Goal: Information Seeking & Learning: Learn about a topic

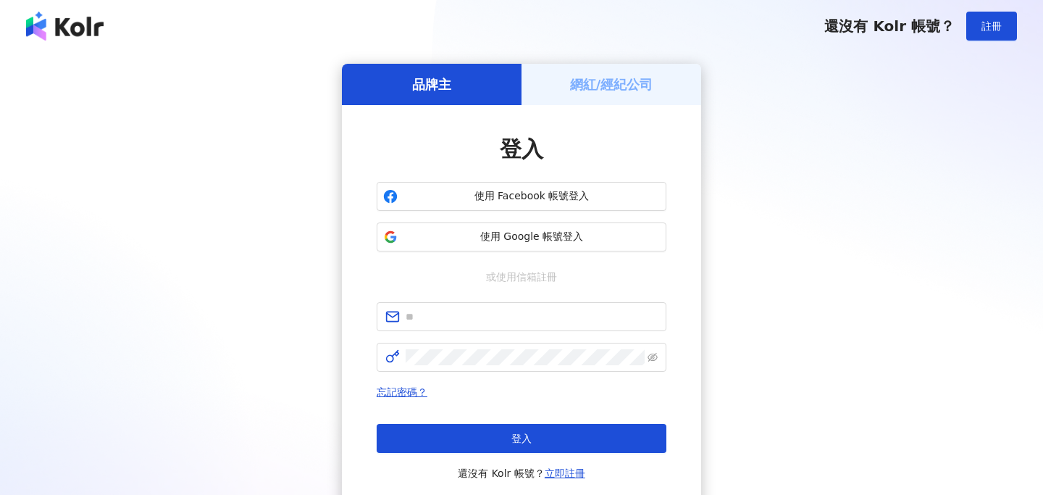
click at [437, 326] on span at bounding box center [522, 316] width 290 height 29
click at [452, 324] on input "text" at bounding box center [531, 316] width 252 height 16
type input "**********"
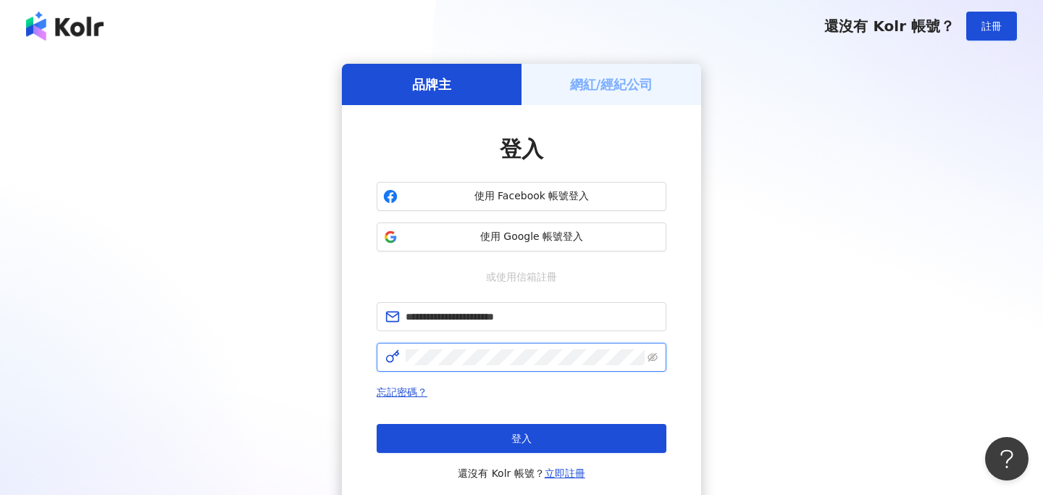
click button "登入" at bounding box center [522, 438] width 290 height 29
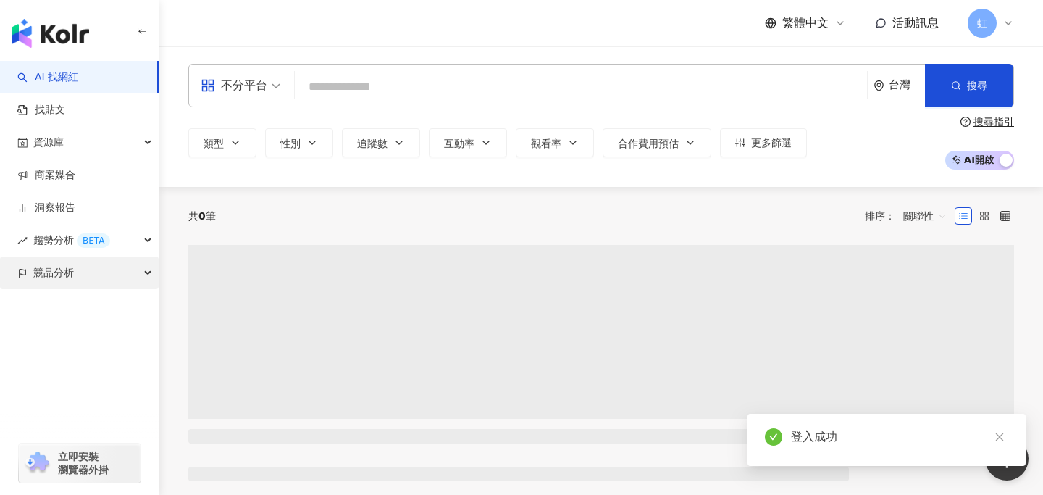
click at [53, 273] on span "競品分析" at bounding box center [53, 272] width 41 height 33
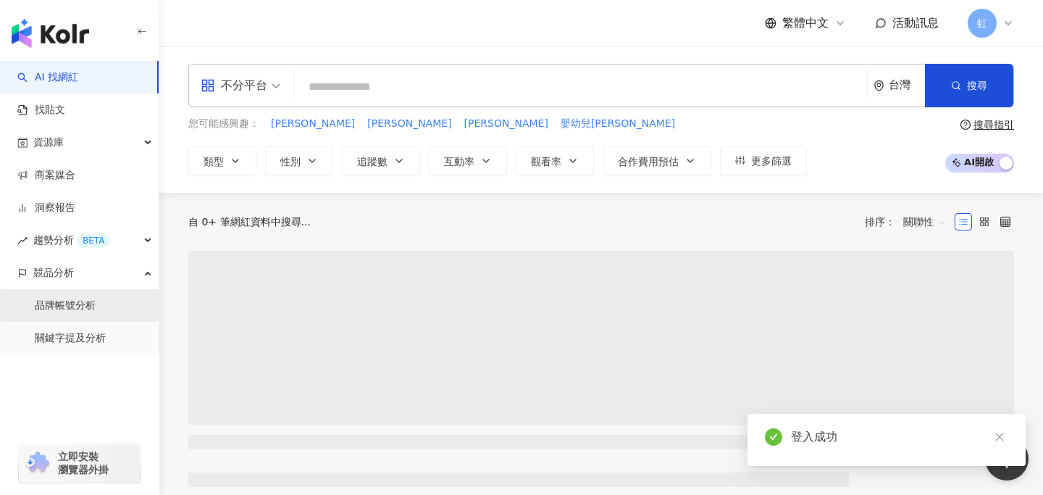
click at [80, 304] on link "品牌帳號分析" at bounding box center [65, 305] width 61 height 14
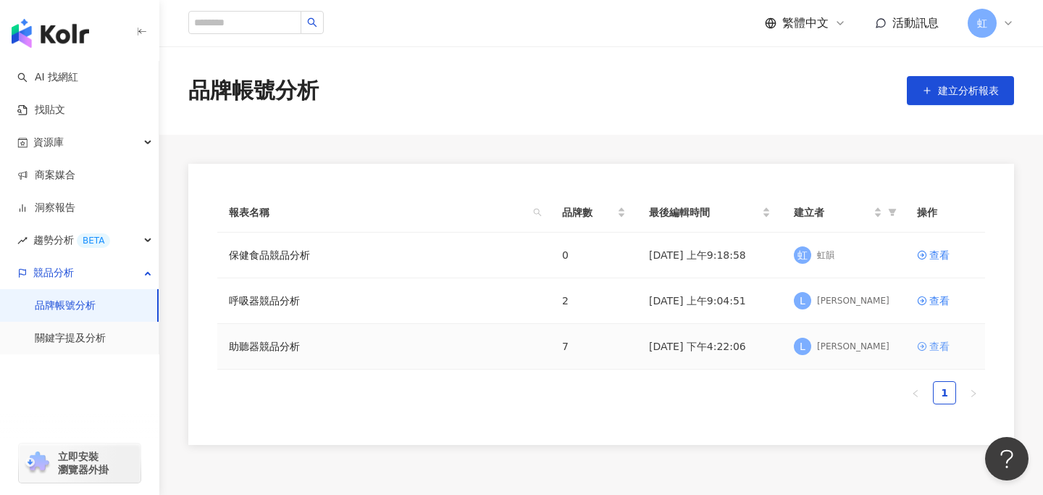
click at [920, 345] on icon at bounding box center [922, 346] width 10 height 10
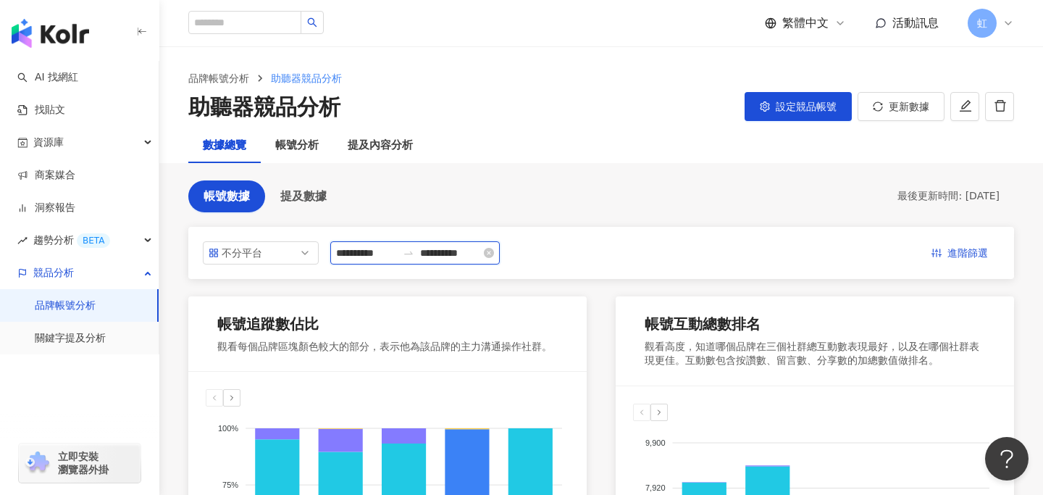
click at [381, 253] on input "**********" at bounding box center [366, 253] width 61 height 16
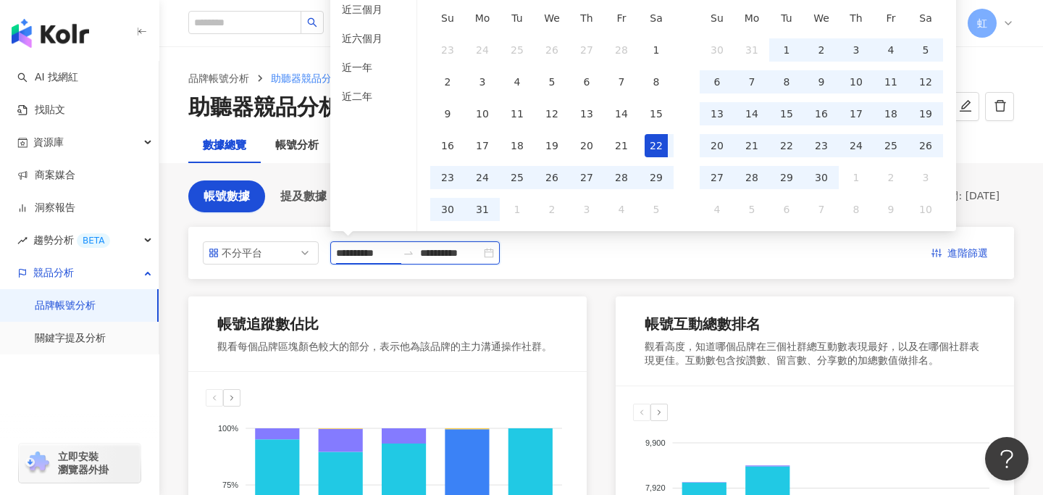
type input "**********"
click at [571, 248] on div "**********" at bounding box center [601, 252] width 796 height 23
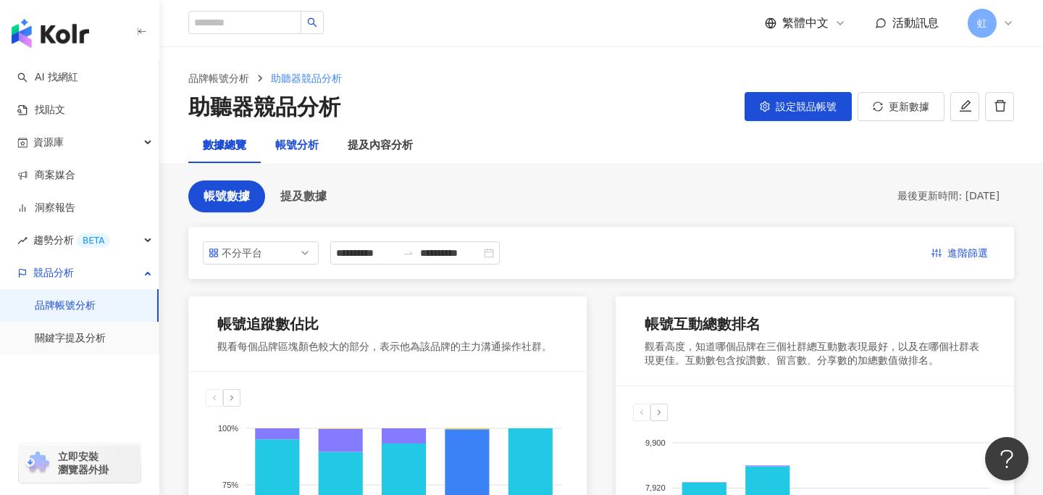
click at [306, 148] on div "帳號分析" at bounding box center [296, 145] width 43 height 17
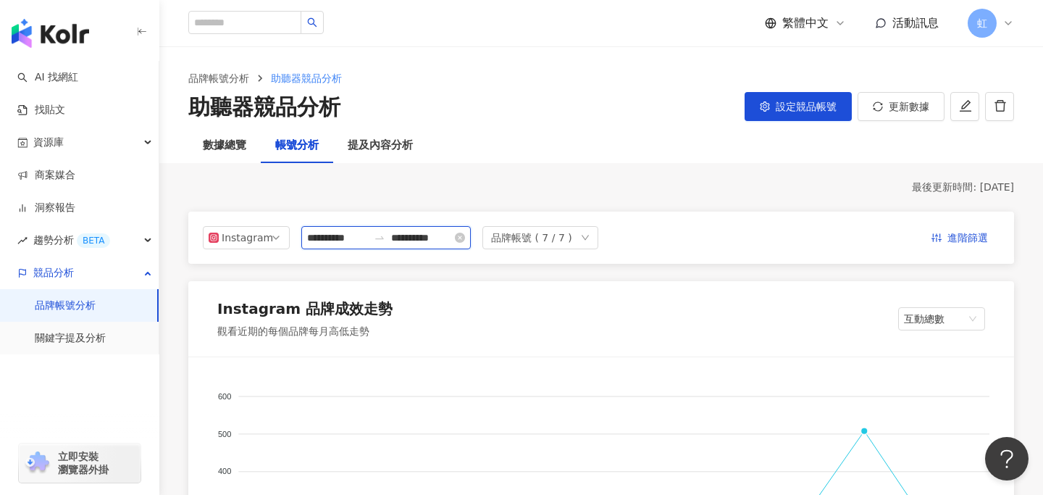
click at [347, 244] on input "**********" at bounding box center [337, 238] width 61 height 16
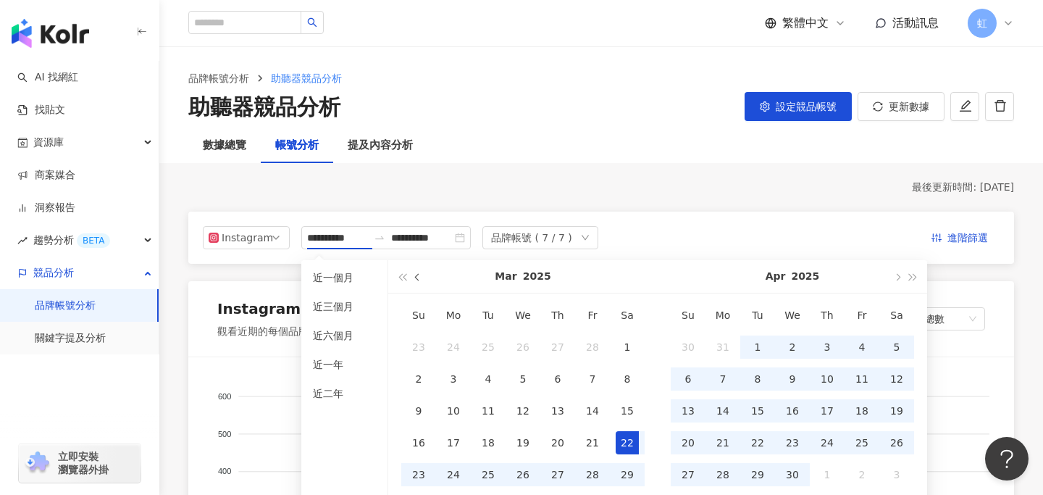
click at [413, 278] on button "button" at bounding box center [418, 276] width 16 height 33
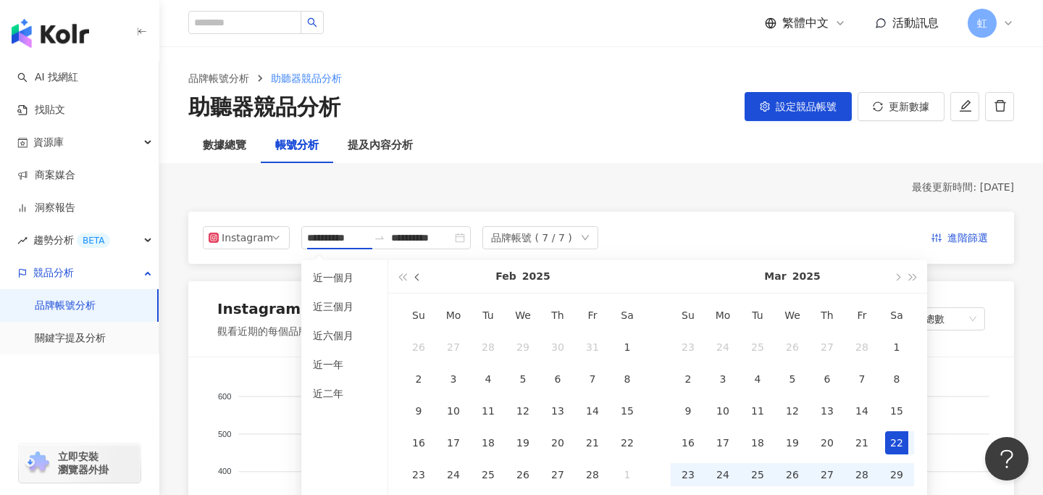
click at [413, 278] on button "button" at bounding box center [418, 276] width 16 height 33
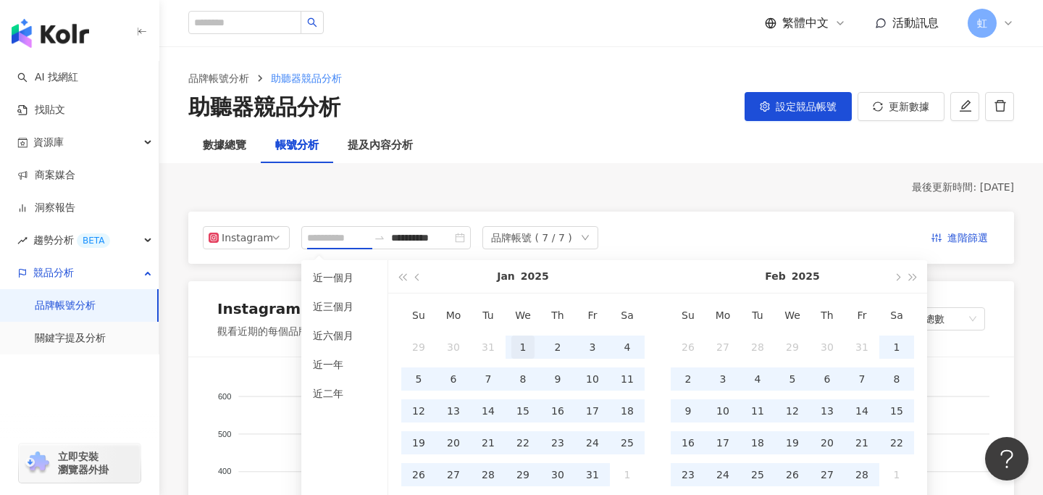
type input "**********"
click at [524, 350] on div "1" at bounding box center [522, 346] width 23 height 23
click at [897, 272] on button "button" at bounding box center [896, 276] width 16 height 33
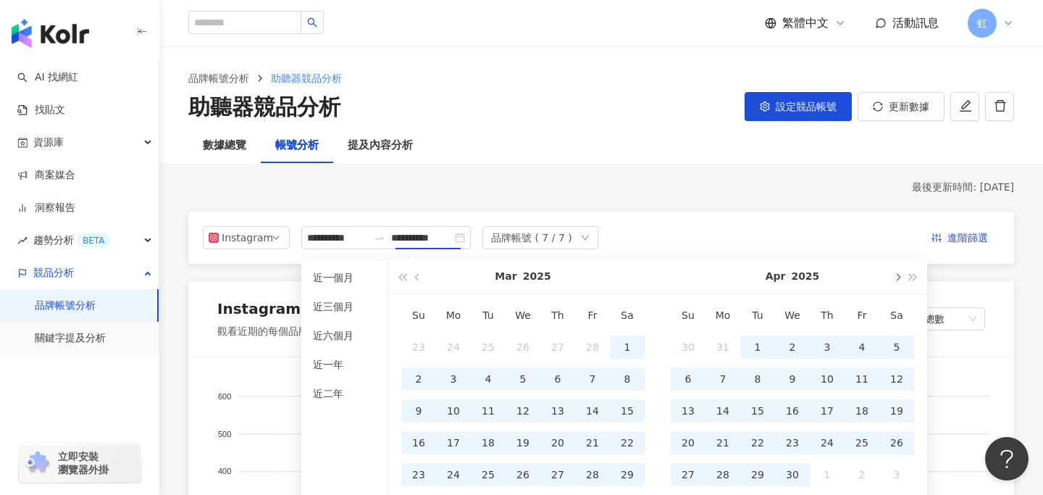
click at [897, 272] on button "button" at bounding box center [896, 276] width 16 height 33
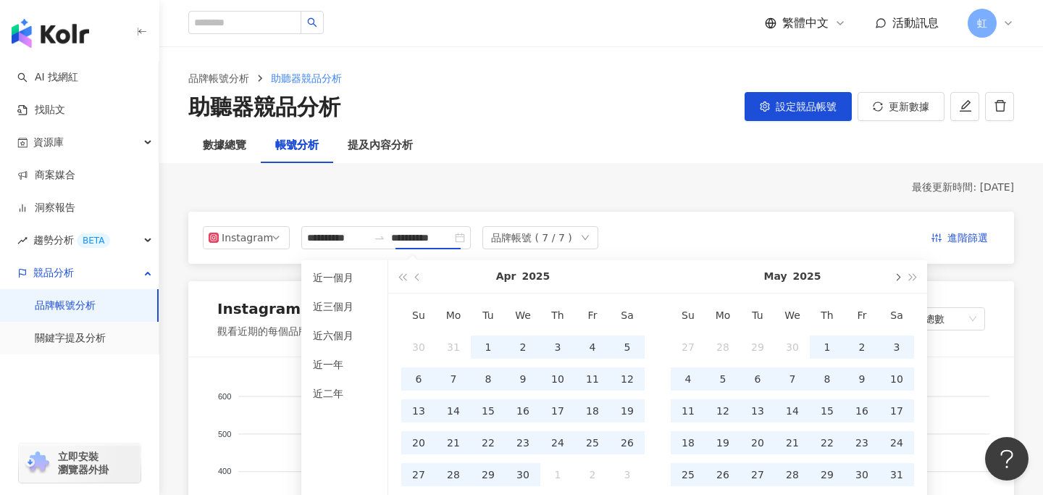
click at [897, 272] on button "button" at bounding box center [896, 276] width 16 height 33
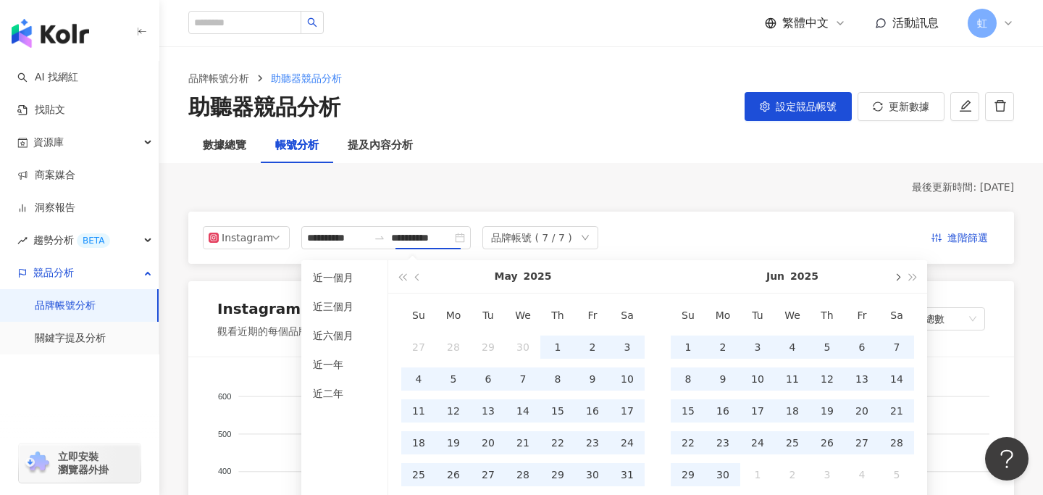
click at [897, 272] on button "button" at bounding box center [896, 276] width 16 height 33
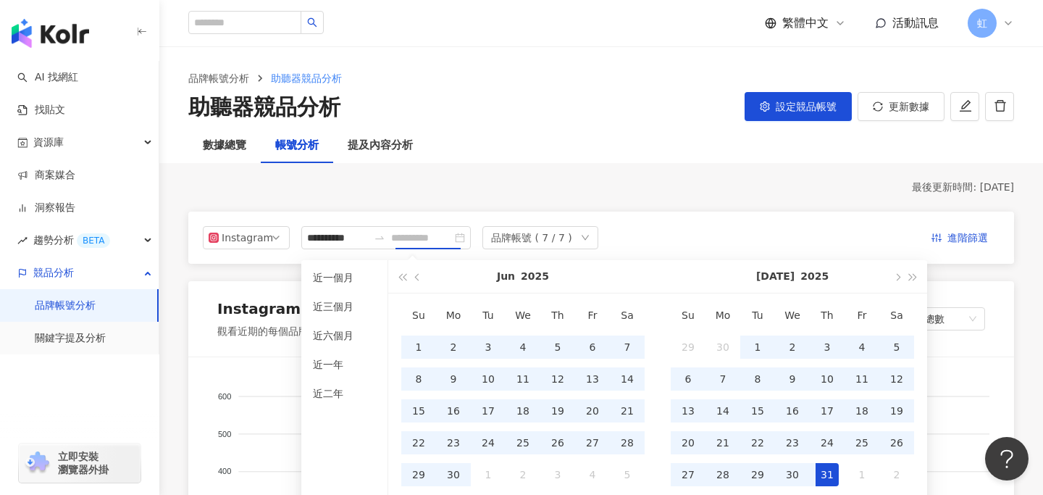
click at [820, 468] on div "31" at bounding box center [826, 474] width 23 height 23
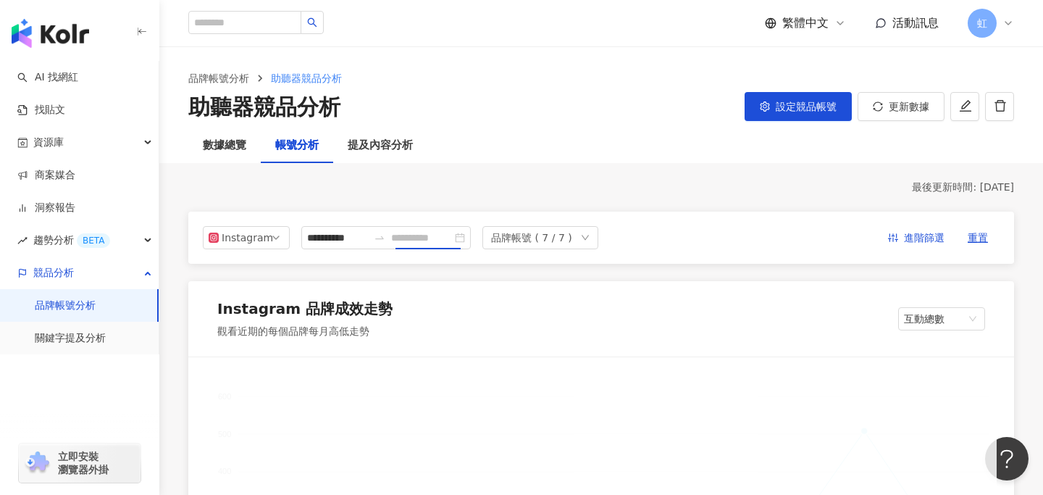
type input "**********"
click at [582, 237] on div "品牌帳號 ( 7 / 7 )" at bounding box center [540, 237] width 116 height 23
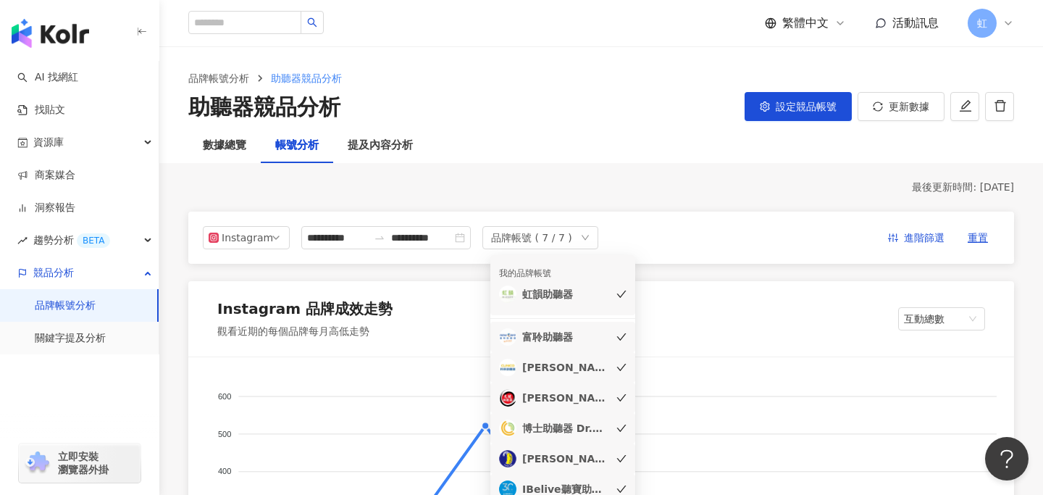
click at [619, 293] on icon "check" at bounding box center [621, 294] width 10 height 10
click at [619, 338] on icon "check" at bounding box center [621, 336] width 9 height 7
click at [623, 365] on icon "check" at bounding box center [621, 366] width 9 height 7
click at [623, 368] on div "[PERSON_NAME]" at bounding box center [562, 366] width 127 height 17
click at [621, 398] on icon "check" at bounding box center [621, 397] width 10 height 10
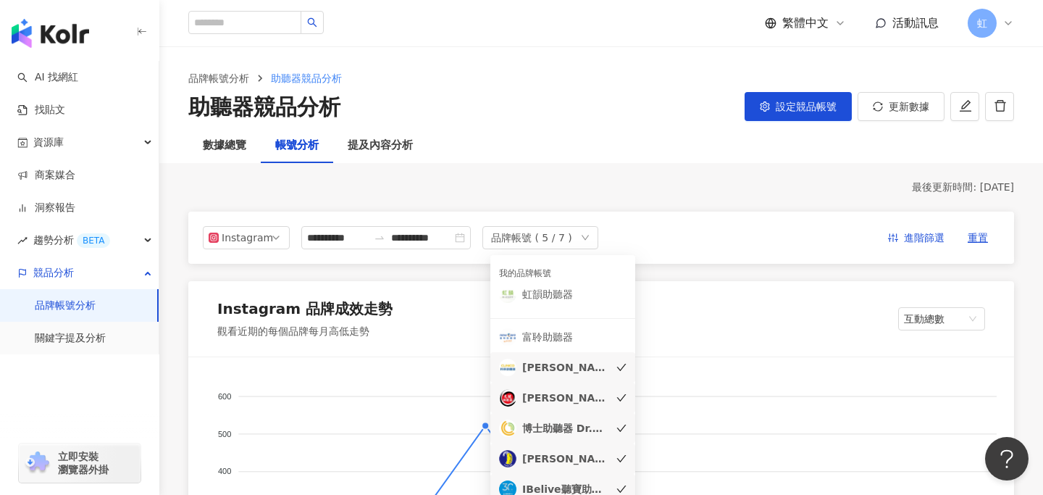
click at [621, 427] on icon "check" at bounding box center [621, 428] width 10 height 10
click at [621, 458] on icon "check" at bounding box center [621, 458] width 10 height 10
click at [621, 484] on icon "check" at bounding box center [621, 489] width 10 height 10
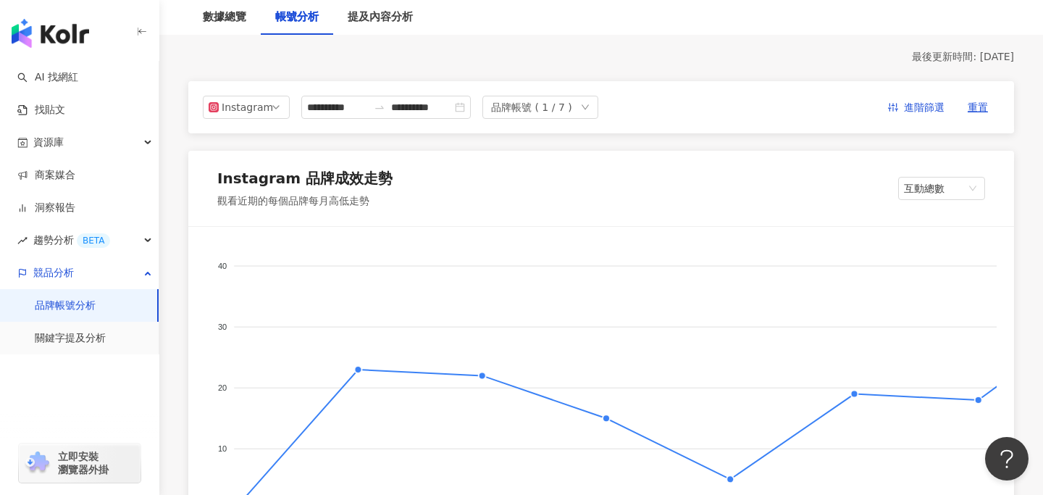
scroll to position [84, 0]
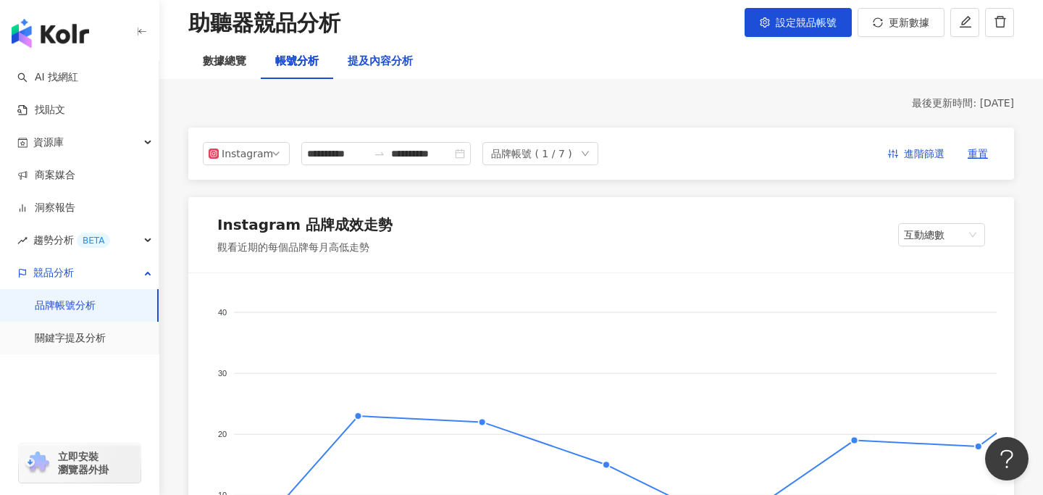
click at [374, 60] on div "提及內容分析" at bounding box center [380, 61] width 65 height 17
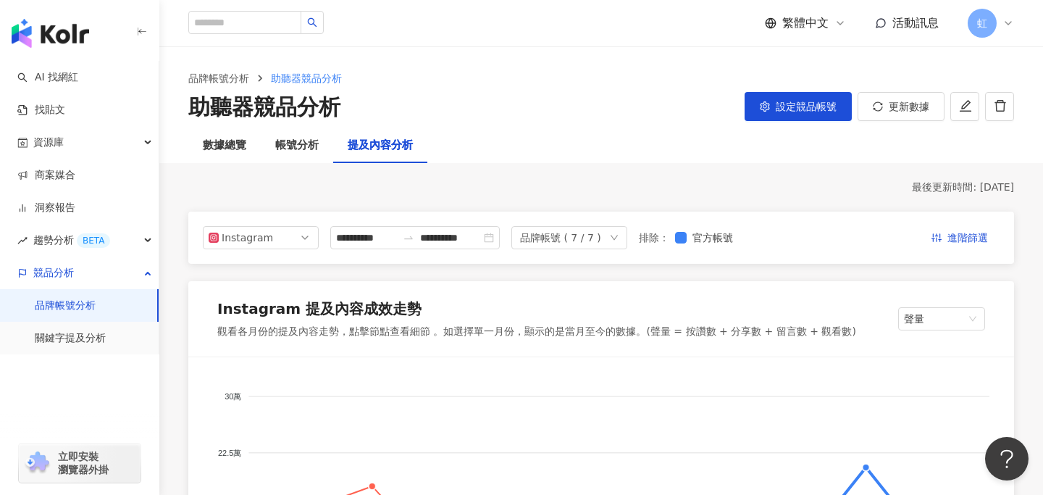
click at [618, 237] on icon "down" at bounding box center [614, 237] width 9 height 9
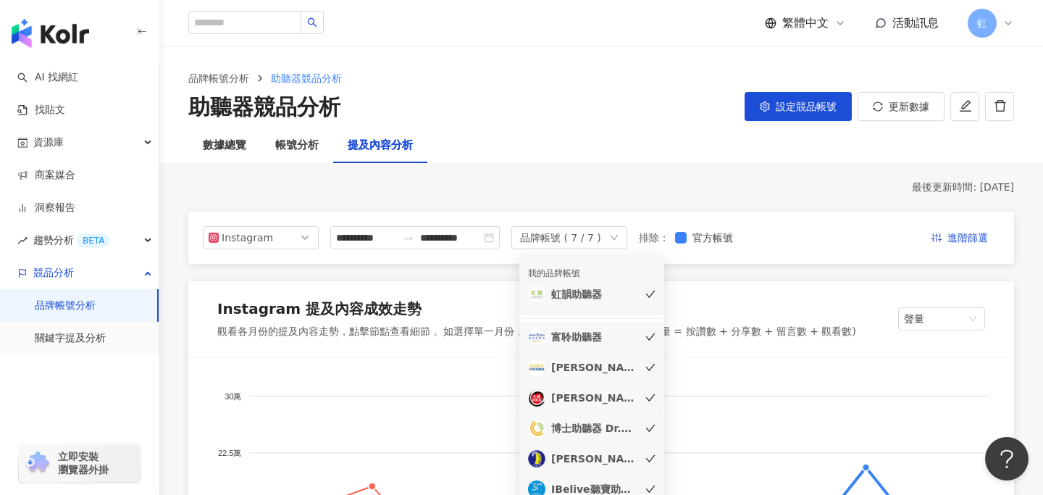
click at [651, 290] on icon "check" at bounding box center [650, 294] width 10 height 10
click at [651, 337] on icon "check" at bounding box center [650, 336] width 9 height 7
click at [651, 400] on icon "check" at bounding box center [650, 397] width 10 height 10
click at [649, 429] on icon "check" at bounding box center [650, 428] width 10 height 10
click at [649, 456] on icon "check" at bounding box center [650, 458] width 10 height 10
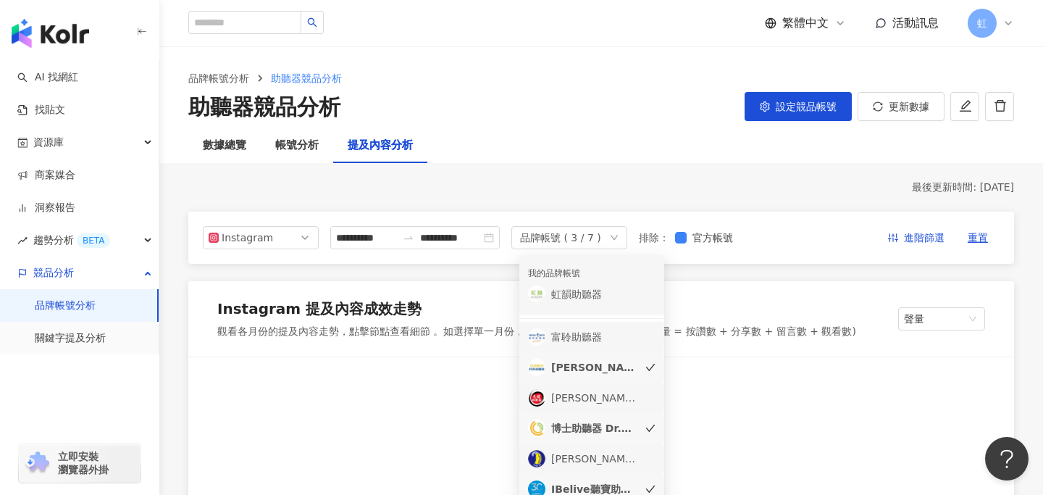
scroll to position [46, 0]
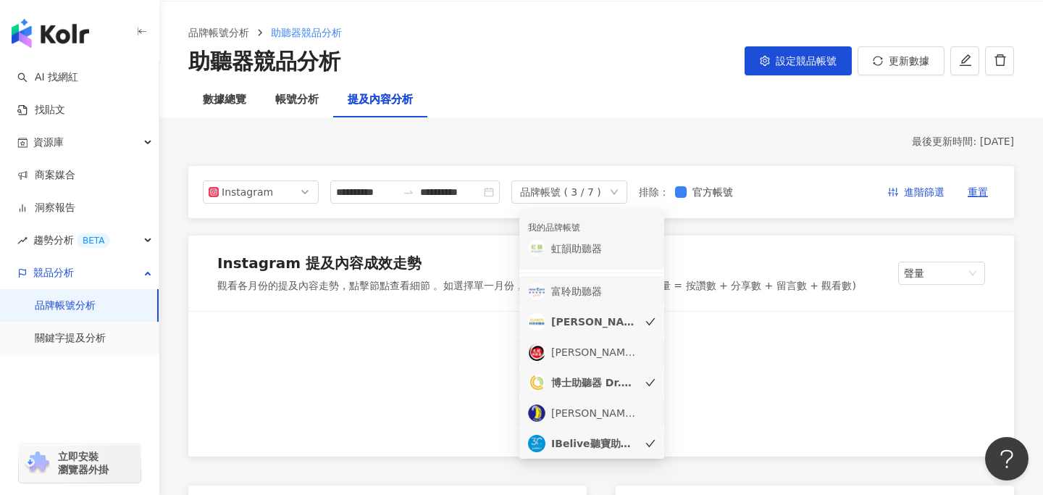
click at [654, 445] on icon "check" at bounding box center [650, 443] width 10 height 10
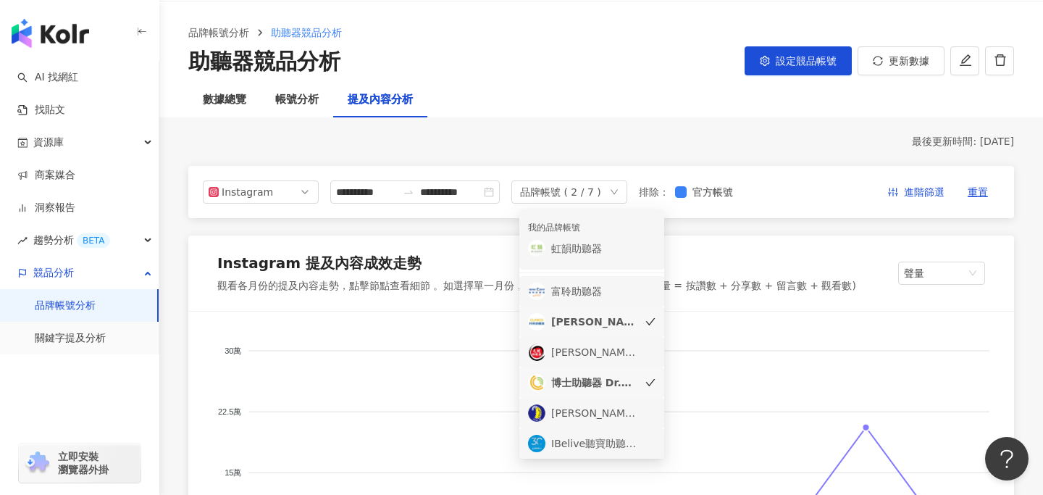
click at [650, 384] on icon "check" at bounding box center [650, 382] width 10 height 10
click at [597, 106] on div "數據總覽 帳號分析 提及內容分析" at bounding box center [600, 100] width 883 height 35
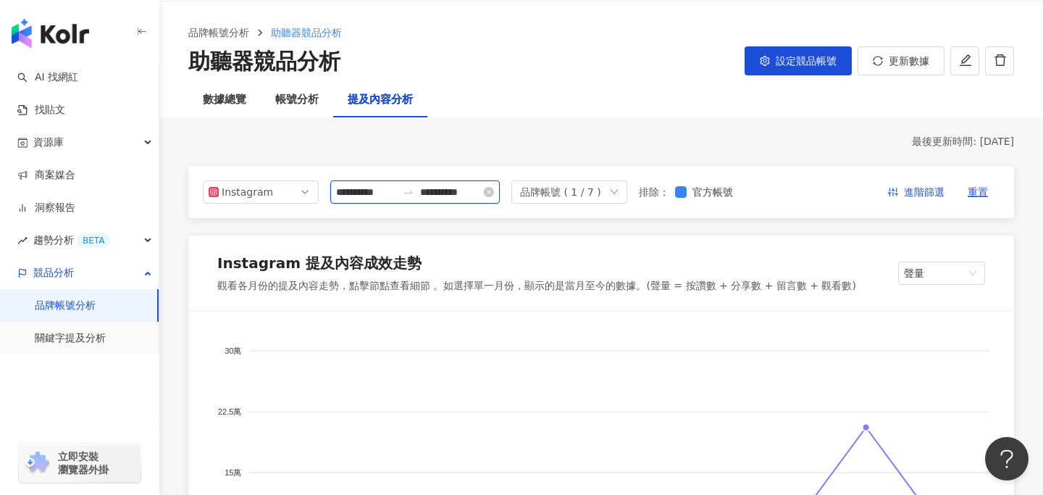
click at [383, 193] on input "**********" at bounding box center [366, 192] width 61 height 16
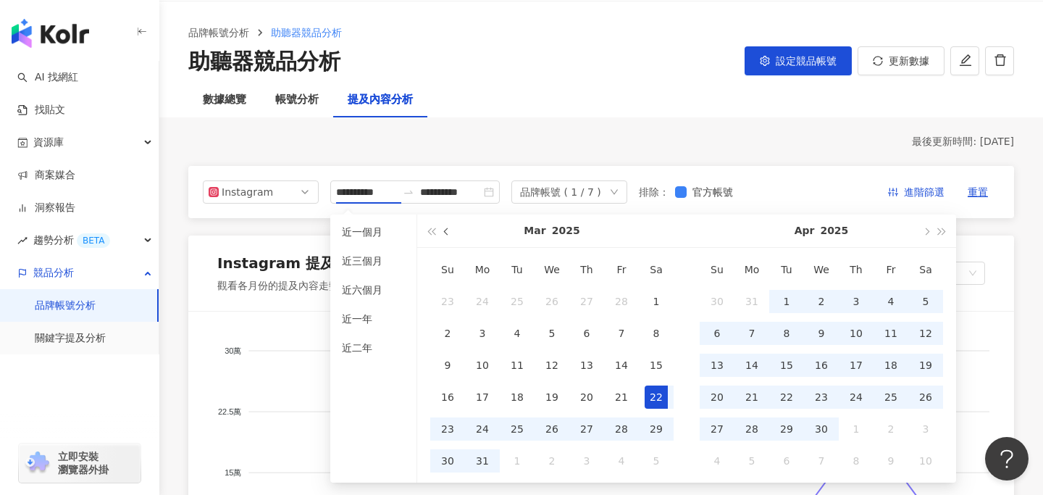
click at [449, 235] on button "button" at bounding box center [447, 230] width 16 height 33
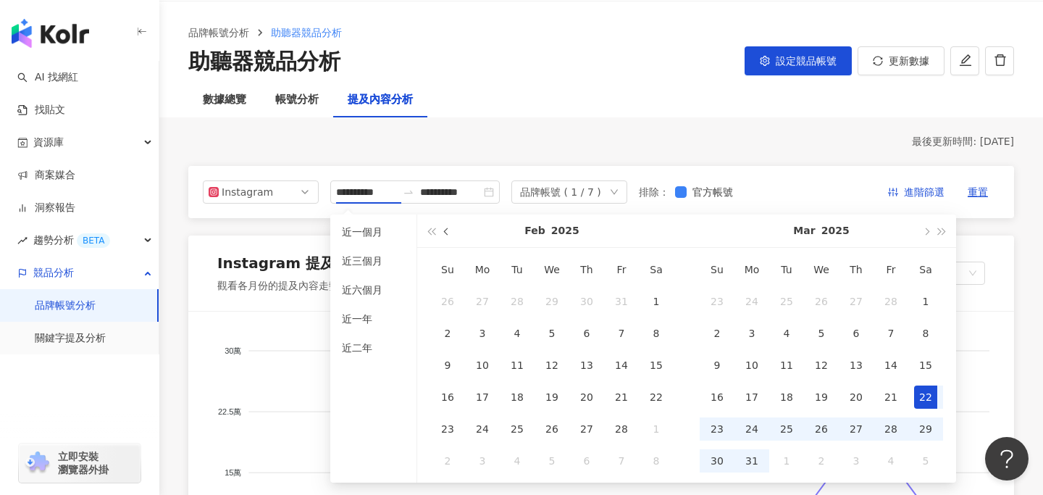
click at [449, 235] on button "button" at bounding box center [447, 230] width 16 height 33
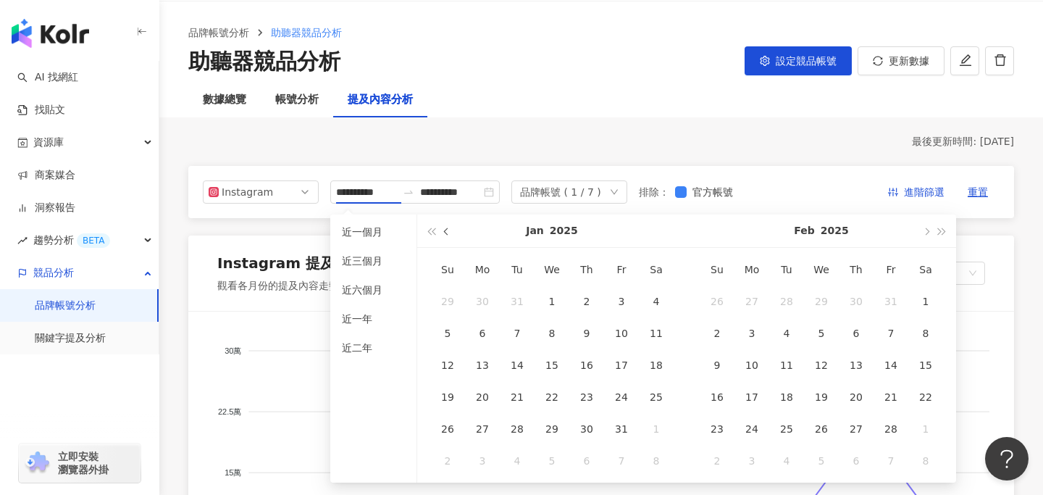
click at [449, 235] on button "button" at bounding box center [447, 230] width 16 height 33
click at [926, 235] on button "button" at bounding box center [925, 230] width 16 height 33
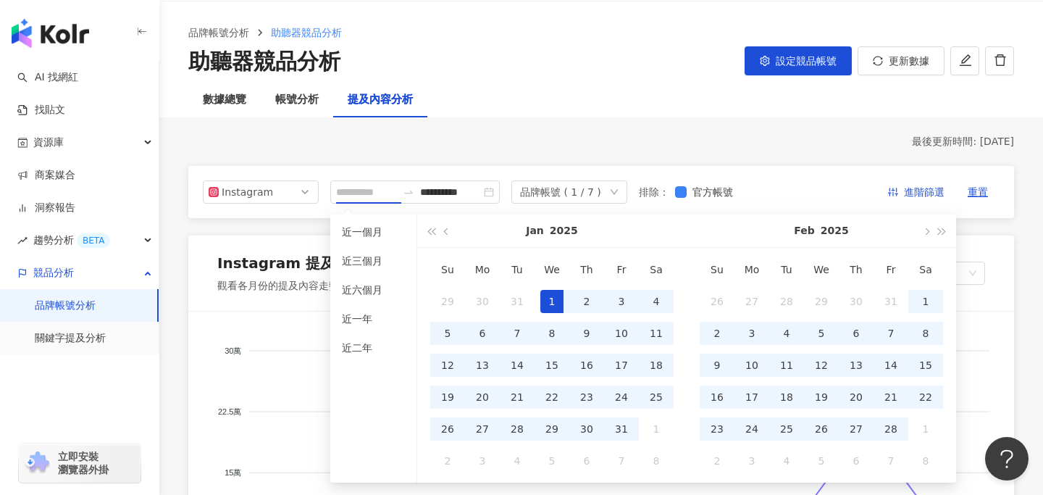
type input "**********"
click at [550, 303] on div "1" at bounding box center [551, 301] width 23 height 23
click at [448, 230] on span "button" at bounding box center [447, 230] width 7 height 7
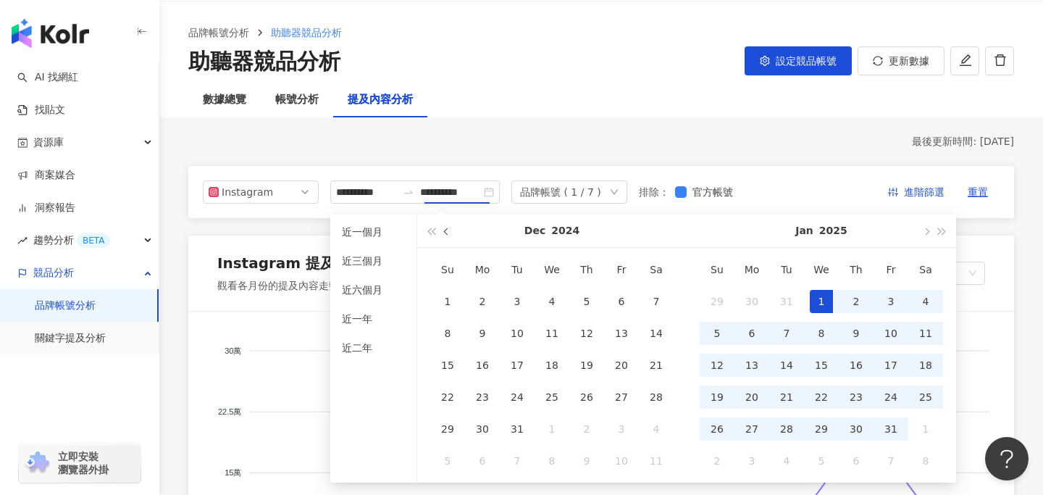
click at [448, 230] on span "button" at bounding box center [447, 230] width 7 height 7
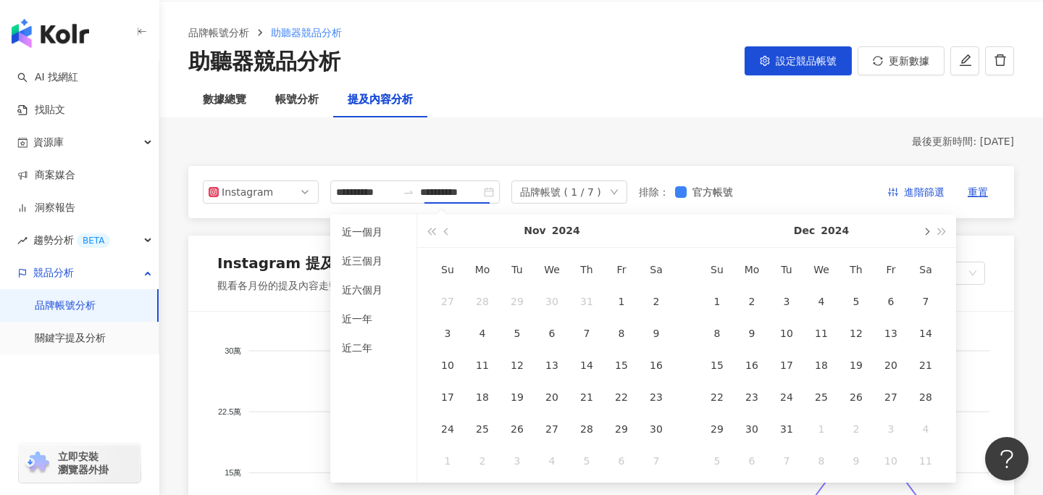
click at [922, 227] on button "button" at bounding box center [925, 230] width 16 height 33
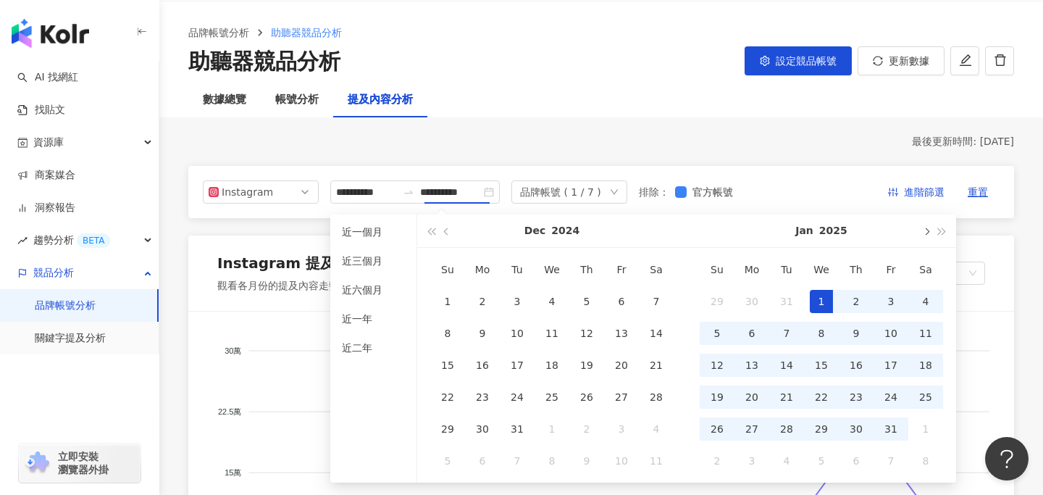
click at [922, 227] on button "button" at bounding box center [925, 230] width 16 height 33
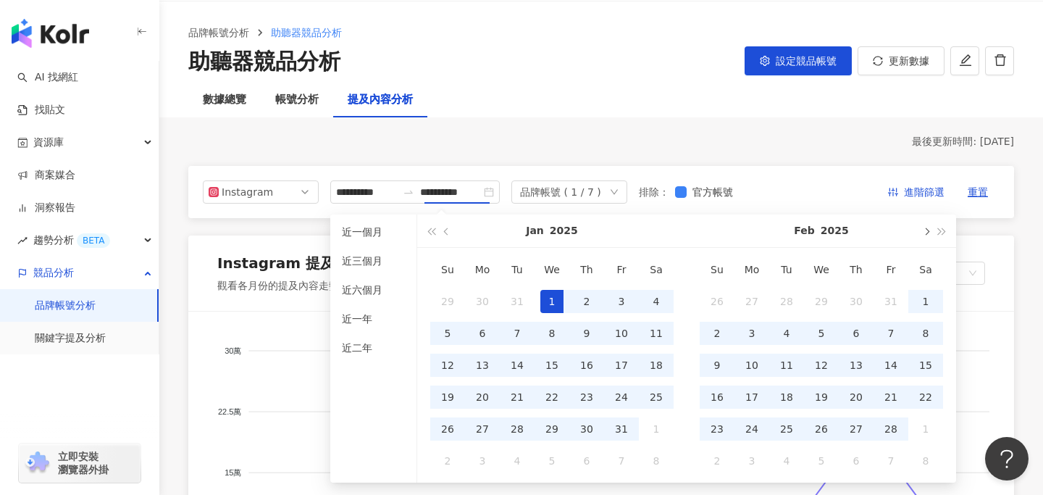
click at [922, 227] on button "button" at bounding box center [925, 230] width 16 height 33
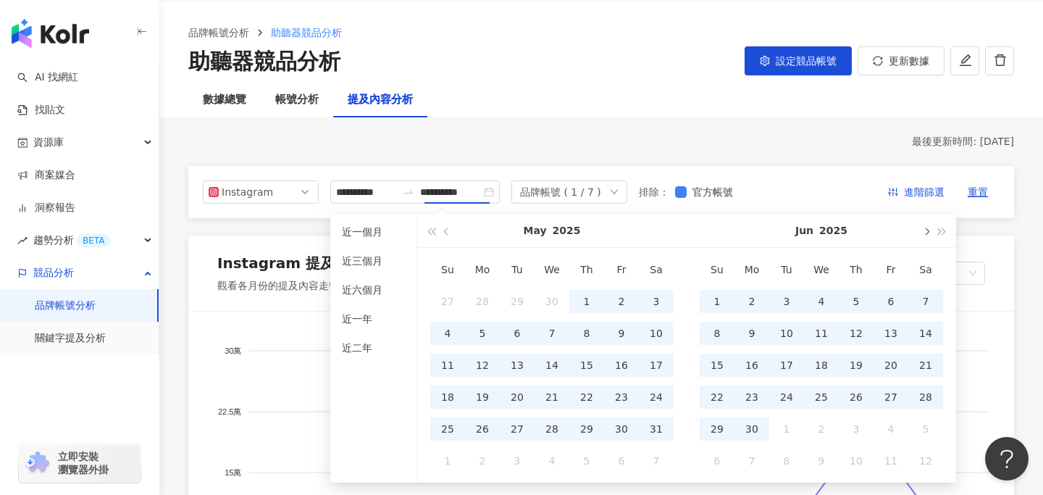
click at [926, 224] on button "button" at bounding box center [925, 230] width 16 height 33
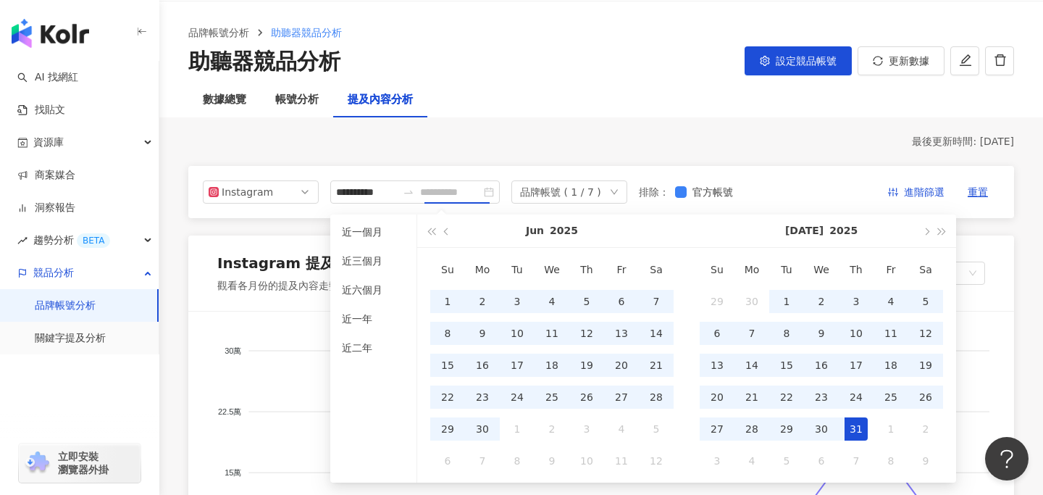
click at [850, 424] on div "31" at bounding box center [855, 428] width 23 height 23
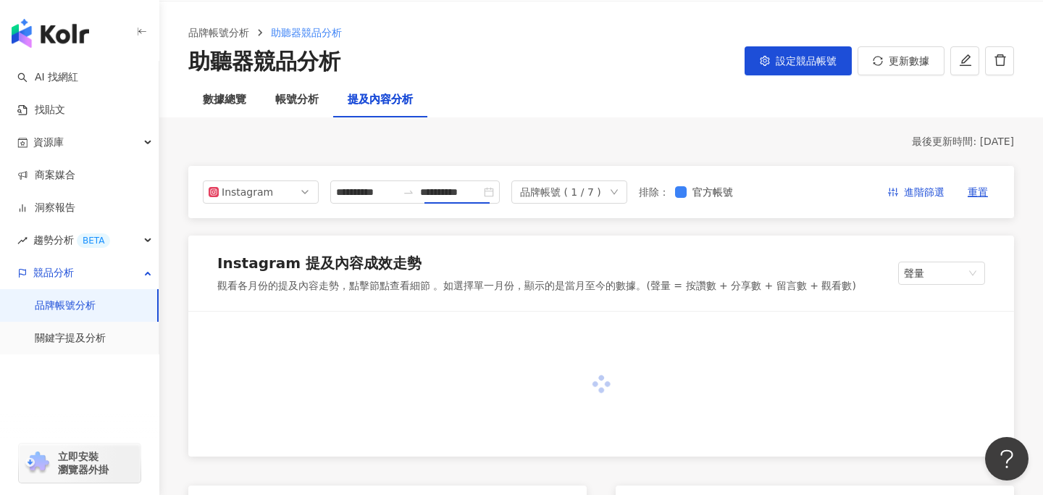
type input "**********"
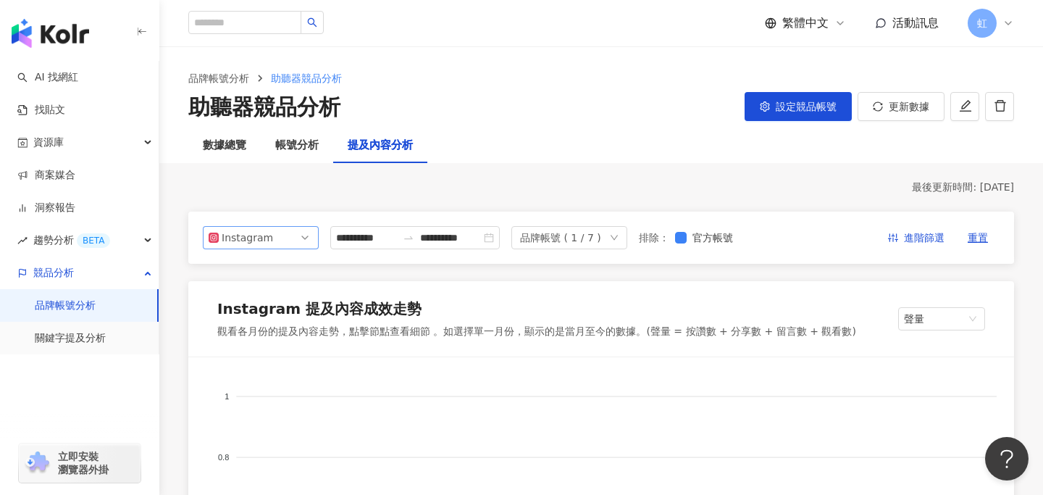
click at [299, 242] on span "Instagram" at bounding box center [261, 238] width 104 height 22
click at [289, 296] on div "Facebook" at bounding box center [260, 295] width 93 height 16
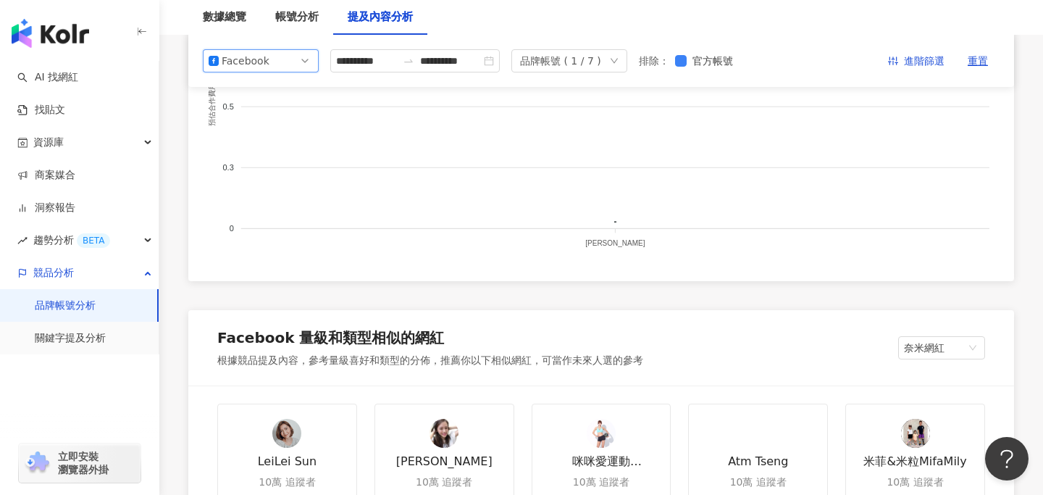
scroll to position [493, 0]
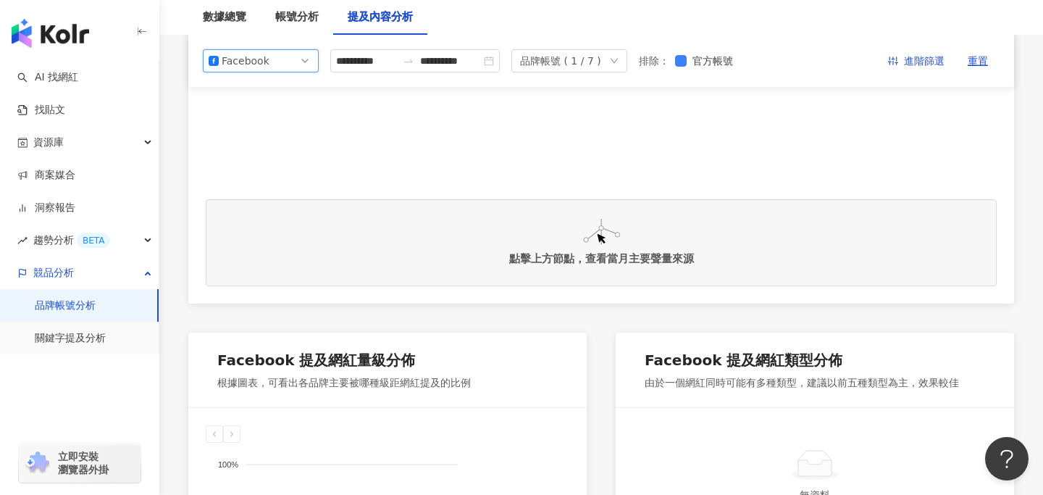
click at [297, 58] on span "Facebook" at bounding box center [261, 61] width 104 height 22
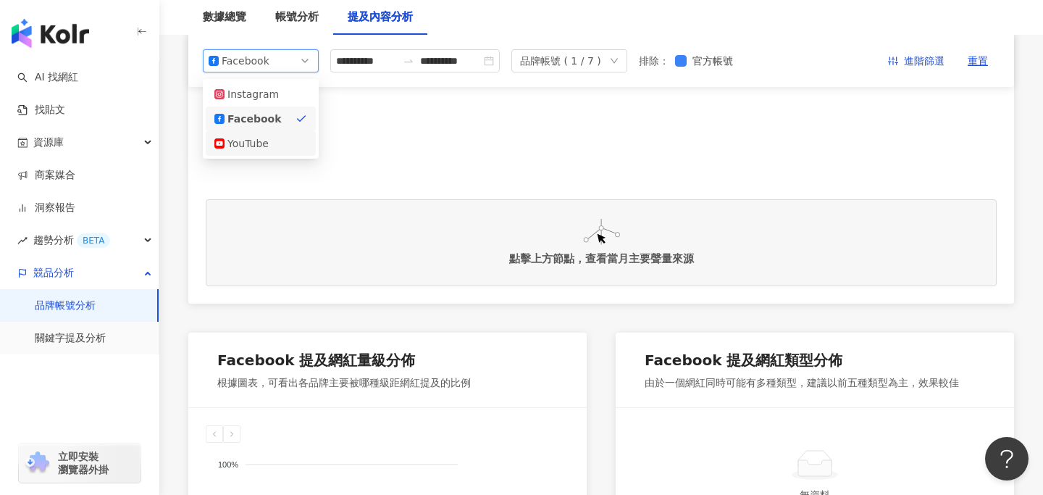
click at [288, 142] on div "YouTube" at bounding box center [260, 143] width 93 height 16
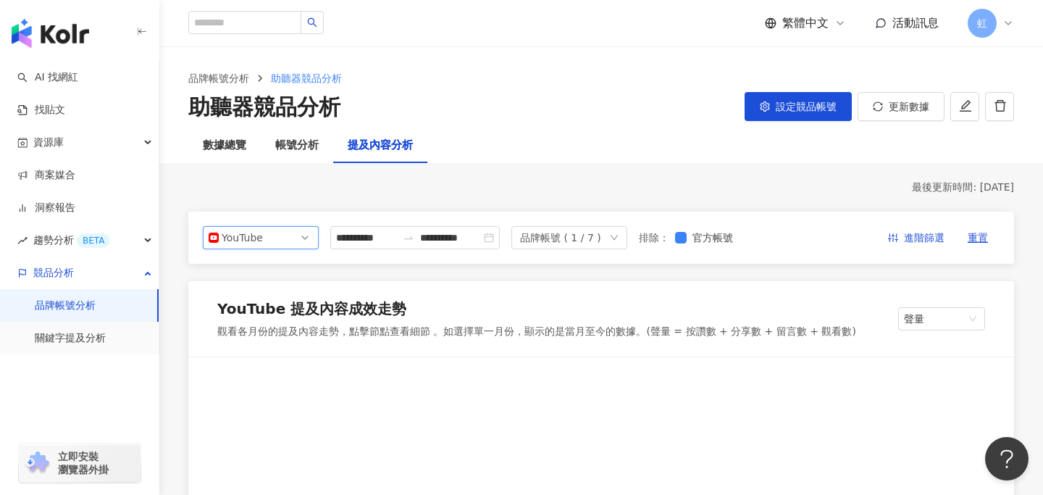
click at [298, 235] on span "YouTube" at bounding box center [261, 238] width 104 height 22
click at [288, 290] on div "Facebook" at bounding box center [260, 295] width 93 height 16
click at [600, 239] on div "品牌帳號 ( 1 / 7 )" at bounding box center [560, 238] width 81 height 22
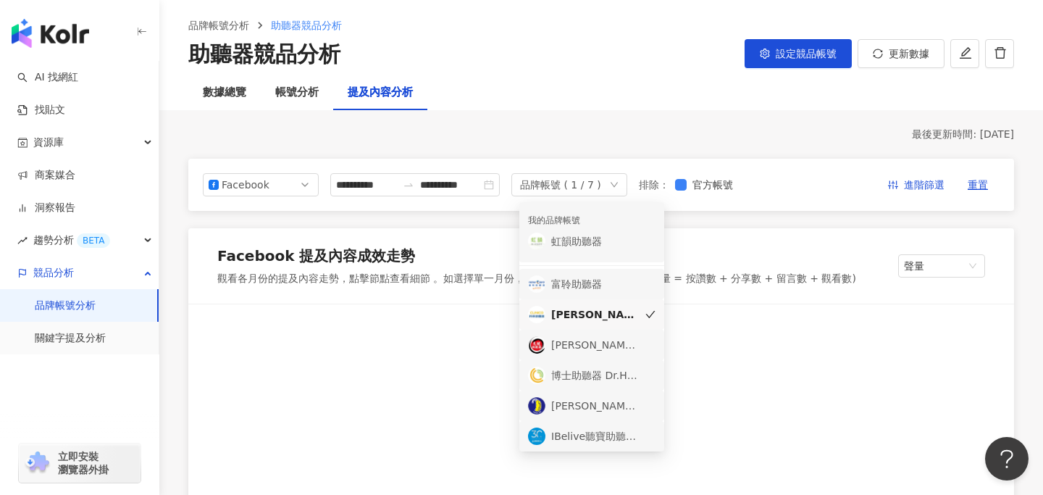
scroll to position [54, 0]
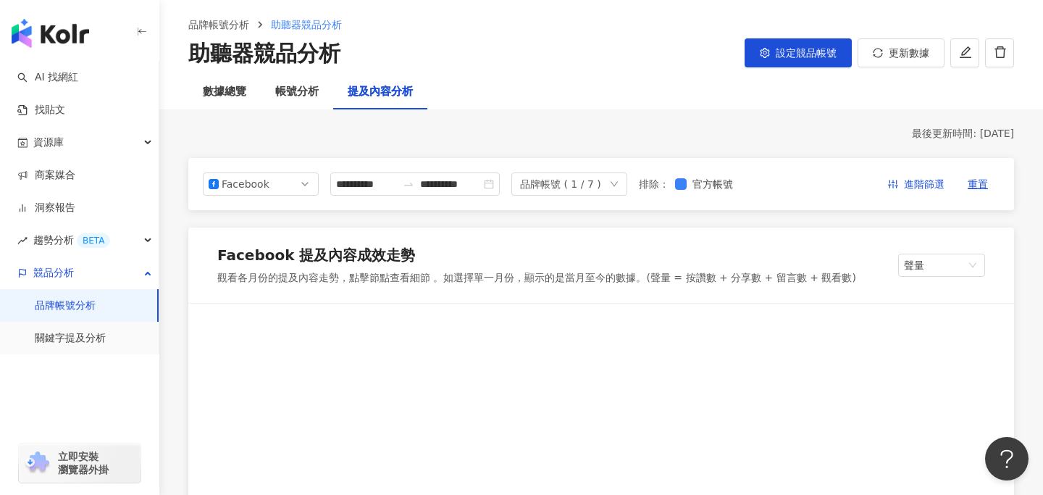
click at [601, 187] on div "品牌帳號 ( 1 / 7 )" at bounding box center [560, 184] width 81 height 22
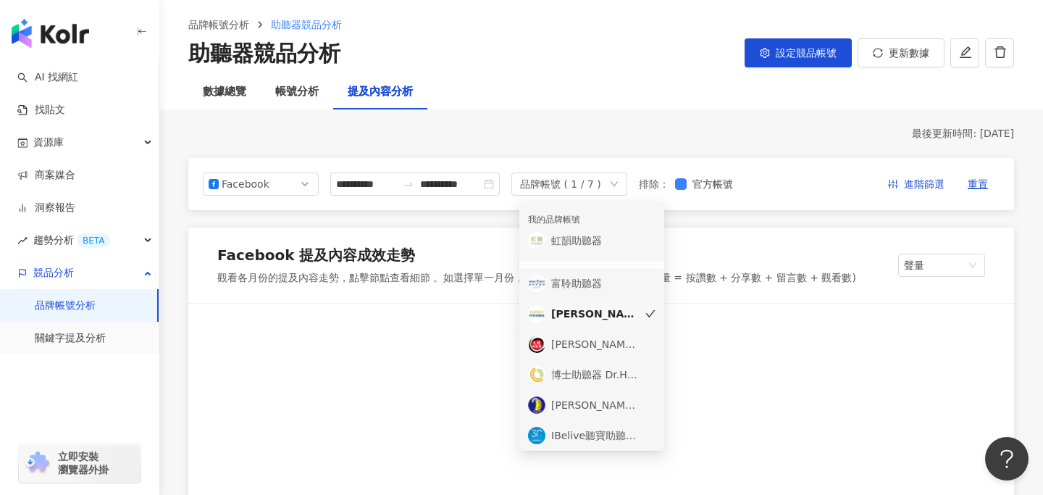
click at [636, 247] on div "虹韻助聽器" at bounding box center [594, 240] width 87 height 16
click at [651, 314] on icon "check" at bounding box center [650, 313] width 9 height 7
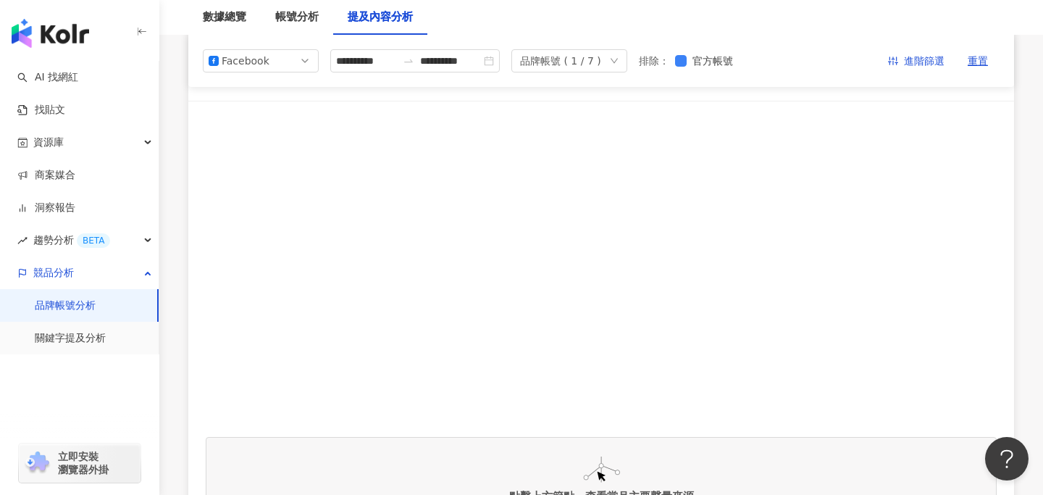
scroll to position [69, 0]
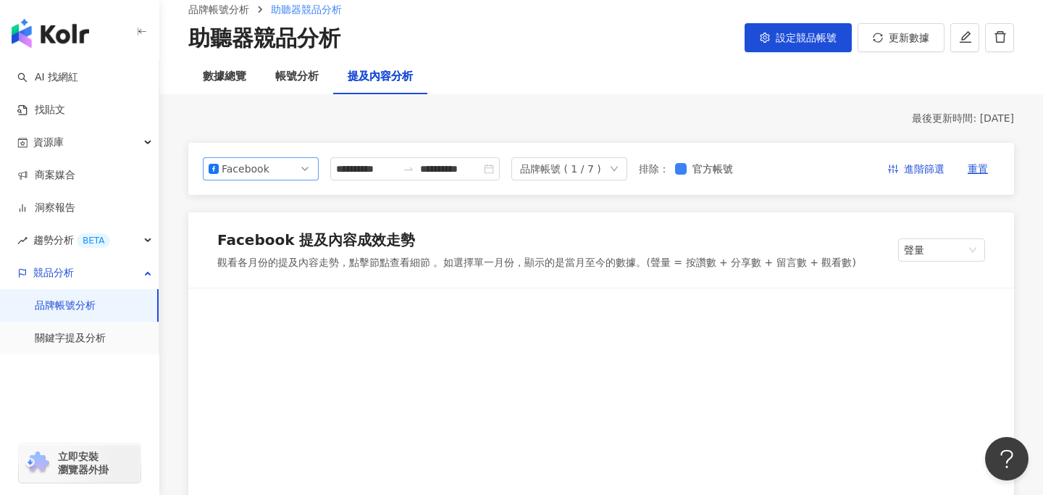
click at [272, 174] on span "Facebook" at bounding box center [261, 169] width 104 height 22
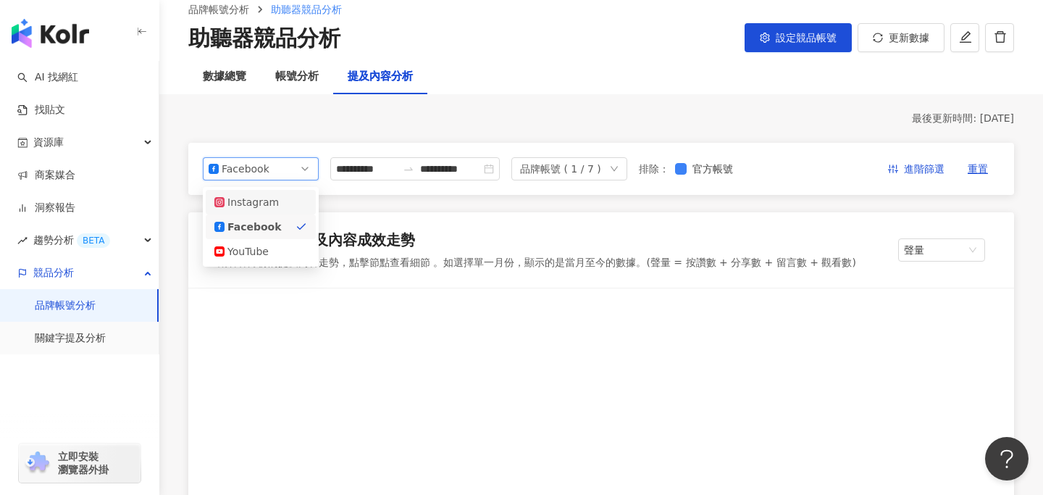
click at [271, 199] on div "Instagram" at bounding box center [250, 202] width 47 height 16
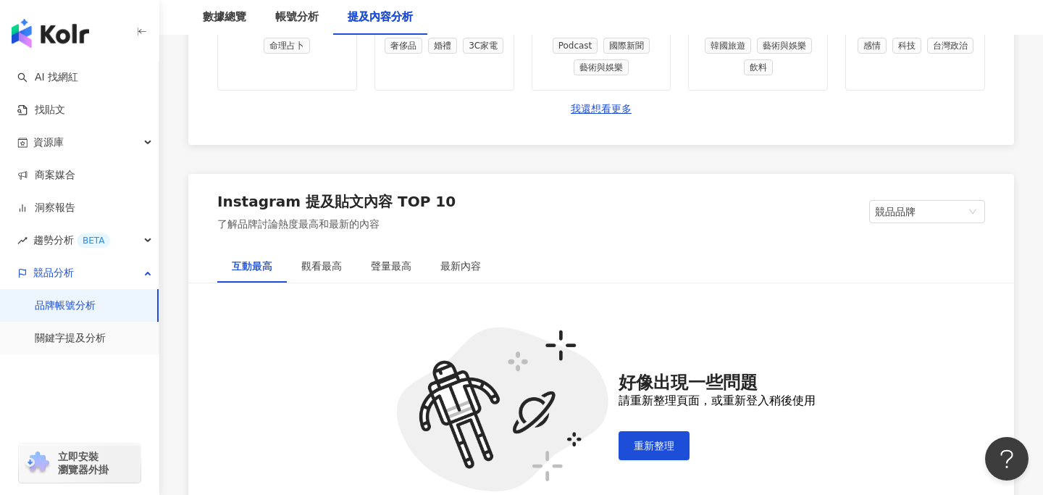
scroll to position [2171, 0]
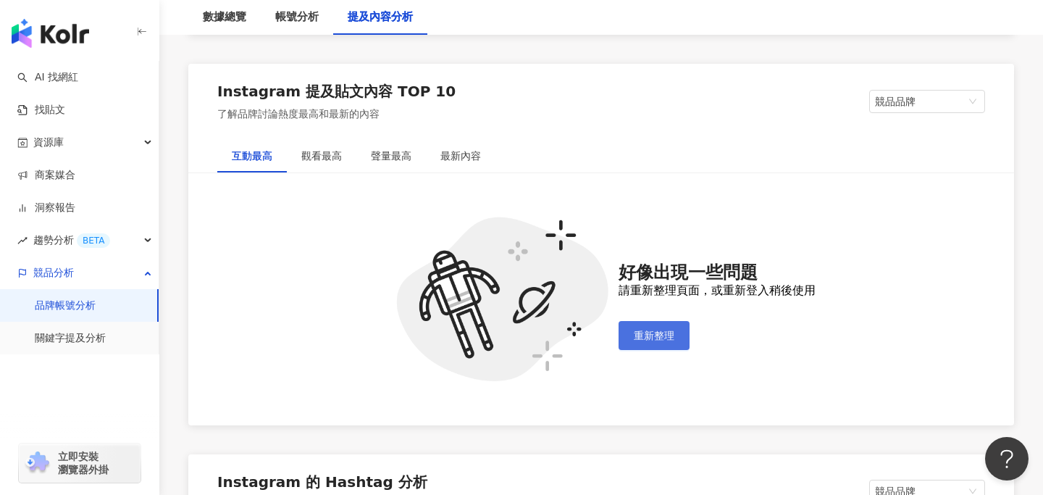
click at [637, 330] on span "重新整理" at bounding box center [654, 335] width 41 height 12
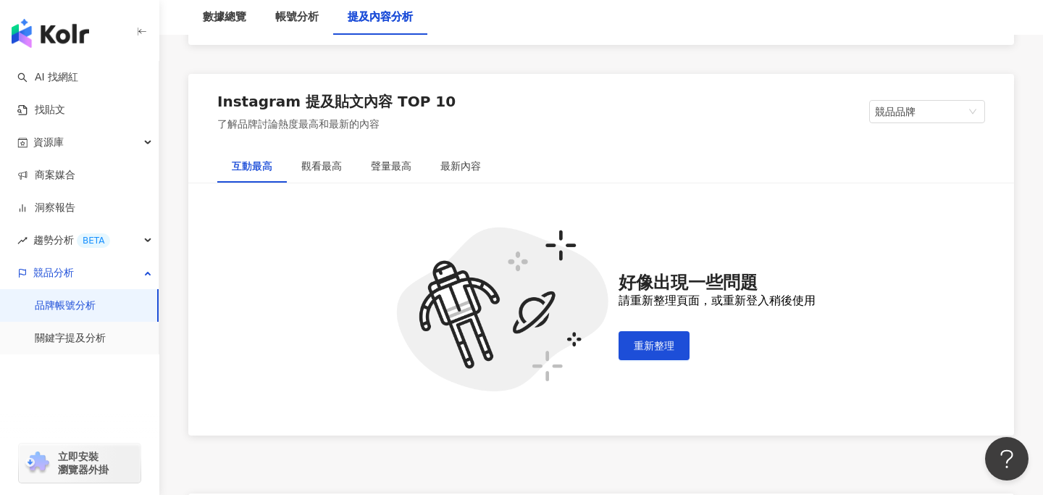
scroll to position [2170, 0]
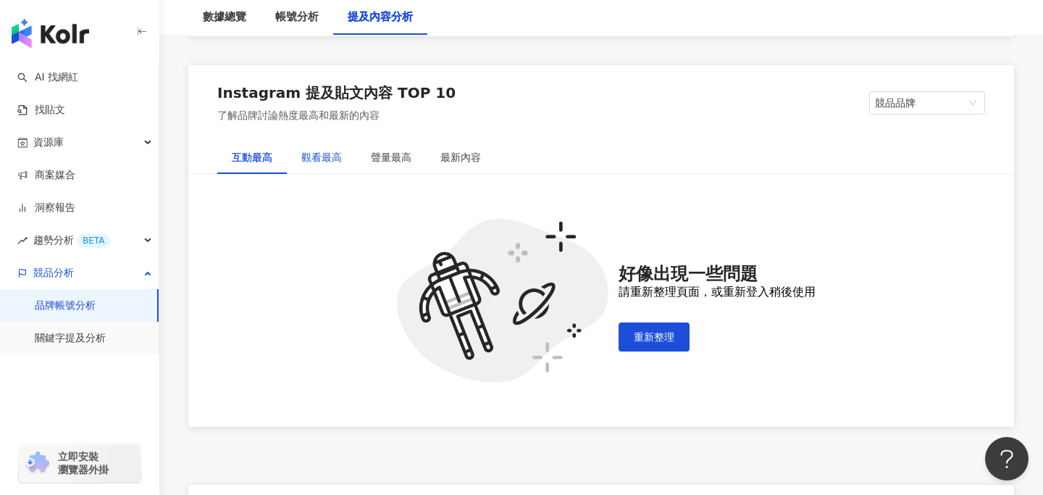
click at [332, 161] on div "觀看最高" at bounding box center [321, 157] width 41 height 16
click at [371, 151] on div "聲量最高" at bounding box center [391, 157] width 41 height 16
click at [237, 159] on div "互動最高" at bounding box center [252, 157] width 41 height 16
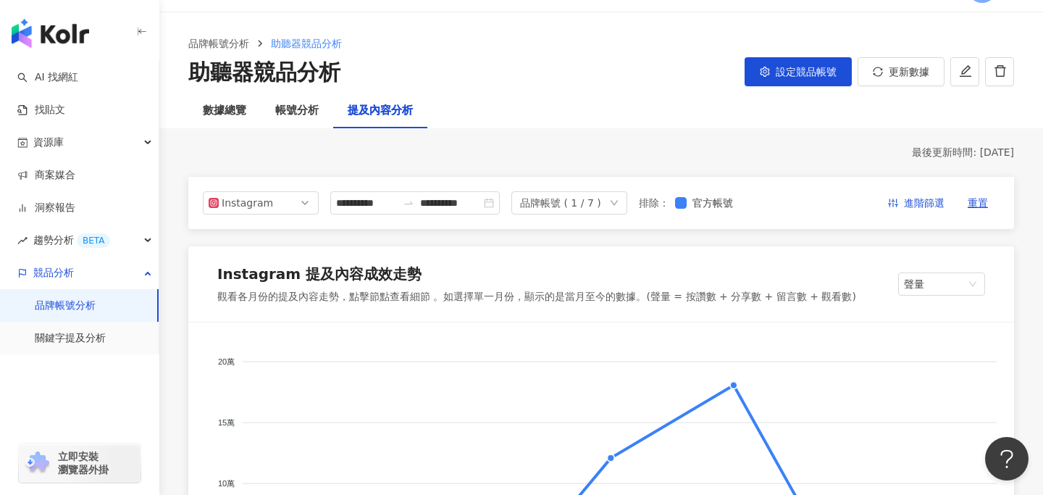
scroll to position [0, 0]
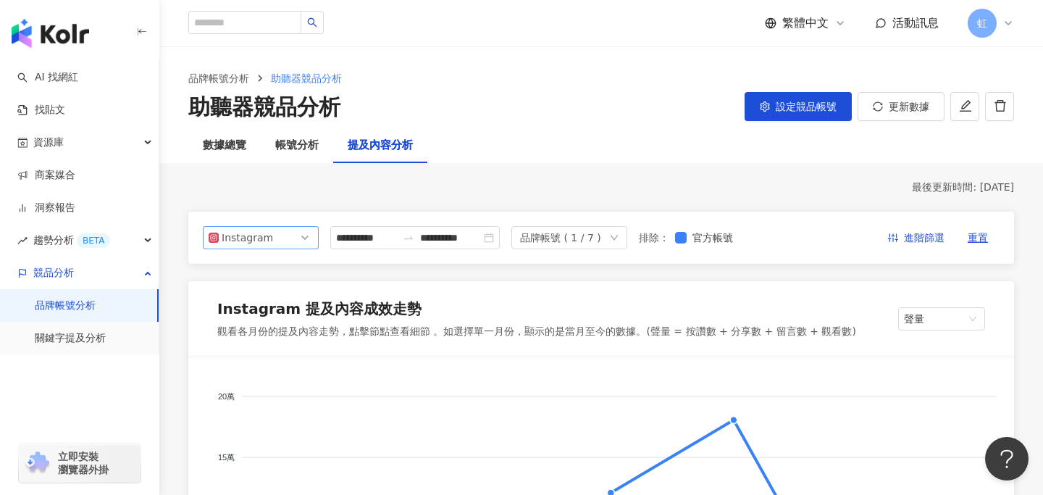
click at [287, 235] on span "Instagram" at bounding box center [261, 238] width 104 height 22
click at [276, 287] on div "Facebook" at bounding box center [260, 295] width 93 height 16
click at [283, 239] on span "Facebook" at bounding box center [261, 238] width 104 height 22
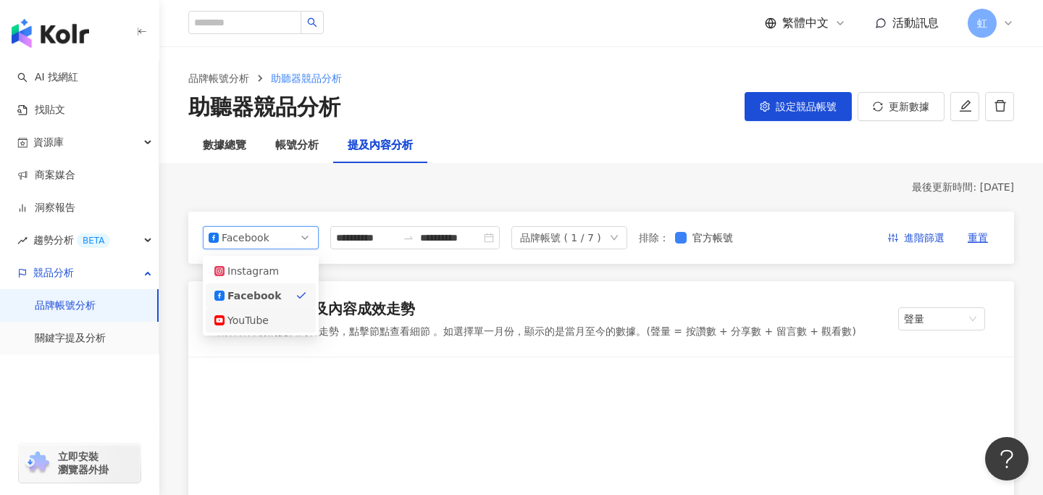
click at [278, 326] on div "YouTube" at bounding box center [260, 320] width 93 height 16
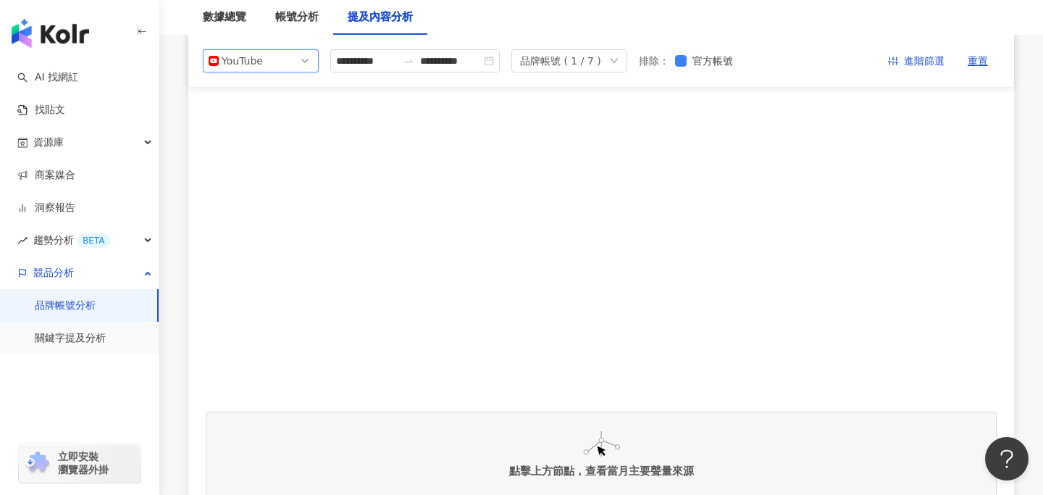
scroll to position [245, 0]
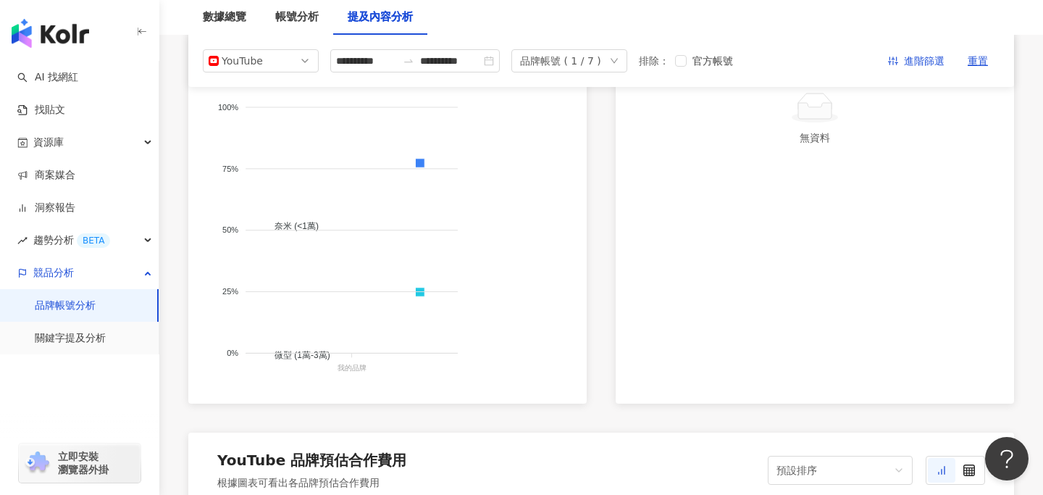
scroll to position [479, 0]
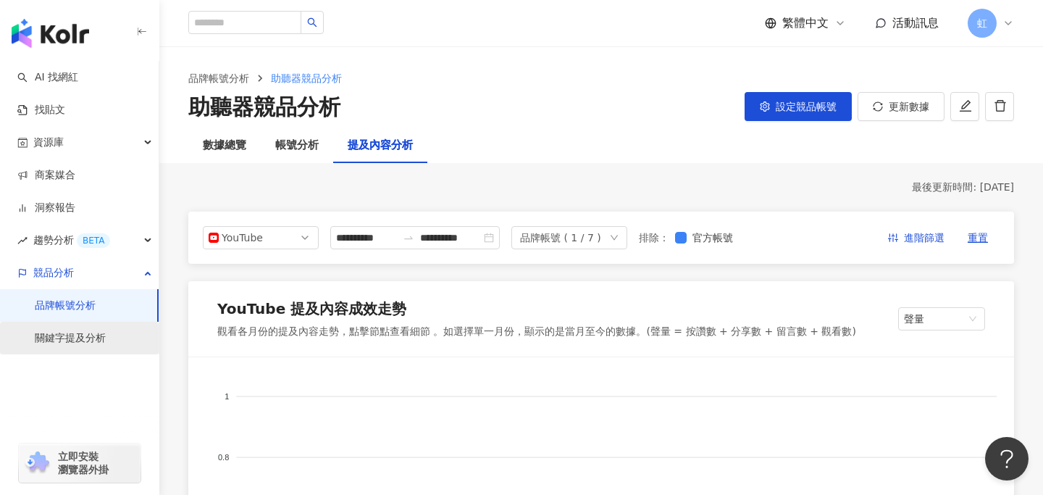
click at [77, 345] on link "關鍵字提及分析" at bounding box center [70, 338] width 71 height 14
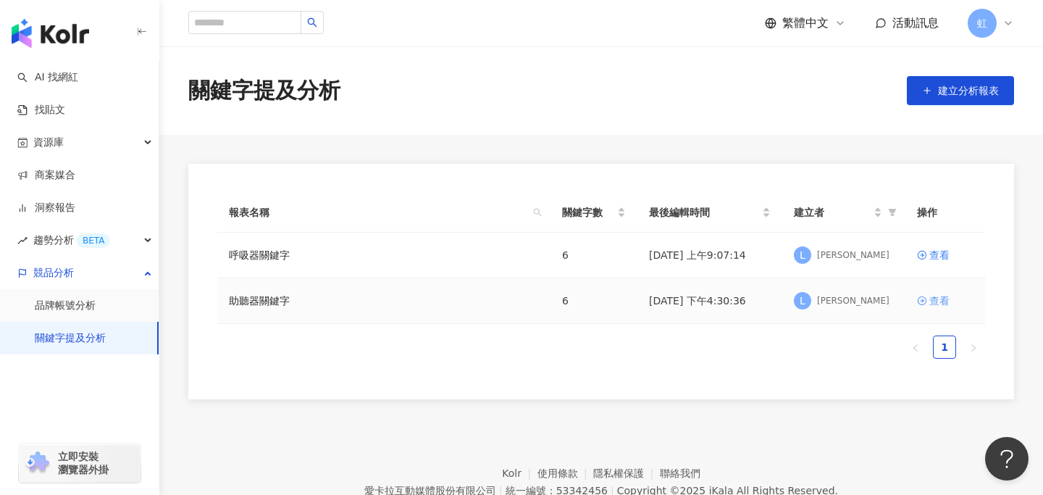
click at [941, 302] on div "查看" at bounding box center [939, 301] width 20 height 16
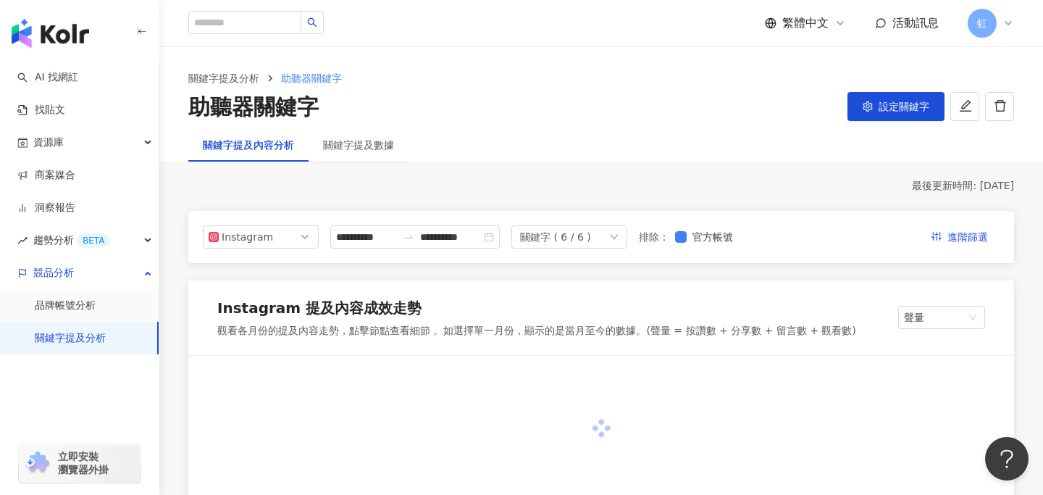
click at [598, 226] on div "關鍵字 ( 6 / 6 )" at bounding box center [569, 236] width 116 height 23
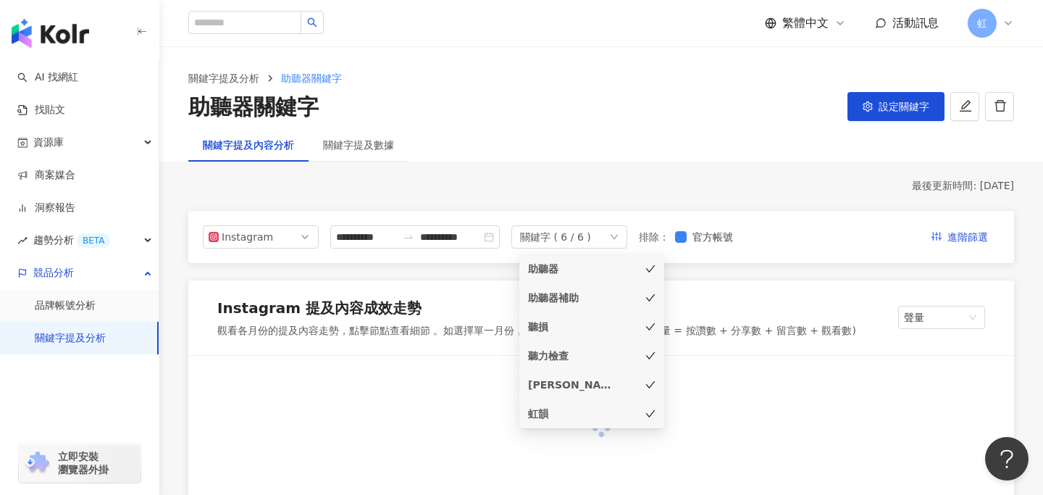
click at [635, 270] on div "助聽器" at bounding box center [591, 269] width 127 height 16
click at [649, 300] on icon "check" at bounding box center [650, 297] width 9 height 7
click at [648, 330] on icon "check" at bounding box center [650, 326] width 10 height 10
click at [650, 358] on icon "check" at bounding box center [650, 355] width 10 height 10
click at [652, 266] on icon "check" at bounding box center [650, 269] width 10 height 10
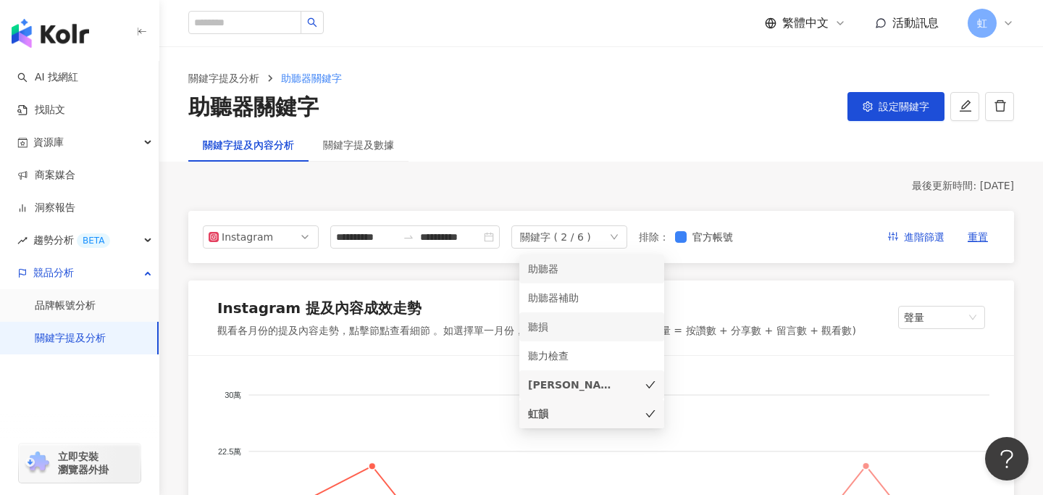
click at [652, 410] on icon "check" at bounding box center [650, 413] width 10 height 10
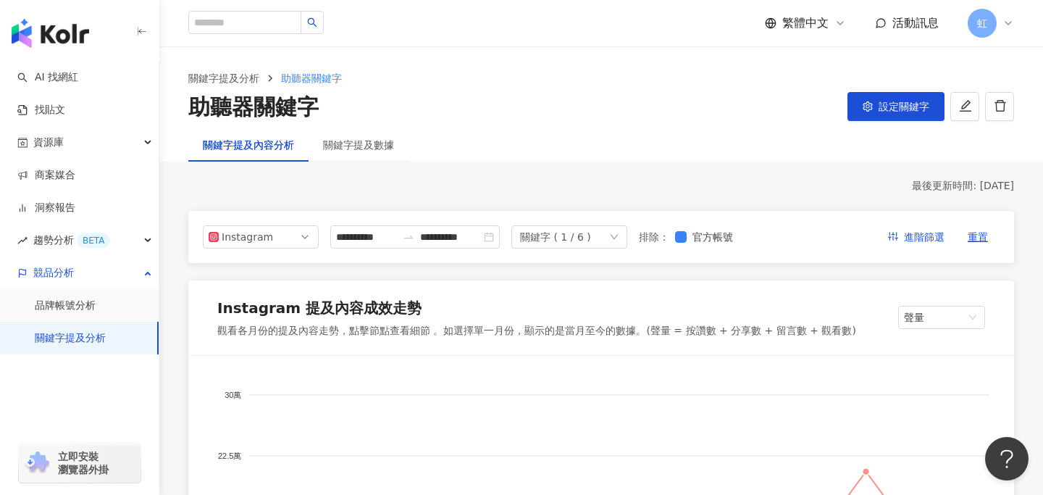
click at [376, 236] on input "**********" at bounding box center [366, 237] width 61 height 16
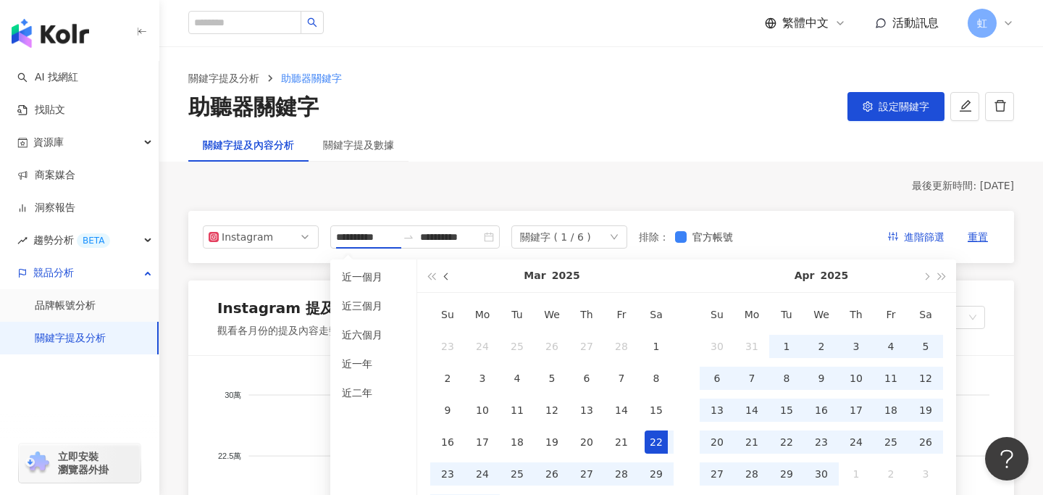
click at [446, 282] on button "button" at bounding box center [447, 275] width 16 height 33
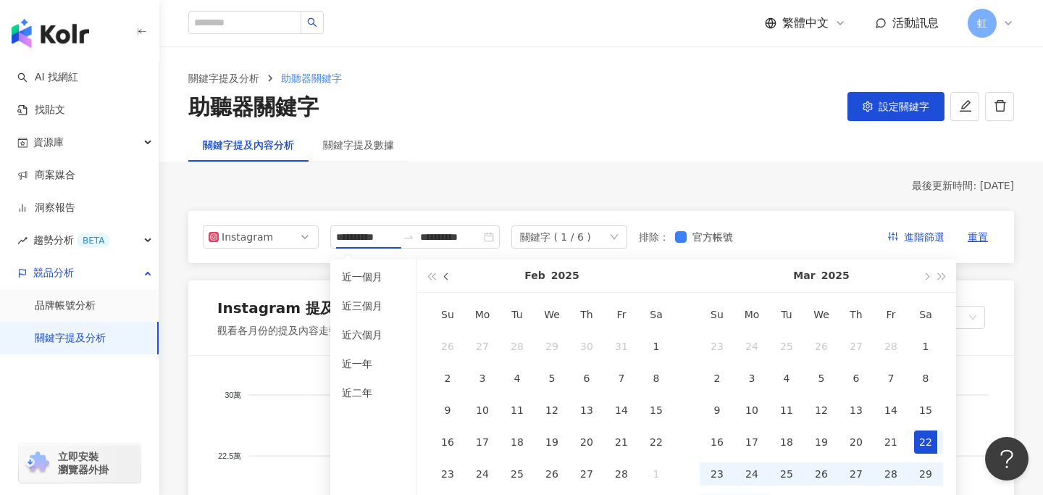
click at [452, 279] on button "button" at bounding box center [447, 275] width 16 height 33
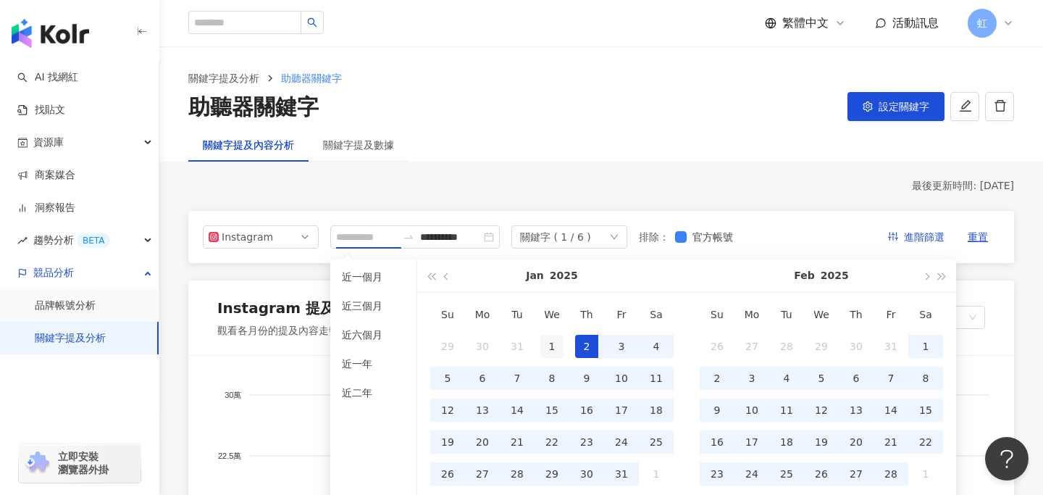
type input "**********"
click at [550, 342] on div "1" at bounding box center [551, 346] width 23 height 23
click at [445, 277] on span "button" at bounding box center [447, 275] width 7 height 7
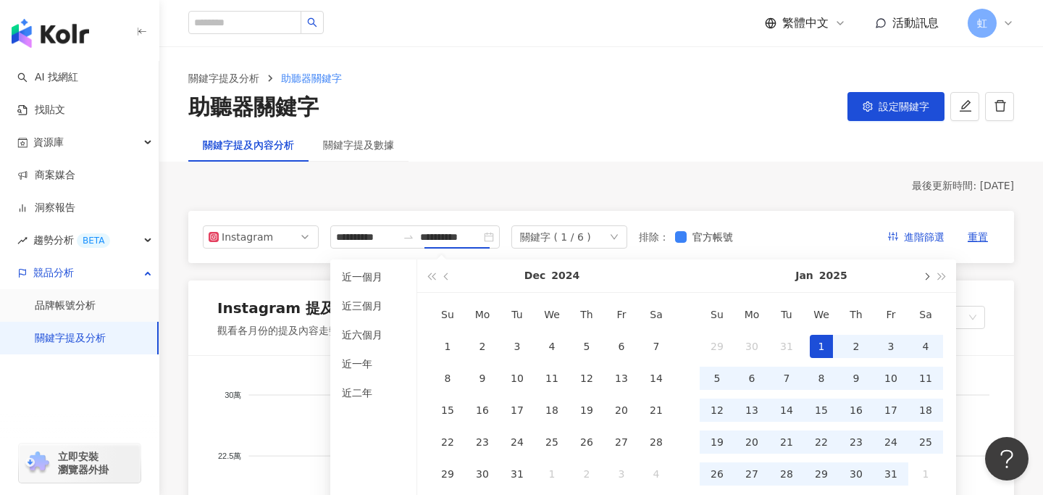
click at [930, 277] on button "button" at bounding box center [925, 275] width 16 height 33
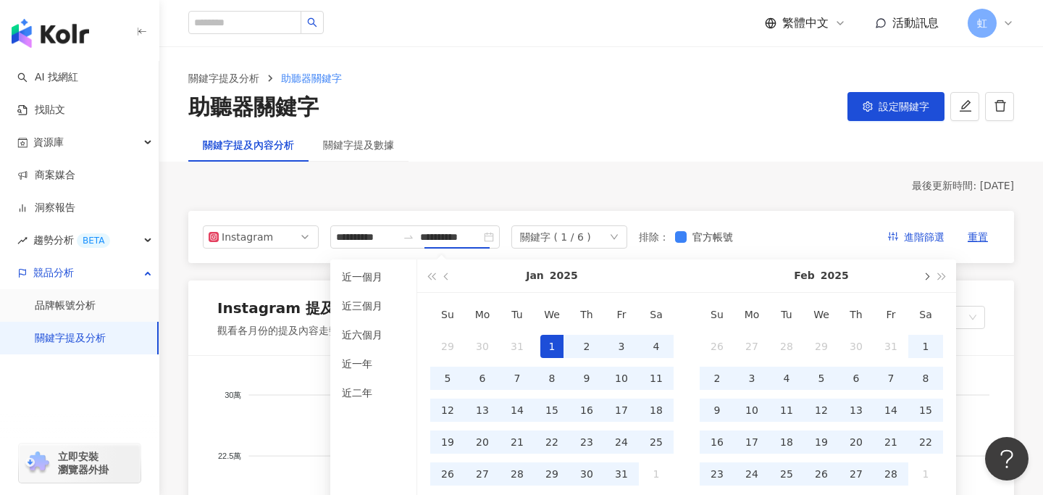
click at [927, 277] on span "button" at bounding box center [925, 275] width 7 height 7
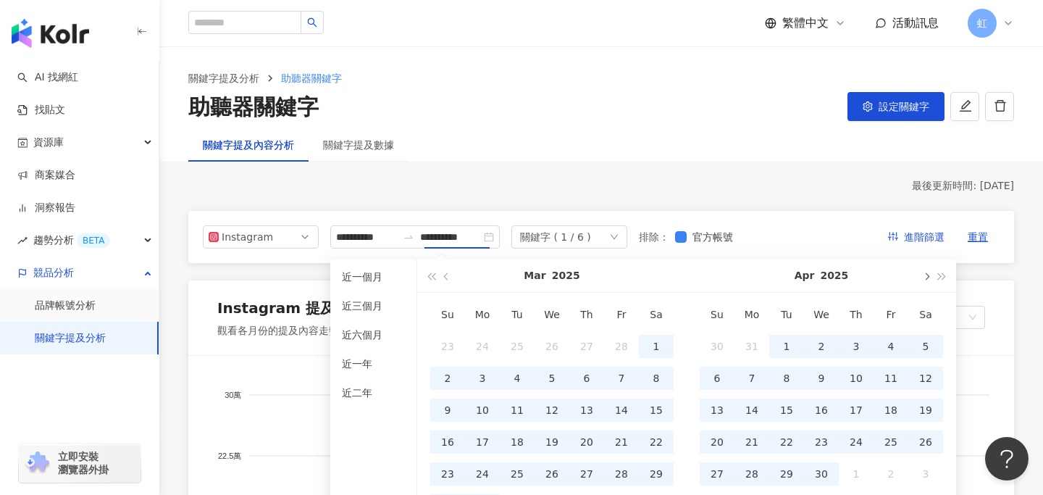
click at [927, 277] on span "button" at bounding box center [925, 275] width 7 height 7
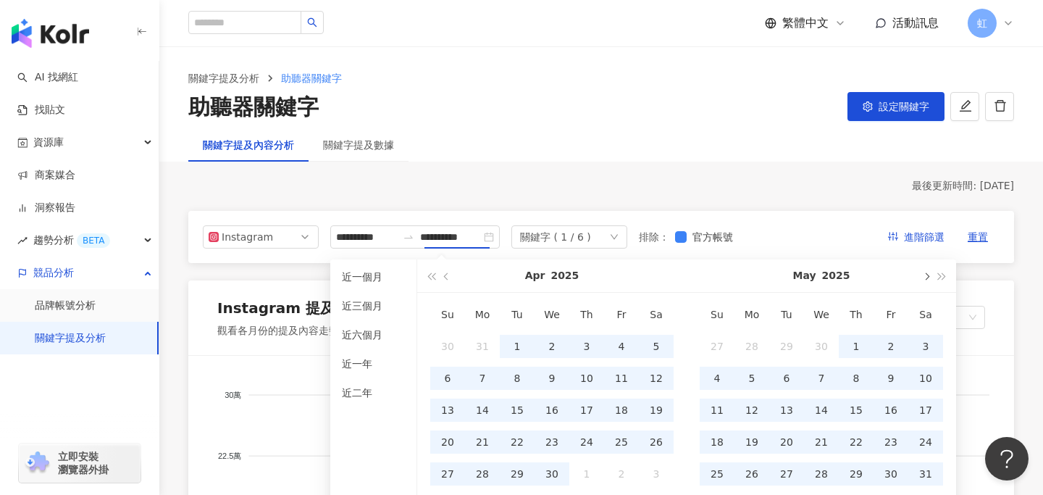
click at [927, 277] on span "button" at bounding box center [925, 275] width 7 height 7
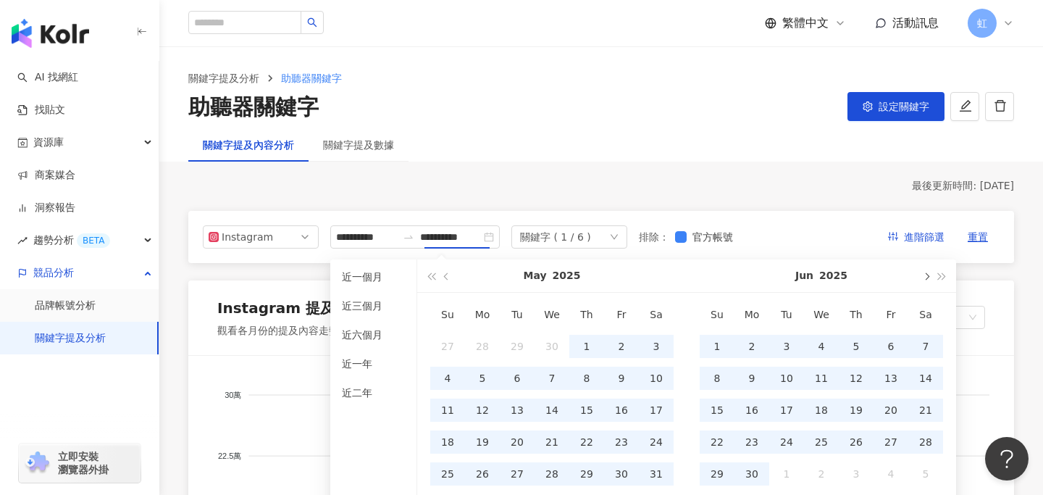
click at [927, 277] on span "button" at bounding box center [925, 275] width 7 height 7
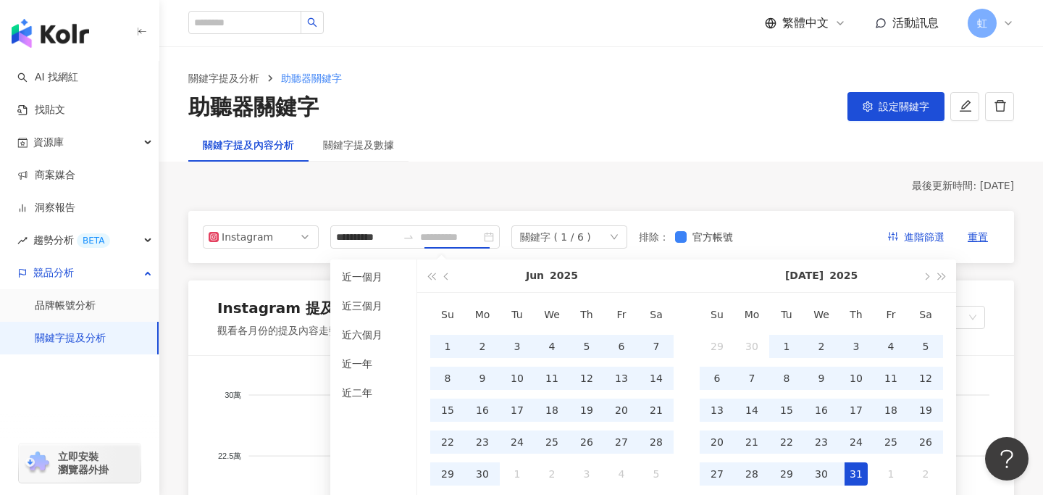
click at [854, 471] on div "31" at bounding box center [855, 473] width 23 height 23
type input "**********"
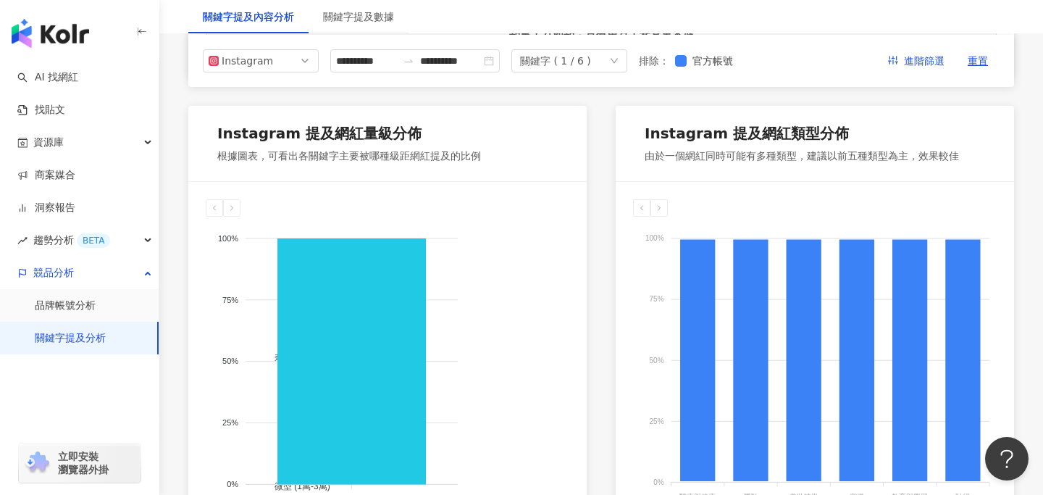
scroll to position [468, 0]
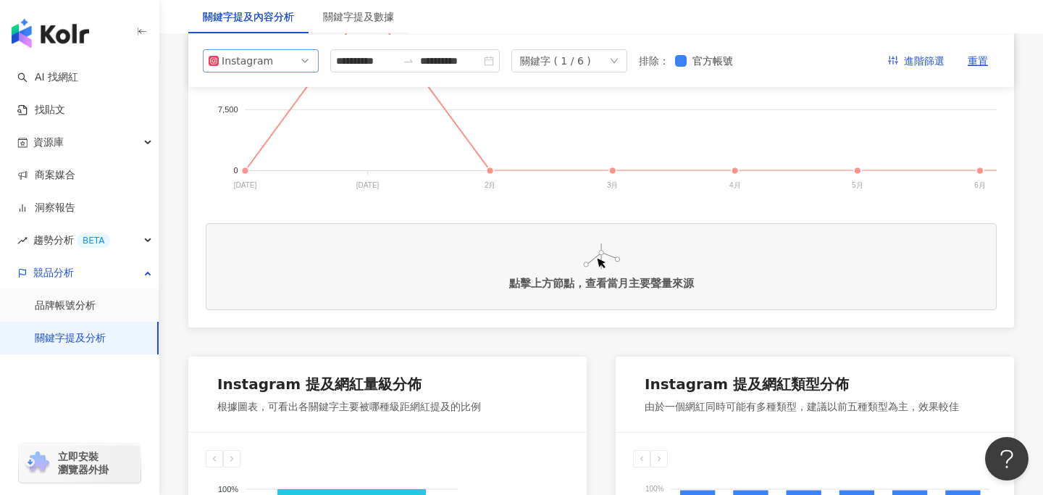
click at [278, 55] on span "Instagram" at bounding box center [261, 61] width 104 height 22
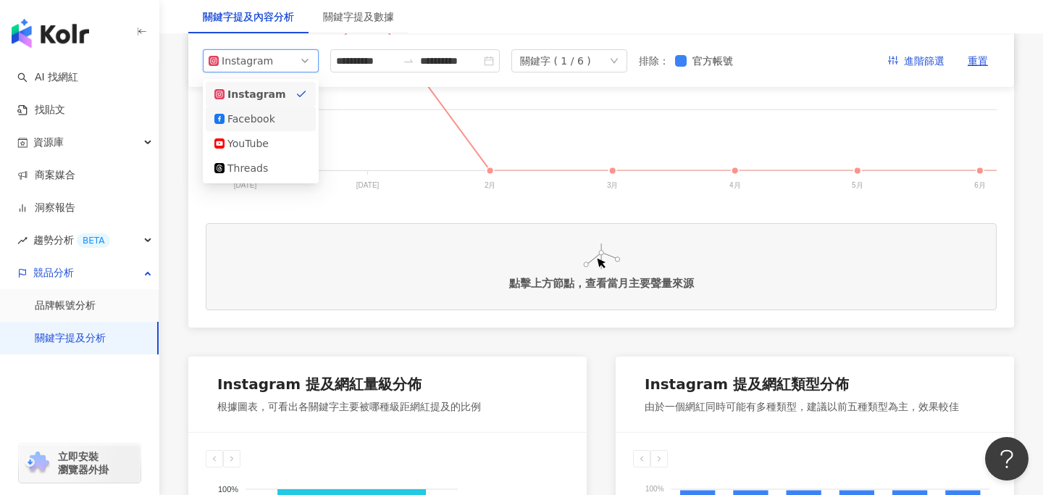
click at [275, 120] on div "Facebook" at bounding box center [260, 119] width 93 height 16
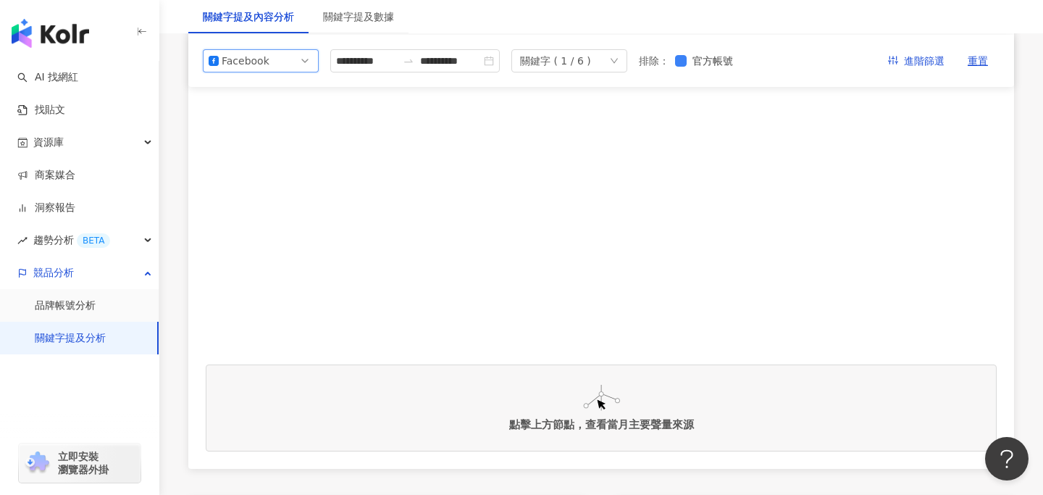
scroll to position [295, 0]
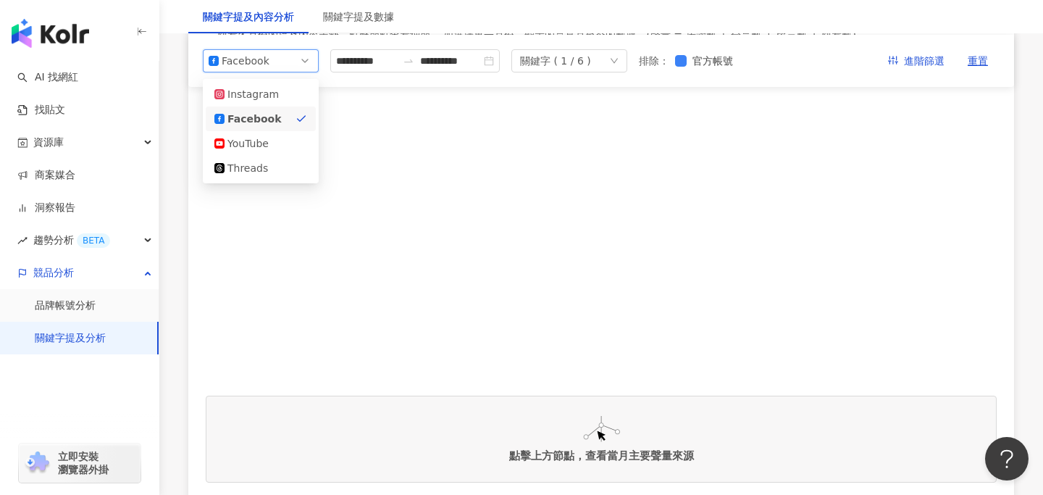
click at [295, 62] on span "Facebook" at bounding box center [261, 61] width 104 height 22
click at [285, 138] on div "YouTube" at bounding box center [260, 143] width 93 height 16
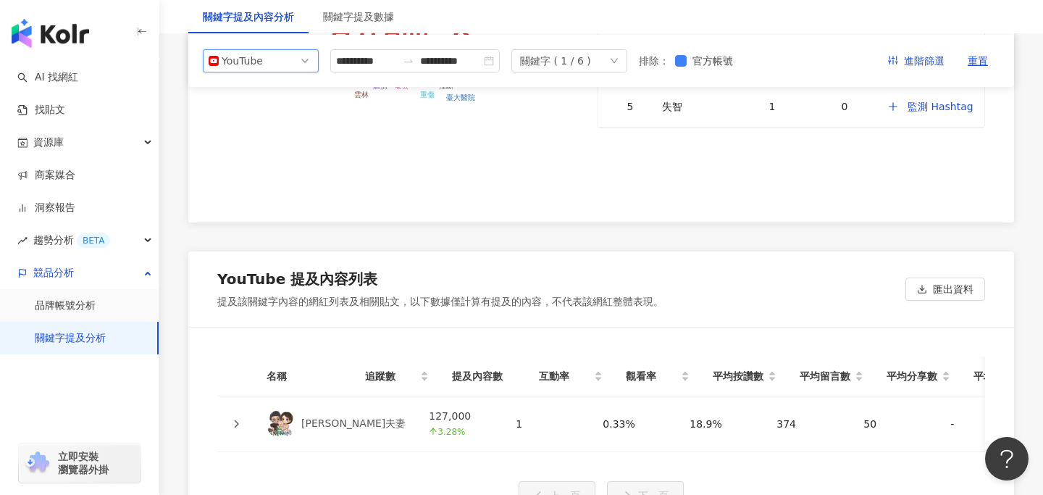
scroll to position [2407, 0]
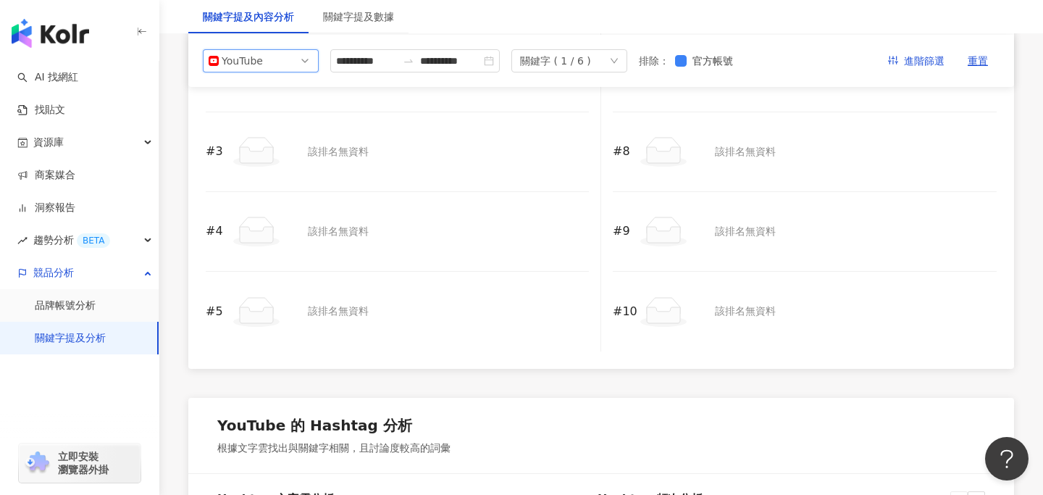
click at [302, 61] on span "YouTube" at bounding box center [261, 61] width 104 height 22
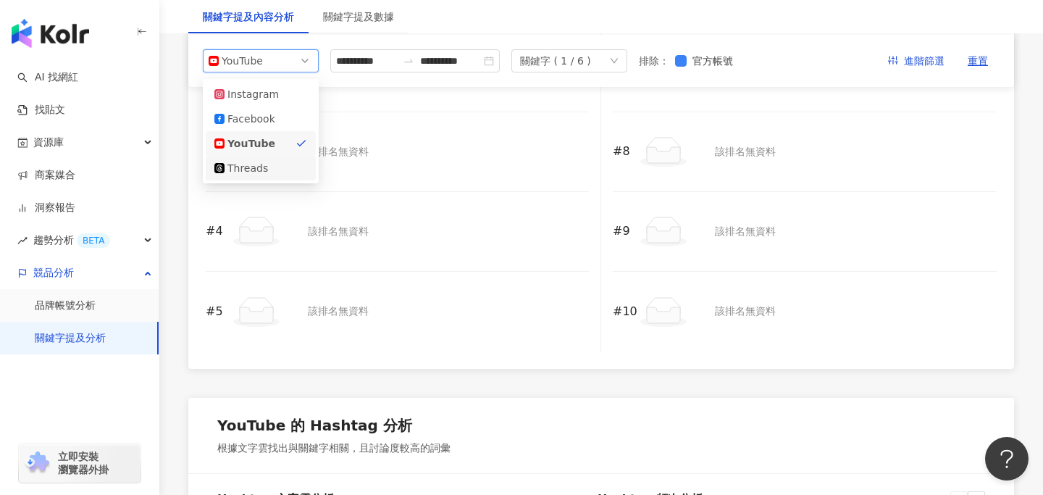
click at [281, 163] on div "Threads" at bounding box center [260, 168] width 93 height 16
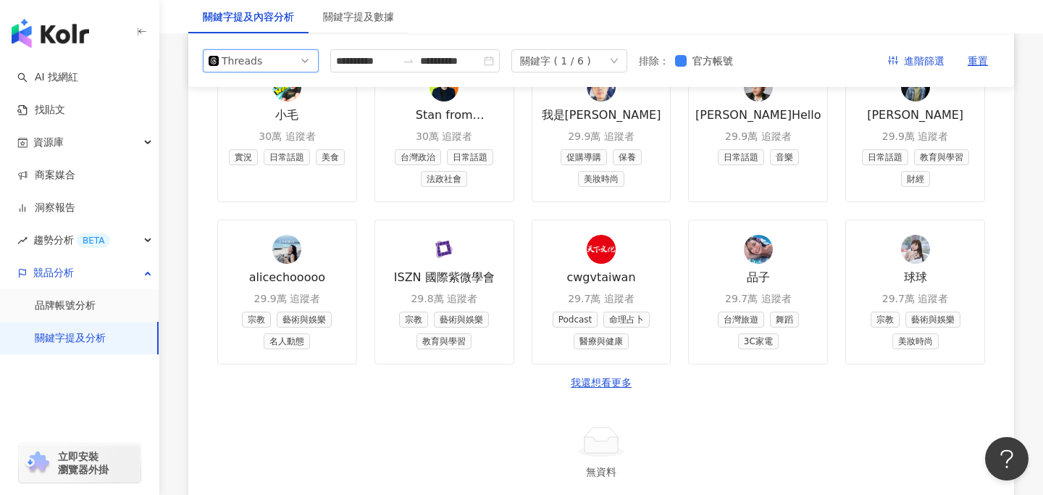
scroll to position [1060, 0]
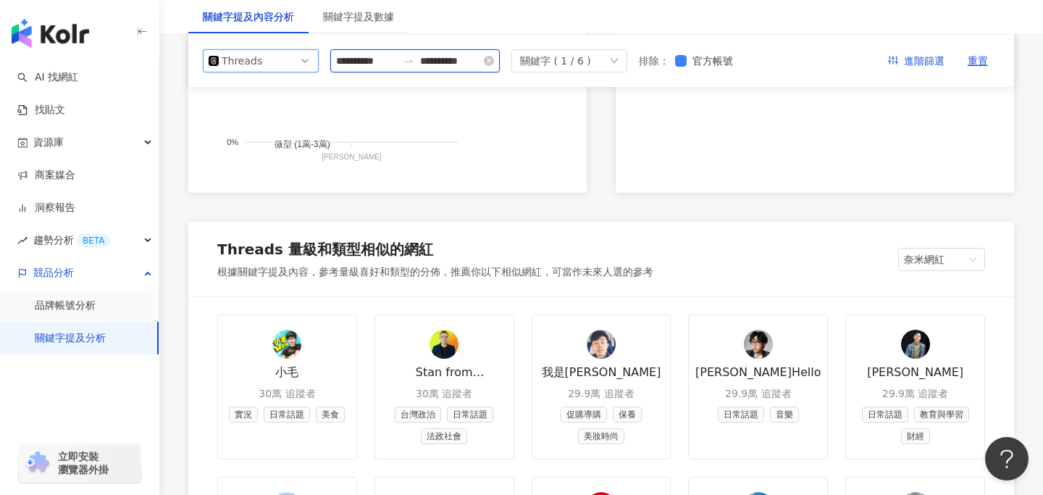
click at [387, 58] on input "**********" at bounding box center [366, 61] width 61 height 16
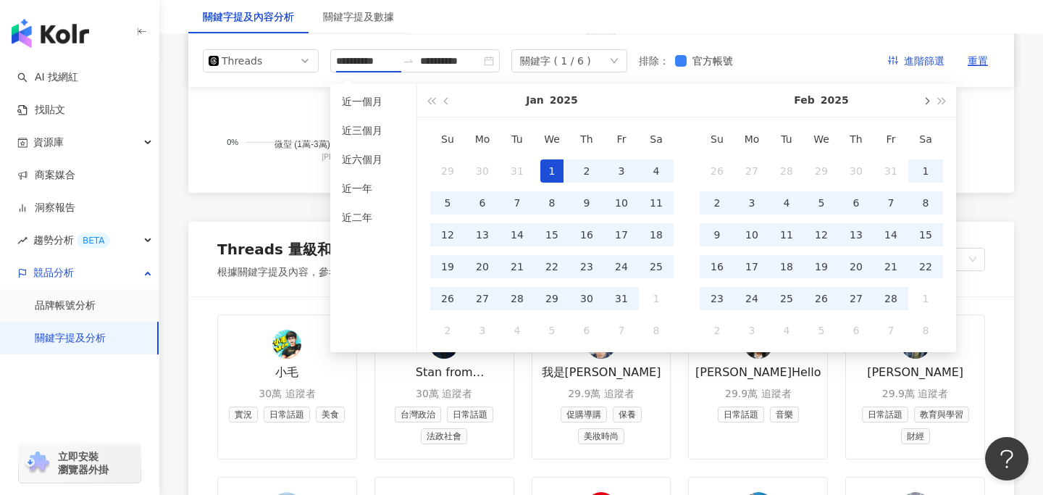
click at [928, 102] on button "button" at bounding box center [925, 100] width 16 height 33
click at [929, 102] on button "button" at bounding box center [925, 100] width 16 height 33
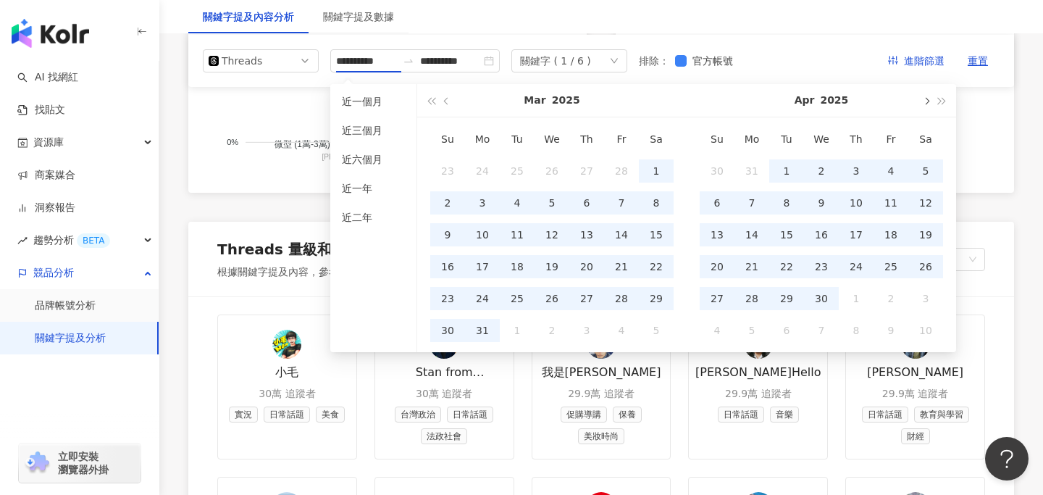
click at [929, 102] on button "button" at bounding box center [925, 100] width 16 height 33
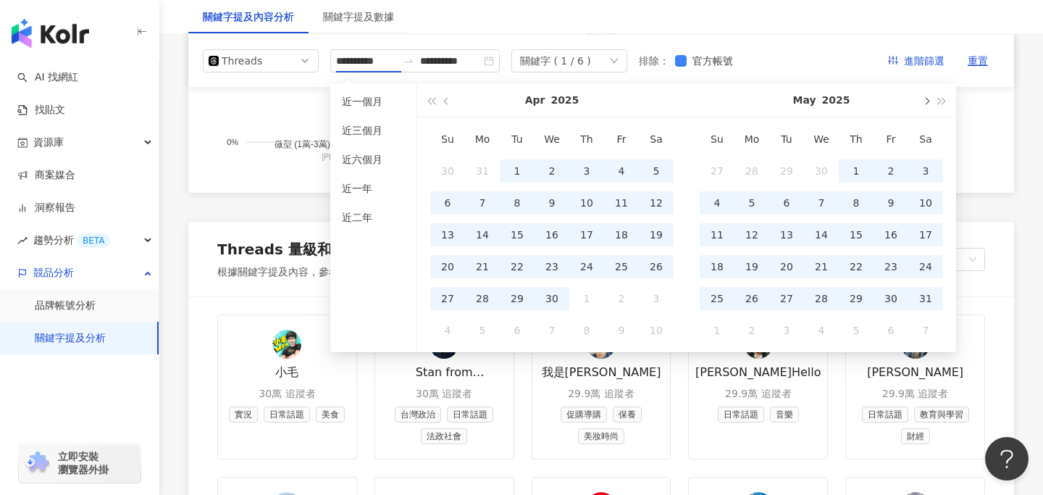
click at [929, 102] on button "button" at bounding box center [925, 100] width 16 height 33
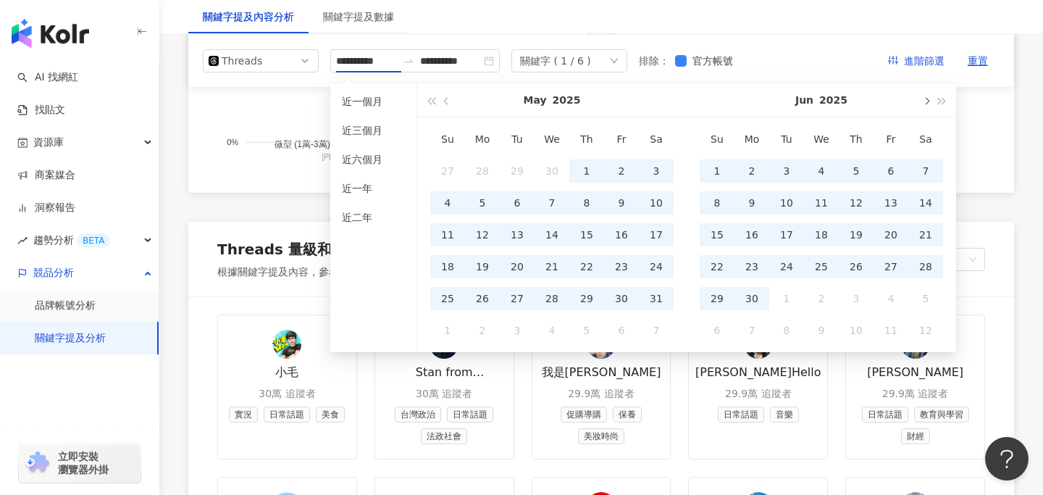
click at [929, 102] on button "button" at bounding box center [925, 100] width 16 height 33
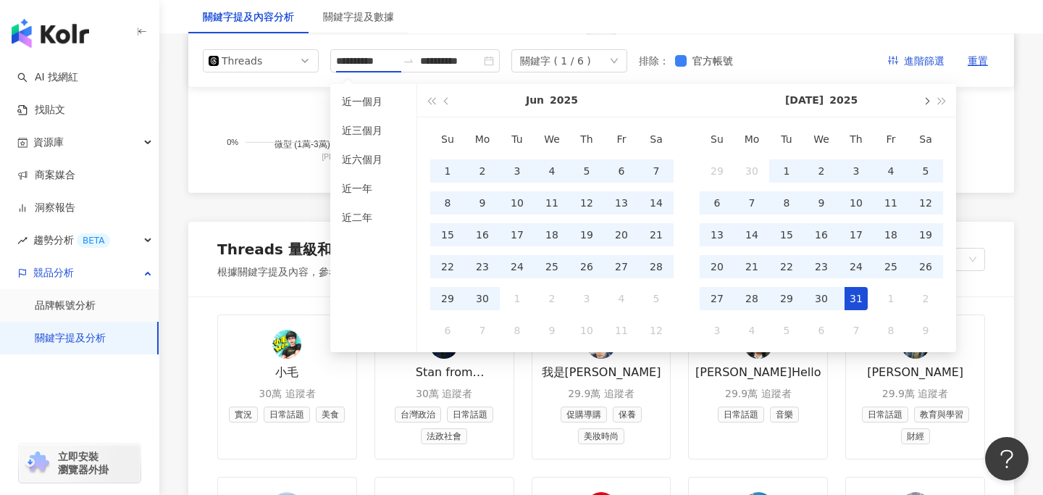
click at [929, 102] on button "button" at bounding box center [925, 100] width 16 height 33
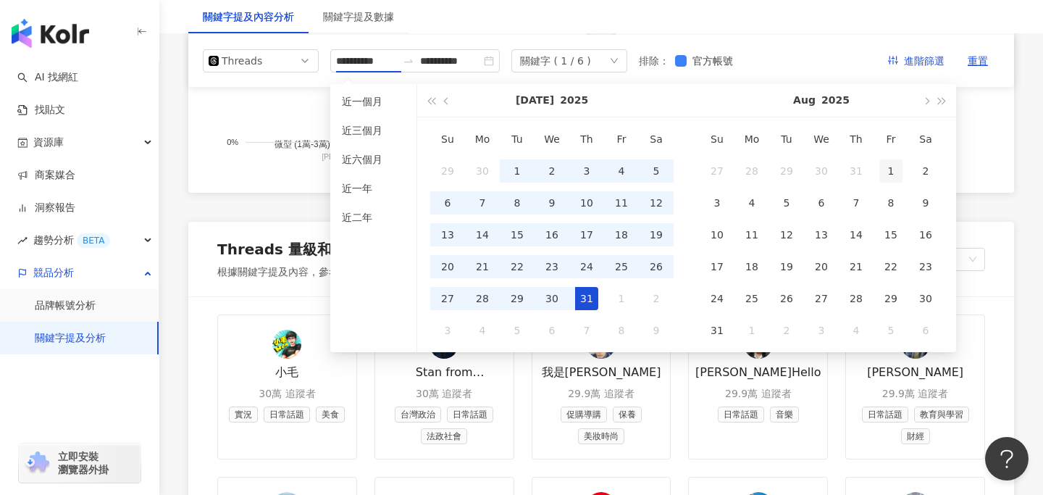
type input "**********"
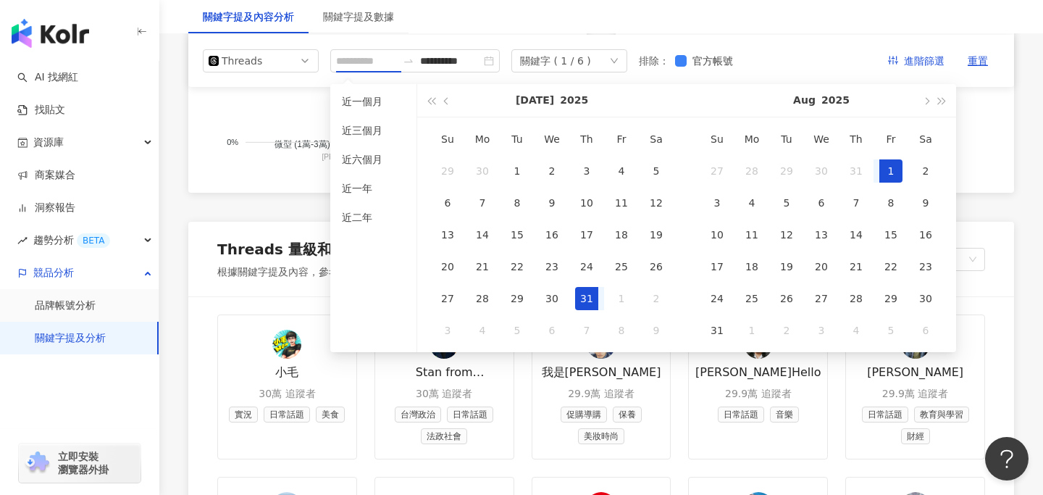
click at [885, 166] on div "1" at bounding box center [890, 170] width 23 height 23
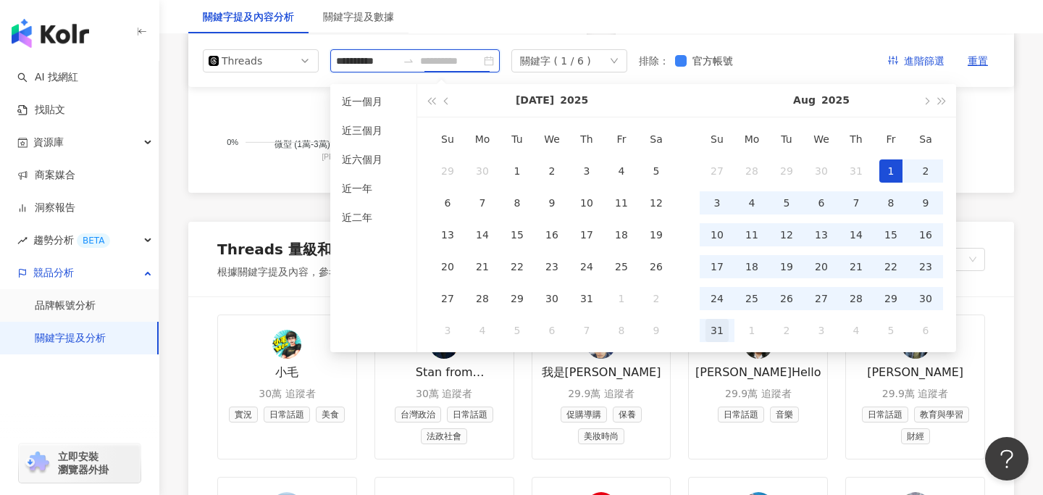
type input "**********"
click at [721, 328] on div "31" at bounding box center [716, 330] width 23 height 23
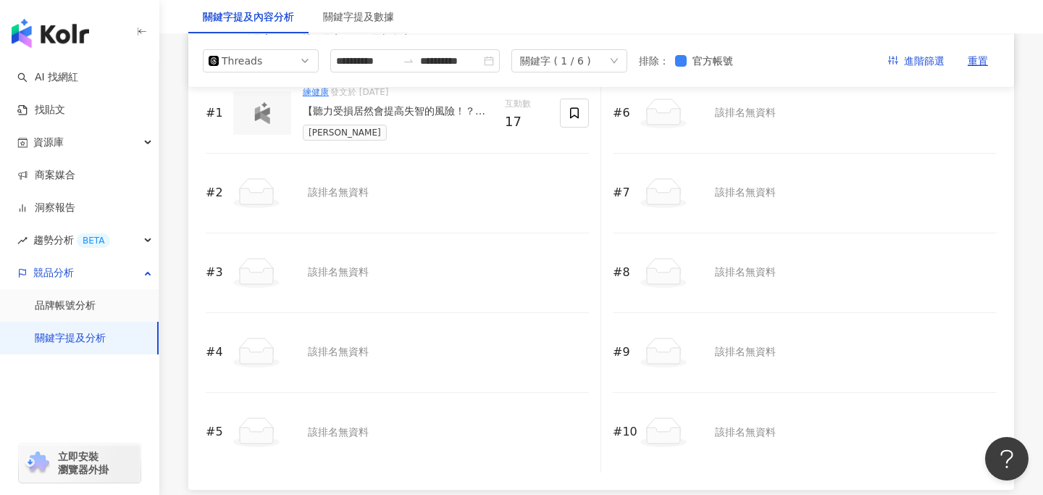
scroll to position [1788, 0]
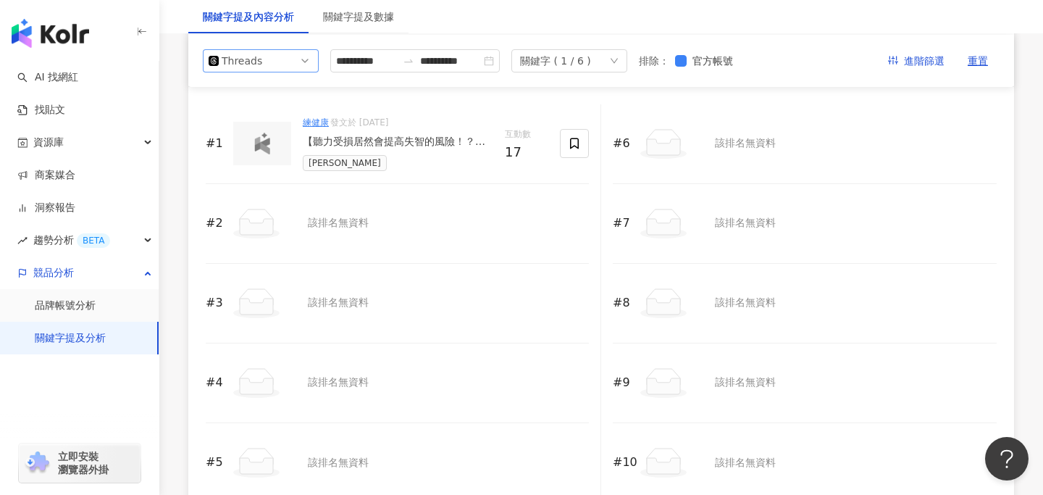
click at [282, 60] on span "Threads" at bounding box center [261, 61] width 104 height 22
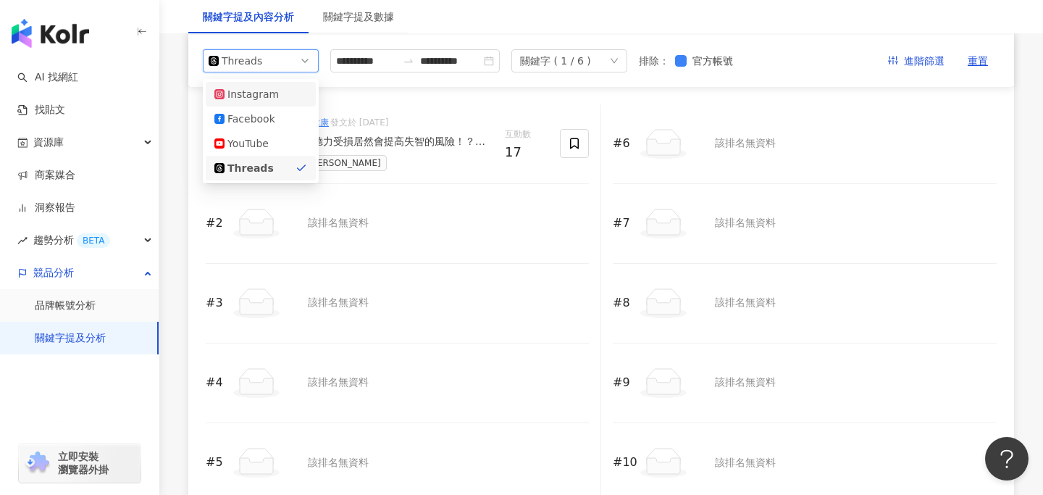
click at [277, 93] on div "Instagram" at bounding box center [260, 94] width 93 height 16
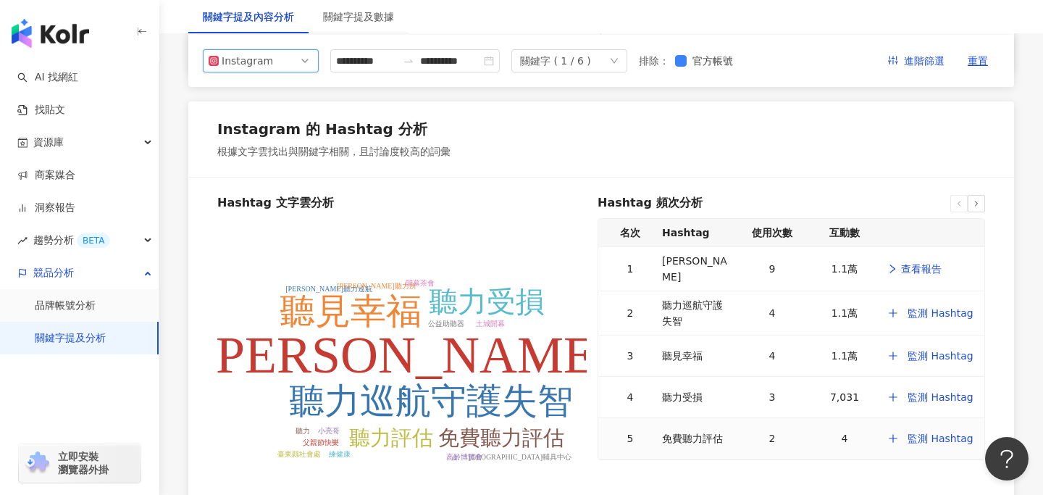
scroll to position [2687, 0]
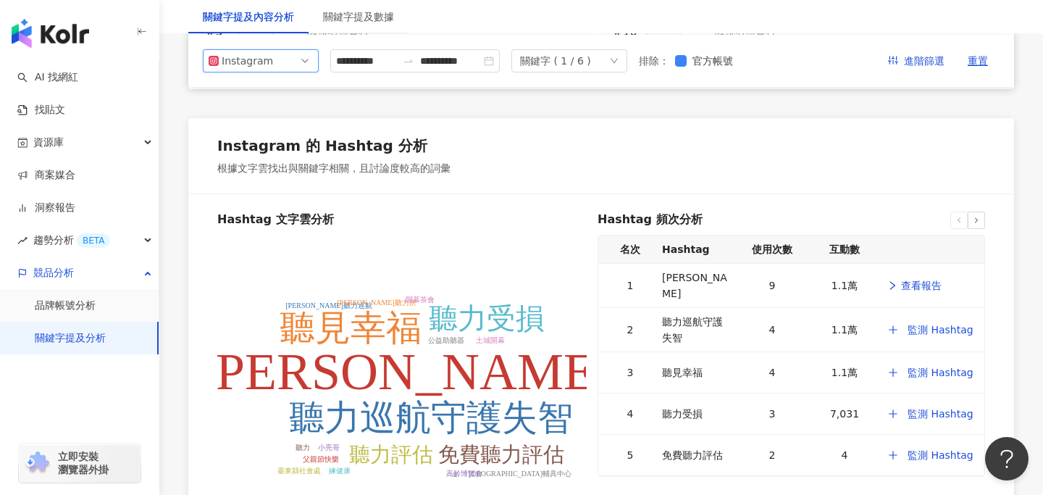
click at [282, 56] on span "Instagram" at bounding box center [261, 61] width 104 height 22
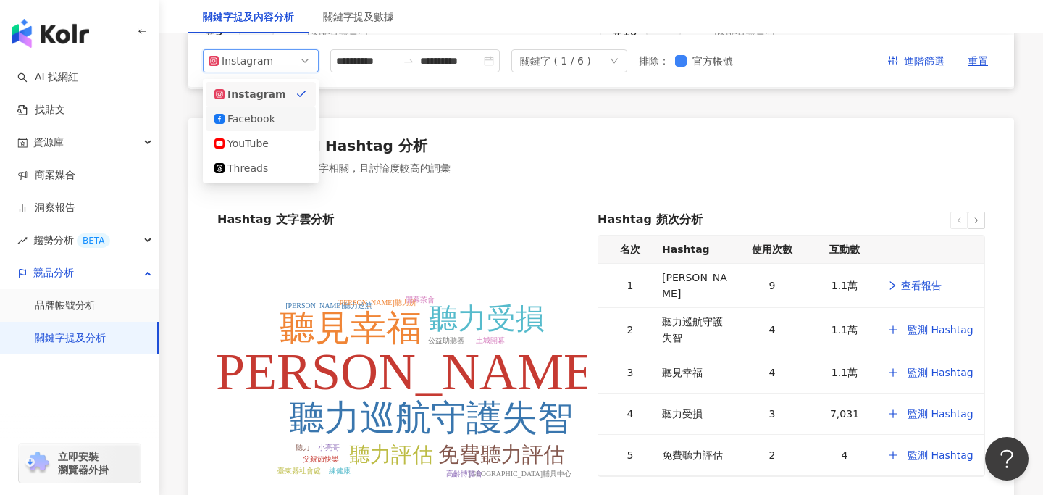
click at [280, 121] on div "Facebook" at bounding box center [260, 119] width 93 height 16
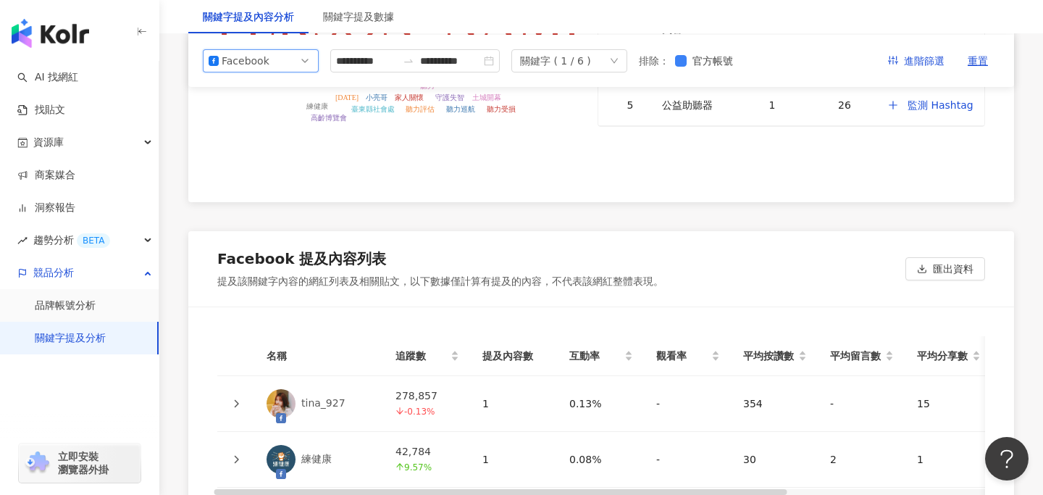
scroll to position [2911, 0]
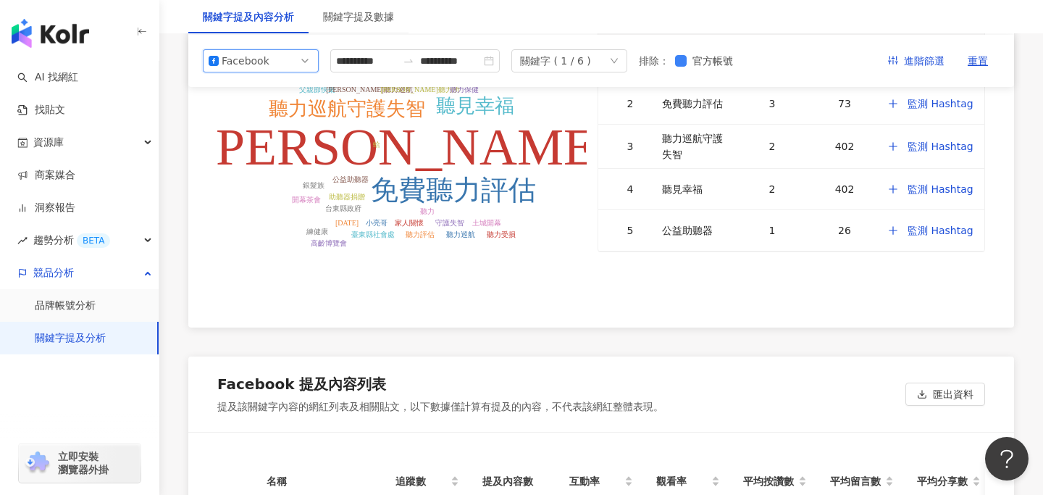
click at [257, 62] on div "Facebook" at bounding box center [245, 61] width 47 height 22
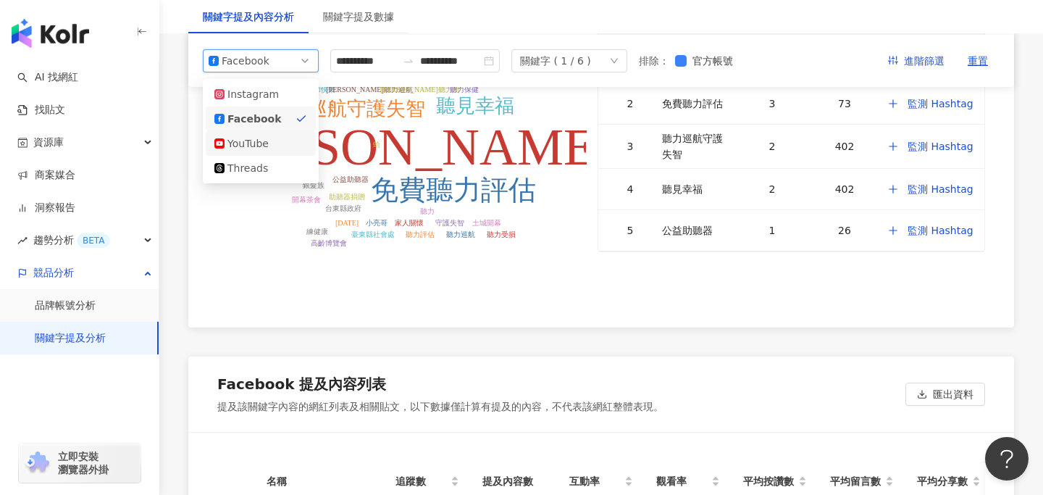
click at [269, 148] on div "YouTube" at bounding box center [250, 143] width 47 height 16
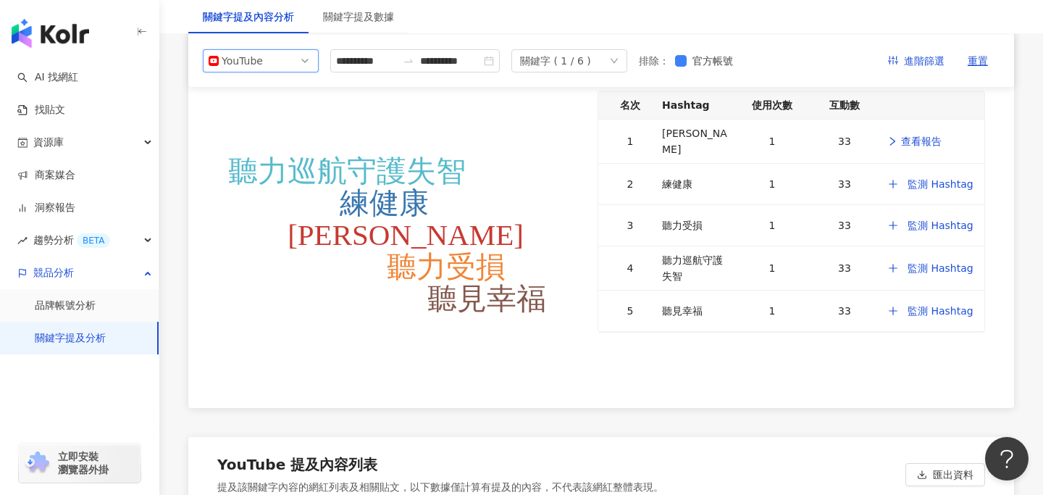
scroll to position [2827, 0]
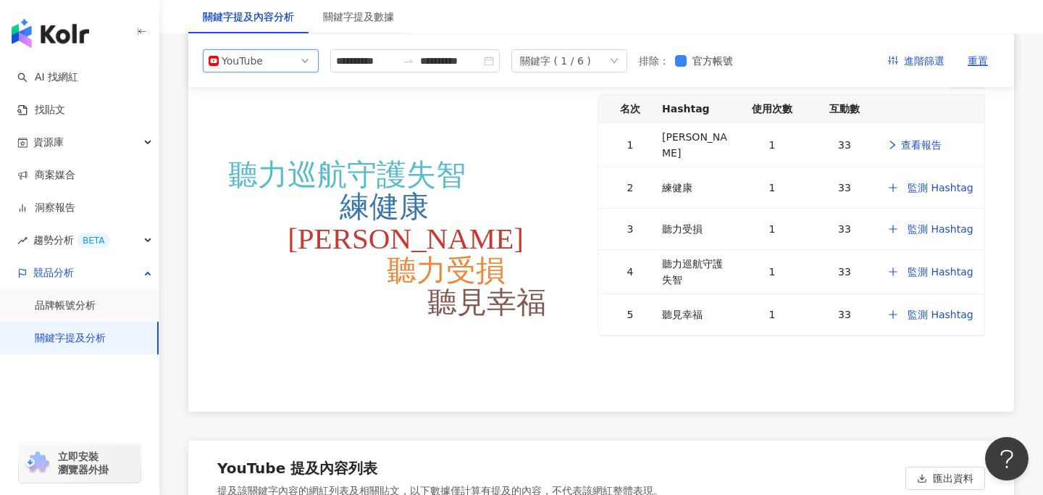
click at [269, 56] on span "YouTube" at bounding box center [261, 61] width 104 height 22
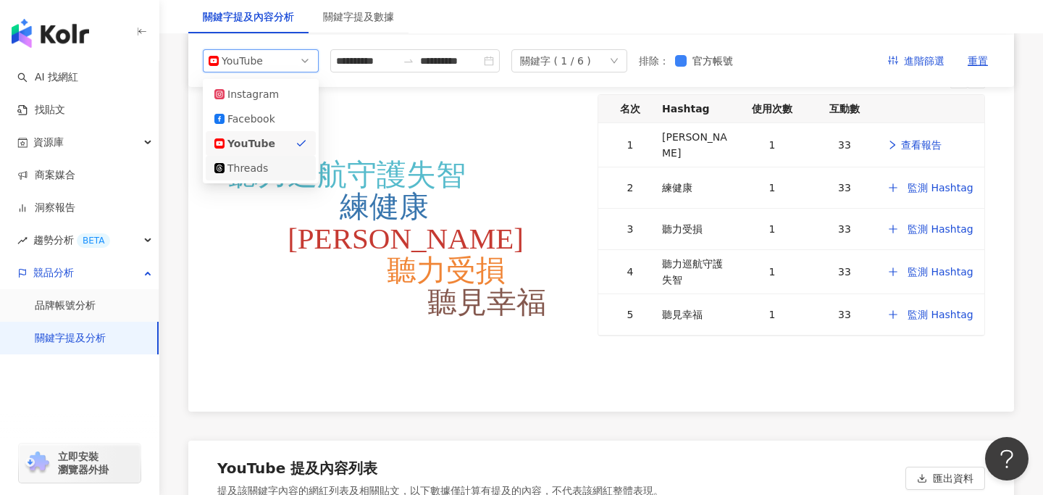
click at [282, 167] on div "Threads" at bounding box center [260, 168] width 93 height 16
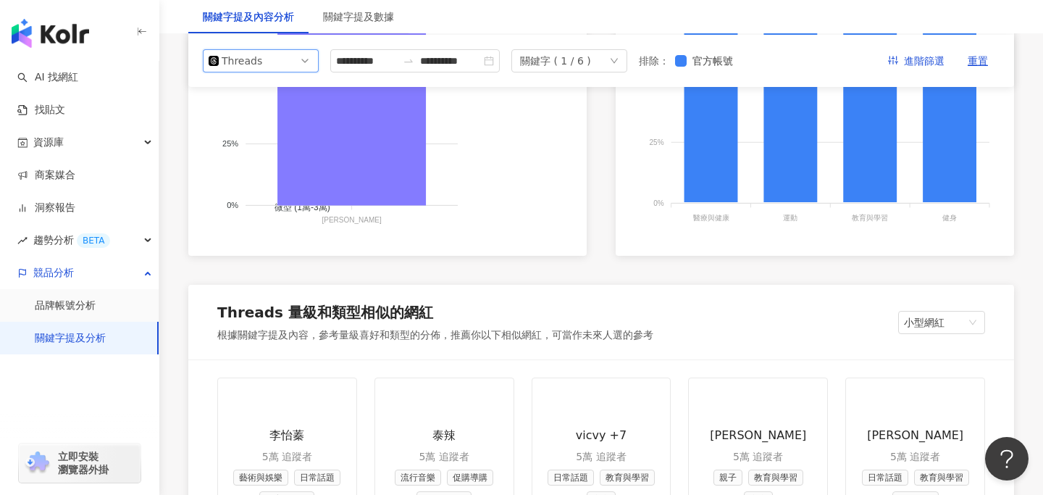
scroll to position [855, 0]
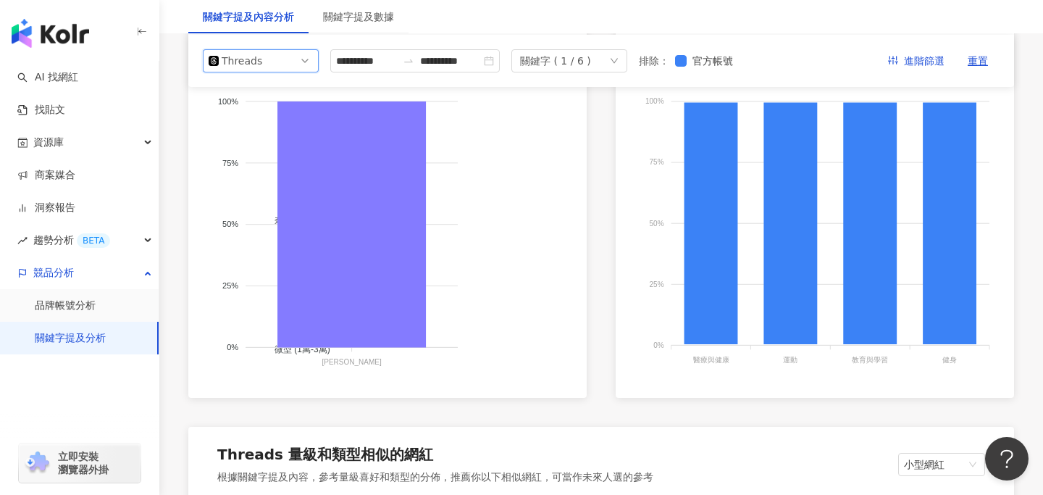
click at [292, 52] on span "Threads" at bounding box center [261, 61] width 104 height 22
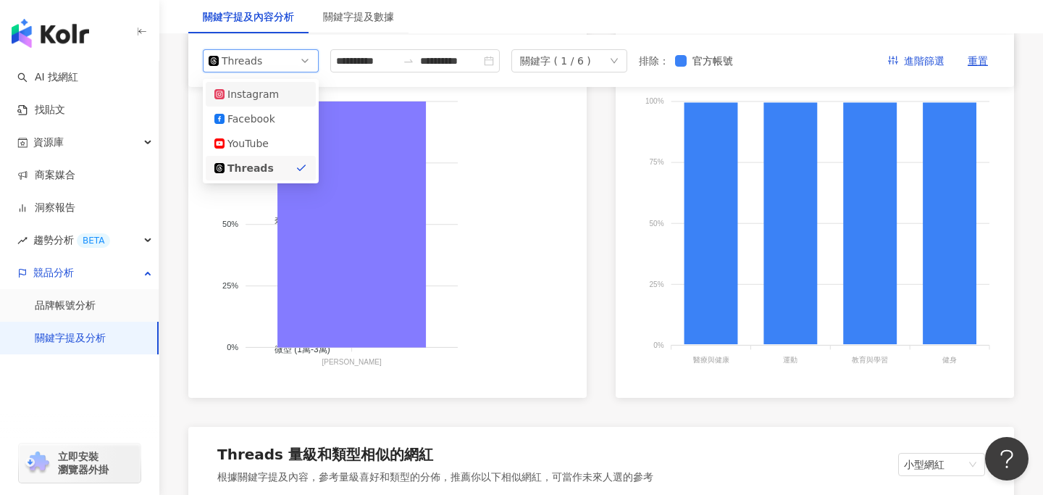
click at [286, 95] on div "Instagram" at bounding box center [260, 94] width 93 height 16
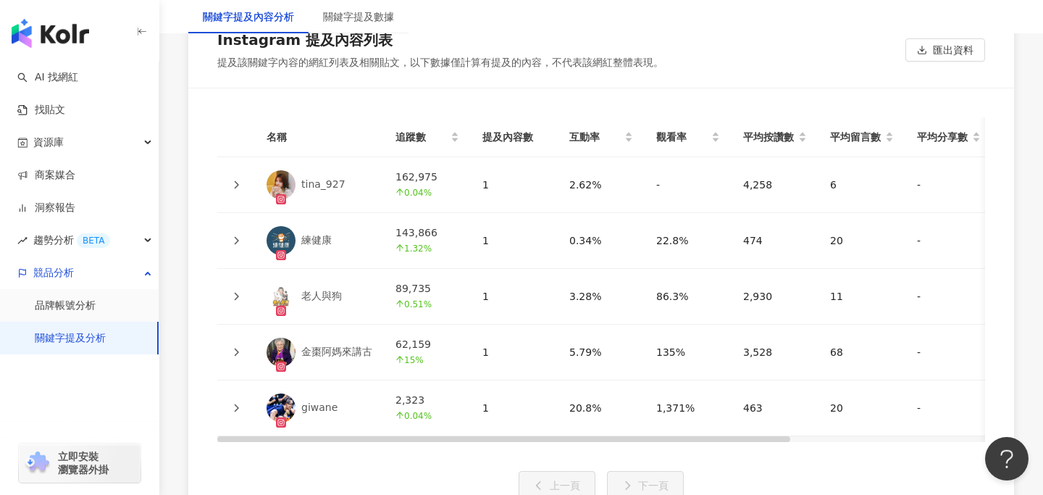
scroll to position [3323, 0]
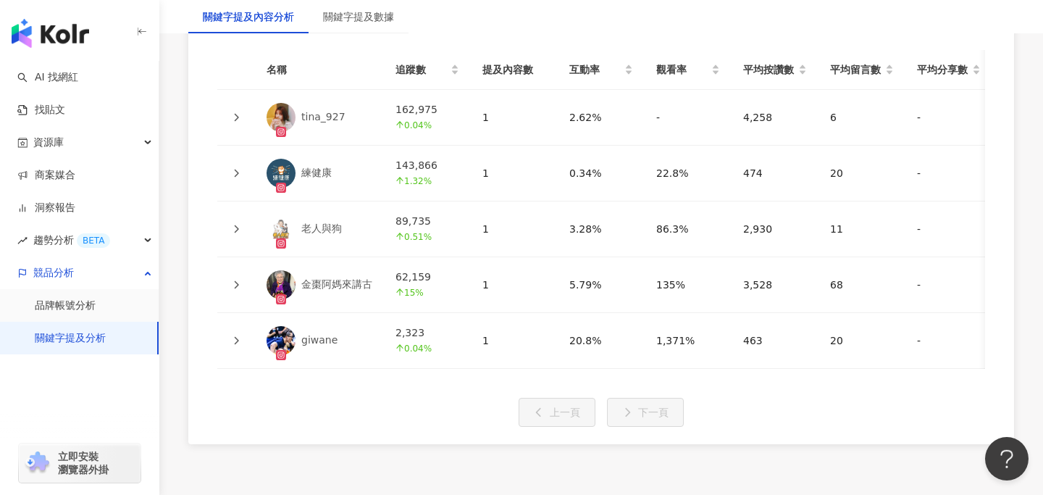
click at [321, 341] on div "giwane" at bounding box center [319, 340] width 36 height 14
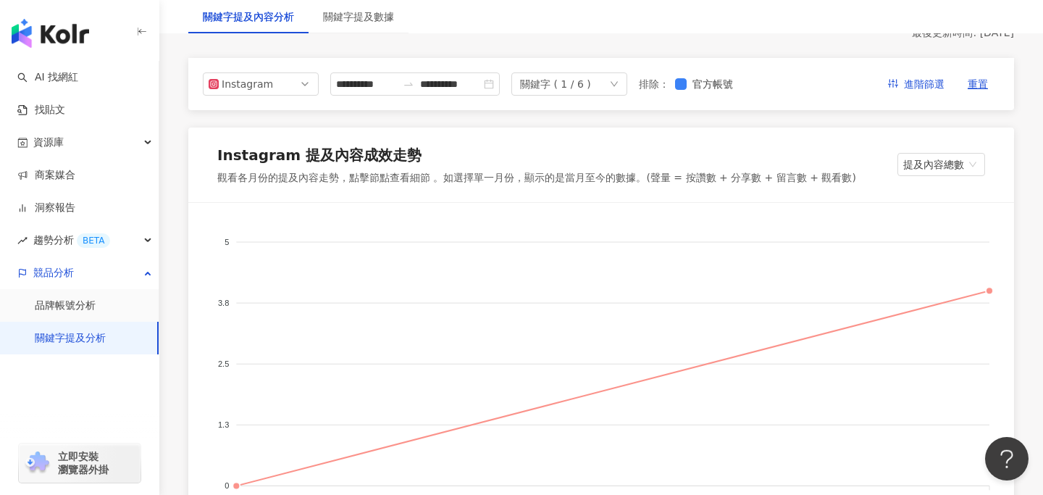
scroll to position [0, 0]
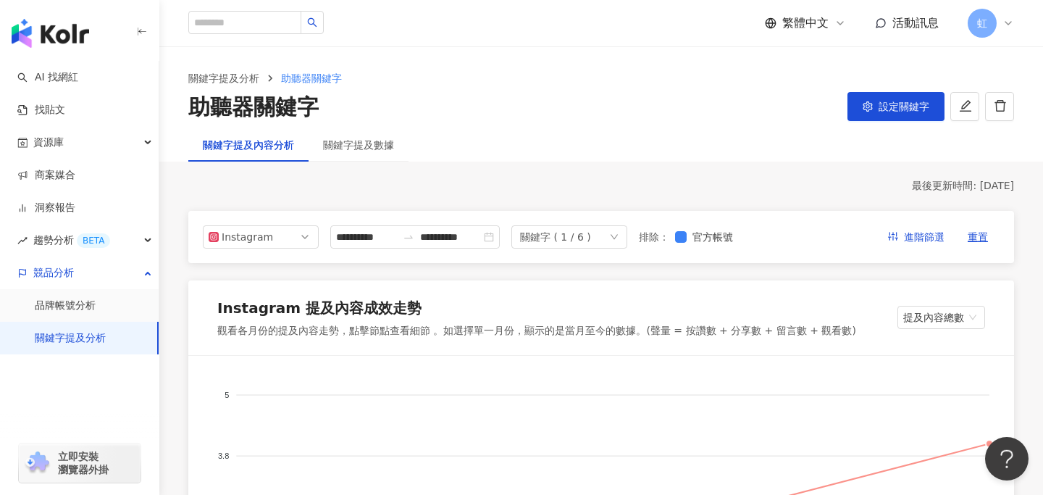
click at [576, 242] on div "關鍵字 ( 1 / 6 )" at bounding box center [555, 237] width 71 height 22
click at [920, 109] on span "設定關鍵字" at bounding box center [903, 107] width 51 height 12
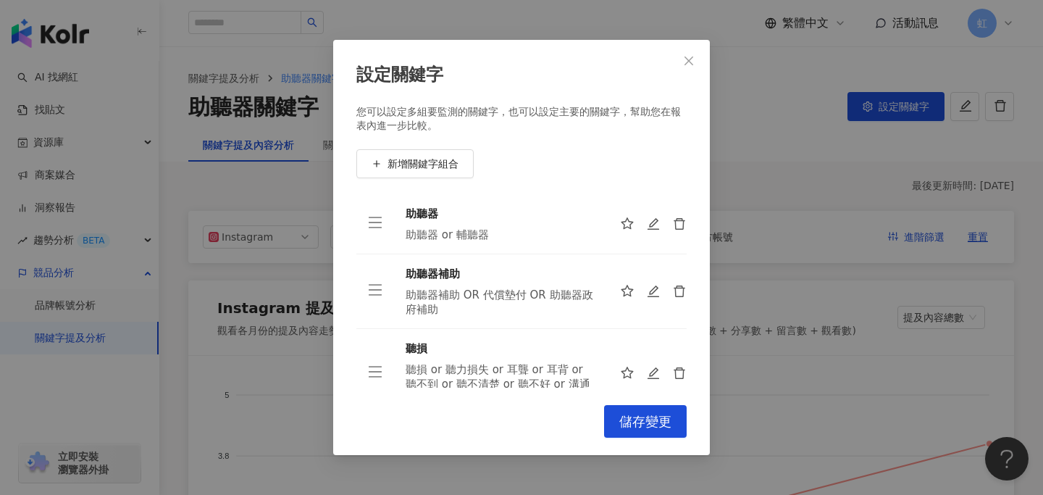
scroll to position [196, 0]
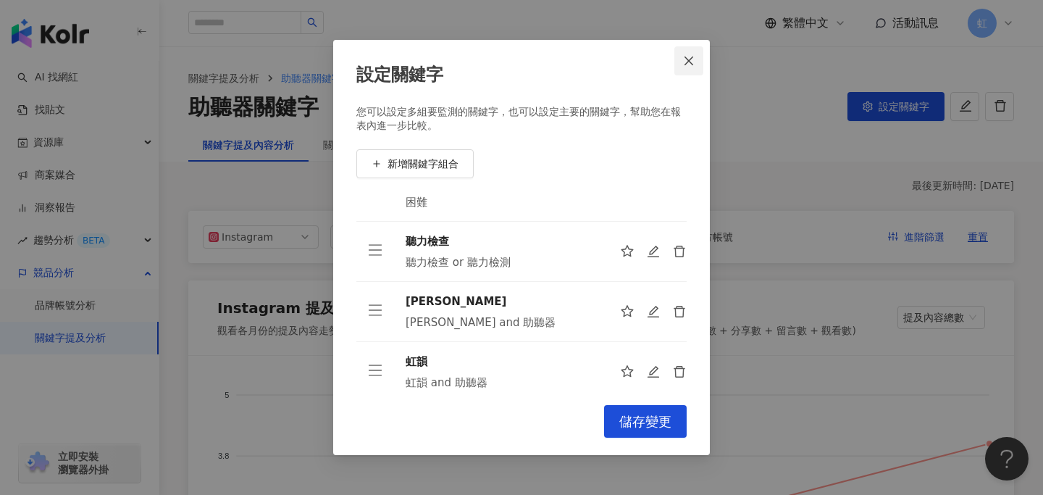
click at [692, 59] on icon "close" at bounding box center [689, 61] width 12 height 12
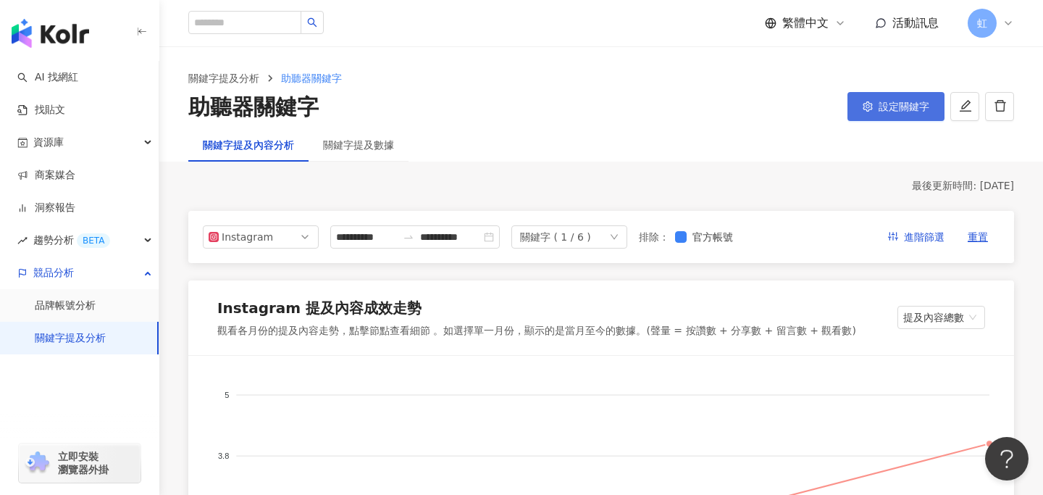
click at [885, 100] on button "設定關鍵字" at bounding box center [895, 106] width 97 height 29
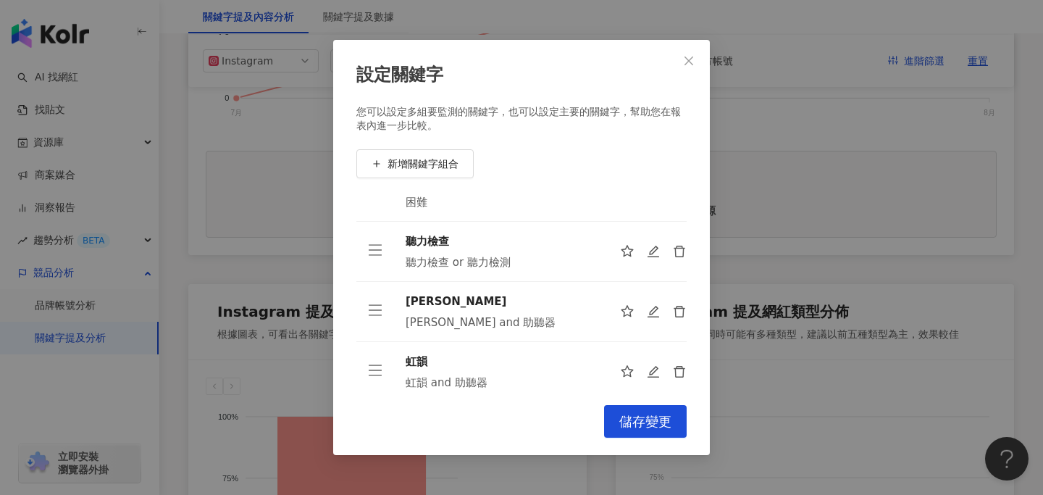
scroll to position [458, 0]
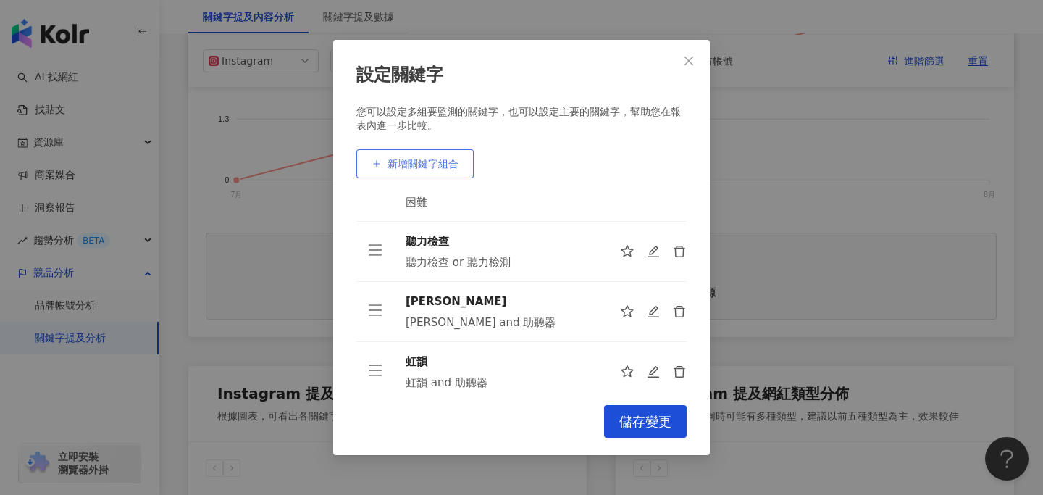
click at [443, 160] on span "新增關鍵字組合" at bounding box center [422, 164] width 71 height 12
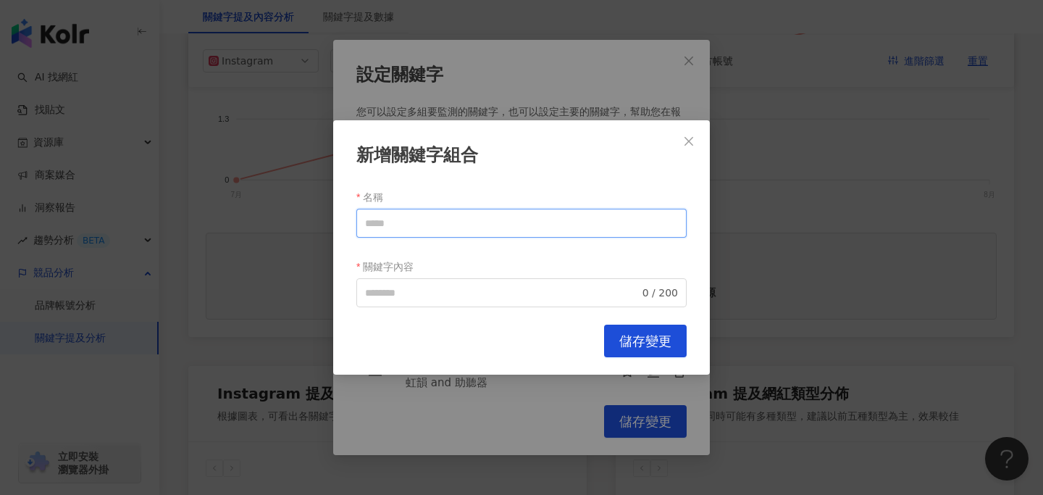
click at [428, 224] on input "名稱" at bounding box center [521, 223] width 330 height 29
click at [387, 281] on span "0 / 200" at bounding box center [521, 292] width 330 height 29
type input "**"
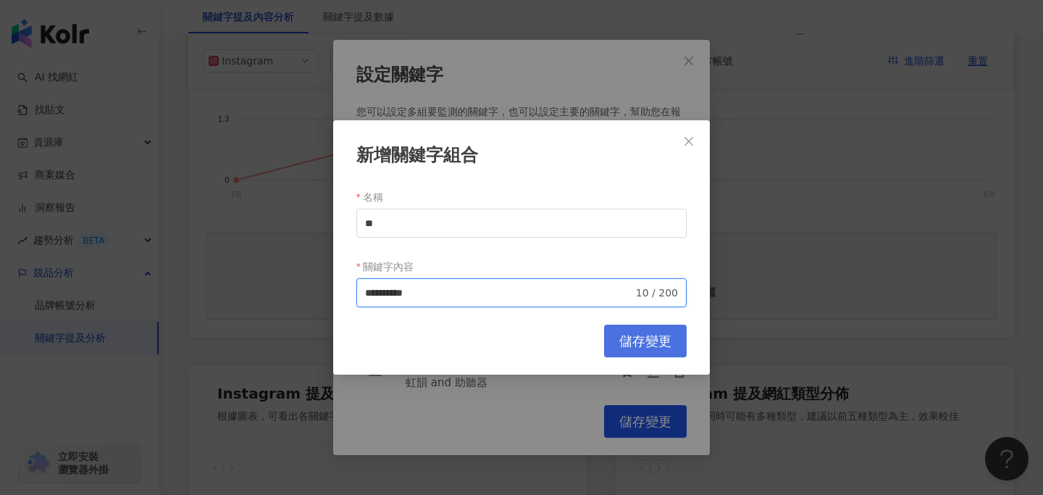
type input "**********"
click at [626, 344] on span "儲存變更" at bounding box center [645, 341] width 52 height 16
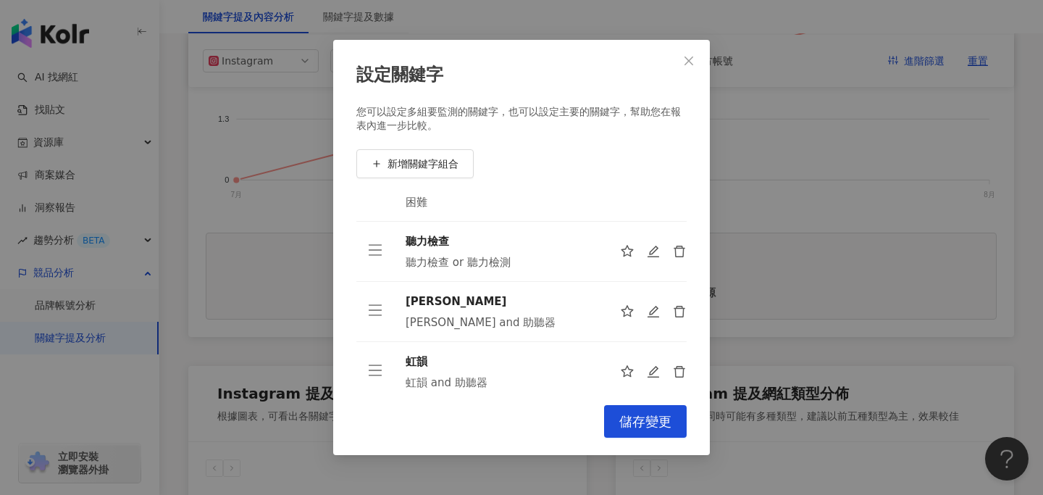
scroll to position [256, 0]
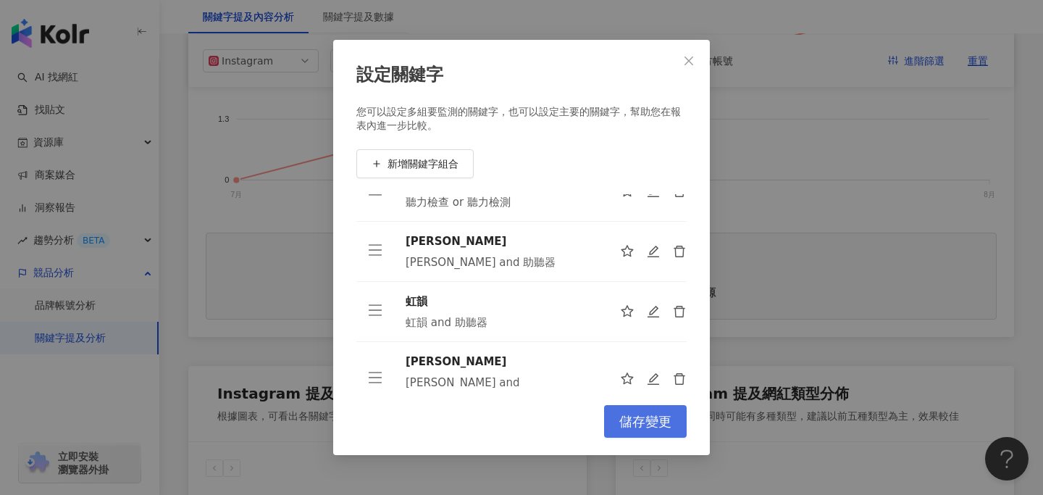
click at [655, 419] on span "儲存變更" at bounding box center [645, 421] width 52 height 16
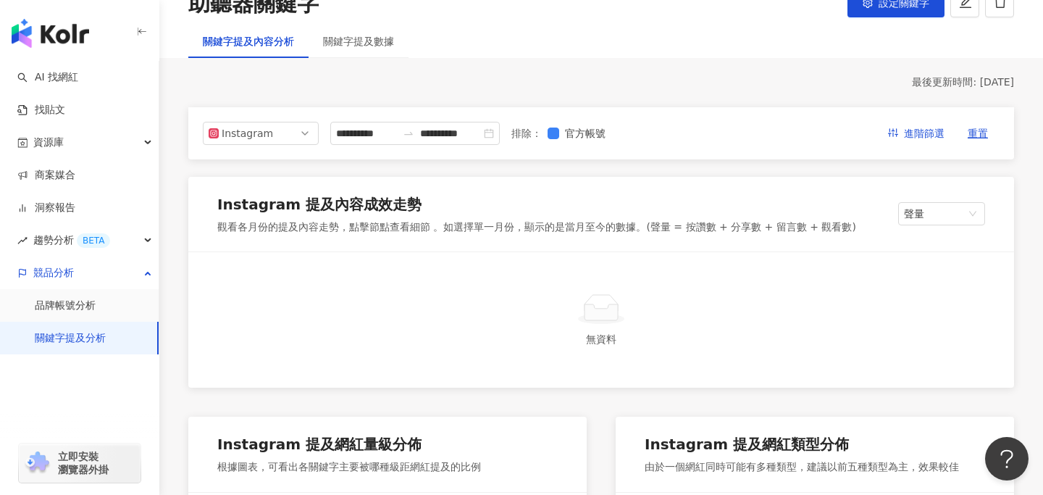
scroll to position [0, 0]
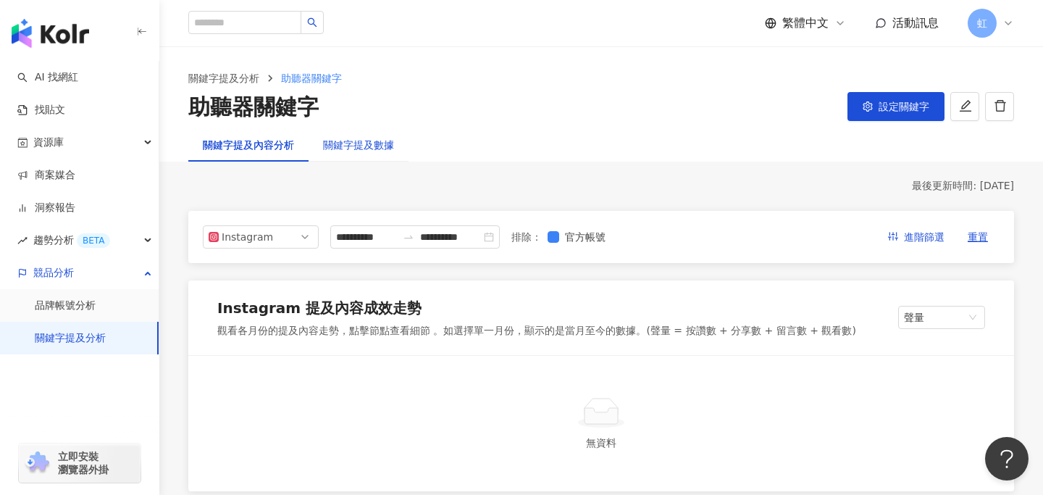
click at [372, 143] on div "關鍵字提及數據" at bounding box center [358, 145] width 71 height 16
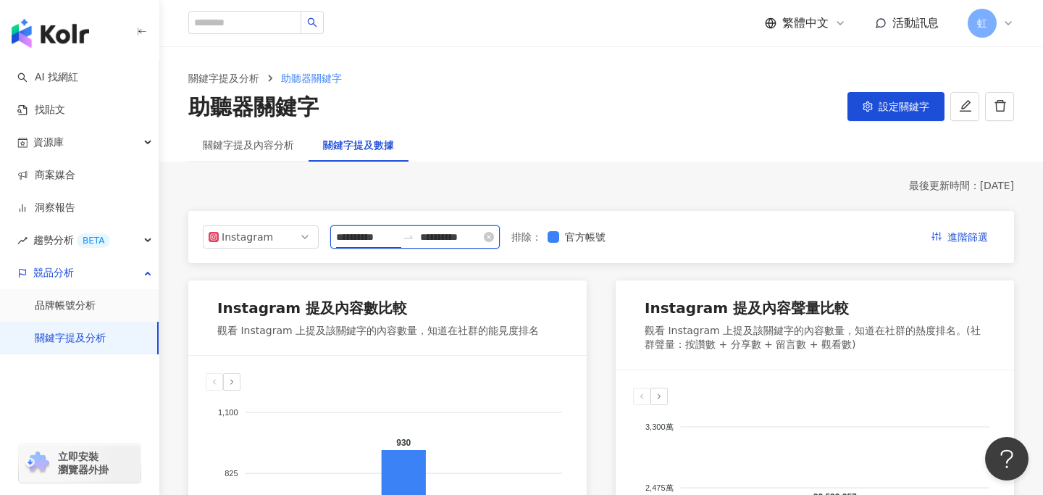
click at [379, 236] on input "**********" at bounding box center [366, 237] width 61 height 16
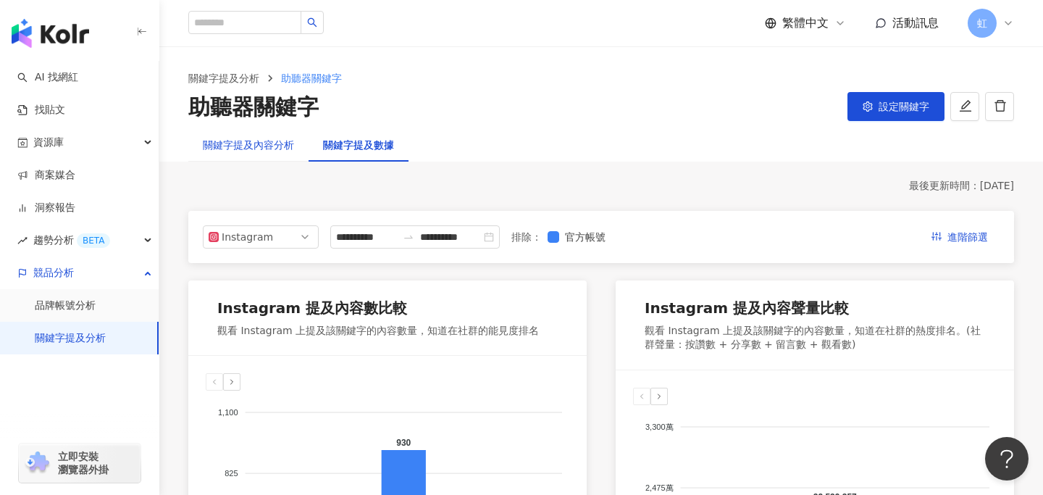
click at [276, 139] on div "關鍵字提及內容分析" at bounding box center [248, 145] width 91 height 16
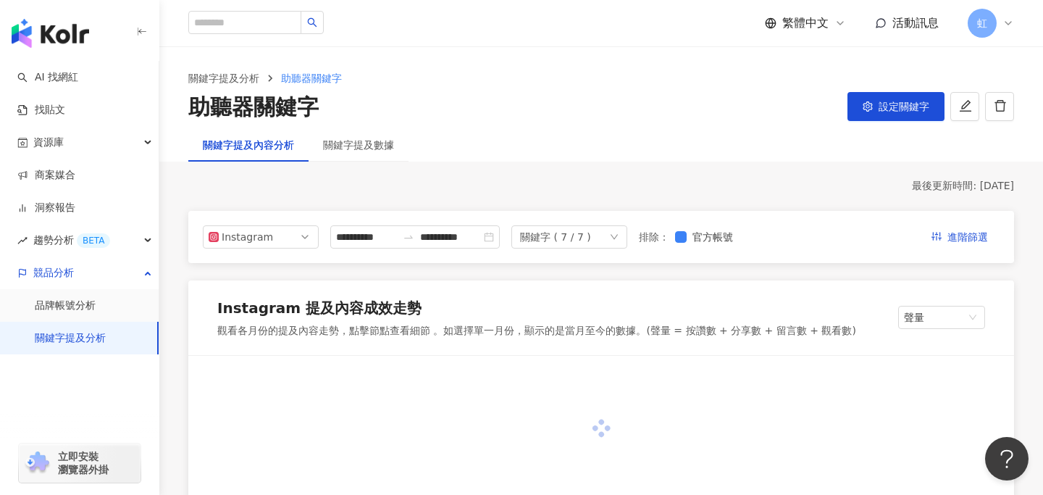
click at [618, 237] on icon "down" at bounding box center [614, 236] width 9 height 9
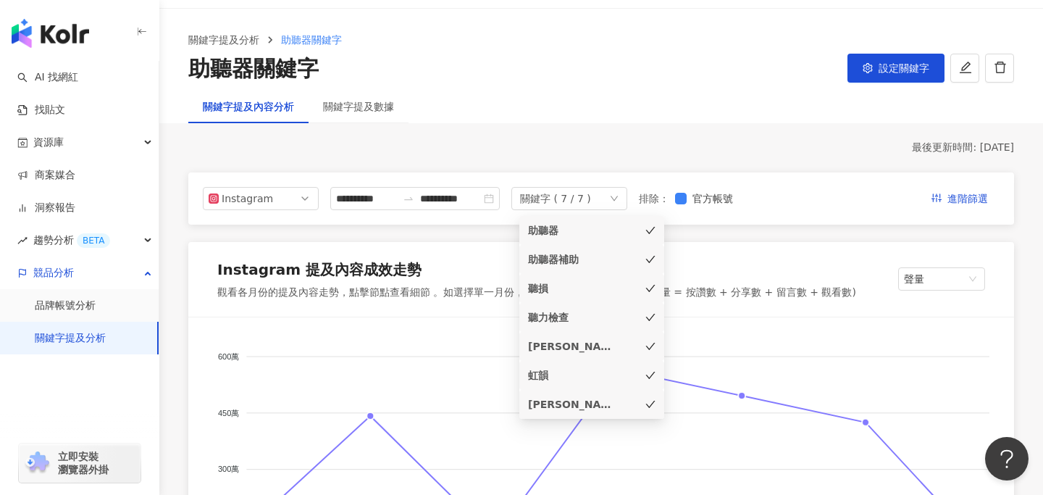
scroll to position [42, 0]
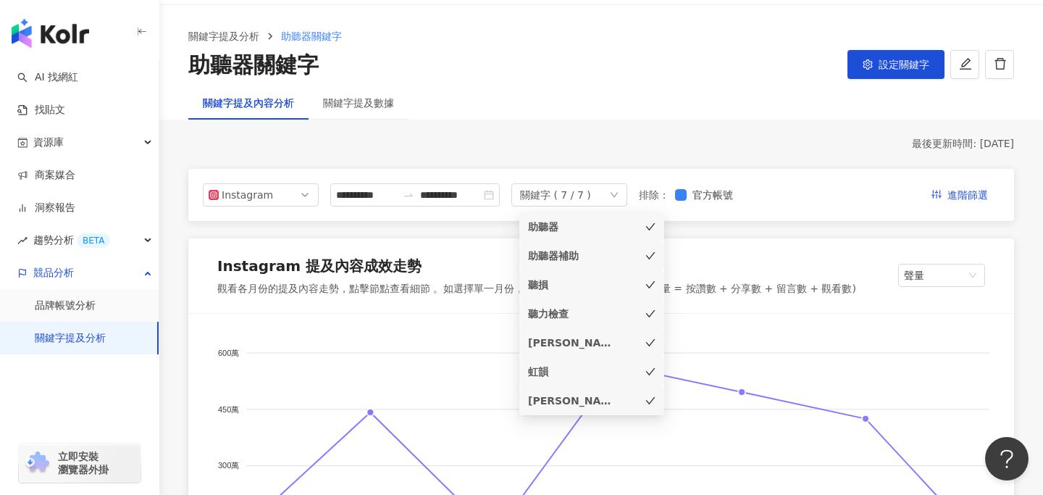
click at [652, 230] on icon "check" at bounding box center [650, 227] width 10 height 10
click at [652, 253] on icon "check" at bounding box center [650, 256] width 10 height 10
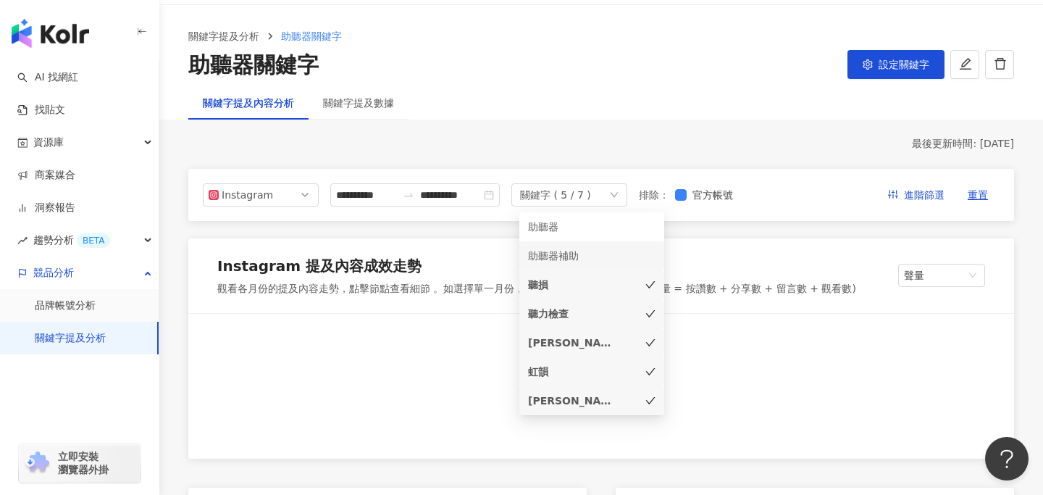
click at [650, 282] on icon "check" at bounding box center [650, 284] width 10 height 10
click at [649, 312] on icon "check" at bounding box center [650, 313] width 10 height 10
click at [648, 346] on icon "check" at bounding box center [650, 342] width 10 height 10
click at [648, 371] on icon "check" at bounding box center [650, 371] width 10 height 10
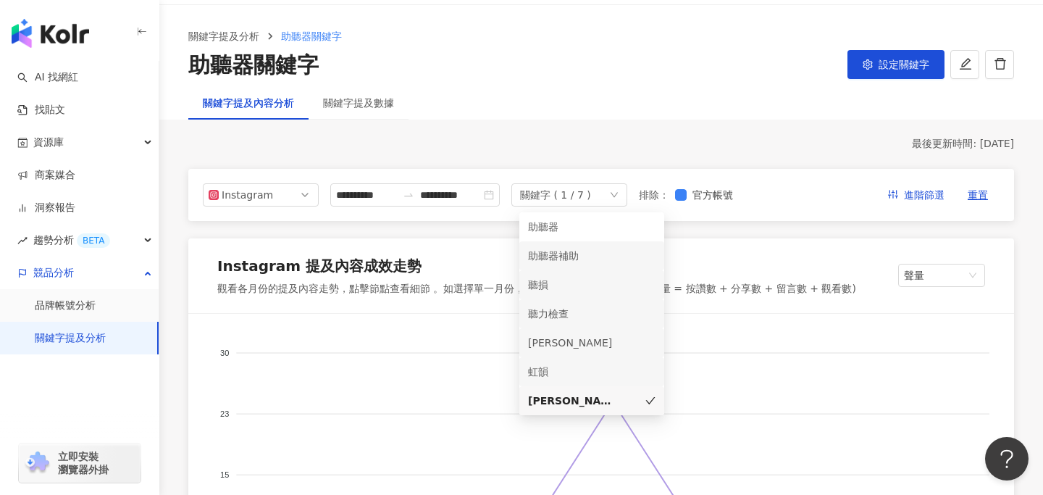
click at [656, 138] on div "最後更新時間: [DATE]" at bounding box center [600, 144] width 825 height 14
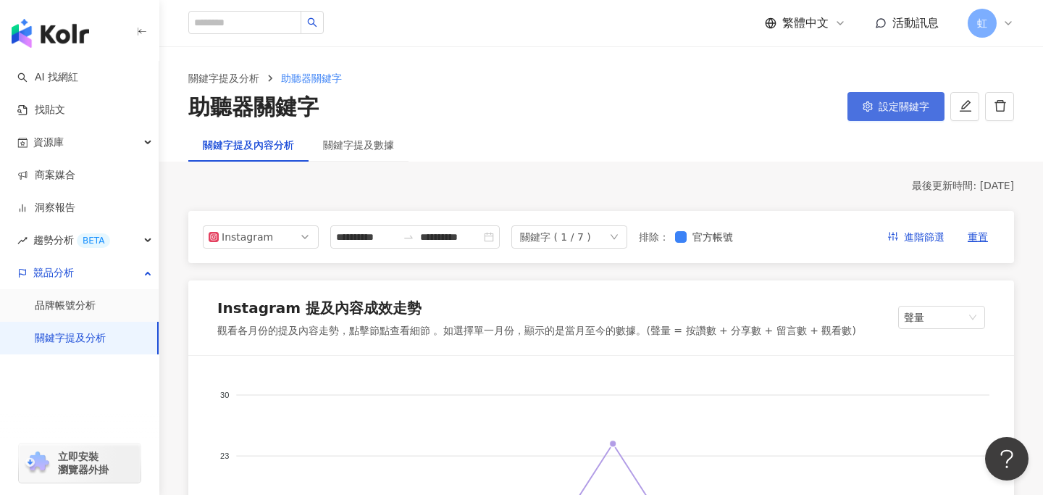
click at [875, 105] on button "設定關鍵字" at bounding box center [895, 106] width 97 height 29
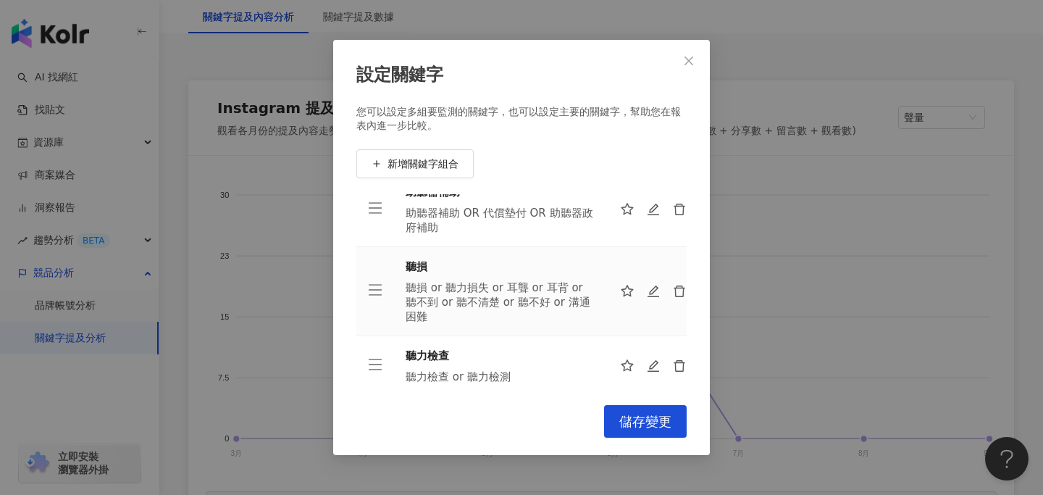
scroll to position [25, 0]
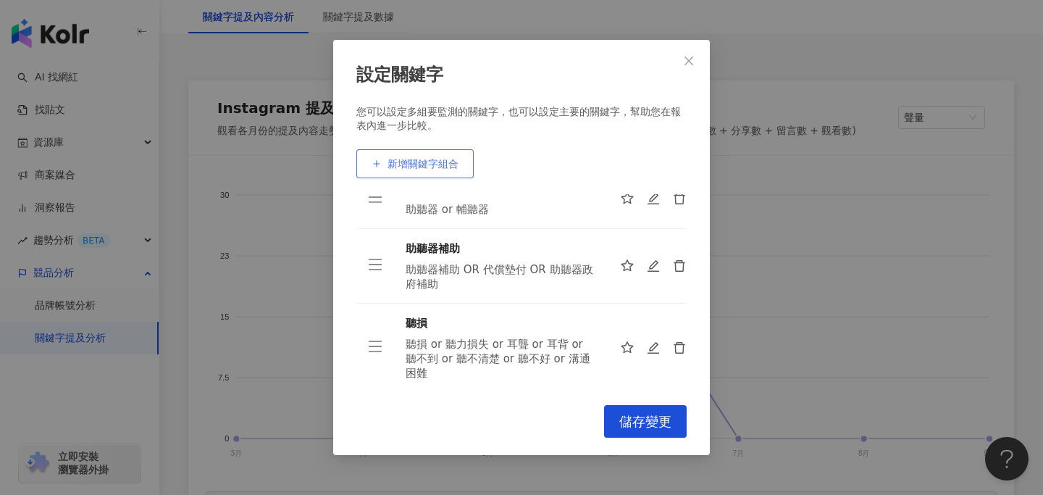
click at [438, 164] on span "新增關鍵字組合" at bounding box center [422, 164] width 71 height 12
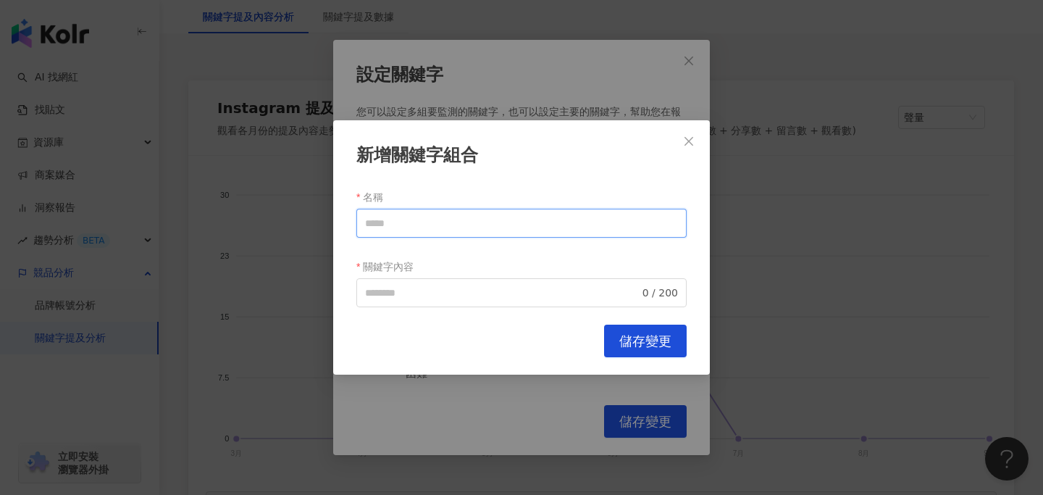
click at [408, 224] on input "名稱" at bounding box center [521, 223] width 330 height 29
type input "**"
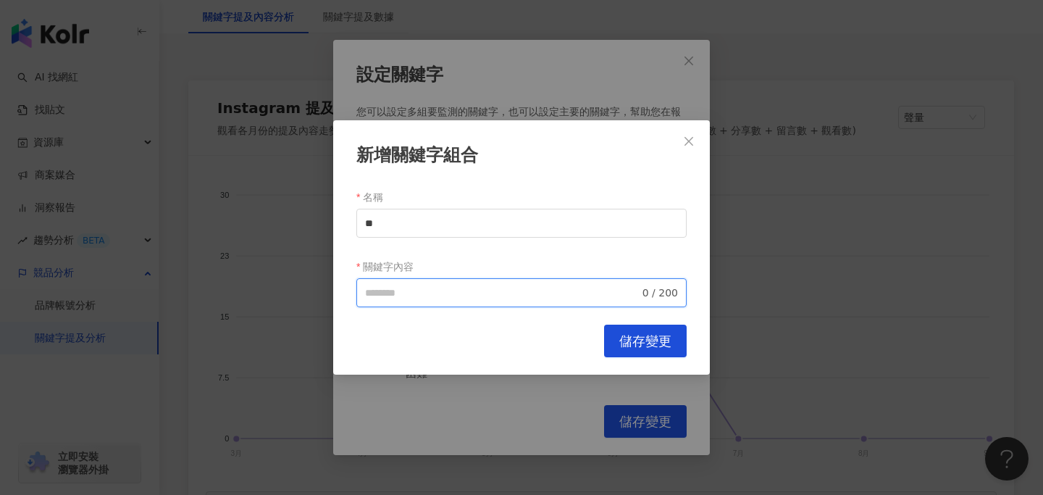
click at [432, 289] on input "關鍵字內容" at bounding box center [502, 293] width 274 height 16
type input "**********"
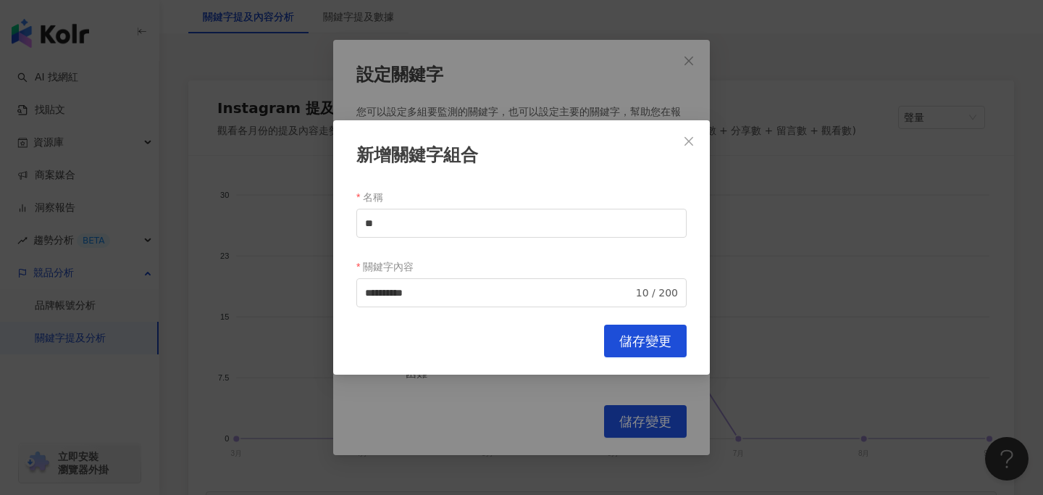
click at [627, 352] on button "儲存變更" at bounding box center [645, 340] width 83 height 33
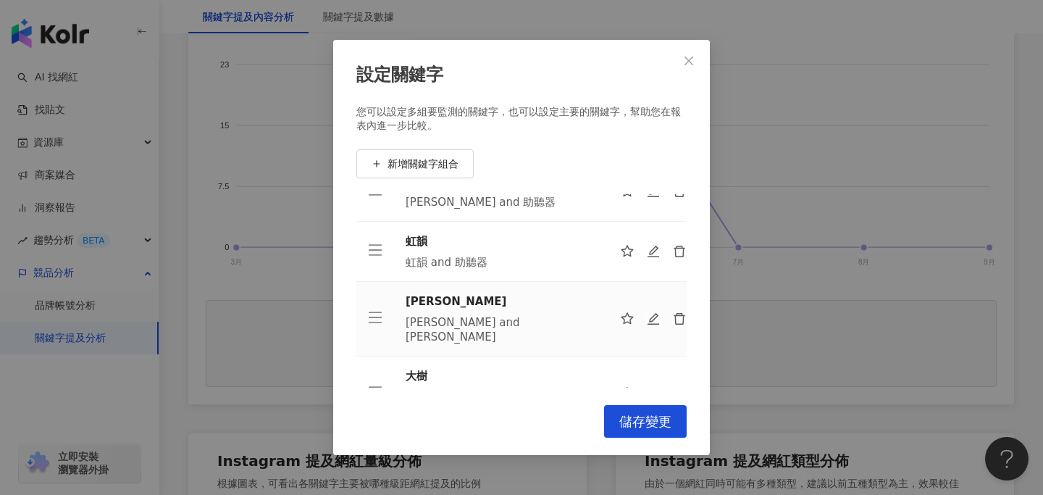
scroll to position [503, 0]
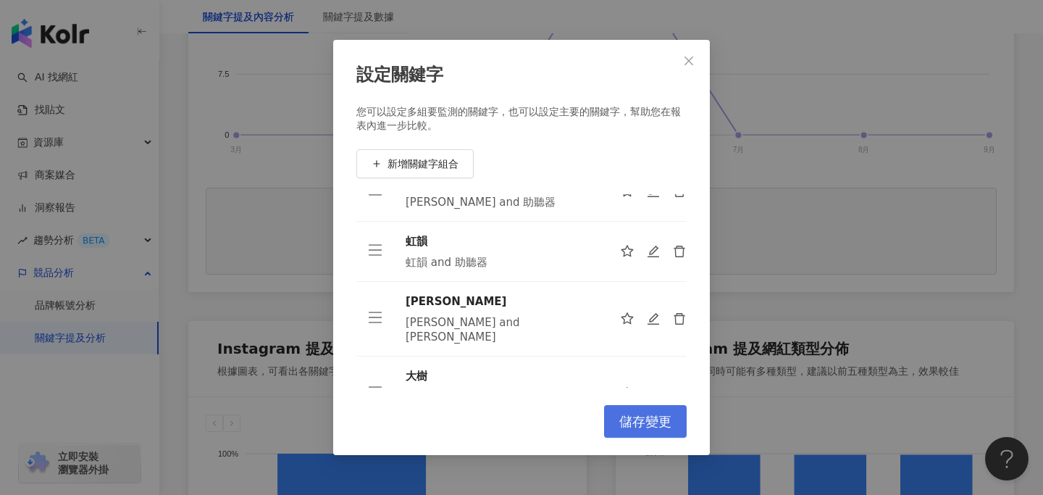
click at [637, 413] on button "儲存變更" at bounding box center [645, 421] width 83 height 33
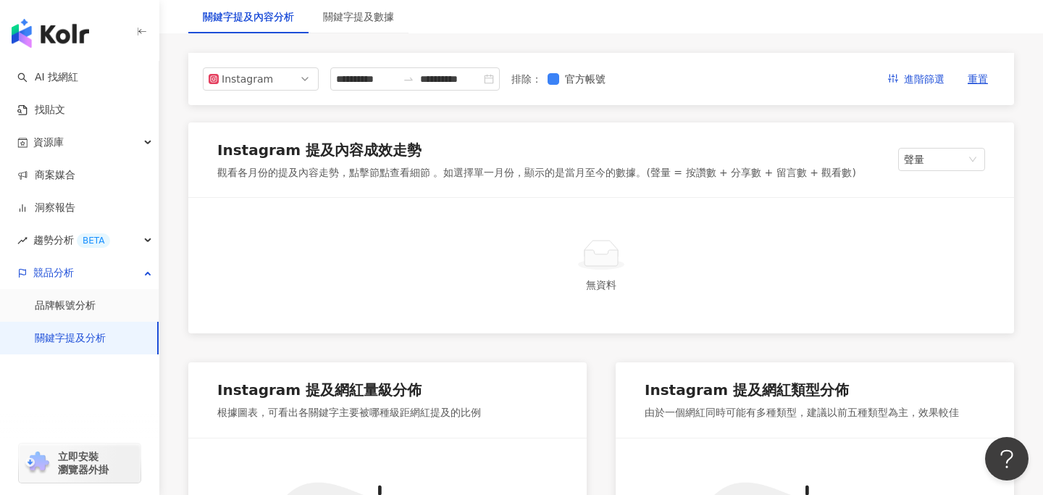
scroll to position [0, 0]
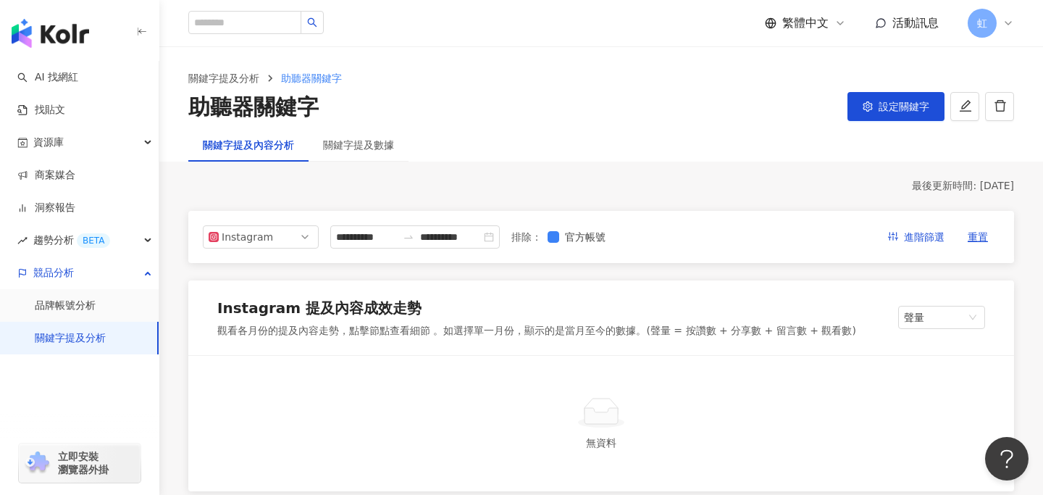
click at [474, 193] on div "最後更新時間: [DATE]" at bounding box center [600, 186] width 825 height 14
click at [370, 236] on input "**********" at bounding box center [366, 237] width 61 height 16
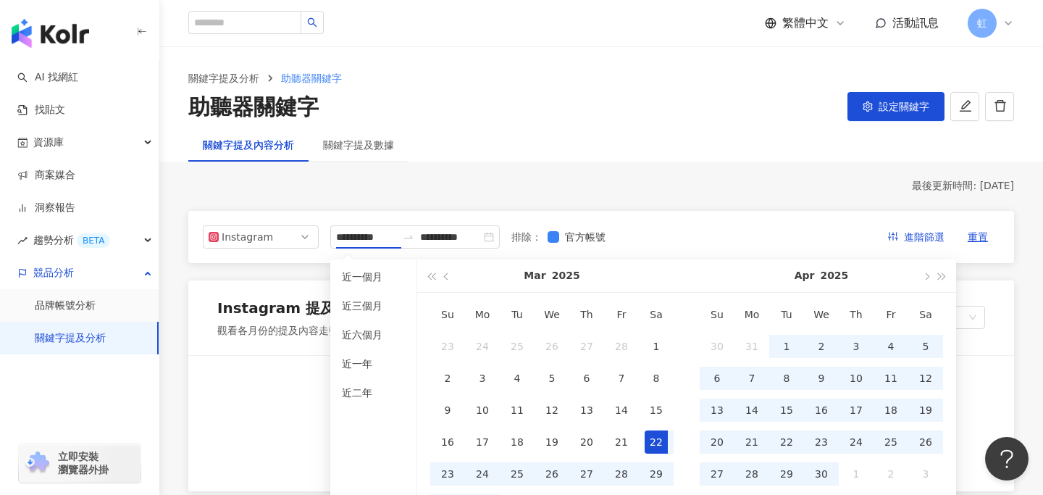
click at [481, 161] on div "關鍵字提及內容分析 關鍵字提及數據" at bounding box center [600, 144] width 883 height 33
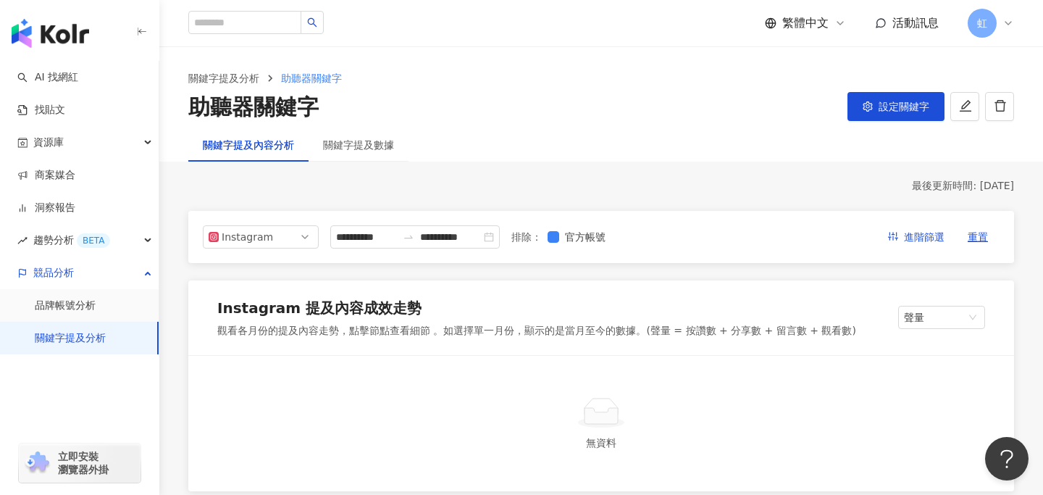
click at [258, 141] on div "關鍵字提及內容分析" at bounding box center [248, 145] width 91 height 16
click at [359, 138] on div "關鍵字提及數據" at bounding box center [358, 145] width 71 height 16
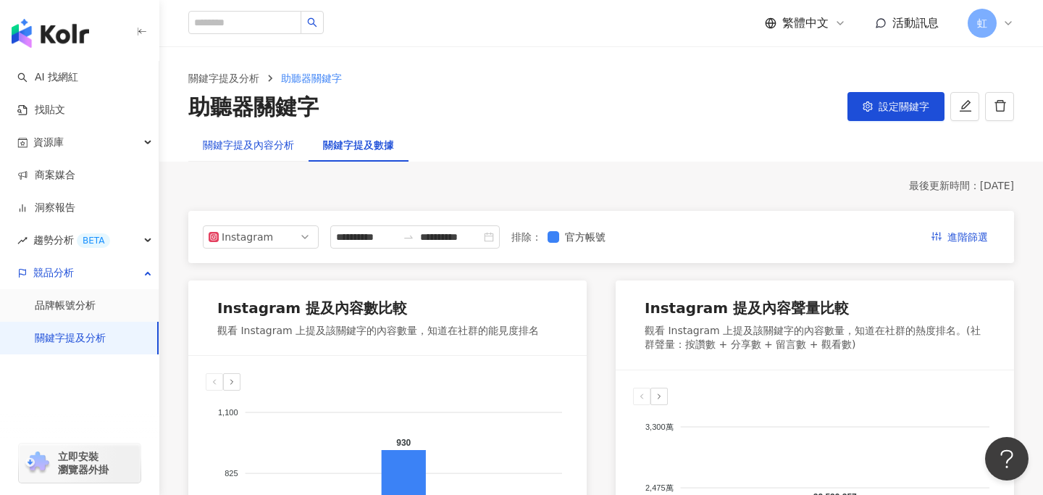
click at [260, 152] on div "關鍵字提及內容分析" at bounding box center [248, 145] width 91 height 16
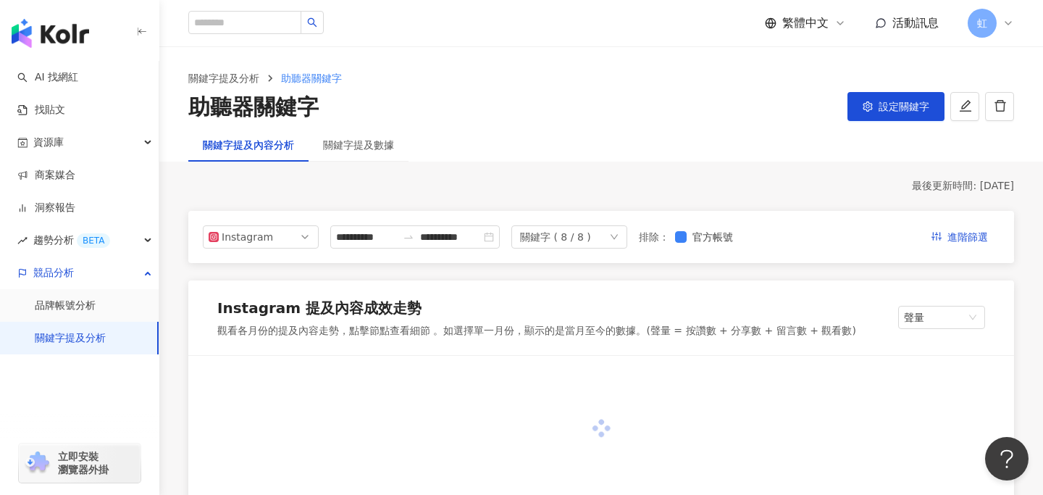
click at [600, 232] on div "關鍵字 ( 8 / 8 )" at bounding box center [569, 236] width 116 height 23
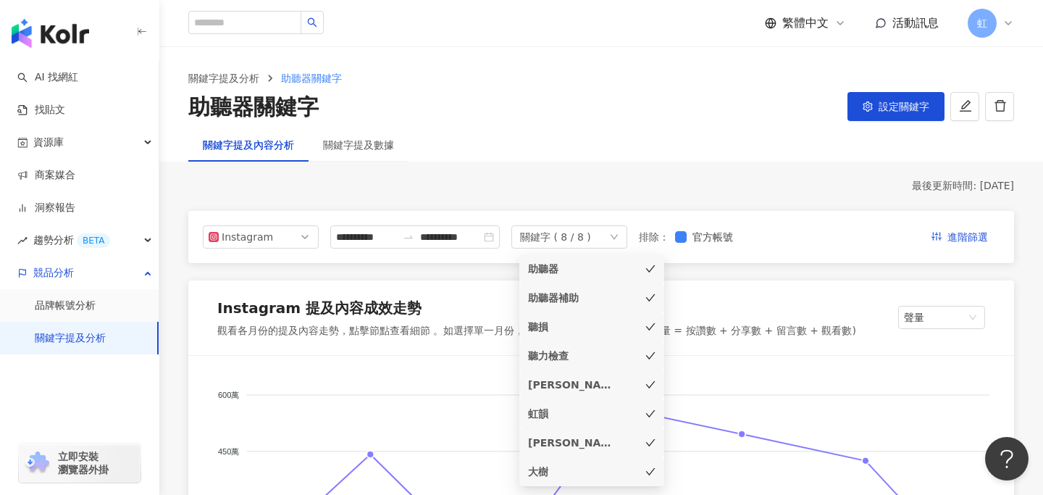
click at [652, 272] on icon "check" at bounding box center [650, 269] width 10 height 10
click at [652, 304] on div "助聽器補助" at bounding box center [591, 298] width 127 height 16
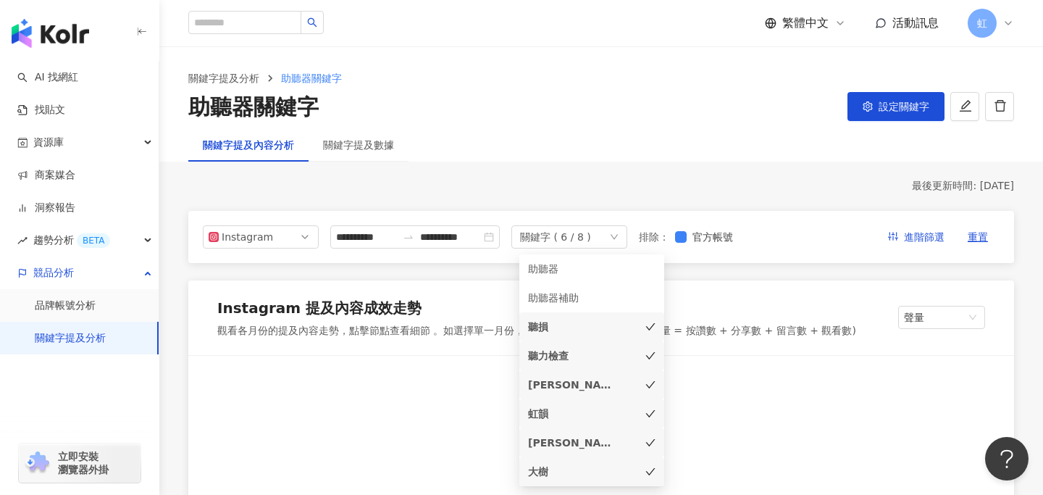
click at [652, 321] on icon "check" at bounding box center [650, 326] width 10 height 10
click at [652, 357] on icon "check" at bounding box center [650, 355] width 10 height 10
click at [651, 385] on icon "check" at bounding box center [650, 384] width 10 height 10
click at [651, 409] on icon "check" at bounding box center [650, 413] width 10 height 10
click at [649, 442] on icon "check" at bounding box center [650, 442] width 10 height 10
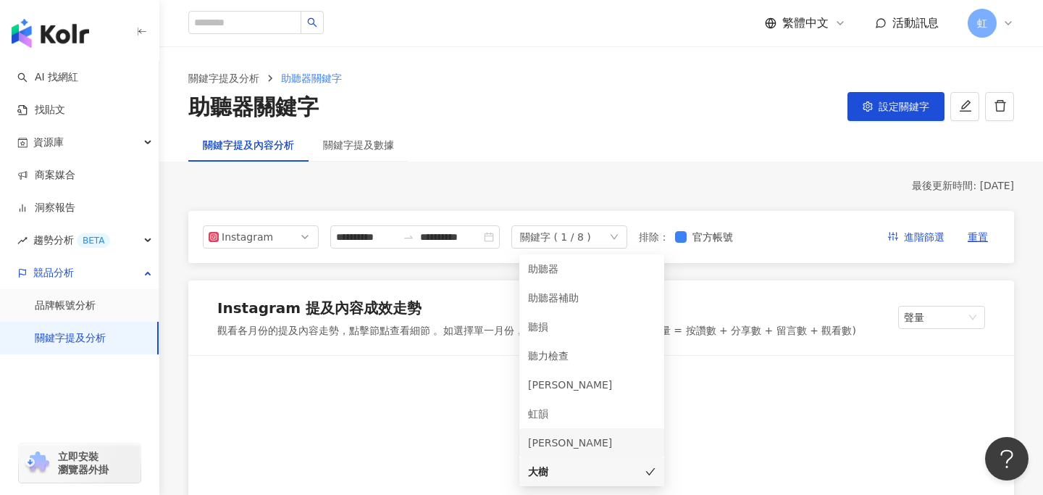
click at [699, 193] on div "最後更新時間: [DATE]" at bounding box center [600, 186] width 825 height 14
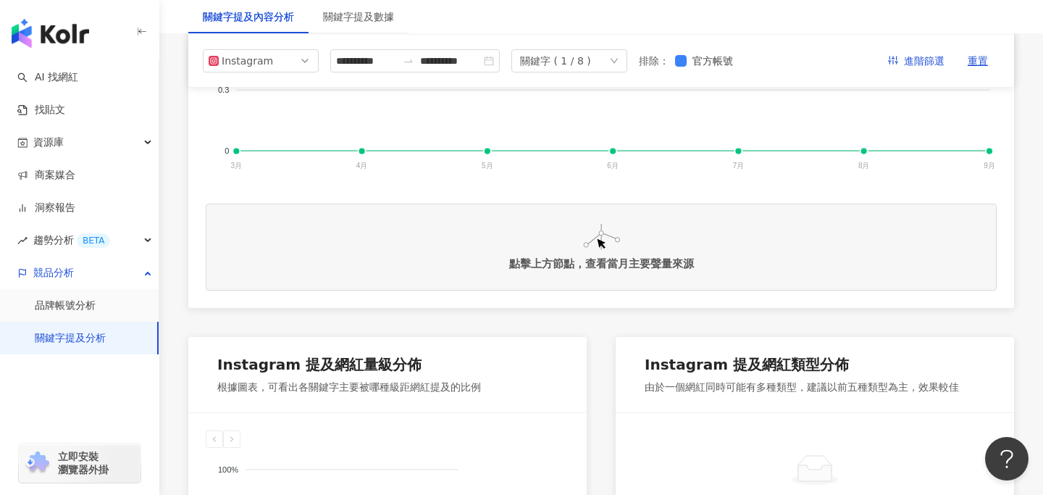
scroll to position [264, 0]
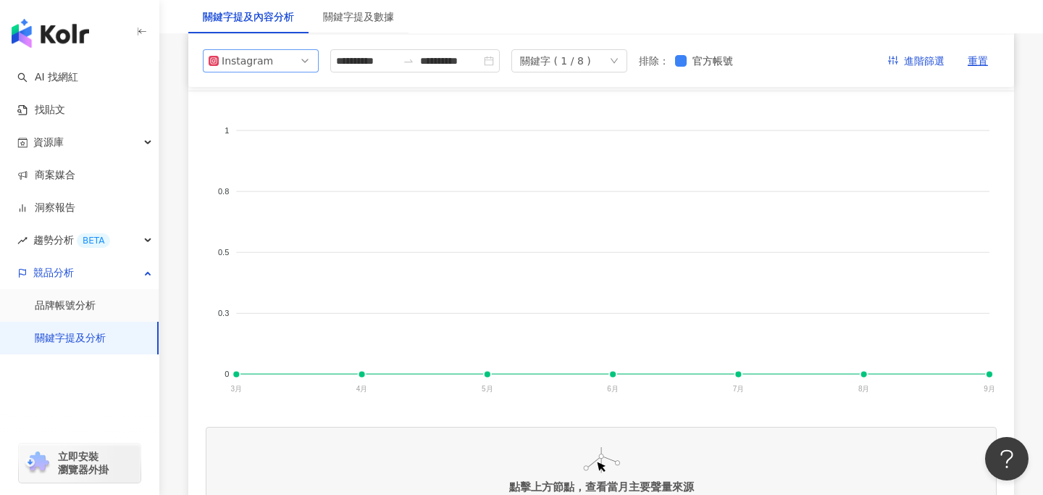
click at [287, 62] on span "Instagram" at bounding box center [261, 61] width 104 height 22
click at [287, 119] on div "Facebook" at bounding box center [260, 119] width 93 height 16
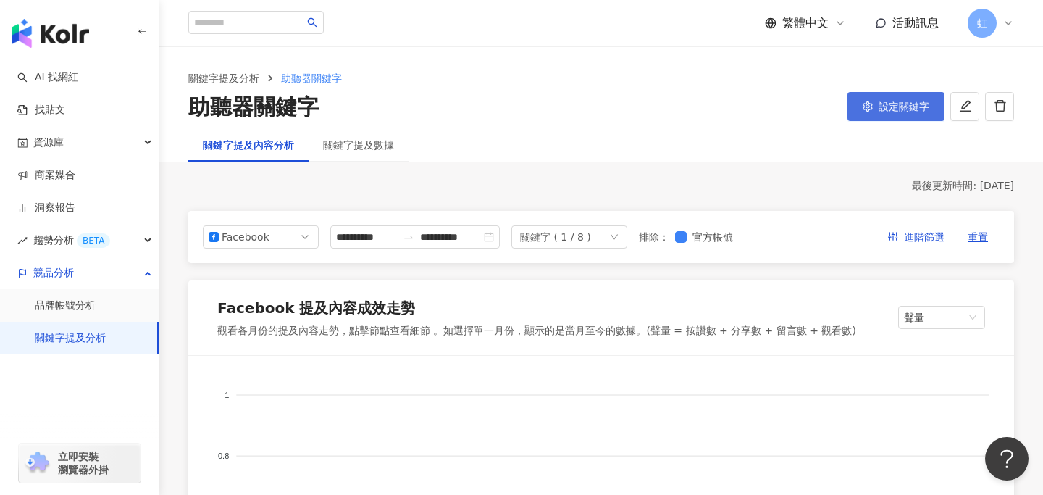
click at [875, 112] on button "設定關鍵字" at bounding box center [895, 106] width 97 height 29
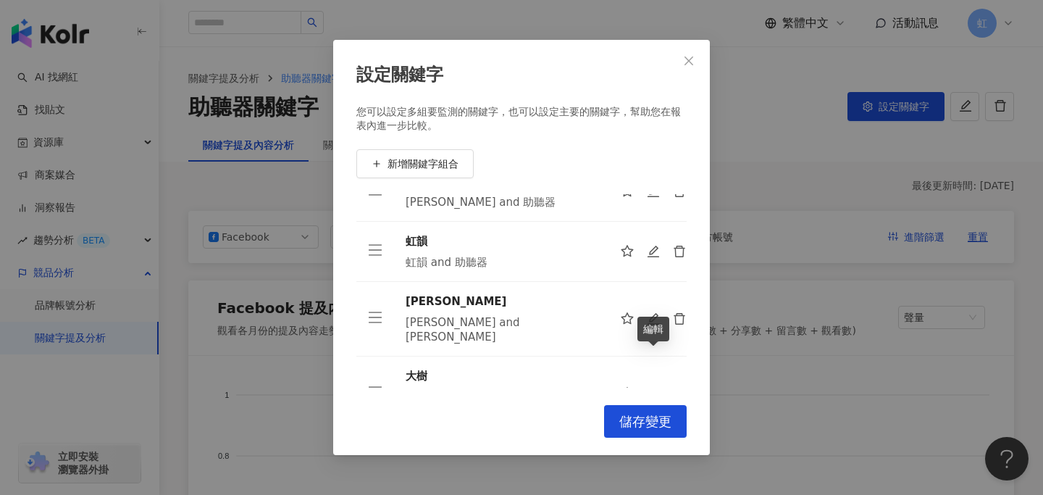
click at [655, 387] on icon "edit" at bounding box center [654, 394] width 14 height 14
type input "**"
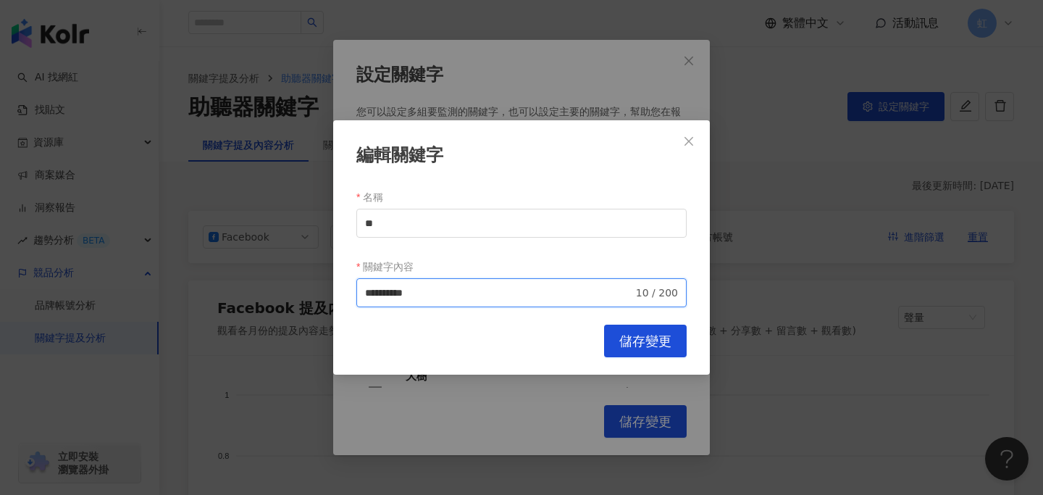
click at [385, 294] on input "**********" at bounding box center [499, 293] width 268 height 16
type input "**********"
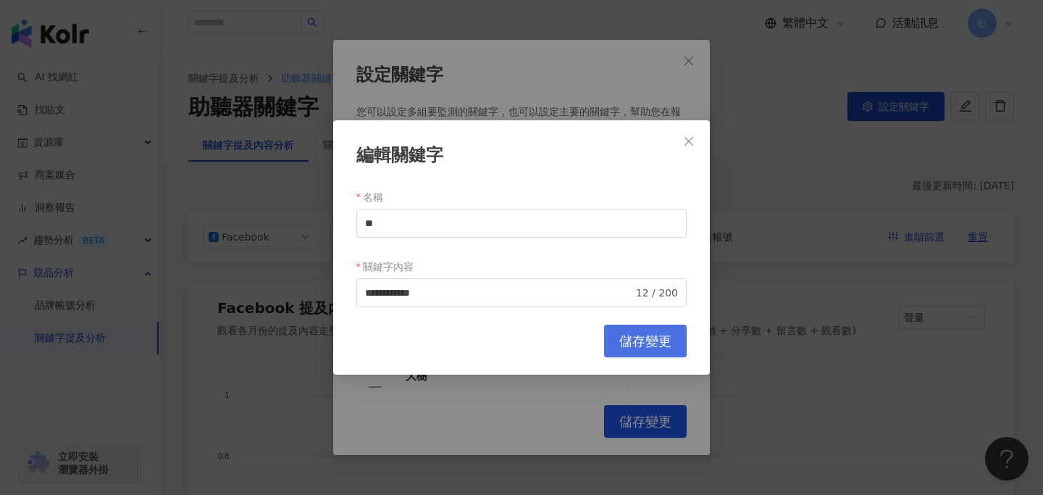
click at [628, 340] on span "儲存變更" at bounding box center [645, 341] width 52 height 16
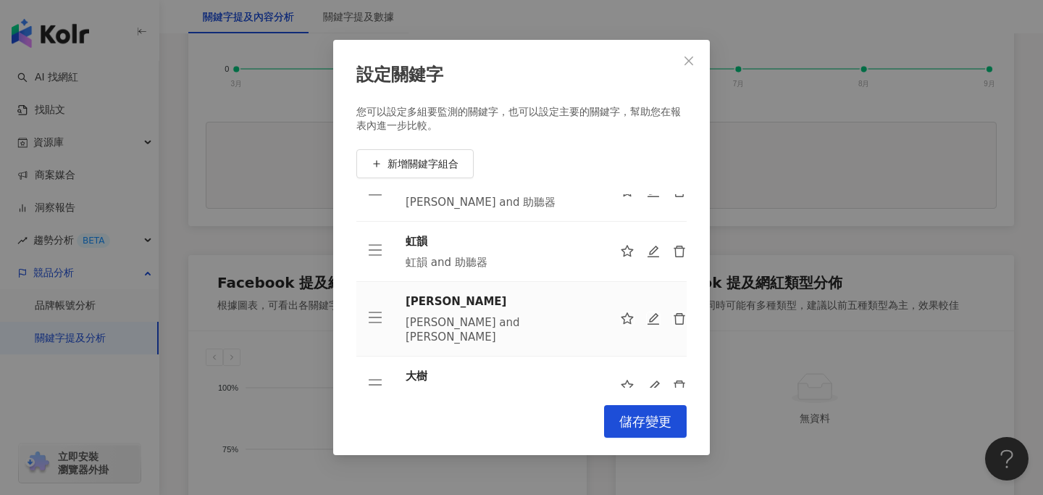
scroll to position [605, 0]
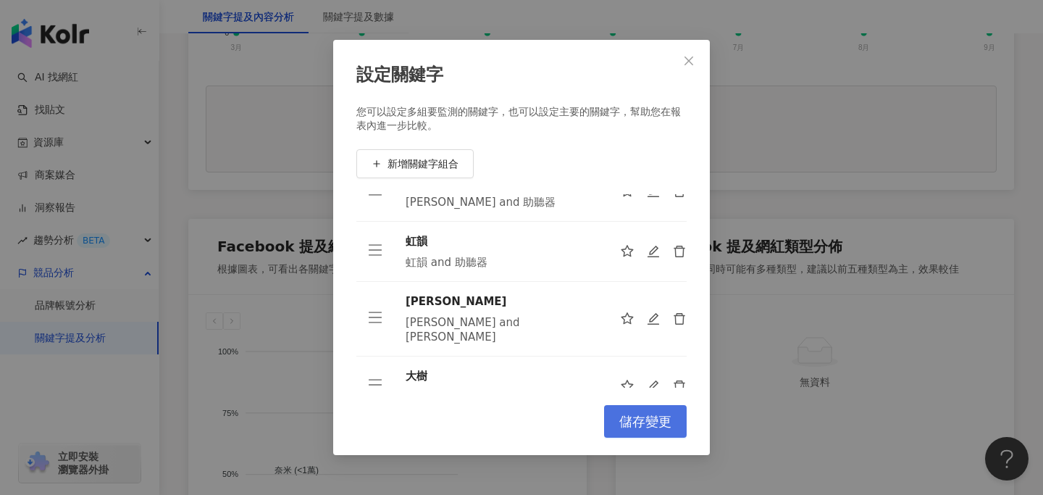
click at [642, 418] on span "儲存變更" at bounding box center [645, 421] width 52 height 16
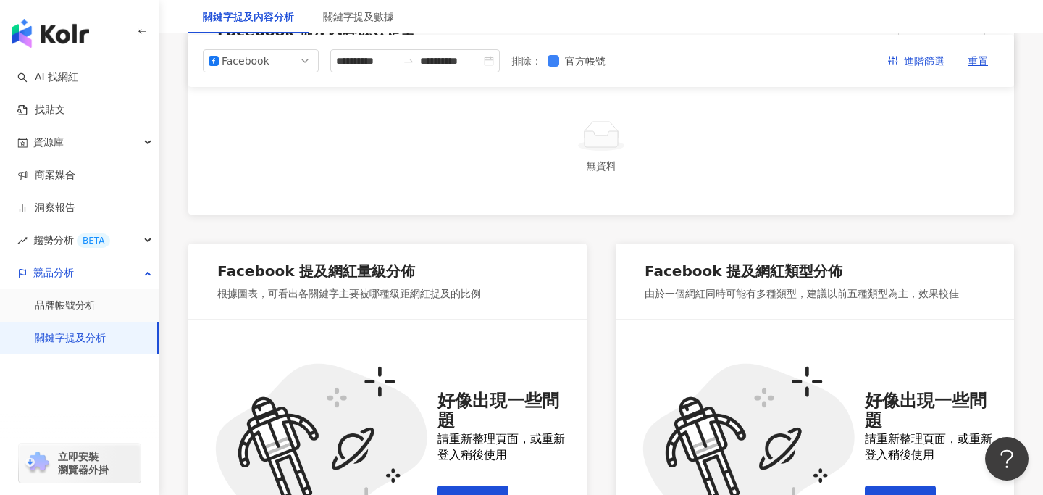
scroll to position [0, 0]
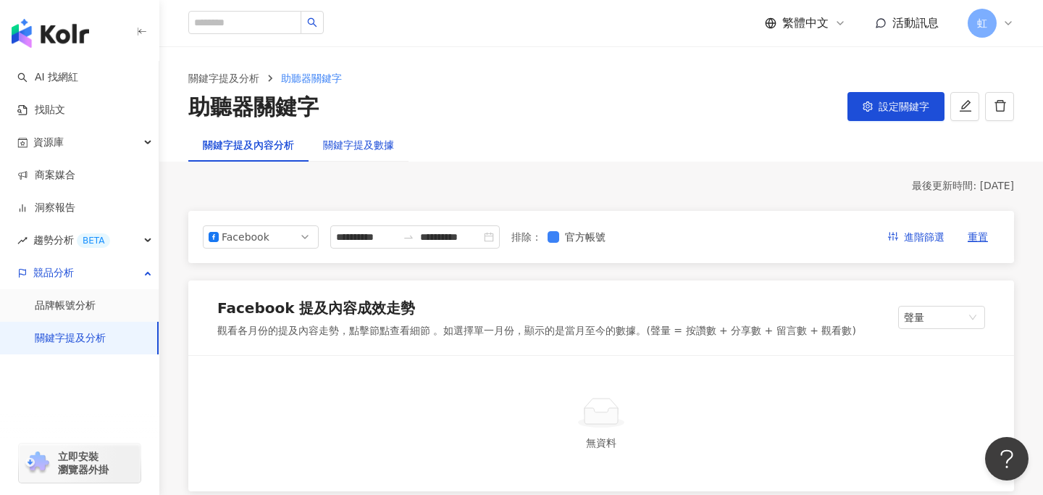
click at [376, 146] on div "關鍵字提及數據" at bounding box center [358, 145] width 71 height 16
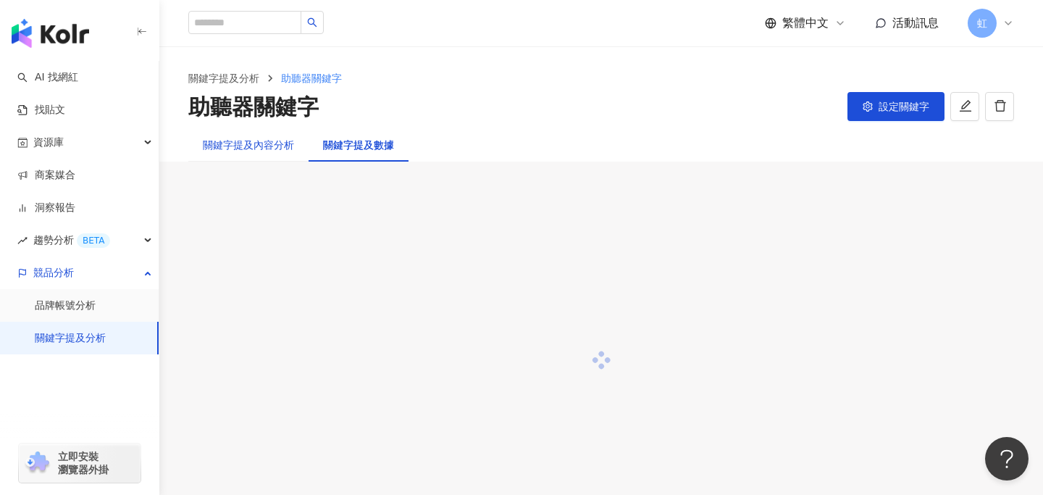
click at [251, 142] on div "關鍵字提及內容分析" at bounding box center [248, 145] width 91 height 16
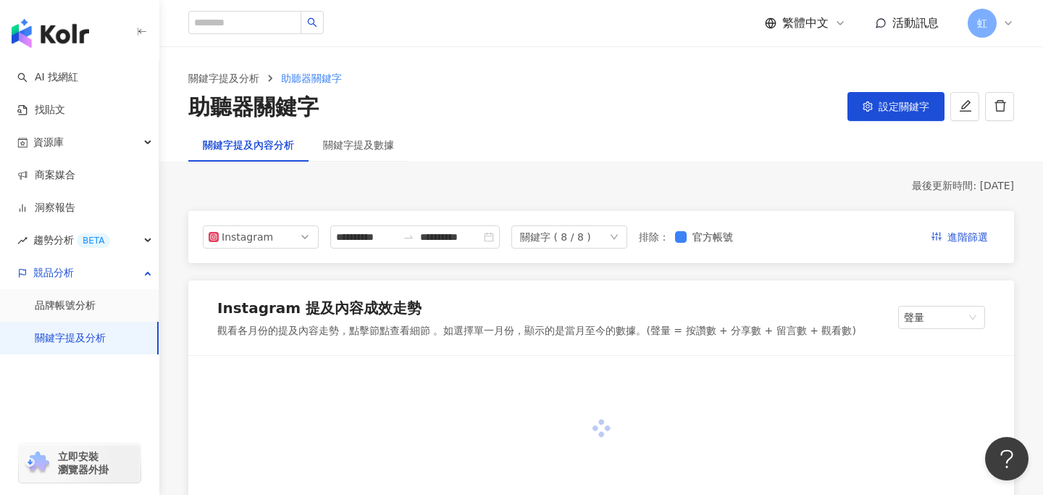
click at [614, 233] on div "關鍵字 ( 8 / 8 )" at bounding box center [569, 236] width 116 height 23
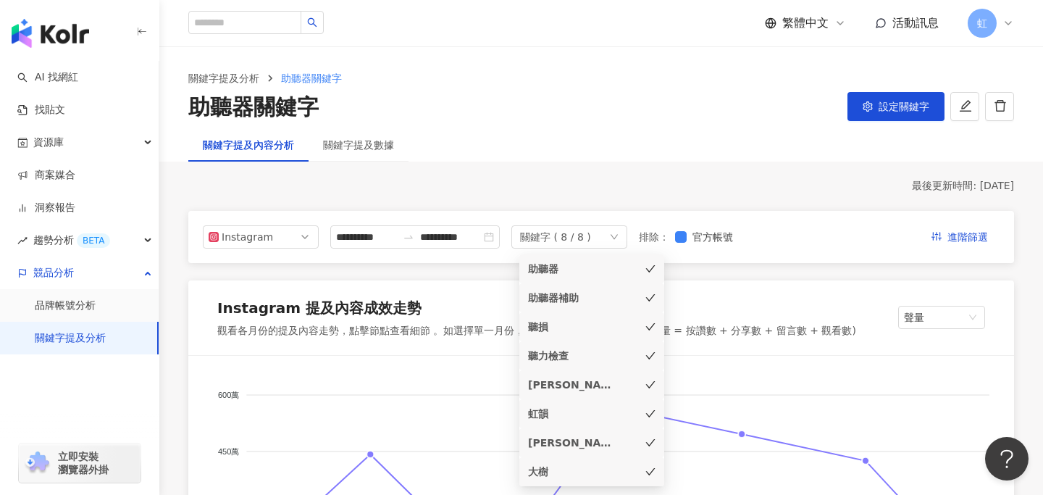
click at [654, 266] on icon "check" at bounding box center [650, 269] width 10 height 10
click at [654, 298] on icon "check" at bounding box center [650, 298] width 10 height 10
click at [649, 327] on icon "check" at bounding box center [650, 326] width 10 height 10
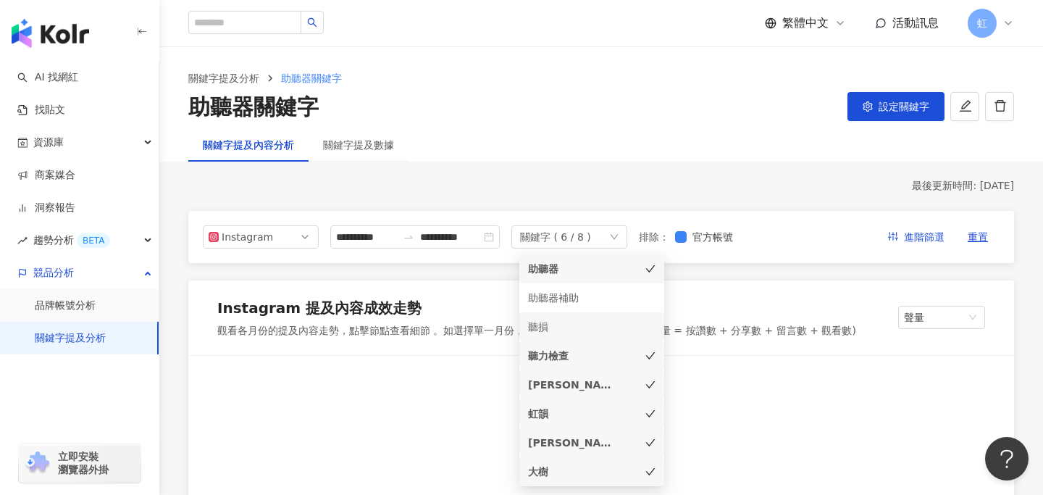
click at [650, 353] on icon "check" at bounding box center [650, 355] width 10 height 10
click at [647, 264] on icon "check" at bounding box center [650, 269] width 10 height 10
click at [649, 384] on icon "check" at bounding box center [650, 384] width 10 height 10
click at [651, 413] on icon "check" at bounding box center [650, 413] width 9 height 7
click at [651, 446] on icon "check" at bounding box center [650, 442] width 10 height 10
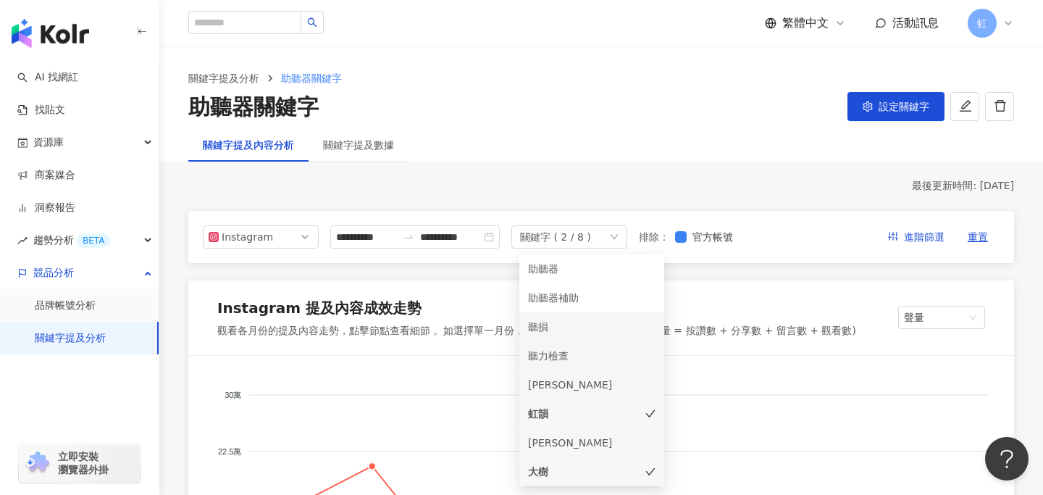
click at [652, 412] on icon "check" at bounding box center [650, 413] width 9 height 7
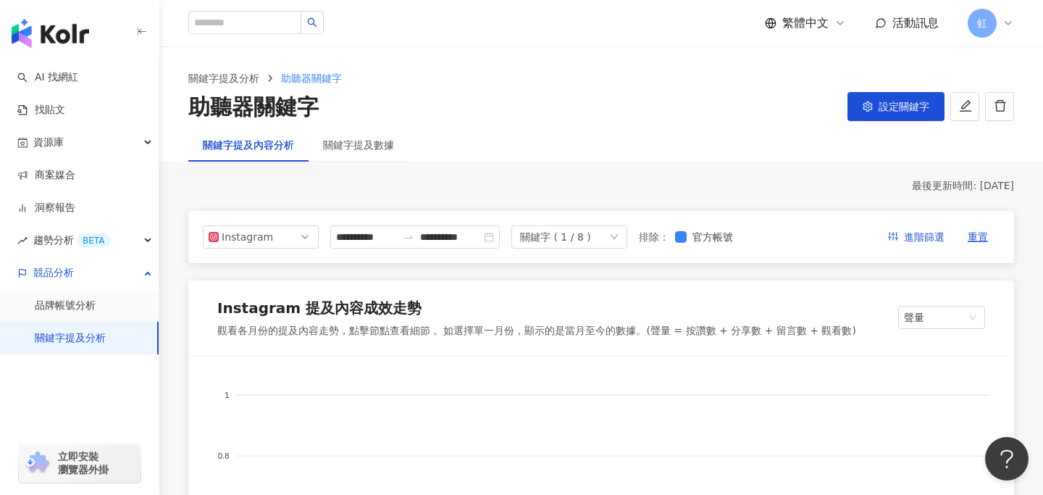
click at [876, 109] on button "設定關鍵字" at bounding box center [895, 106] width 97 height 29
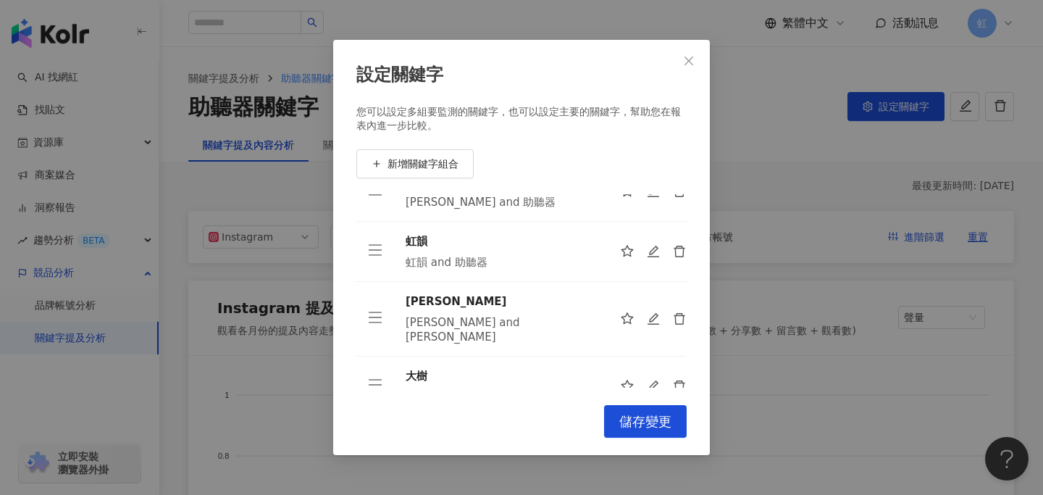
scroll to position [34, 0]
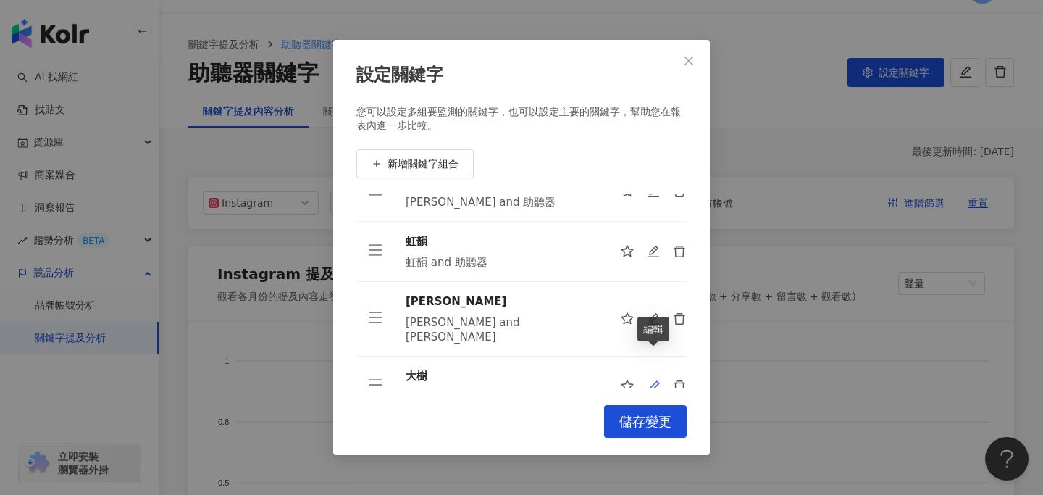
click at [657, 379] on icon "edit" at bounding box center [654, 386] width 14 height 14
type input "**"
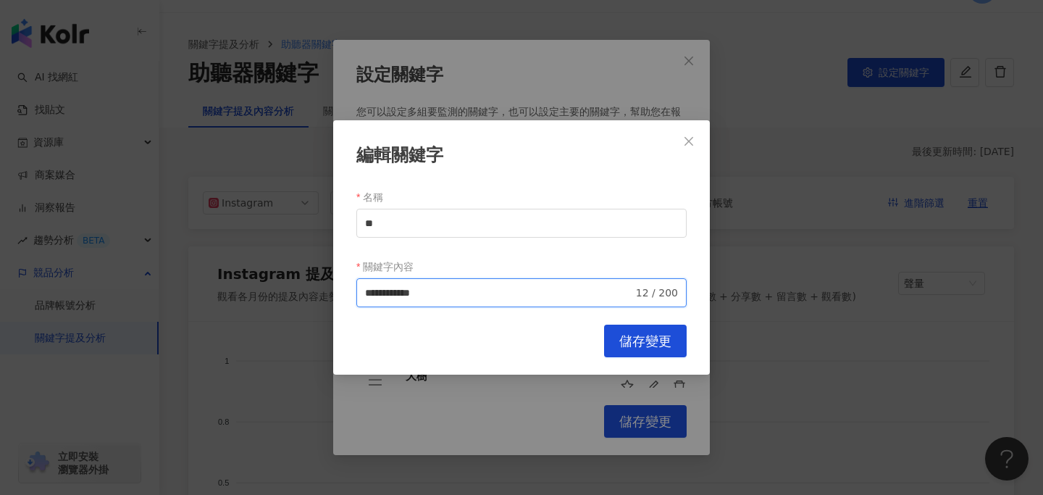
drag, startPoint x: 403, startPoint y: 292, endPoint x: 335, endPoint y: 292, distance: 67.3
click at [334, 292] on div "**********" at bounding box center [521, 247] width 377 height 254
type input "**********"
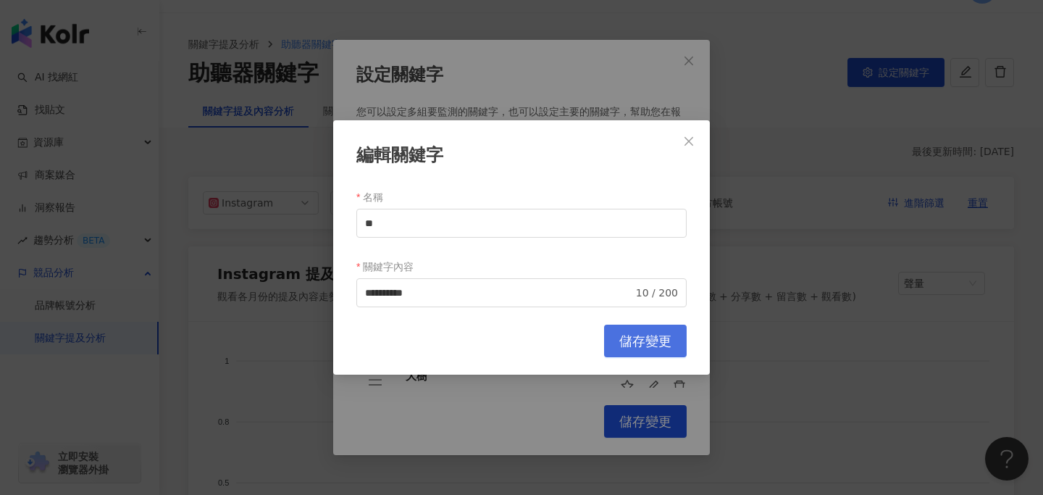
click at [636, 340] on span "儲存變更" at bounding box center [645, 341] width 52 height 16
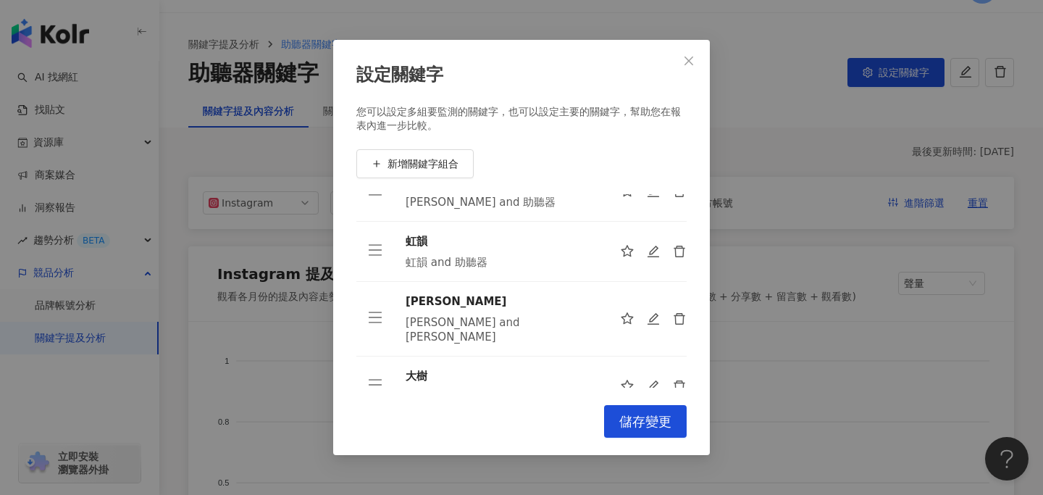
click at [427, 368] on div "大樹" at bounding box center [500, 376] width 191 height 16
click at [655, 379] on icon "edit" at bounding box center [654, 386] width 14 height 14
type input "**"
type input "**********"
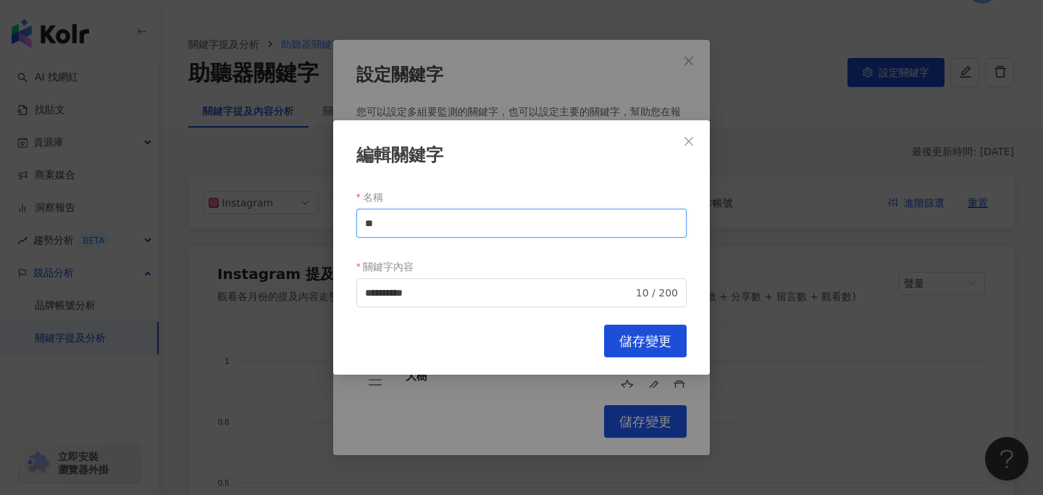
click at [398, 215] on input "**" at bounding box center [521, 223] width 330 height 29
drag, startPoint x: 398, startPoint y: 215, endPoint x: 354, endPoint y: 215, distance: 43.4
click at [354, 215] on div "**********" at bounding box center [521, 247] width 377 height 254
type input "**"
click at [629, 339] on span "儲存變更" at bounding box center [645, 341] width 52 height 16
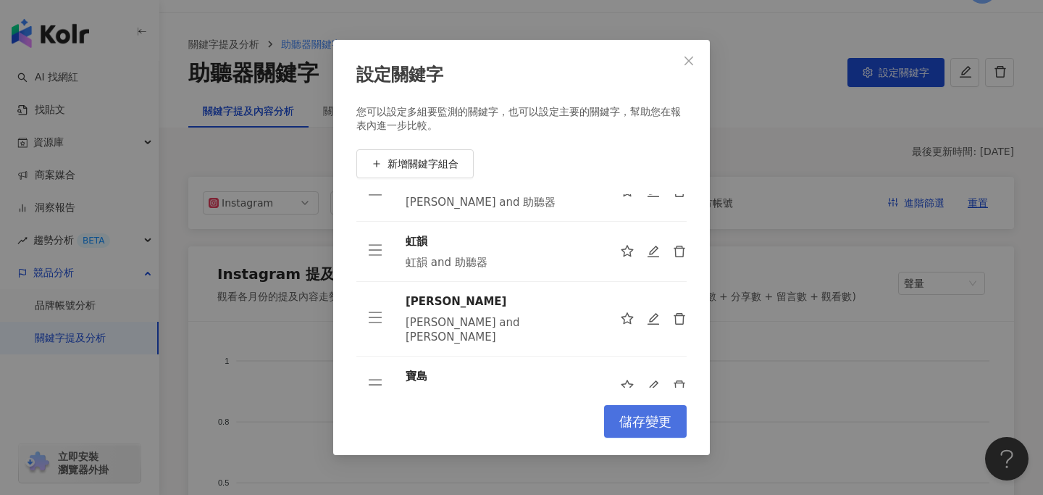
click at [662, 423] on span "儲存變更" at bounding box center [645, 421] width 52 height 16
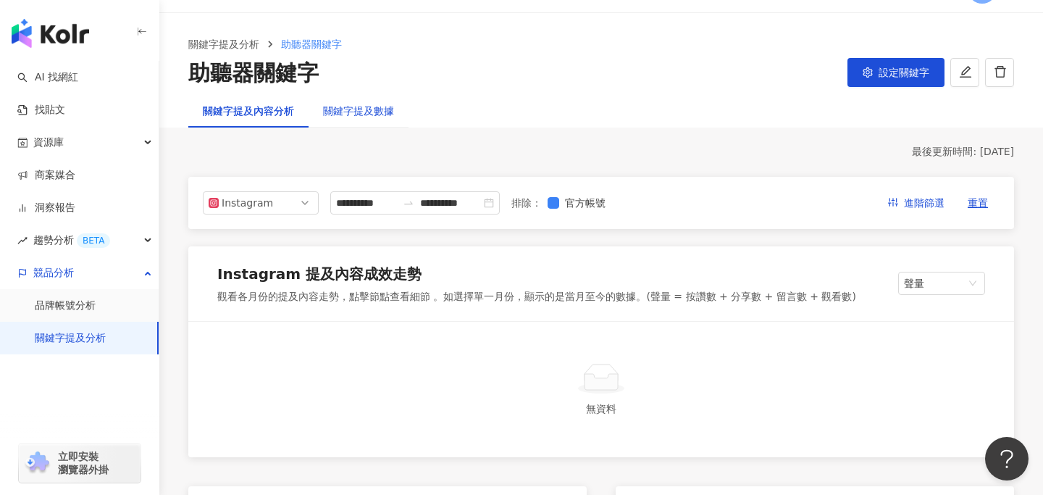
click at [343, 105] on div "關鍵字提及數據" at bounding box center [358, 111] width 71 height 16
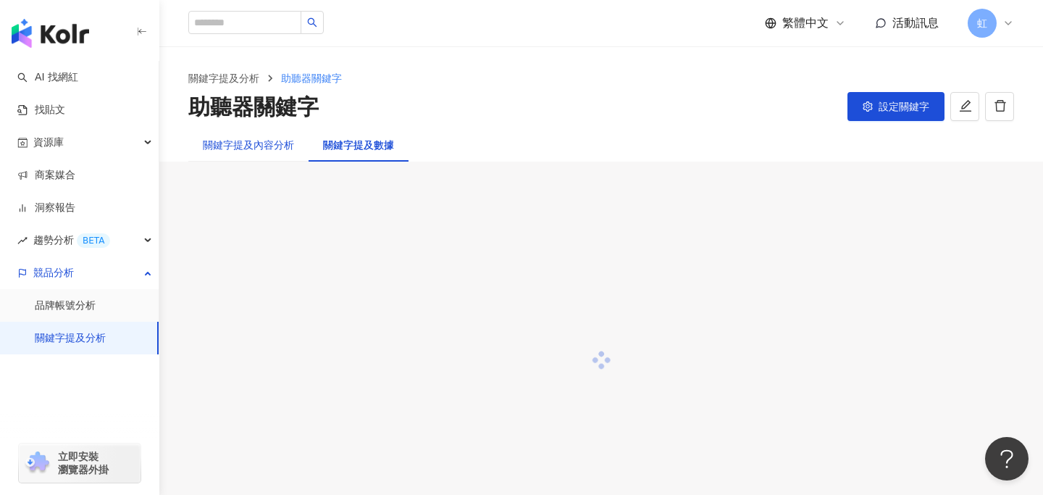
click at [258, 142] on div "關鍵字提及內容分析" at bounding box center [248, 145] width 91 height 16
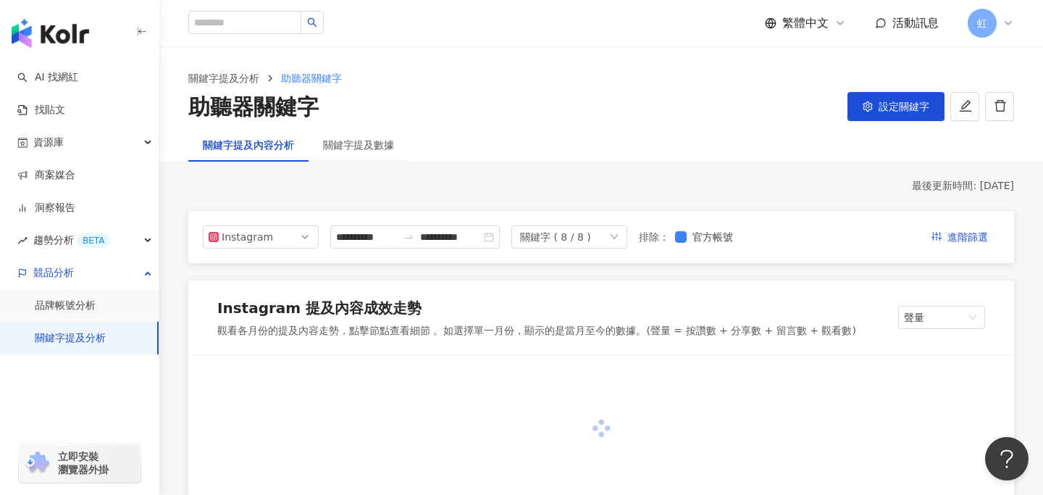
click at [626, 231] on div "關鍵字 ( 8 / 8 )" at bounding box center [569, 236] width 116 height 23
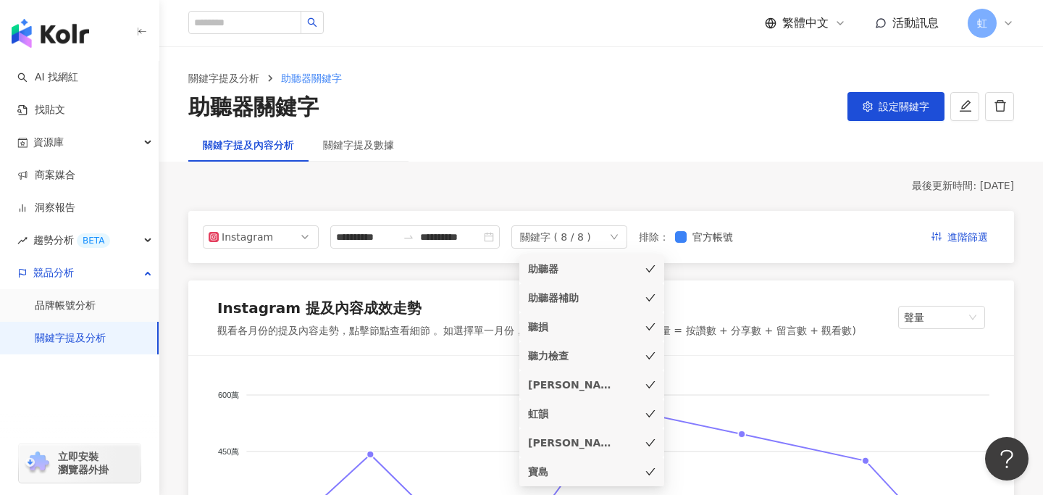
click at [611, 274] on div "助聽器" at bounding box center [571, 269] width 87 height 16
click at [649, 308] on li "助聽器補助" at bounding box center [591, 297] width 145 height 29
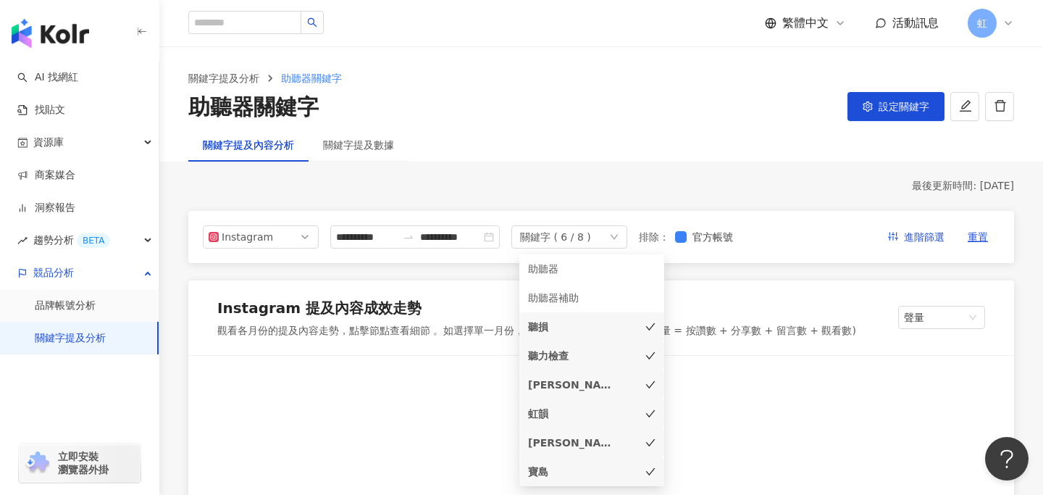
click at [647, 324] on icon "check" at bounding box center [650, 326] width 10 height 10
click at [647, 361] on div "聽力檢查" at bounding box center [591, 356] width 127 height 16
click at [646, 382] on icon "check" at bounding box center [650, 384] width 10 height 10
click at [645, 411] on icon "check" at bounding box center [650, 413] width 10 height 10
click at [634, 442] on div "[PERSON_NAME]" at bounding box center [591, 442] width 127 height 16
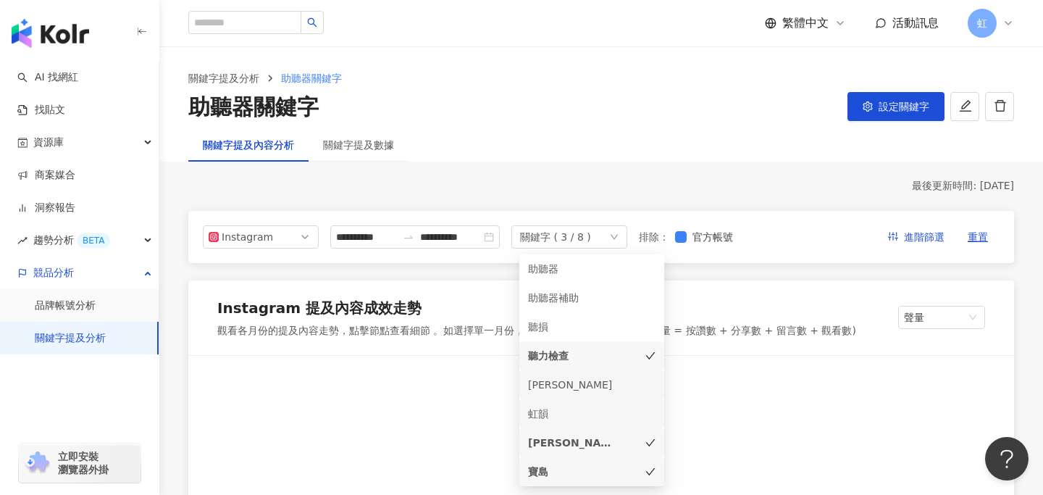
click at [649, 355] on icon "check" at bounding box center [650, 355] width 10 height 10
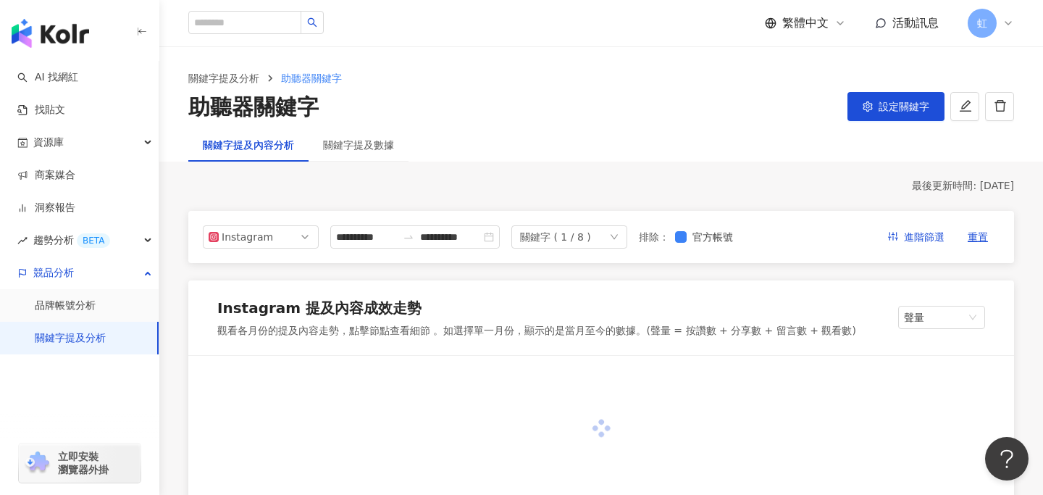
click at [624, 181] on div "最後更新時間: [DATE]" at bounding box center [600, 186] width 825 height 14
click at [293, 233] on span "Instagram" at bounding box center [261, 237] width 104 height 22
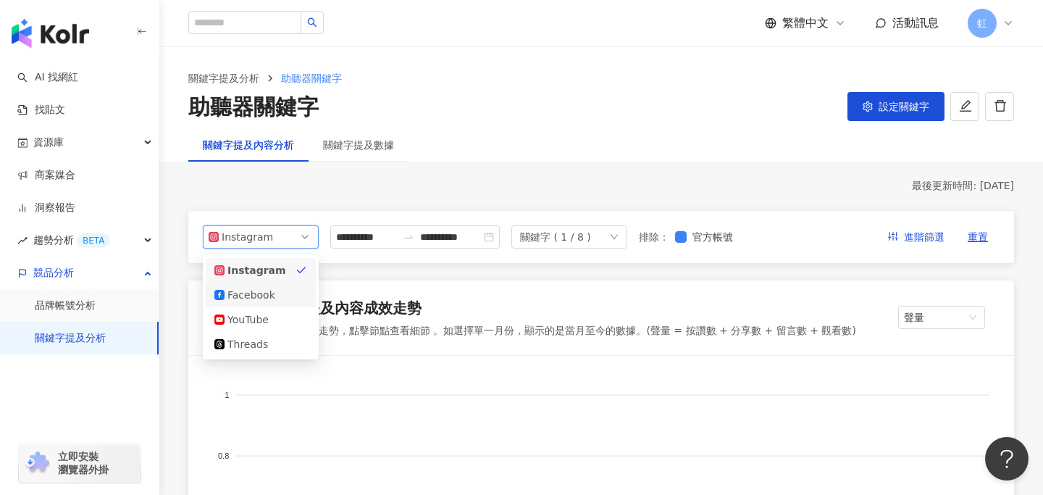
click at [288, 290] on div "Facebook" at bounding box center [260, 295] width 93 height 16
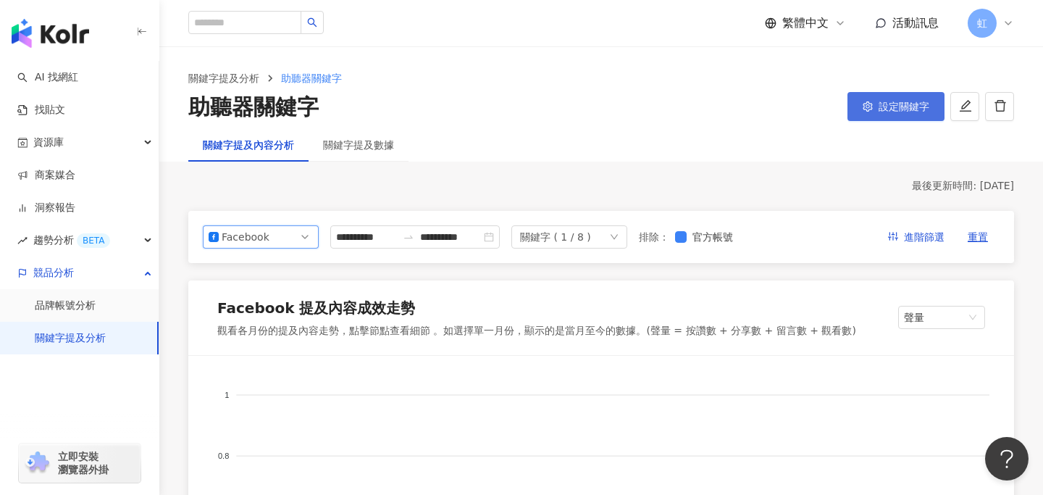
click at [883, 107] on span "設定關鍵字" at bounding box center [903, 107] width 51 height 12
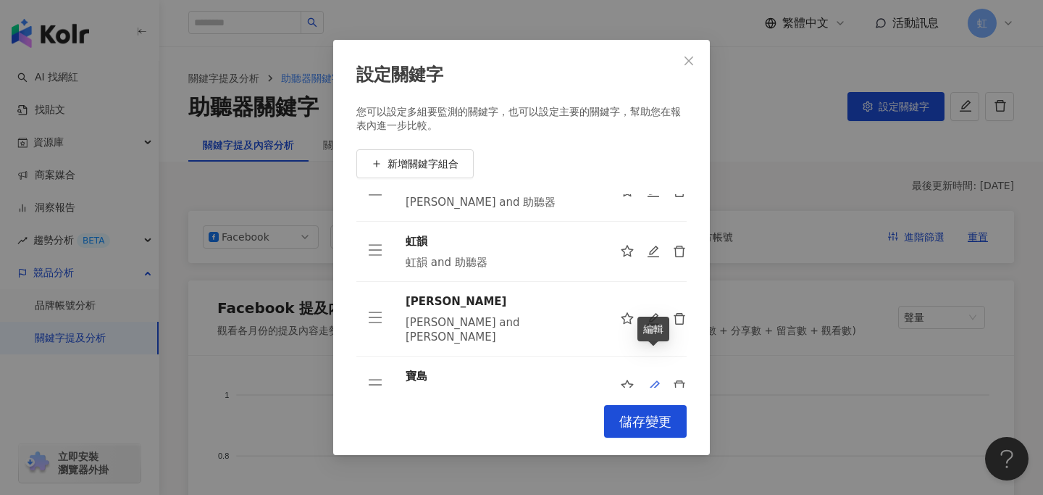
click at [655, 379] on icon "edit" at bounding box center [654, 386] width 14 height 14
type input "**"
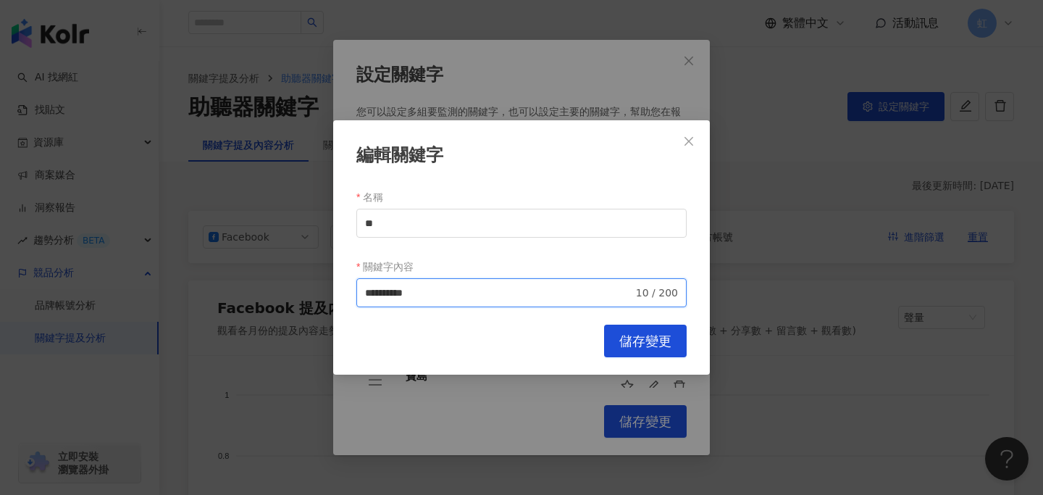
click at [382, 292] on input "**********" at bounding box center [499, 293] width 268 height 16
type input "**********"
click at [652, 332] on button "儲存變更" at bounding box center [645, 340] width 83 height 33
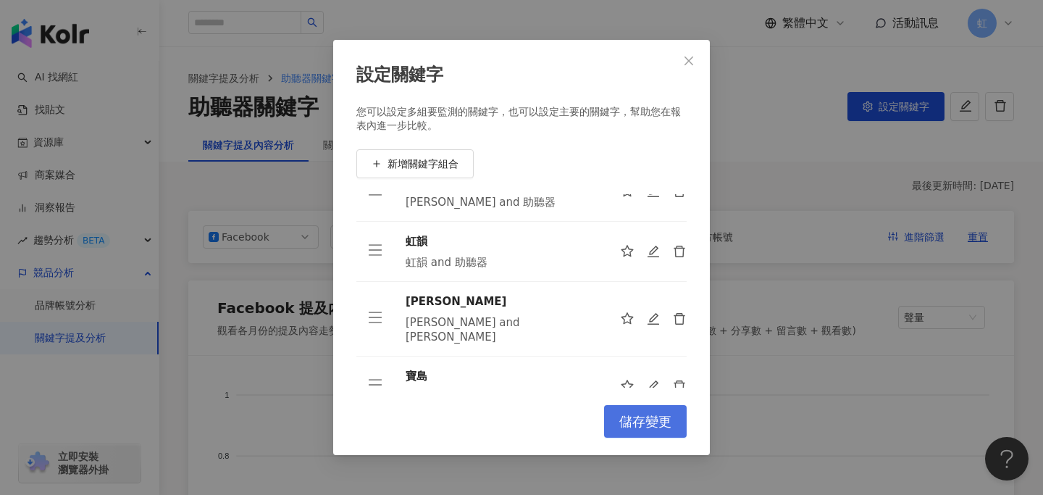
click at [646, 424] on span "儲存變更" at bounding box center [645, 421] width 52 height 16
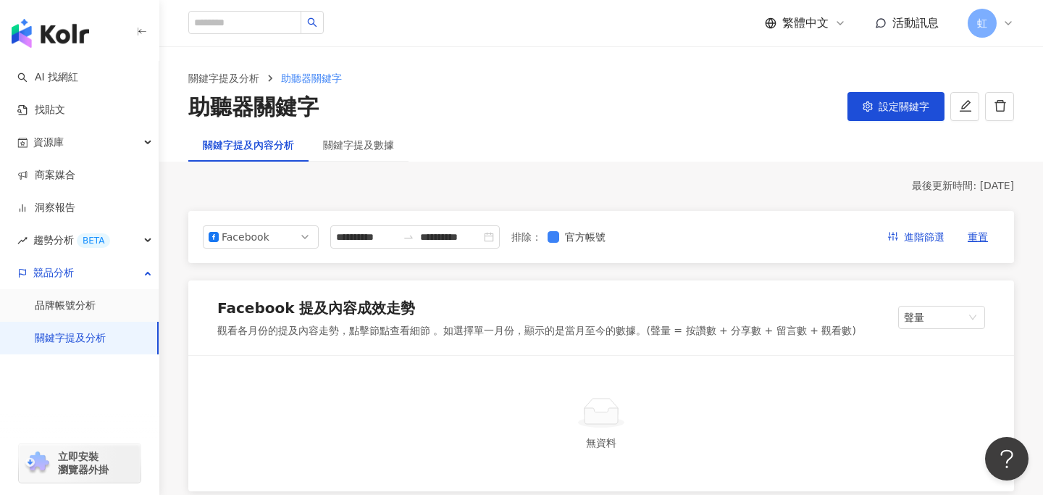
click at [348, 153] on div "關鍵字提及數據" at bounding box center [358, 144] width 100 height 33
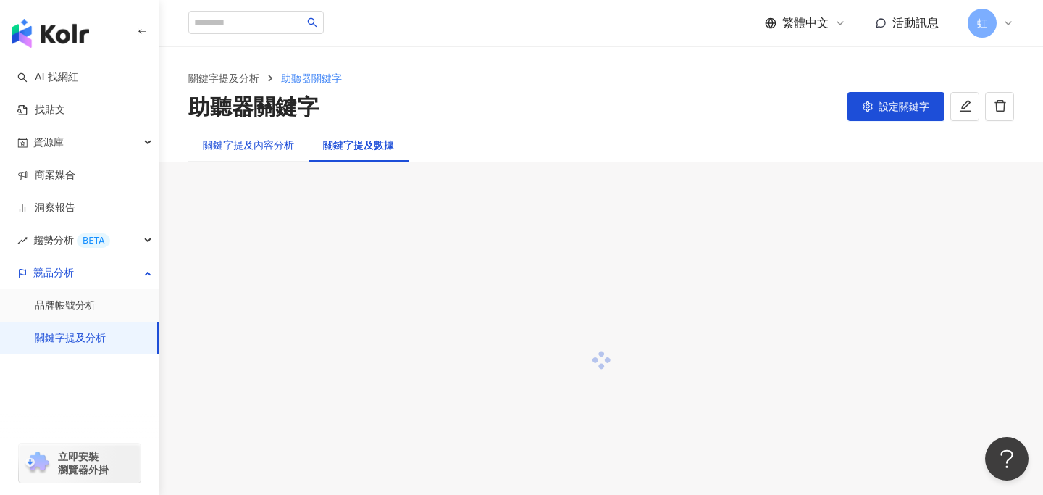
click at [254, 141] on div "關鍵字提及內容分析" at bounding box center [248, 145] width 91 height 16
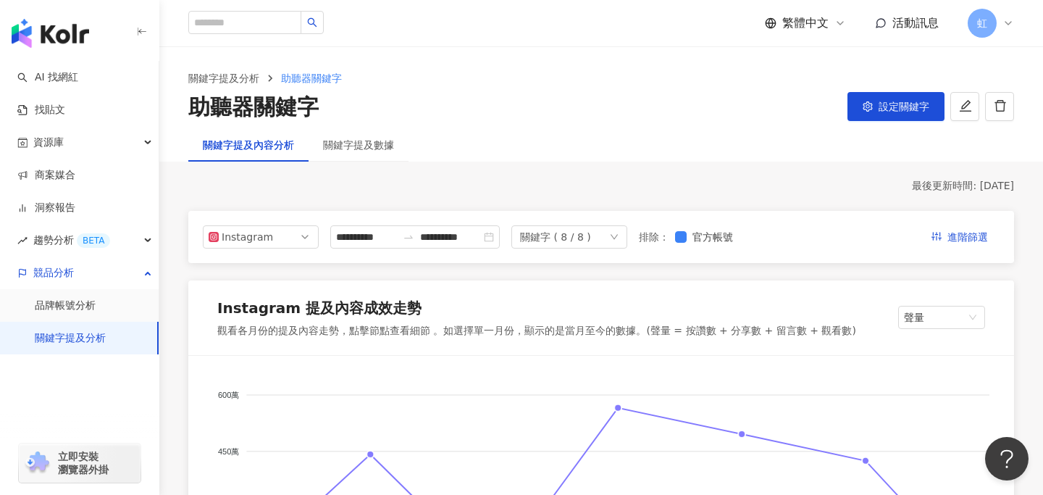
click at [618, 233] on icon "down" at bounding box center [614, 236] width 9 height 9
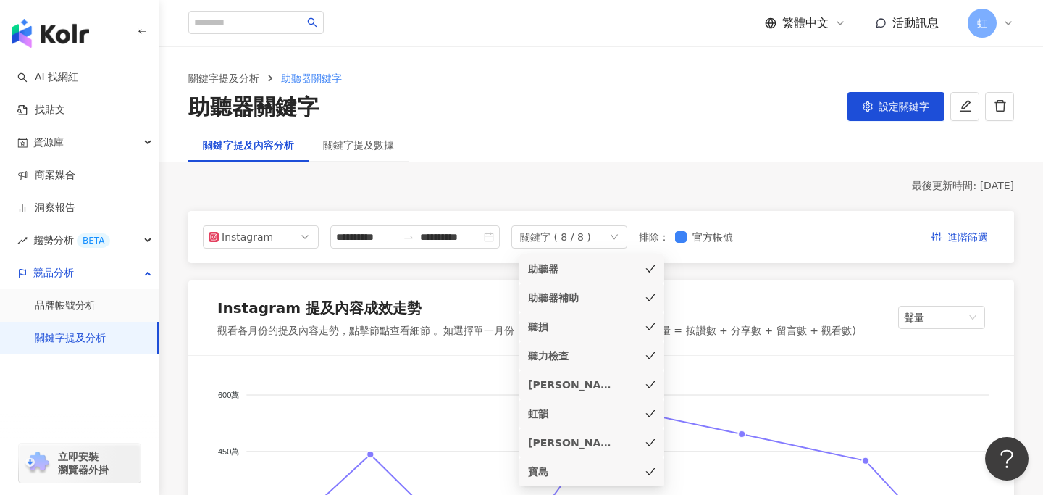
click at [647, 269] on icon "check" at bounding box center [650, 268] width 9 height 7
click at [646, 295] on icon "check" at bounding box center [650, 298] width 10 height 10
click at [646, 327] on icon "check" at bounding box center [650, 326] width 10 height 10
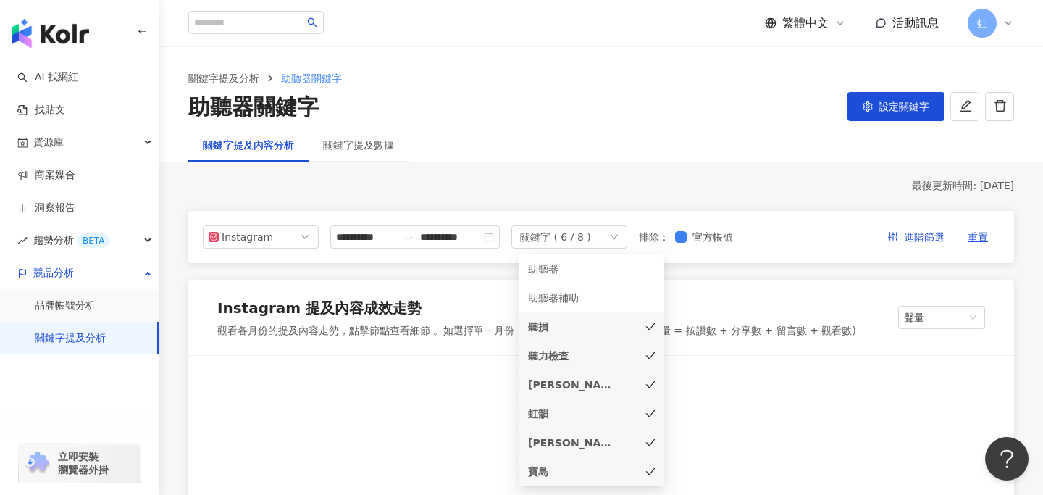
click at [645, 360] on icon "check" at bounding box center [650, 355] width 10 height 10
click at [645, 381] on icon "check" at bounding box center [650, 384] width 10 height 10
click at [641, 419] on div "虹韻" at bounding box center [591, 413] width 127 height 16
click at [643, 442] on div "[PERSON_NAME]" at bounding box center [591, 442] width 127 height 16
click at [649, 323] on icon "check" at bounding box center [650, 326] width 10 height 10
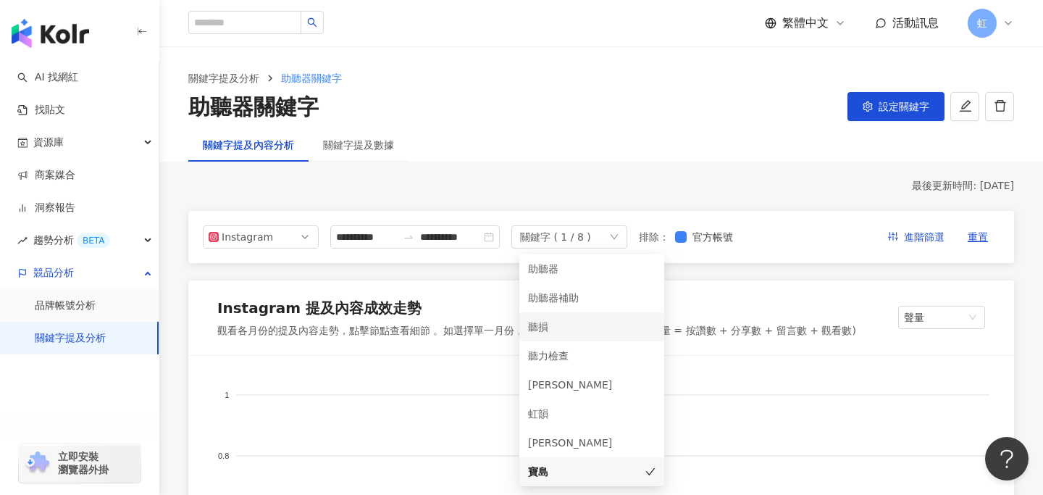
click at [660, 180] on div "最後更新時間: [DATE]" at bounding box center [600, 186] width 825 height 14
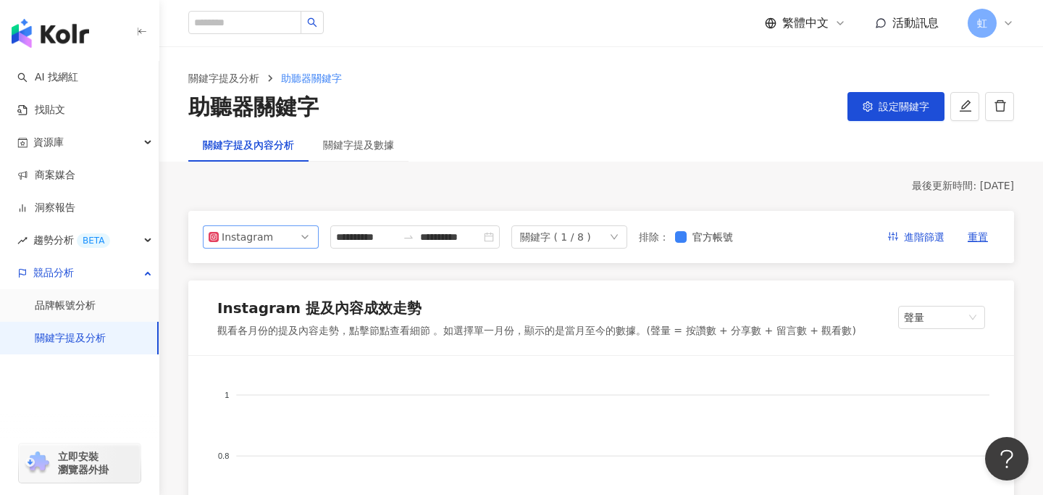
click at [281, 247] on div "Instagram" at bounding box center [261, 236] width 116 height 23
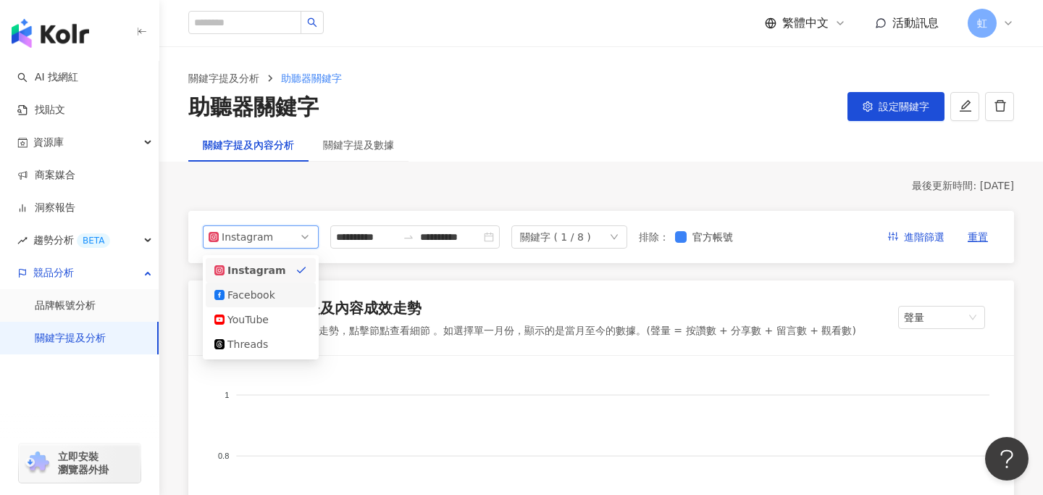
click at [274, 291] on div "Facebook" at bounding box center [260, 295] width 93 height 16
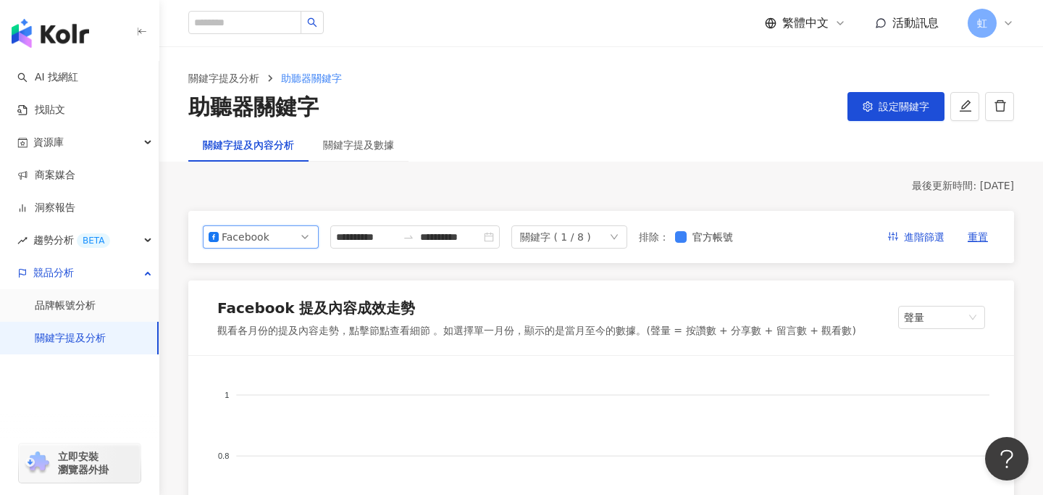
click at [287, 231] on span "Facebook" at bounding box center [261, 237] width 104 height 22
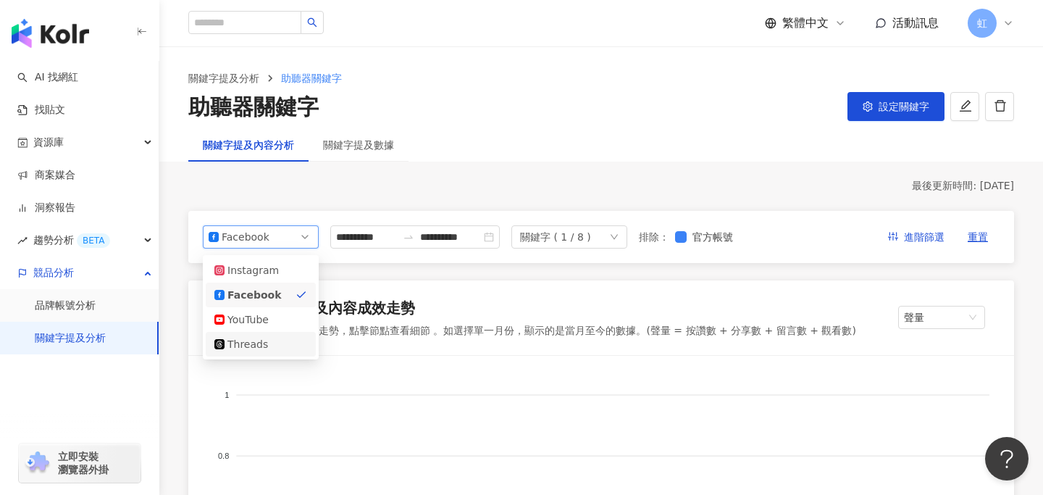
click at [283, 337] on div "Threads" at bounding box center [260, 344] width 93 height 16
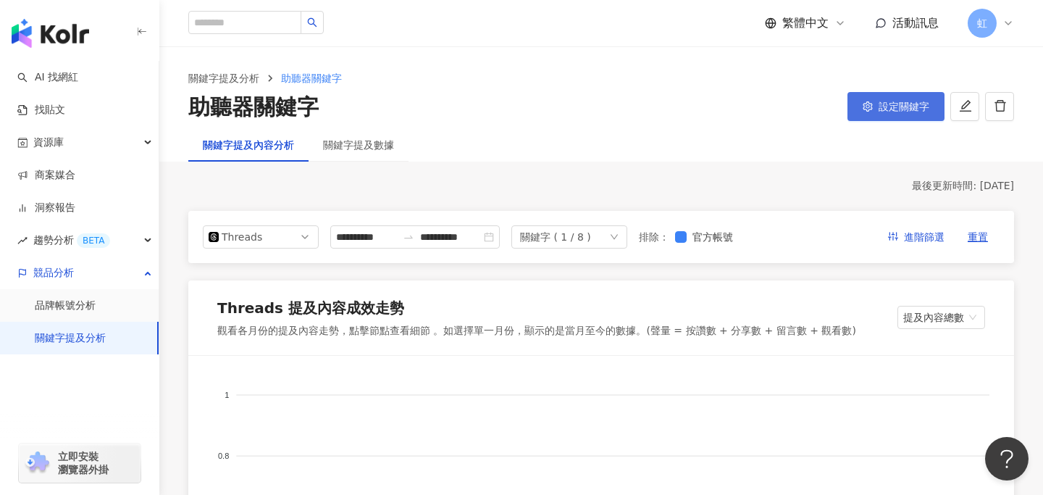
click at [865, 105] on icon "setting" at bounding box center [867, 106] width 10 height 10
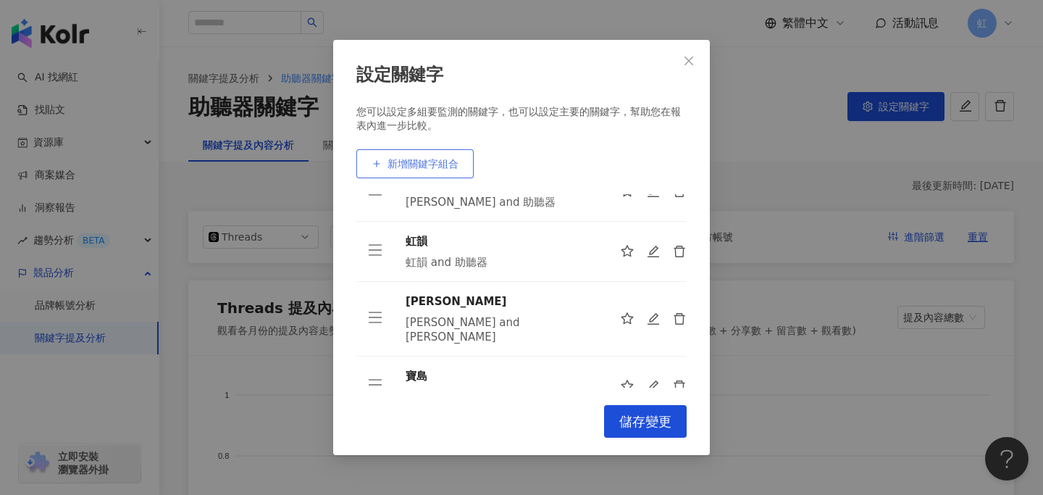
click at [426, 164] on span "新增關鍵字組合" at bounding box center [422, 164] width 71 height 12
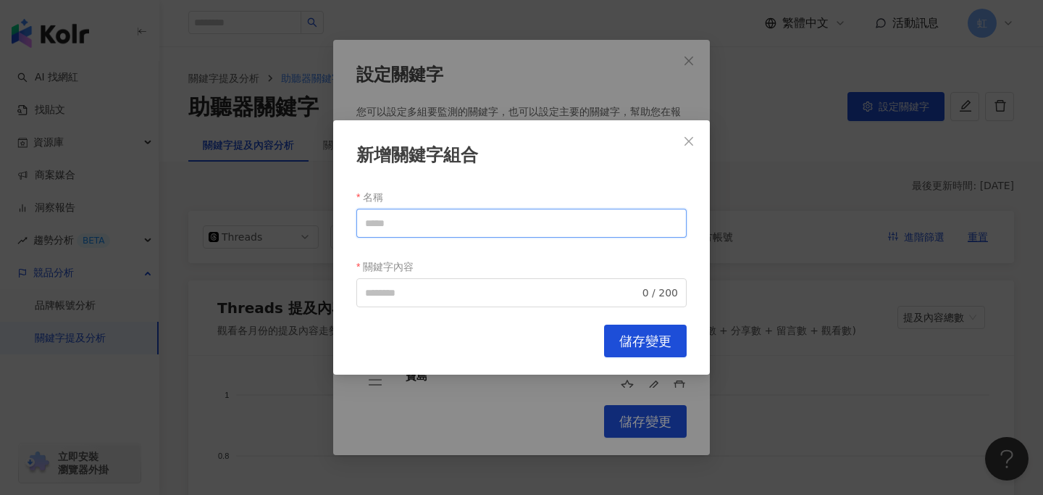
click at [431, 225] on input "名稱" at bounding box center [521, 223] width 330 height 29
type input "*"
type input "**"
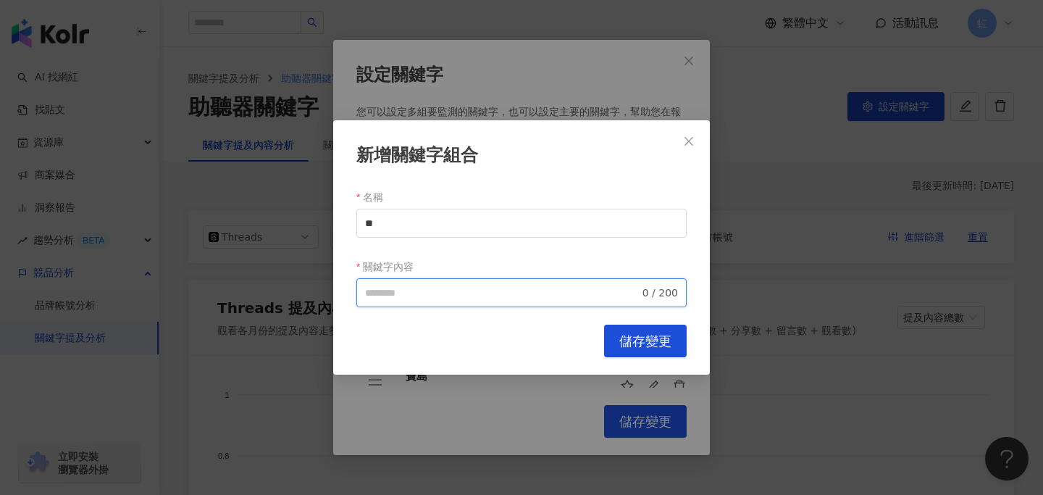
click at [430, 291] on input "關鍵字內容" at bounding box center [502, 293] width 274 height 16
type input "**********"
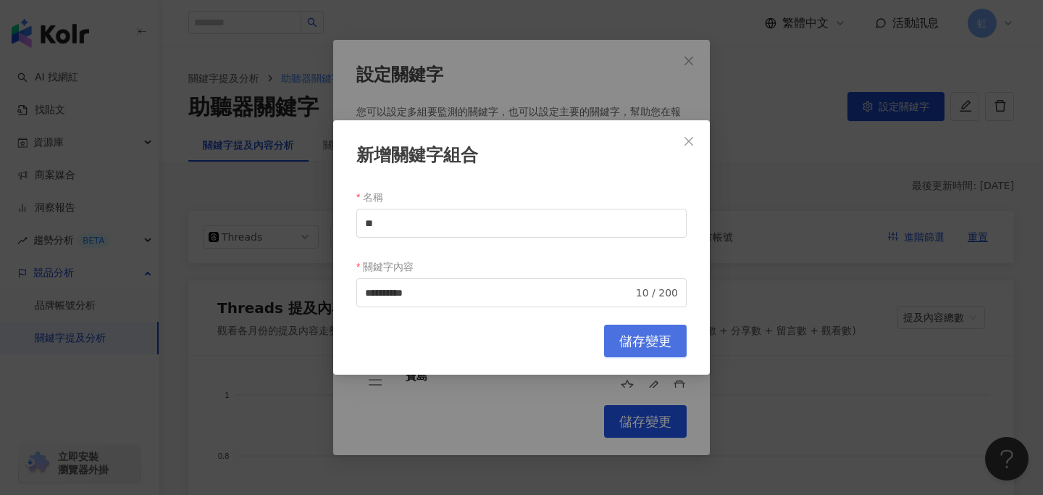
click at [640, 341] on span "儲存變更" at bounding box center [645, 341] width 52 height 16
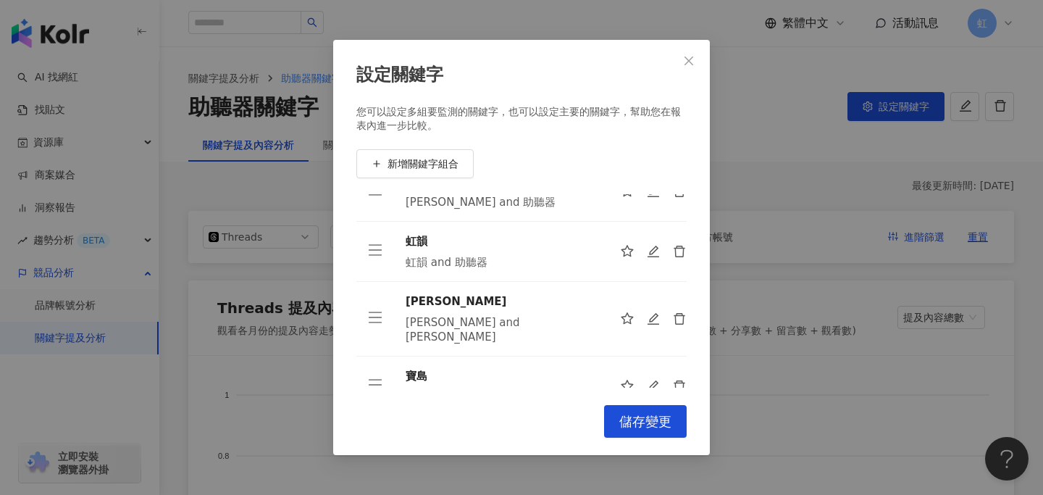
scroll to position [377, 0]
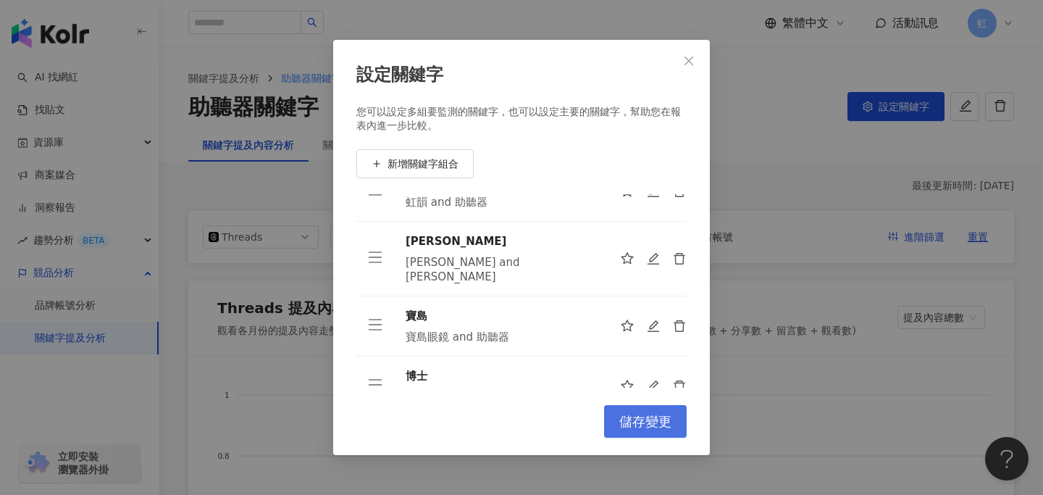
click at [619, 420] on span "儲存變更" at bounding box center [645, 421] width 52 height 16
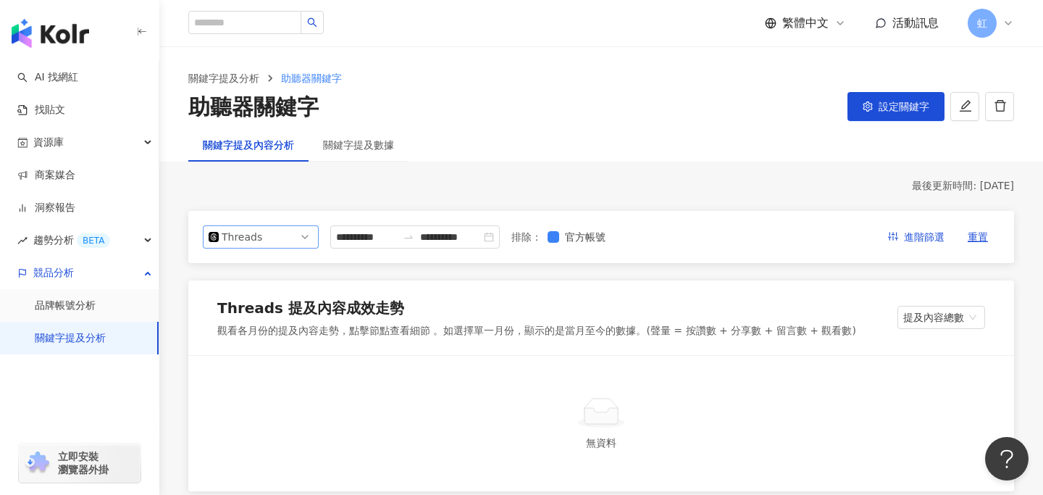
click at [305, 231] on span "Threads" at bounding box center [261, 237] width 104 height 22
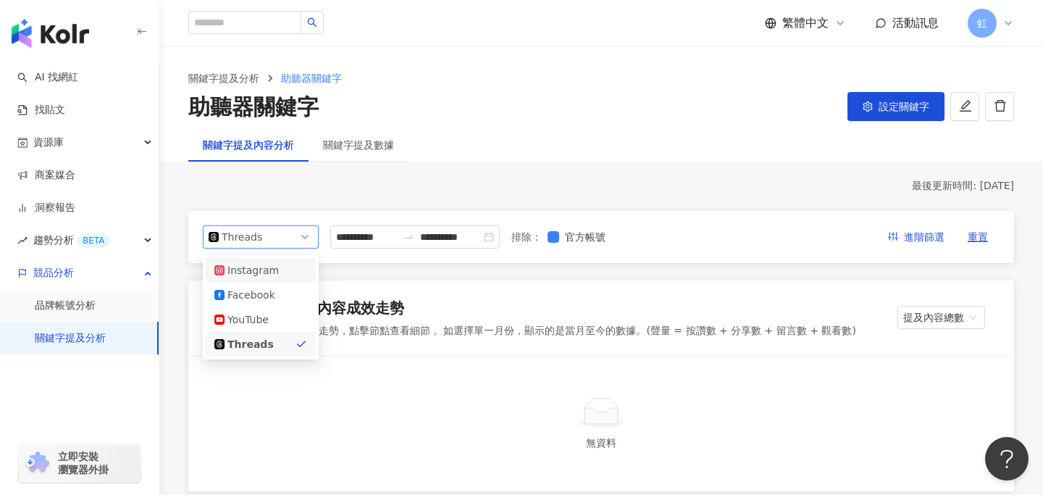
click at [288, 264] on div "Instagram" at bounding box center [260, 270] width 93 height 16
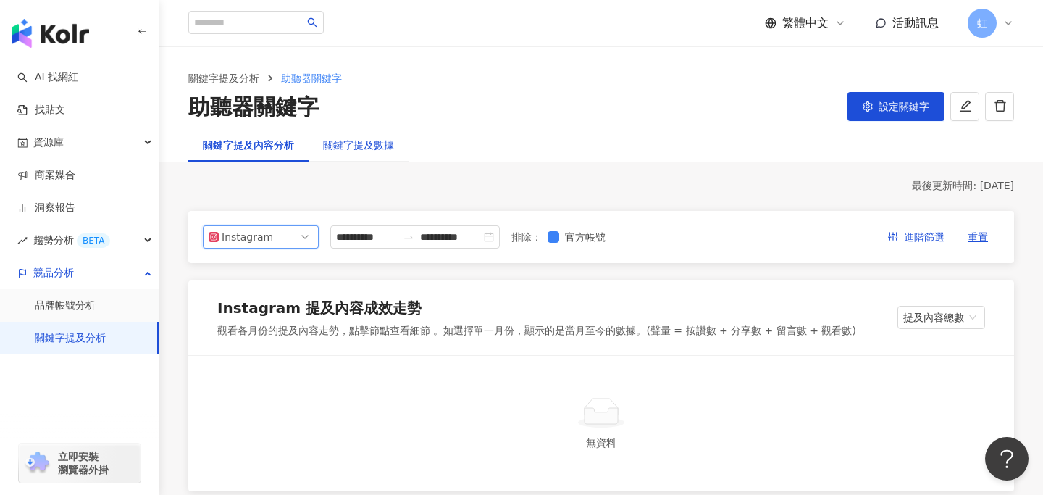
click at [371, 142] on div "關鍵字提及數據" at bounding box center [358, 145] width 71 height 16
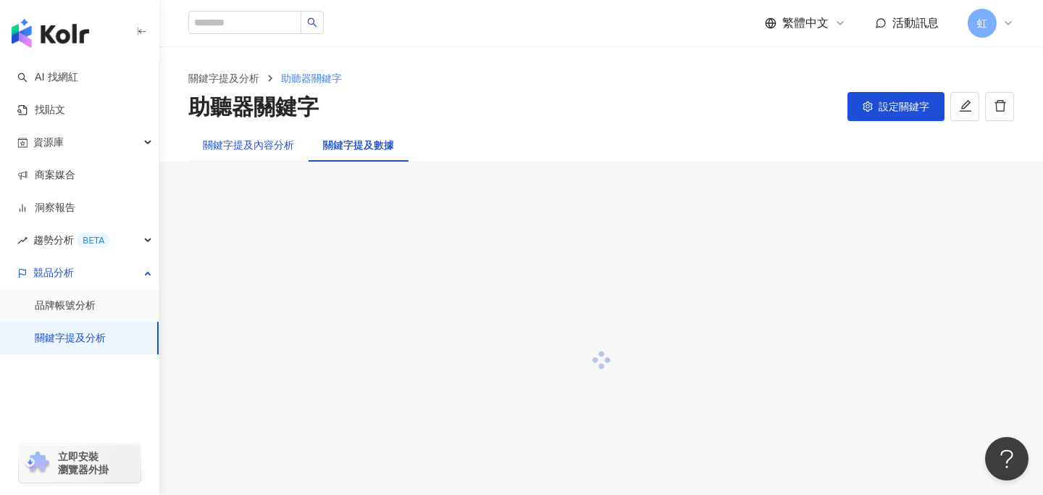
click at [267, 150] on div "關鍵字提及內容分析" at bounding box center [248, 145] width 91 height 16
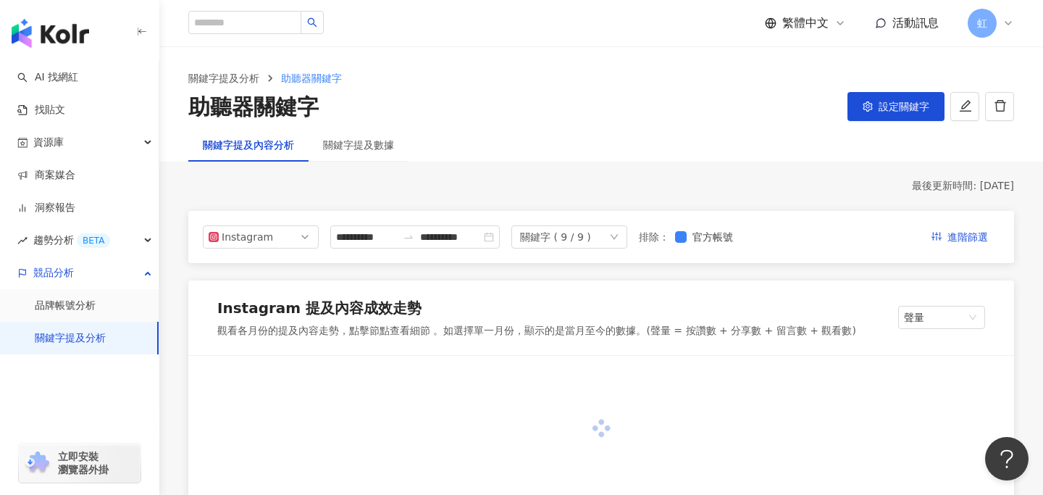
click at [583, 237] on div "關鍵字 ( 9 / 9 )" at bounding box center [555, 237] width 71 height 22
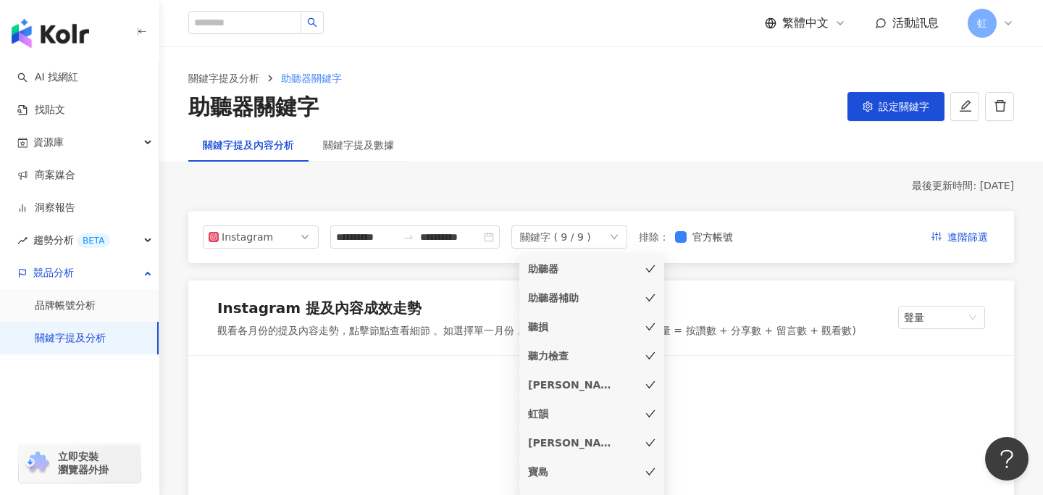
click at [647, 269] on icon "check" at bounding box center [650, 268] width 9 height 7
click at [647, 297] on icon "check" at bounding box center [650, 298] width 10 height 10
click at [647, 319] on div "聽損" at bounding box center [591, 327] width 127 height 16
click at [648, 356] on icon "check" at bounding box center [650, 355] width 10 height 10
click at [649, 385] on icon "check" at bounding box center [650, 384] width 10 height 10
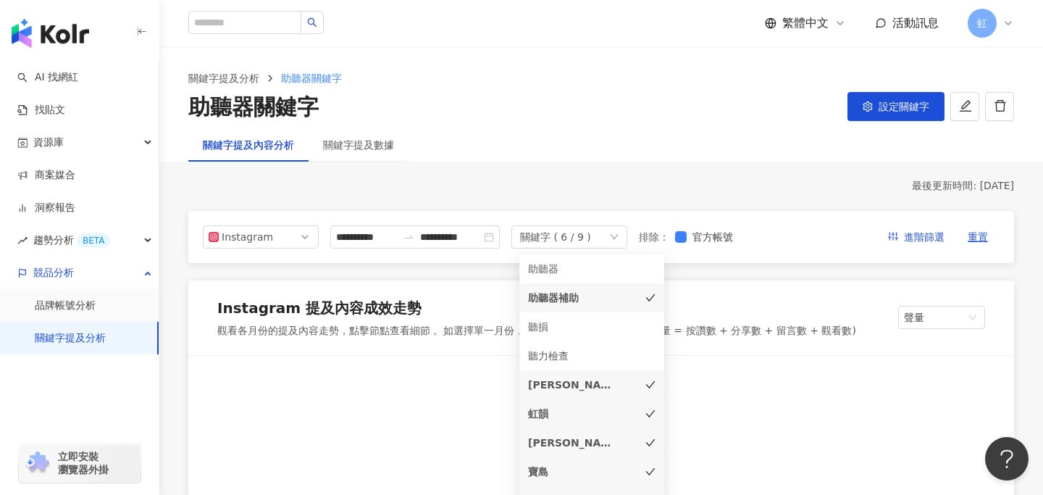
click at [649, 412] on icon "check" at bounding box center [650, 413] width 10 height 10
click at [652, 441] on icon "check" at bounding box center [650, 442] width 10 height 10
click at [652, 476] on icon "check" at bounding box center [650, 471] width 10 height 10
click at [646, 298] on icon "check" at bounding box center [650, 298] width 10 height 10
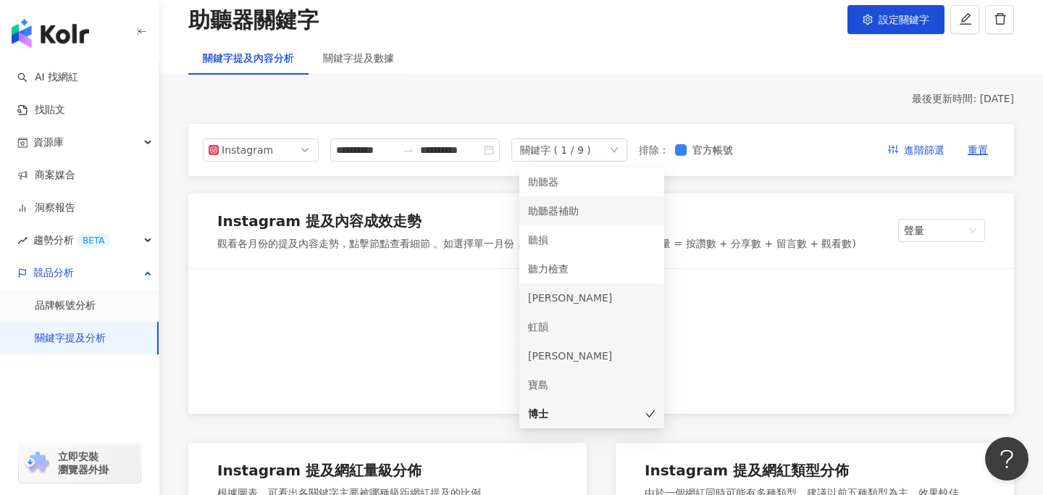
scroll to position [101, 0]
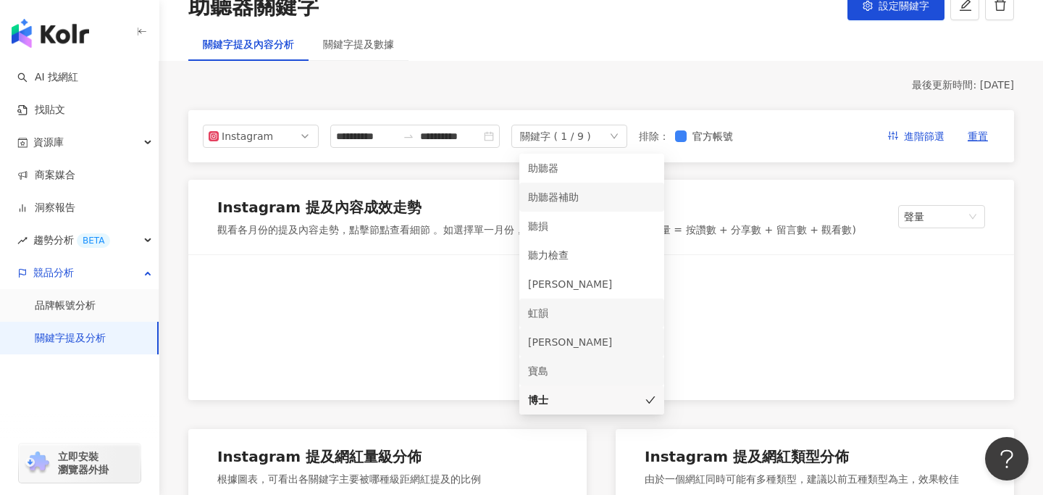
click at [763, 340] on div at bounding box center [600, 327] width 825 height 145
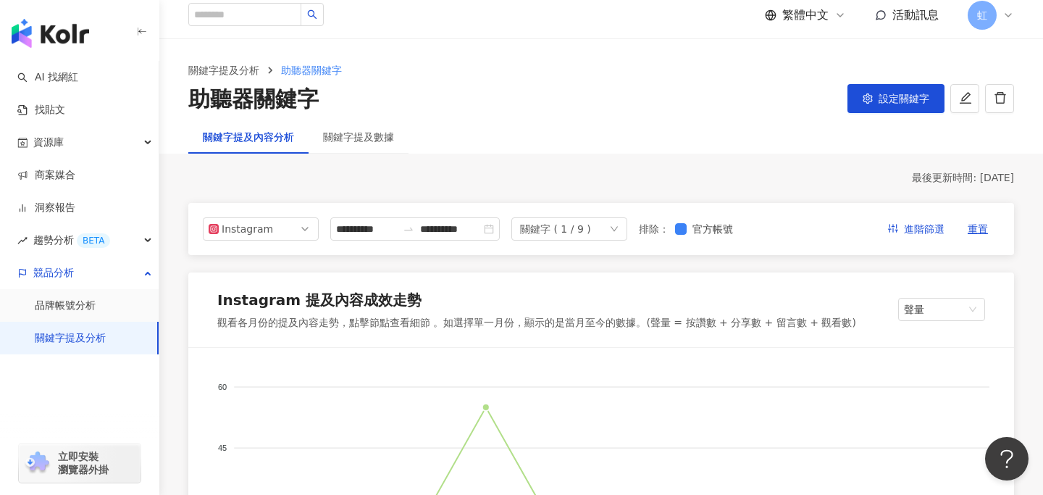
scroll to position [0, 0]
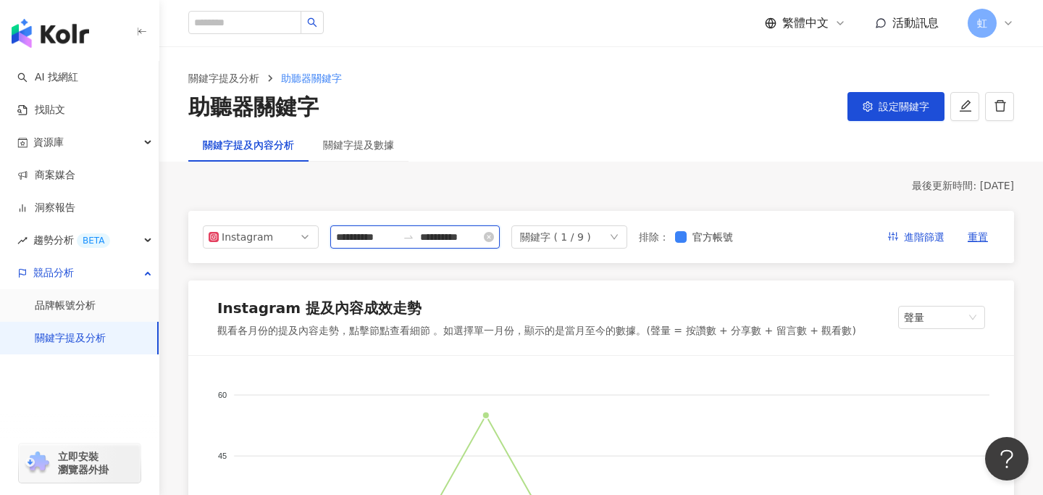
click at [384, 236] on input "**********" at bounding box center [366, 237] width 61 height 16
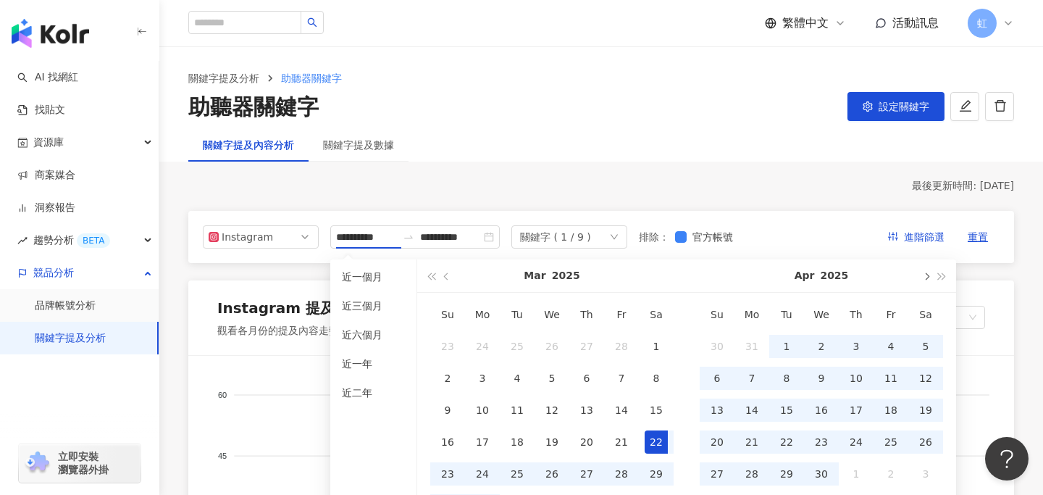
click at [923, 276] on span "button" at bounding box center [925, 275] width 7 height 7
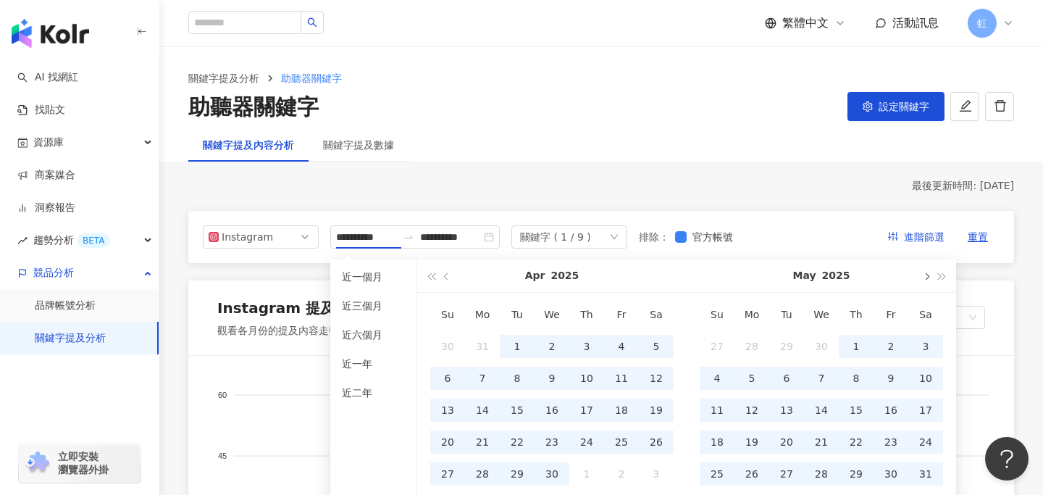
click at [924, 276] on span "button" at bounding box center [925, 275] width 7 height 7
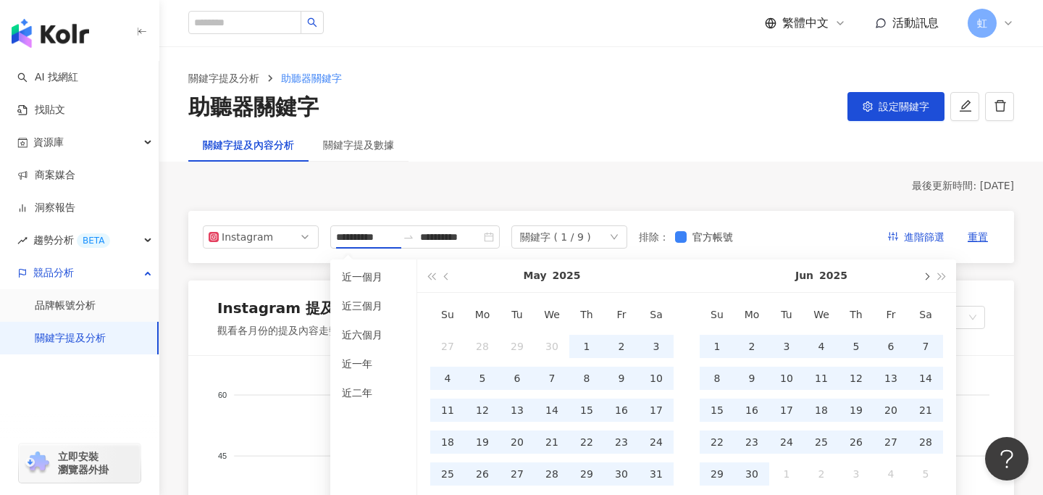
click at [924, 276] on span "button" at bounding box center [925, 275] width 7 height 7
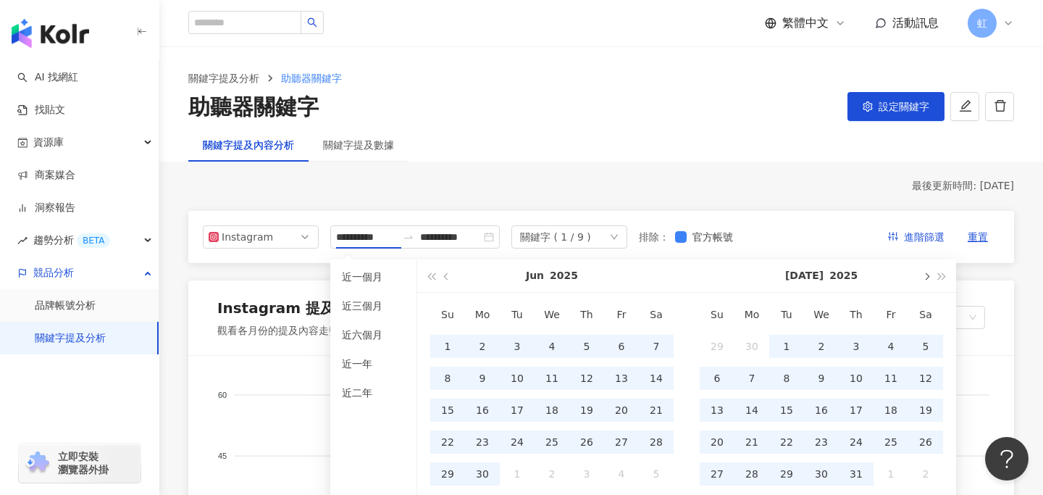
click at [928, 276] on span "button" at bounding box center [925, 275] width 7 height 7
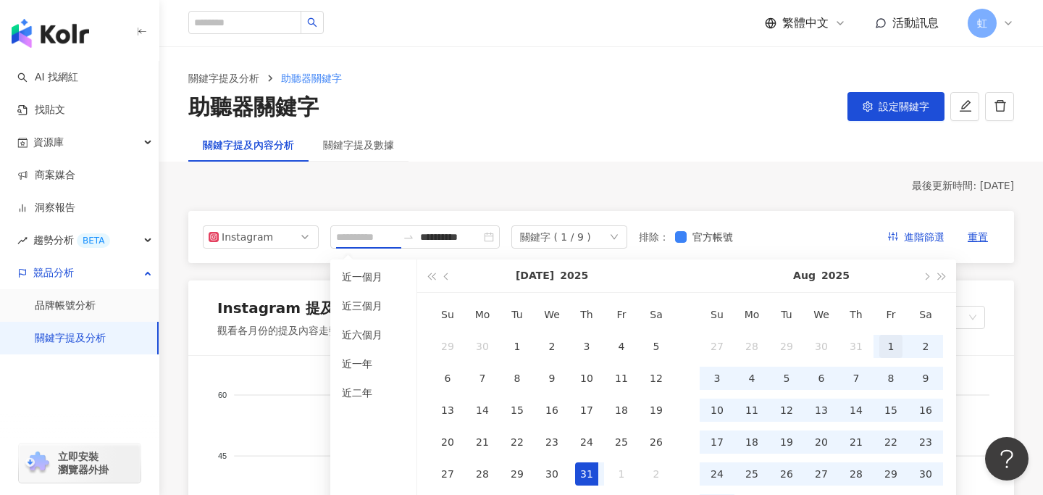
type input "**********"
click at [883, 348] on div "1" at bounding box center [890, 346] width 23 height 23
click at [924, 273] on button "button" at bounding box center [925, 275] width 16 height 33
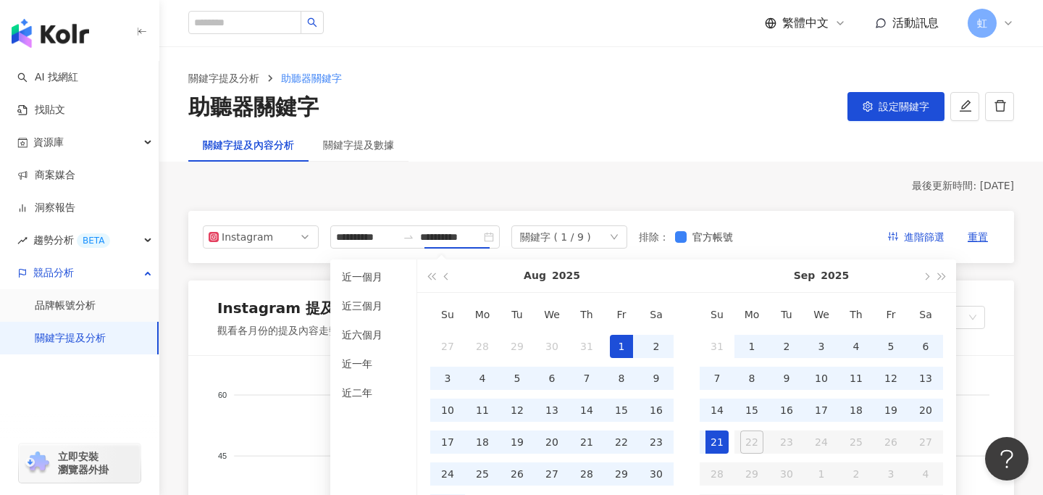
type input "**********"
click at [720, 443] on div "21" at bounding box center [716, 441] width 23 height 23
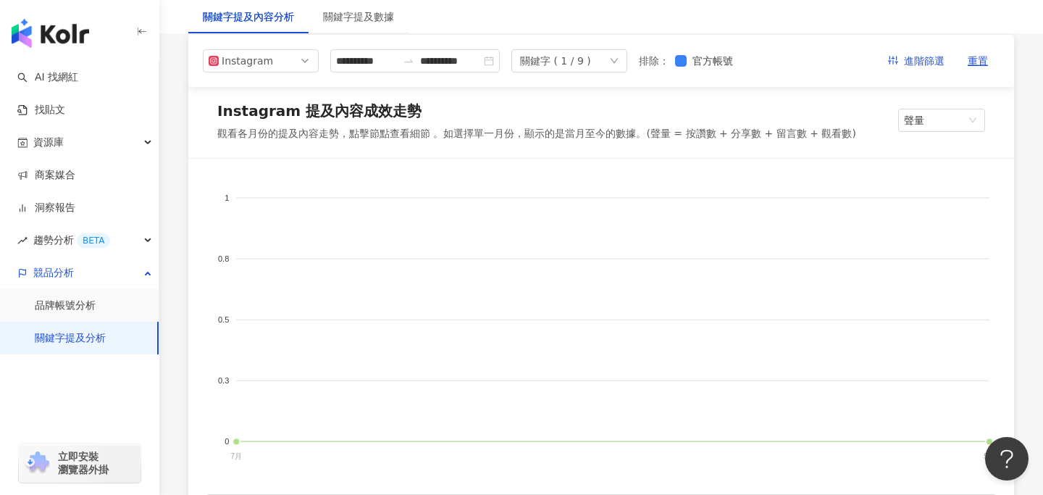
scroll to position [7, 0]
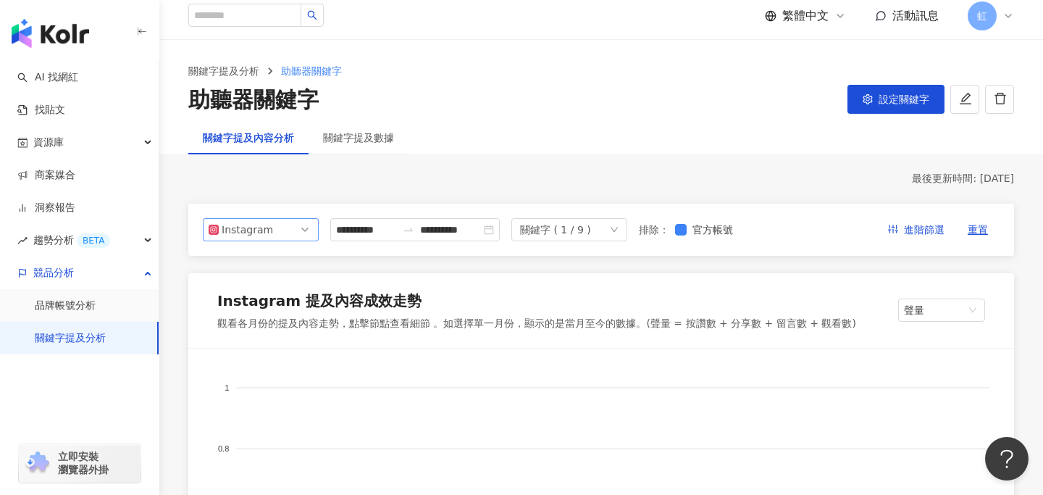
click at [287, 232] on span "Instagram" at bounding box center [261, 230] width 104 height 22
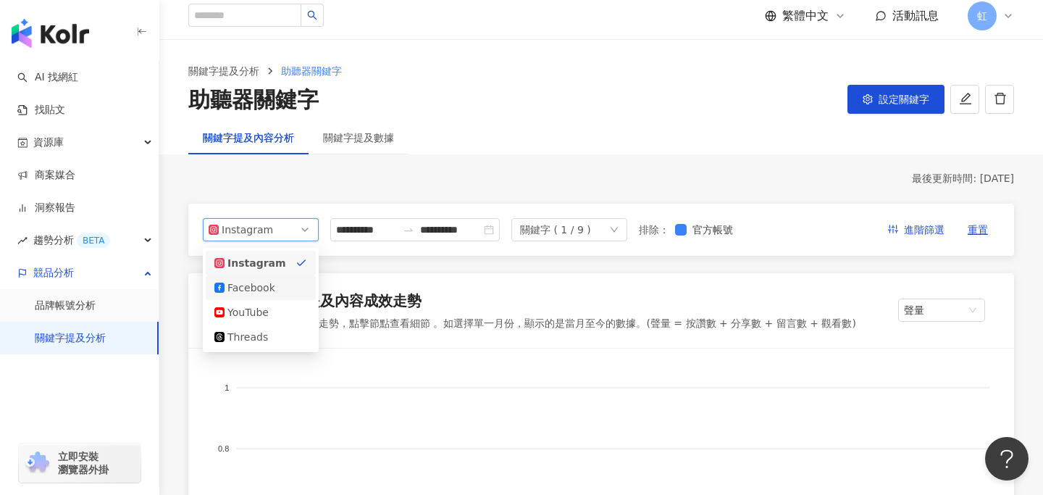
click at [282, 288] on div "Facebook" at bounding box center [260, 287] width 93 height 16
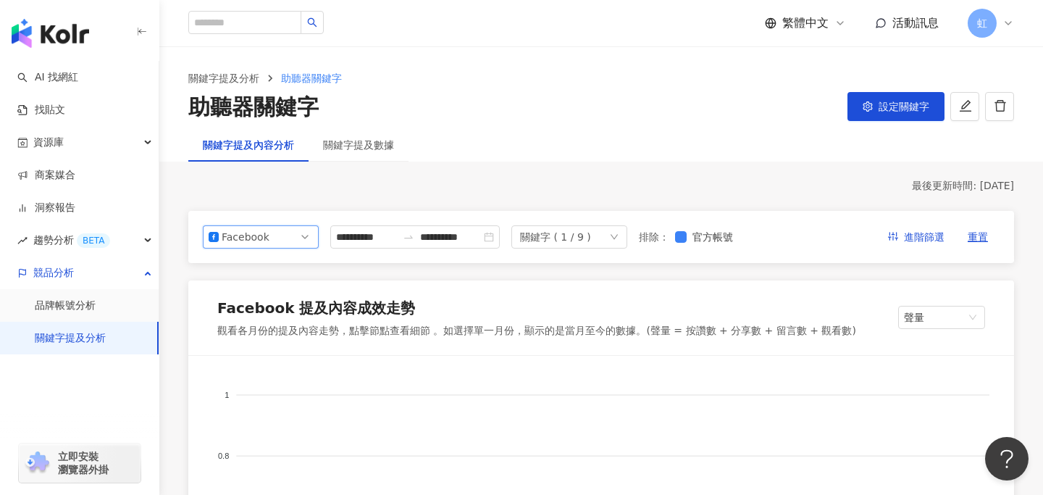
click at [262, 235] on div "Facebook" at bounding box center [245, 237] width 47 height 22
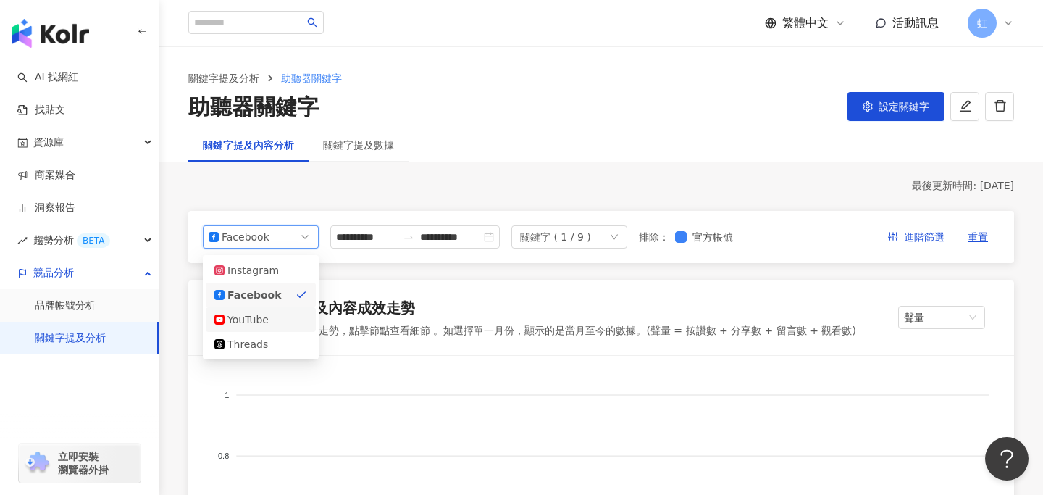
click at [257, 316] on div "YouTube" at bounding box center [250, 319] width 47 height 16
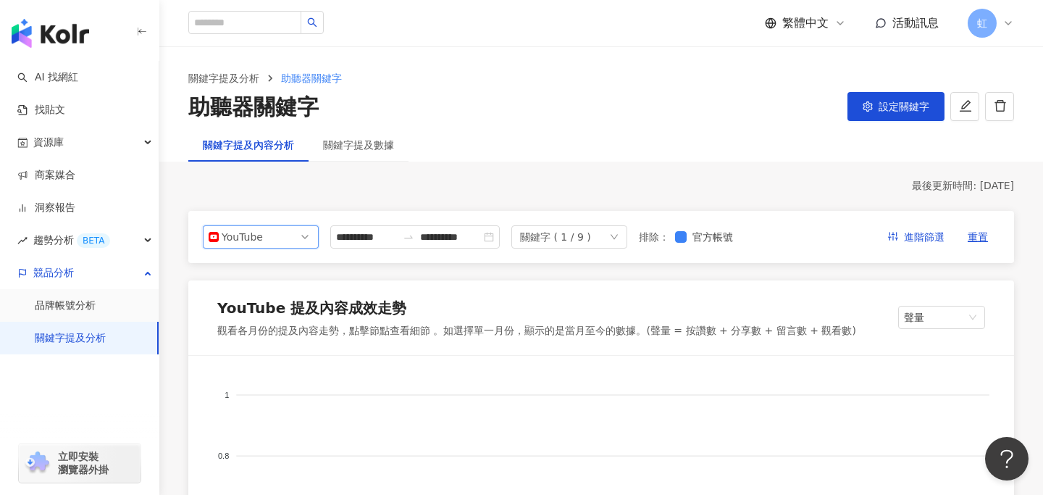
click at [281, 243] on span "YouTube" at bounding box center [261, 237] width 104 height 22
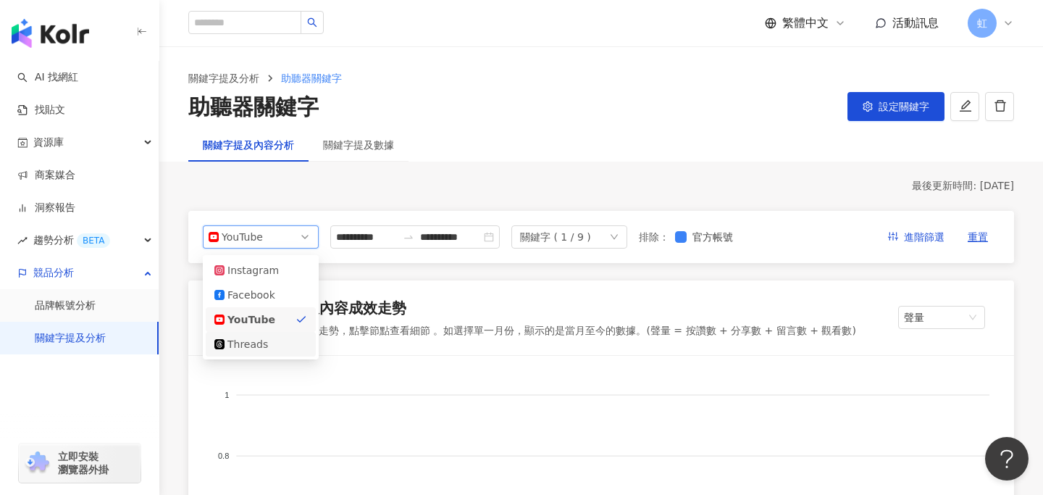
click at [279, 345] on div "Threads" at bounding box center [260, 344] width 93 height 16
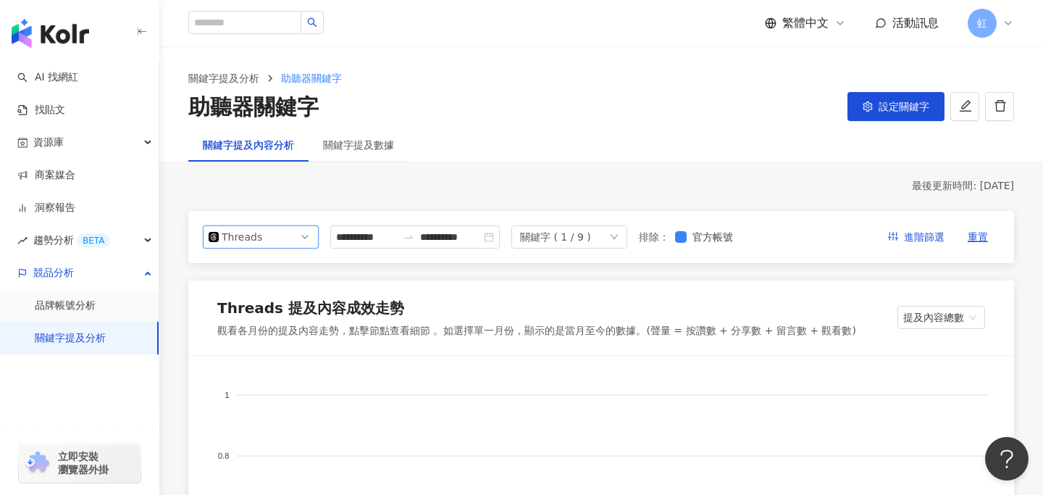
click at [273, 229] on span "Threads" at bounding box center [261, 237] width 104 height 22
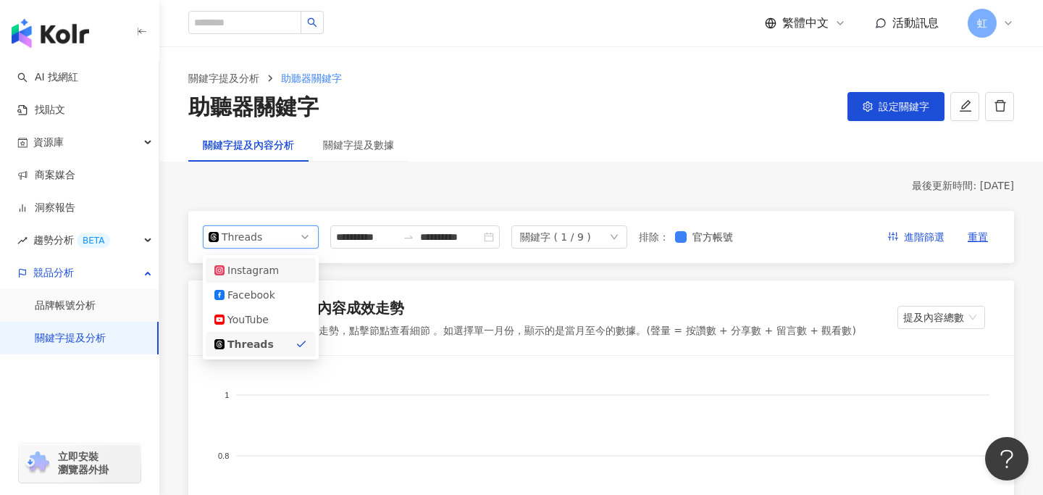
click at [263, 262] on div "Instagram" at bounding box center [250, 270] width 47 height 16
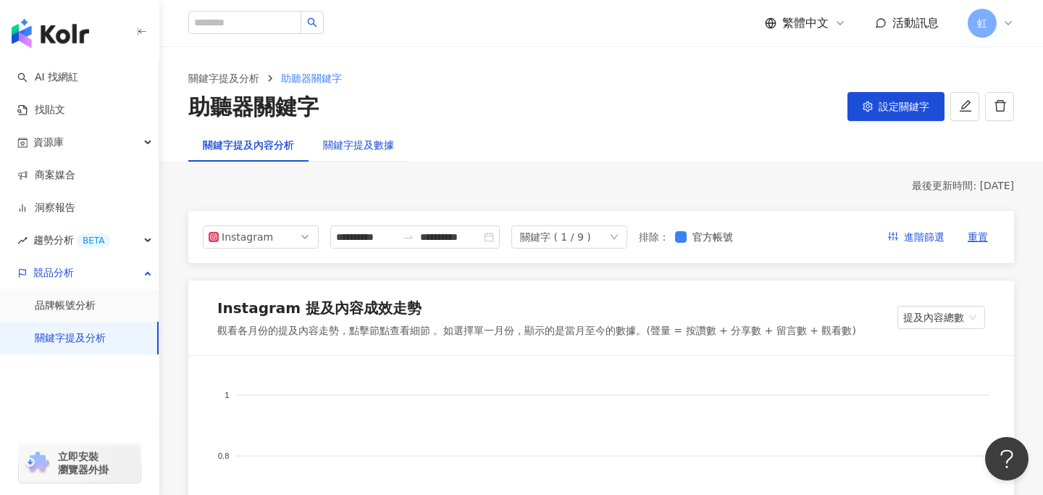
click at [371, 151] on div "關鍵字提及數據" at bounding box center [358, 145] width 71 height 16
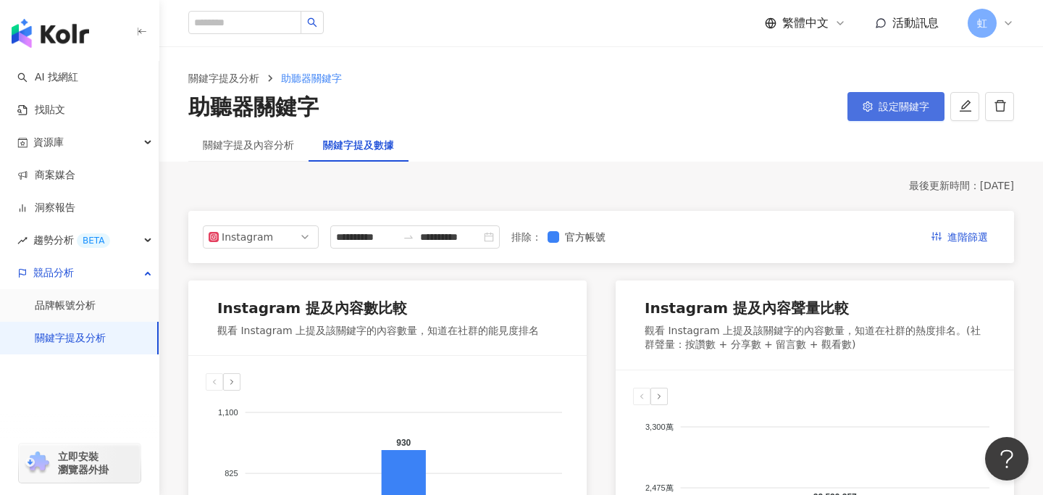
click at [892, 107] on span "設定關鍵字" at bounding box center [903, 107] width 51 height 12
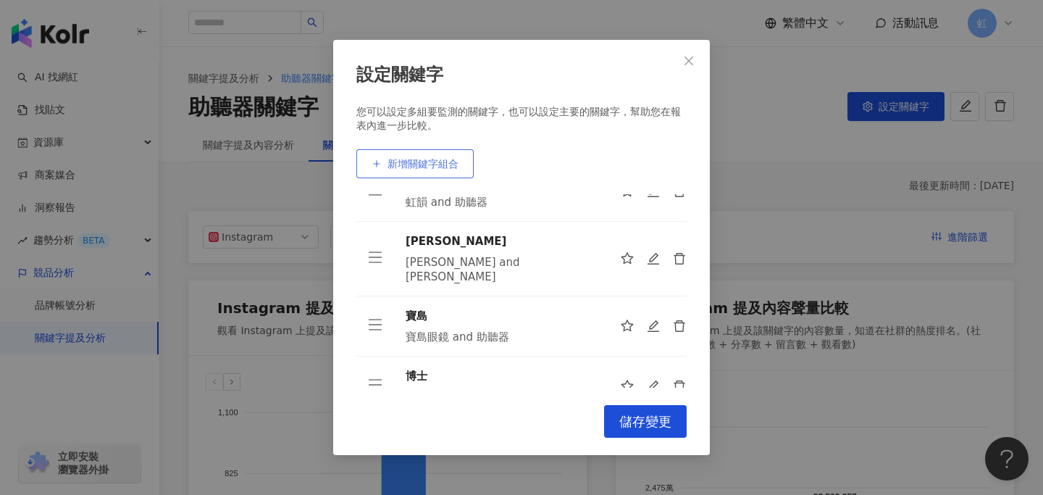
click at [446, 163] on span "新增關鍵字組合" at bounding box center [422, 164] width 71 height 12
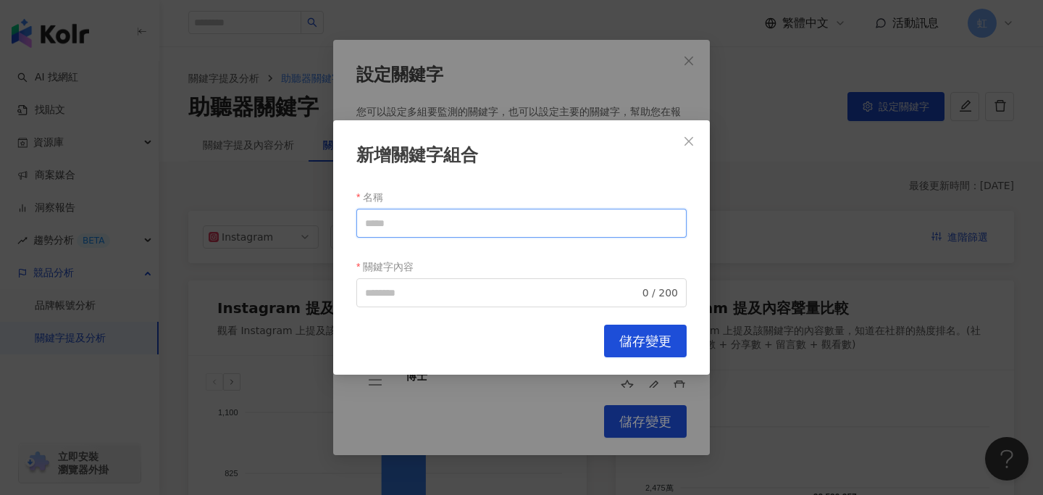
click at [421, 227] on input "名稱" at bounding box center [521, 223] width 330 height 29
type input "**"
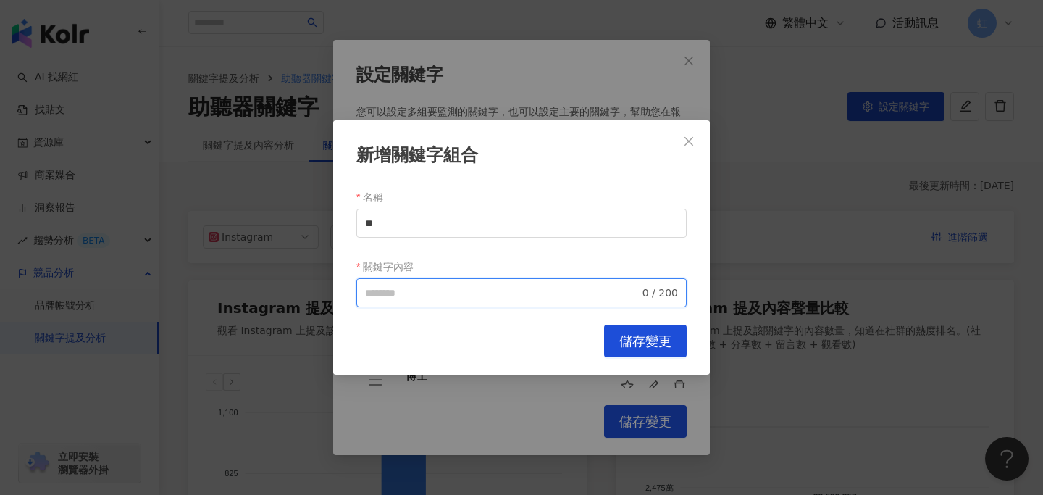
click at [411, 289] on input "關鍵字內容" at bounding box center [502, 293] width 274 height 16
type input "**********"
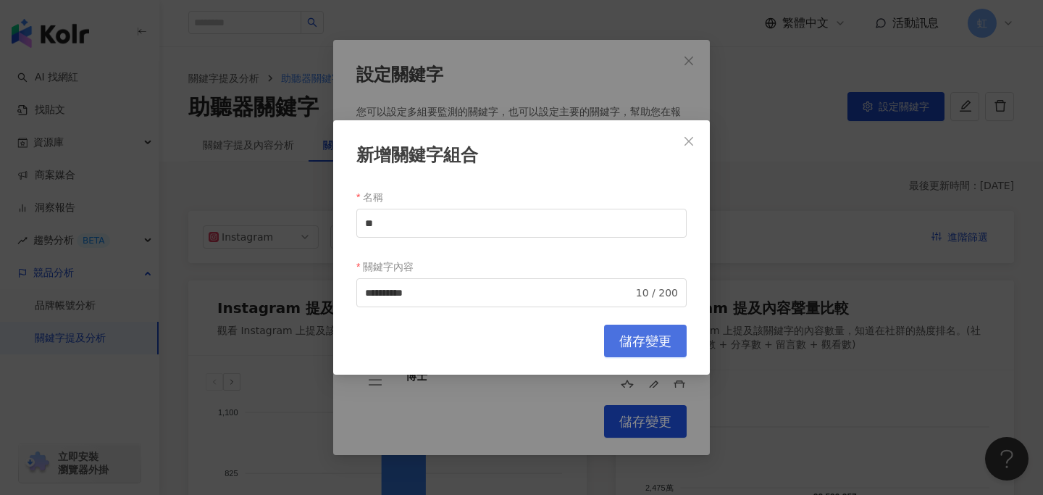
click at [624, 349] on button "儲存變更" at bounding box center [645, 340] width 83 height 33
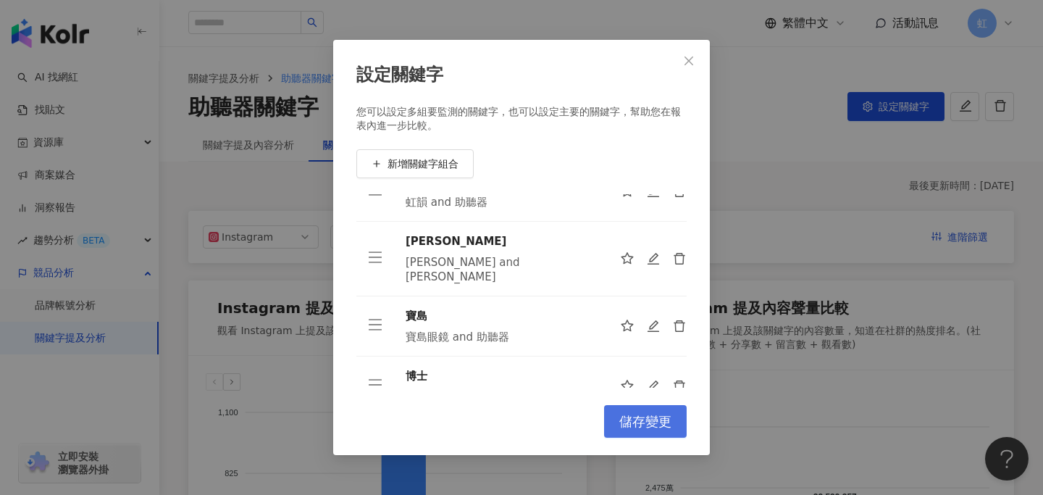
click at [641, 423] on span "儲存變更" at bounding box center [645, 421] width 52 height 16
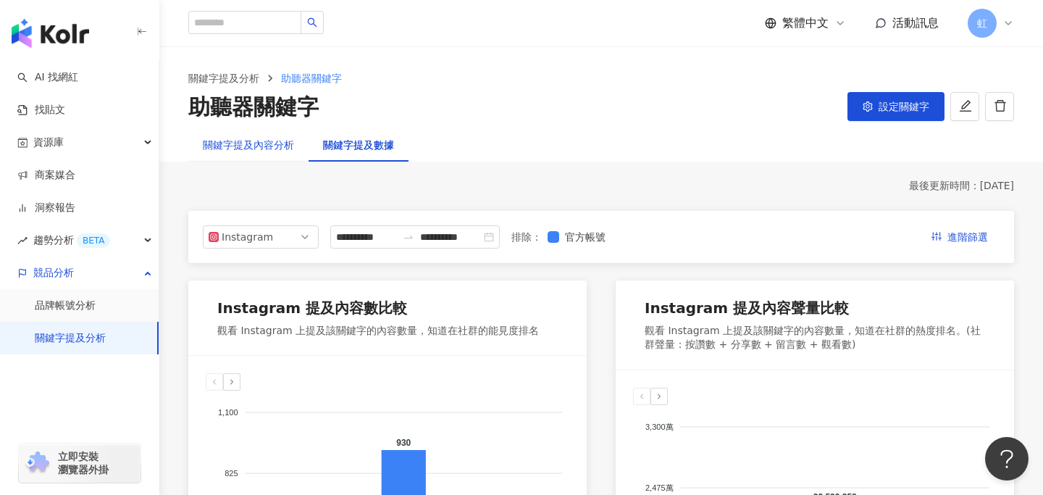
click at [267, 142] on div "關鍵字提及內容分析" at bounding box center [248, 145] width 91 height 16
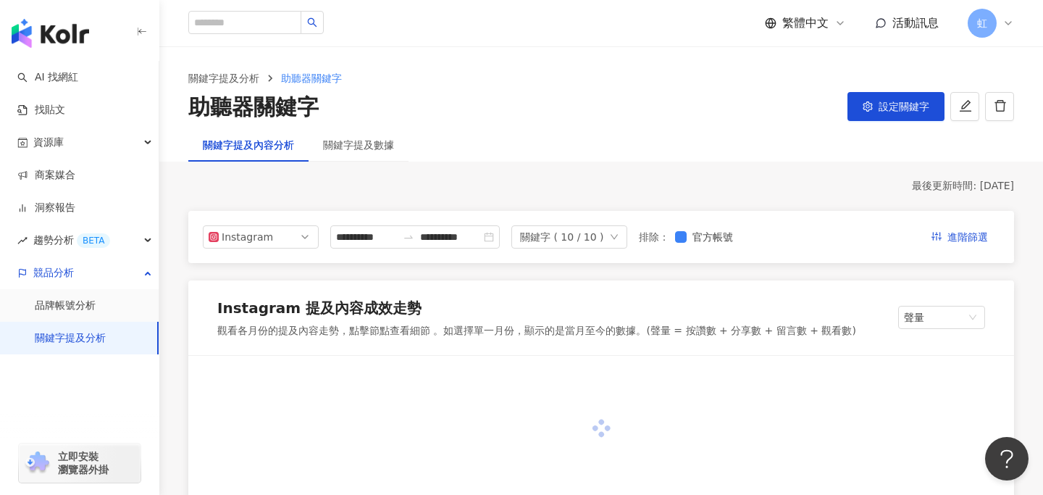
click at [614, 240] on div "關鍵字 ( 10 / 10 )" at bounding box center [569, 236] width 116 height 23
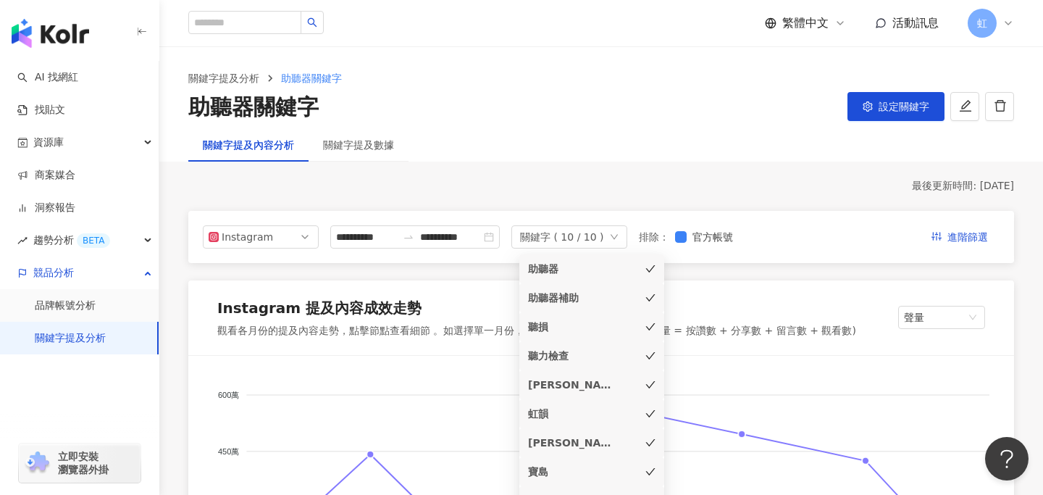
click at [647, 270] on icon "check" at bounding box center [650, 269] width 10 height 10
click at [647, 295] on icon "check" at bounding box center [650, 298] width 10 height 10
click at [655, 327] on icon "check" at bounding box center [650, 326] width 10 height 10
click at [655, 356] on icon "check" at bounding box center [650, 355] width 10 height 10
click at [651, 387] on icon "check" at bounding box center [650, 384] width 10 height 10
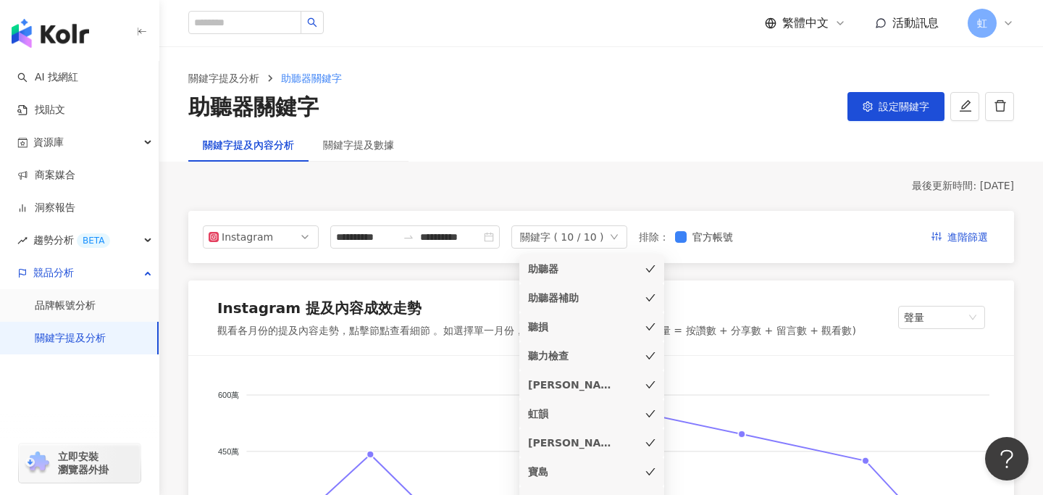
click at [651, 415] on icon "check" at bounding box center [650, 413] width 10 height 10
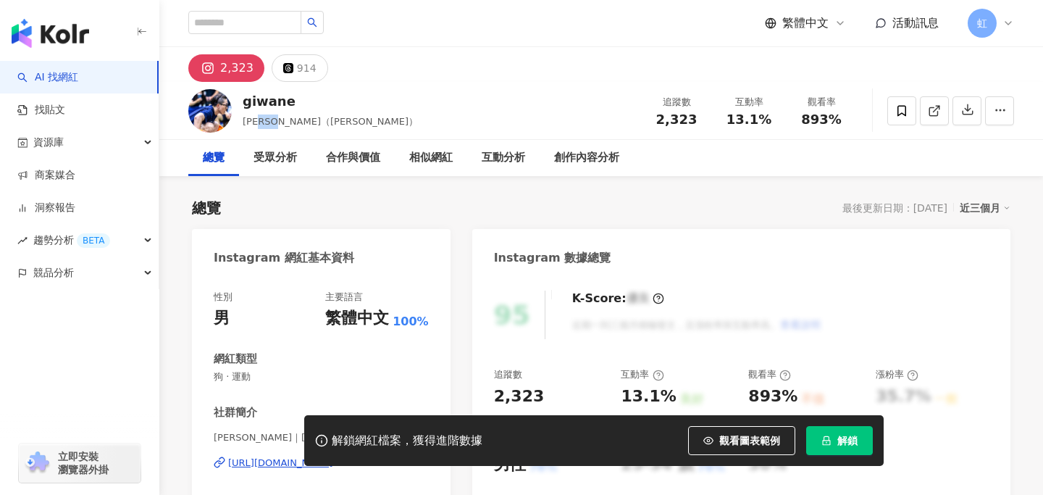
drag, startPoint x: 296, startPoint y: 124, endPoint x: 275, endPoint y: 124, distance: 21.0
click at [275, 124] on span "曾子桓（幾丸）" at bounding box center [330, 121] width 175 height 11
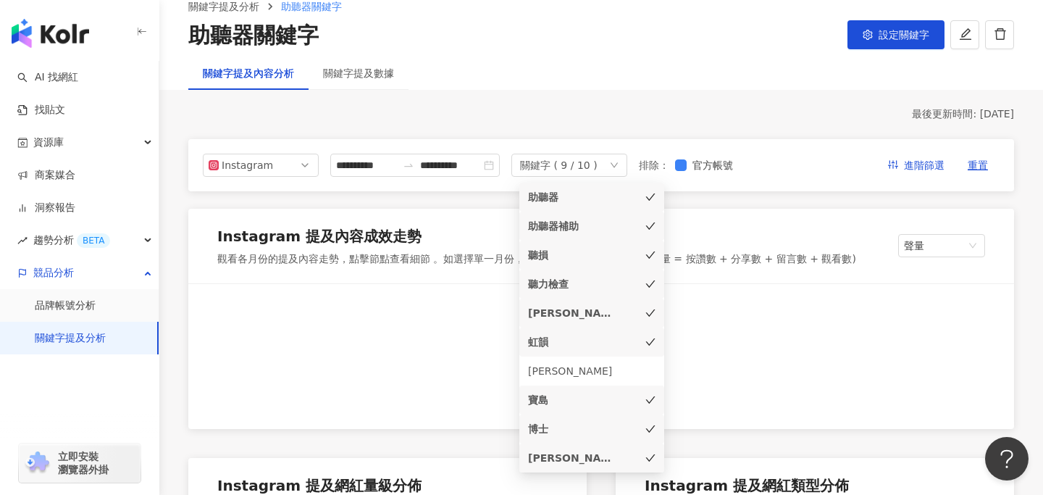
scroll to position [101, 0]
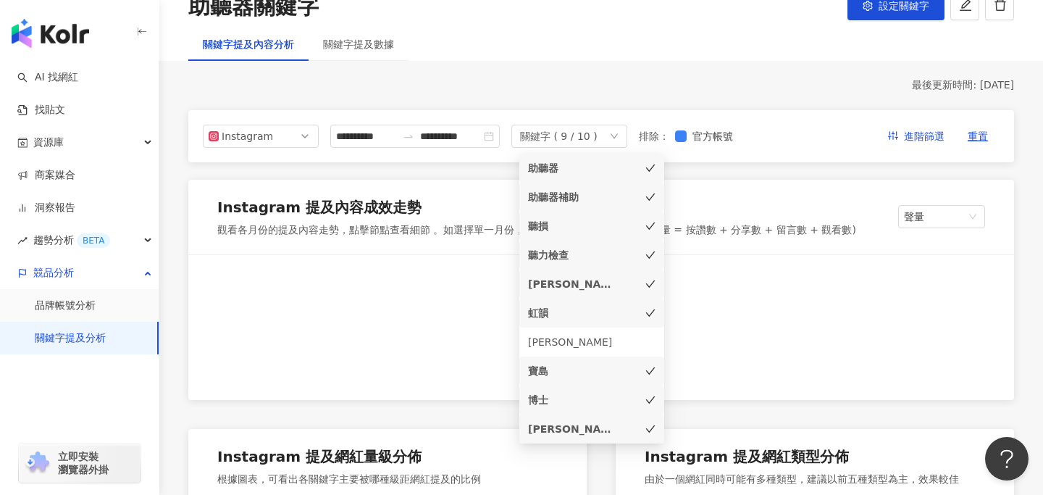
click at [652, 165] on icon "check" at bounding box center [650, 168] width 10 height 10
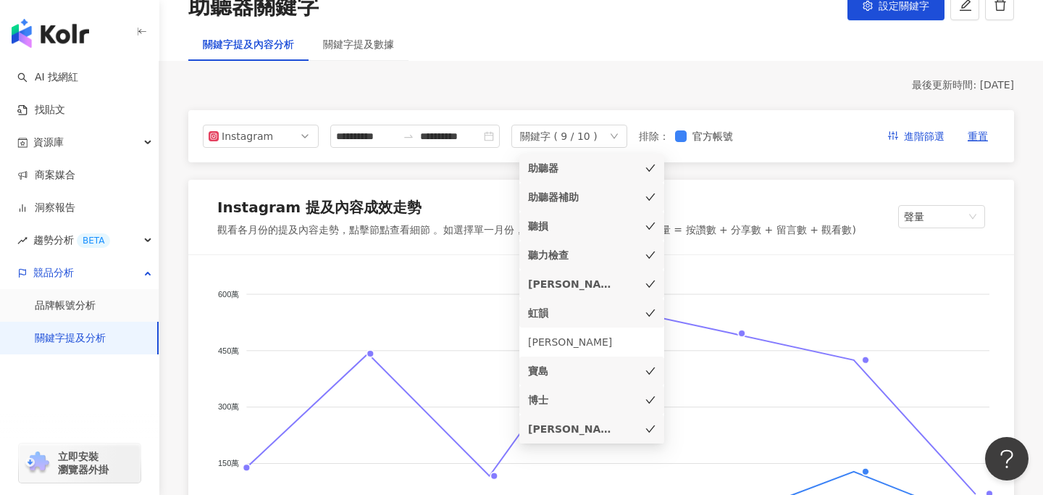
click at [649, 195] on icon "check" at bounding box center [650, 197] width 10 height 10
click at [649, 228] on icon "check" at bounding box center [650, 225] width 9 height 7
click at [649, 254] on icon "check" at bounding box center [650, 255] width 10 height 10
click at [650, 289] on div "[PERSON_NAME]" at bounding box center [591, 284] width 127 height 16
click at [649, 165] on icon "check" at bounding box center [650, 168] width 10 height 10
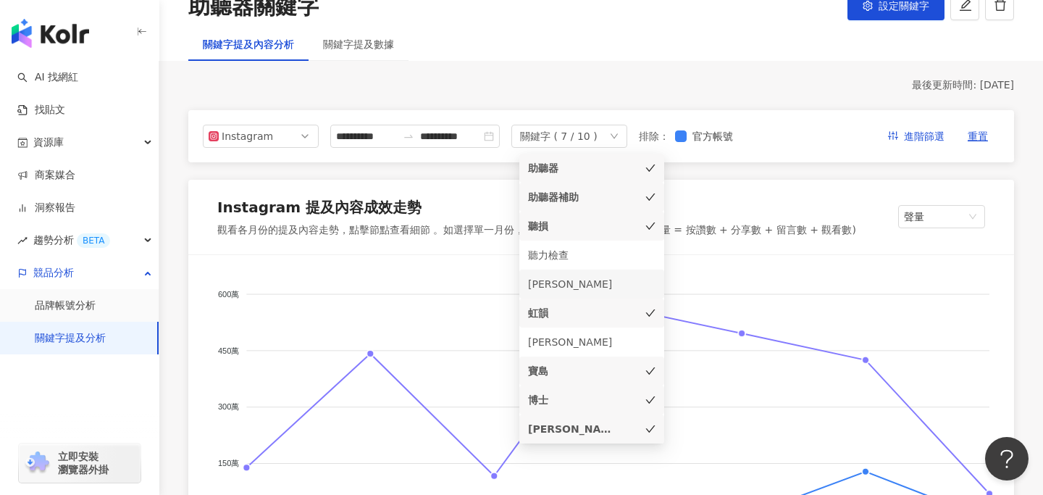
click at [650, 197] on icon "check" at bounding box center [650, 196] width 9 height 7
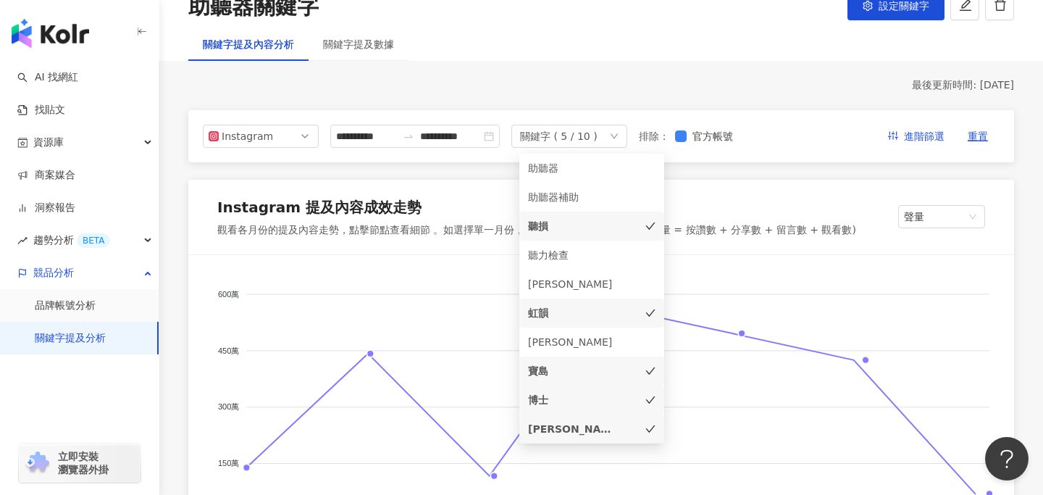
click at [652, 226] on icon "check" at bounding box center [650, 226] width 10 height 10
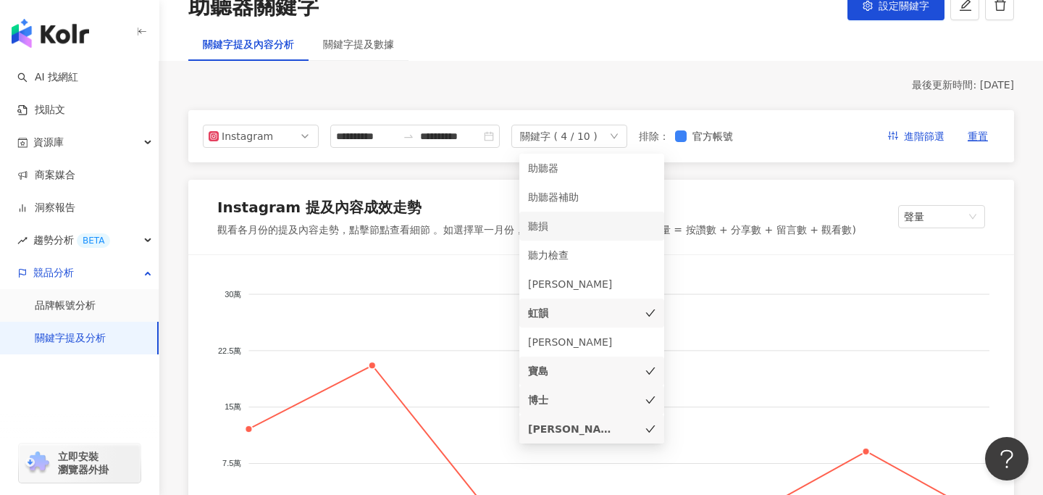
click at [649, 311] on icon "check" at bounding box center [650, 313] width 10 height 10
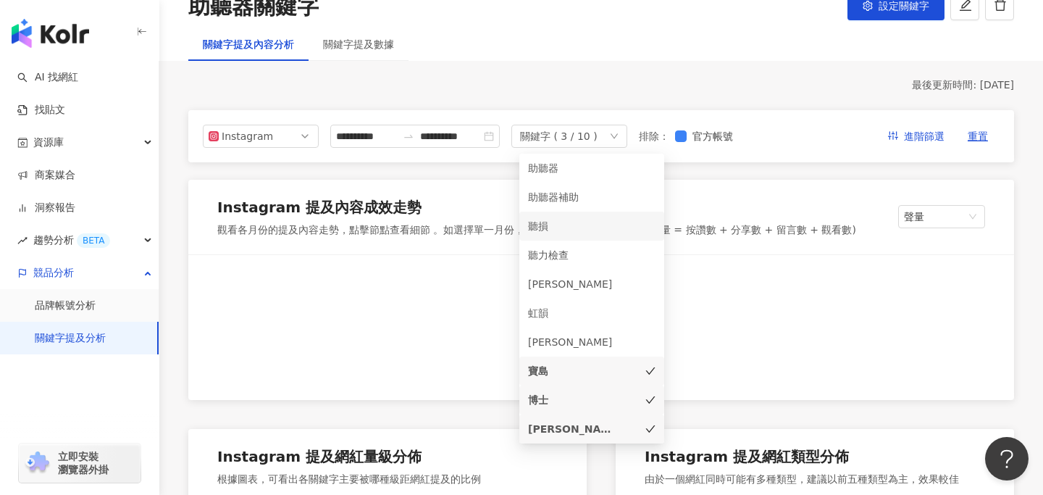
click at [650, 369] on icon "check" at bounding box center [650, 371] width 10 height 10
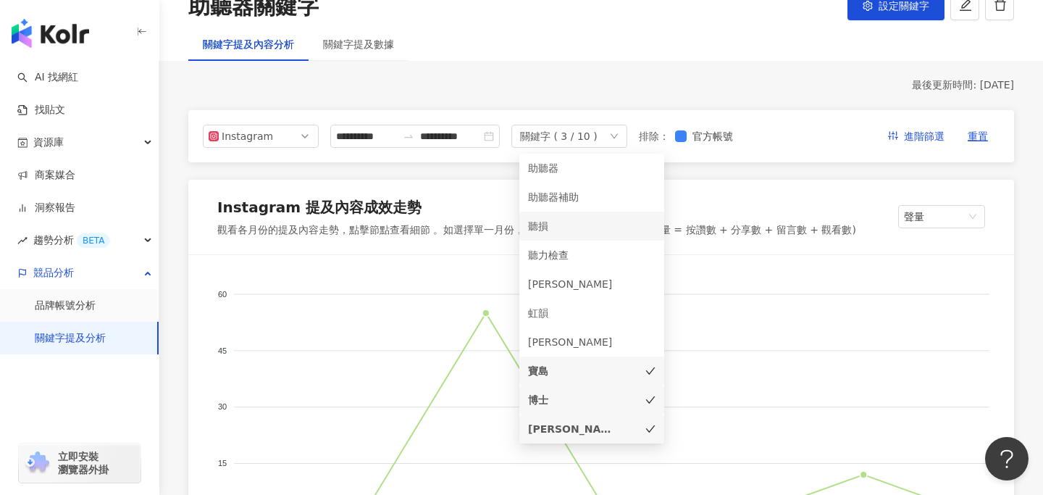
click at [650, 400] on icon "check" at bounding box center [650, 399] width 9 height 7
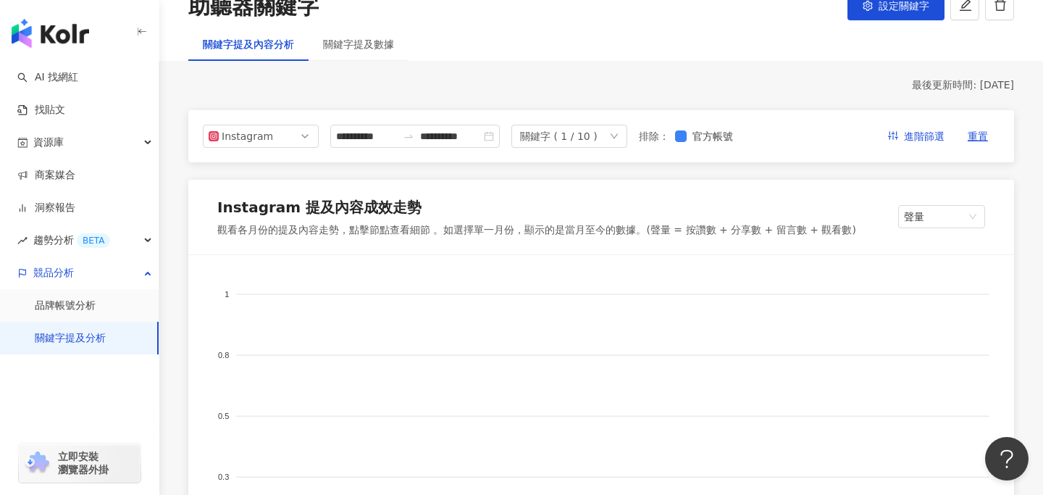
click at [788, 159] on div "**********" at bounding box center [600, 136] width 825 height 52
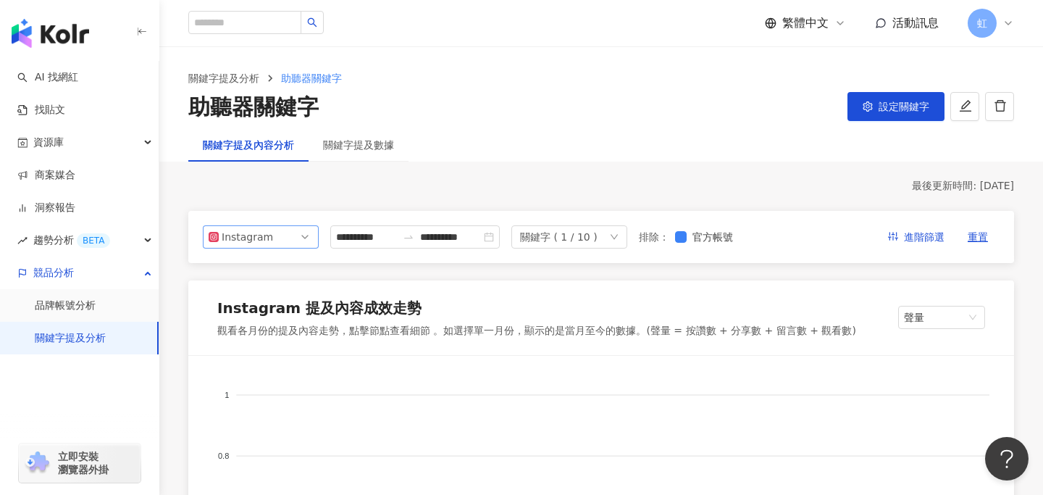
click at [279, 238] on span "Instagram" at bounding box center [261, 237] width 104 height 22
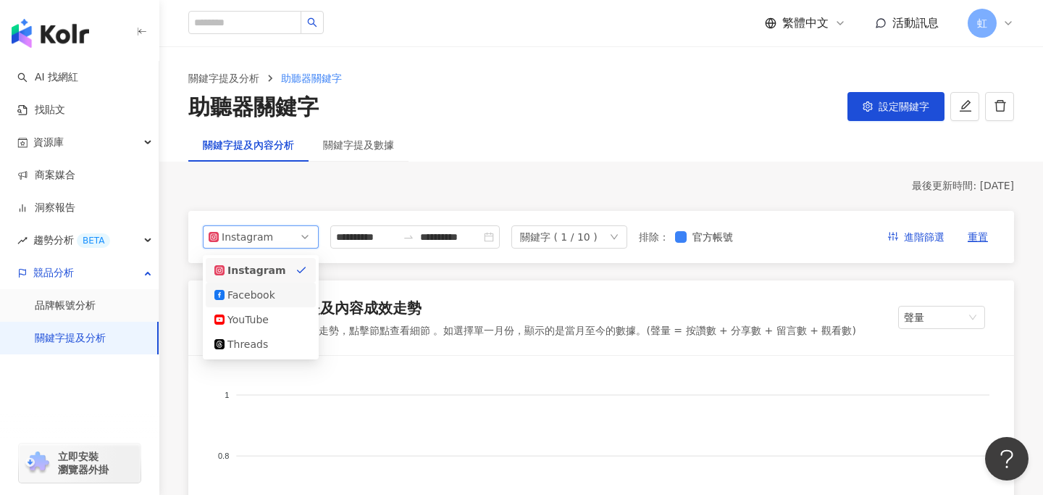
click at [274, 297] on div "Facebook" at bounding box center [250, 295] width 47 height 16
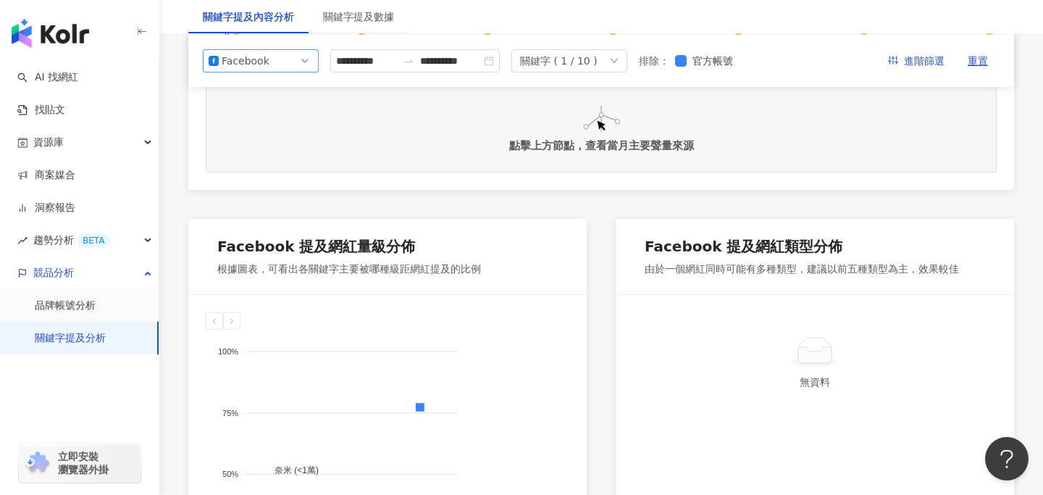
scroll to position [38, 0]
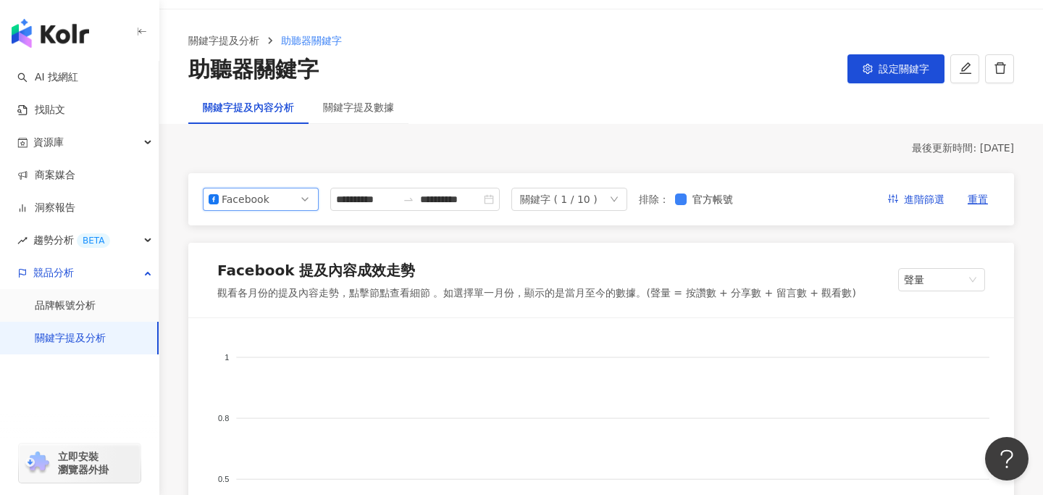
click at [277, 206] on span "Facebook" at bounding box center [261, 199] width 104 height 22
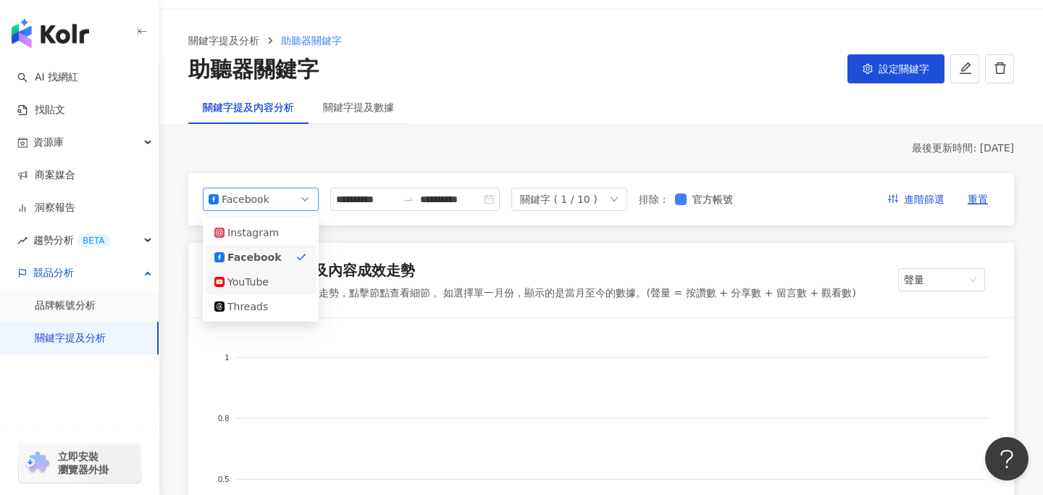
click at [274, 277] on div "YouTube" at bounding box center [260, 282] width 93 height 16
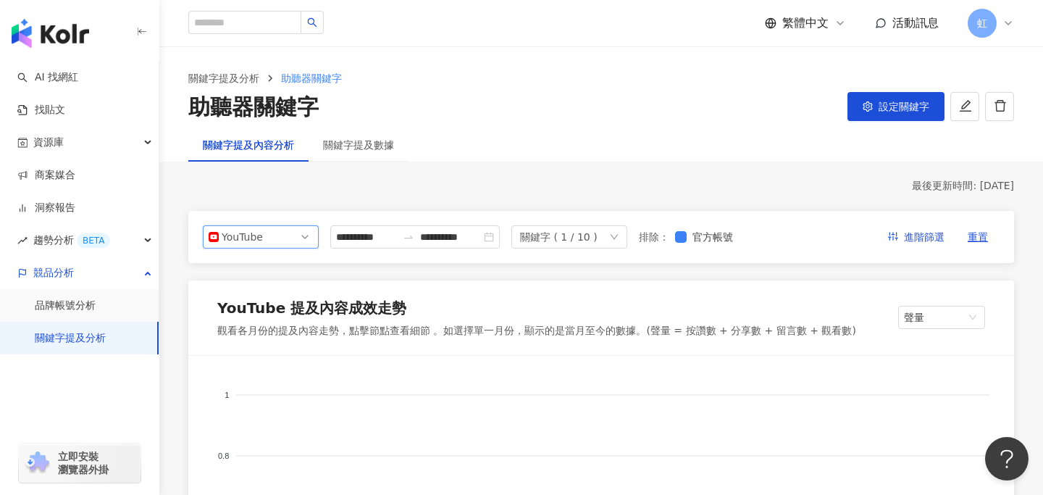
click at [287, 236] on span "YouTube" at bounding box center [261, 237] width 104 height 22
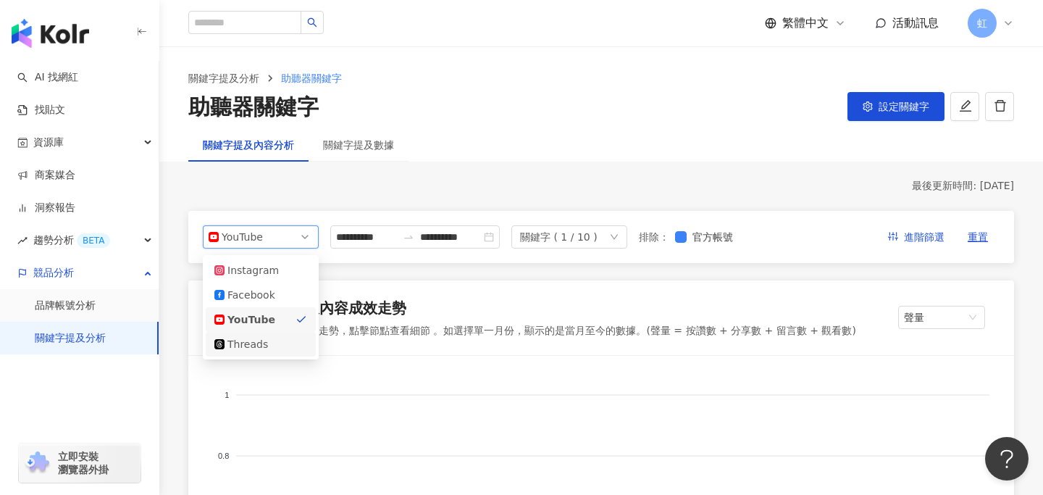
click at [274, 346] on div "Threads" at bounding box center [260, 344] width 93 height 16
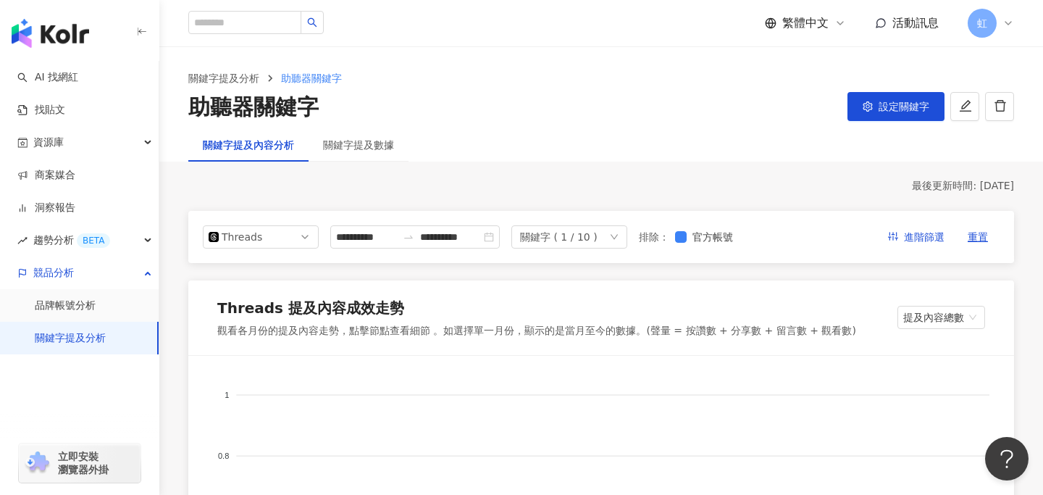
click at [687, 227] on div "**********" at bounding box center [471, 236] width 536 height 23
click at [293, 231] on span "Threads" at bounding box center [261, 237] width 104 height 22
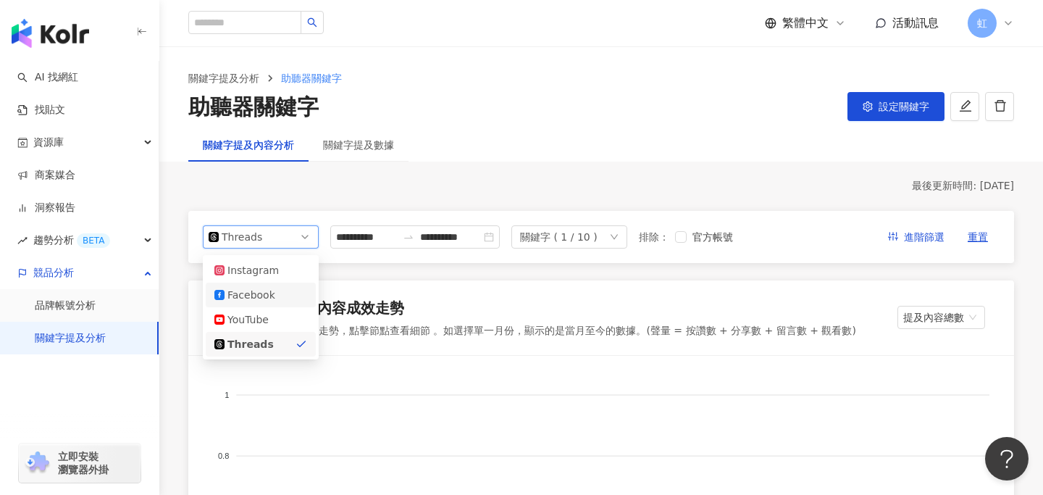
click at [285, 293] on div "Facebook" at bounding box center [260, 295] width 93 height 16
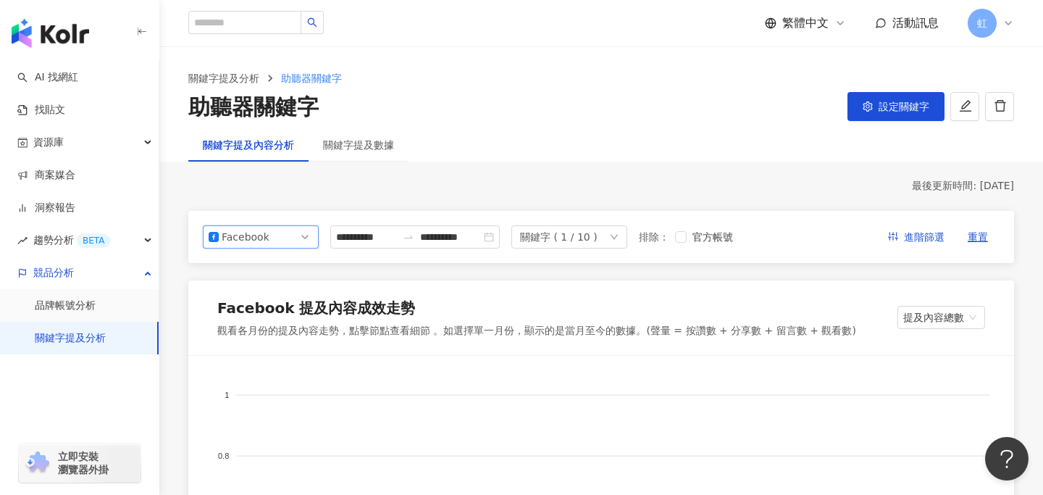
click at [295, 234] on span "Facebook" at bounding box center [261, 237] width 104 height 22
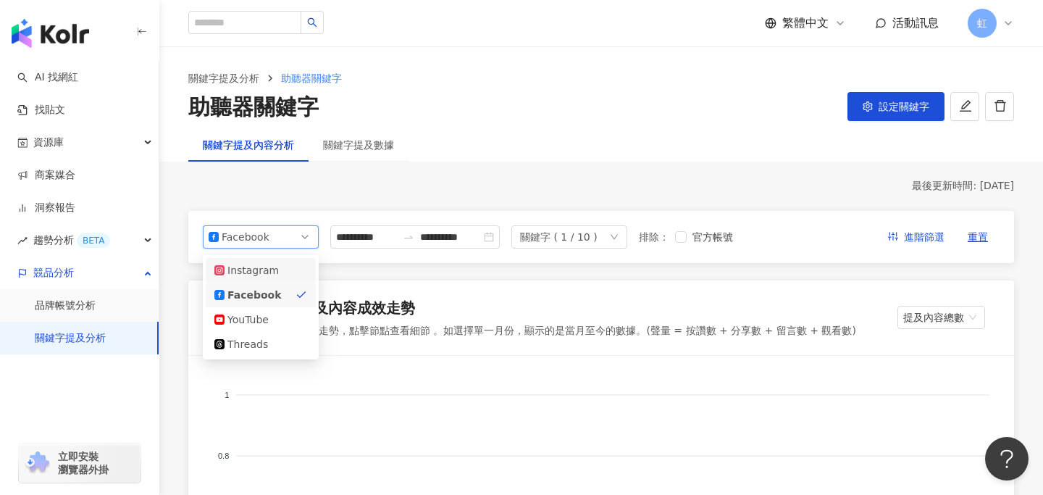
click at [291, 270] on div "Instagram" at bounding box center [260, 270] width 93 height 16
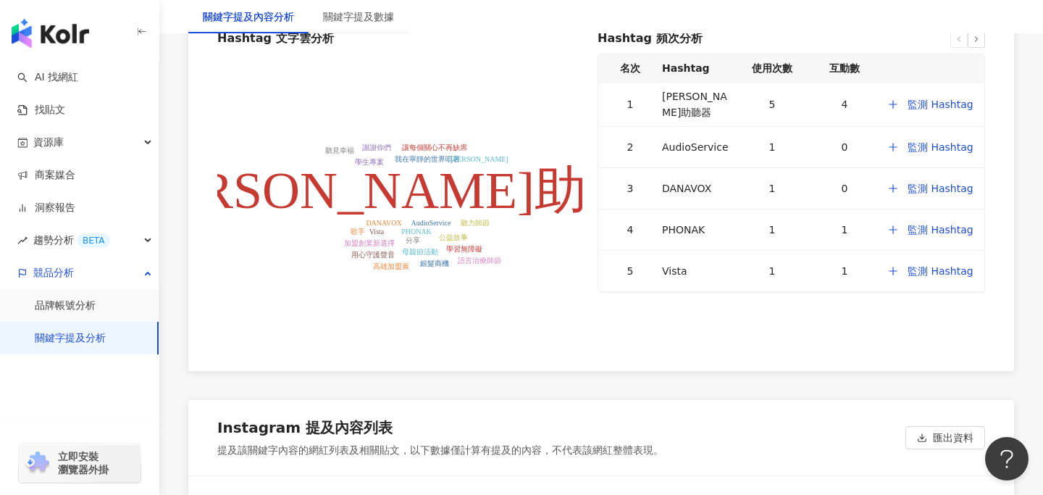
scroll to position [2901, 0]
